Goal: Information Seeking & Learning: Find specific page/section

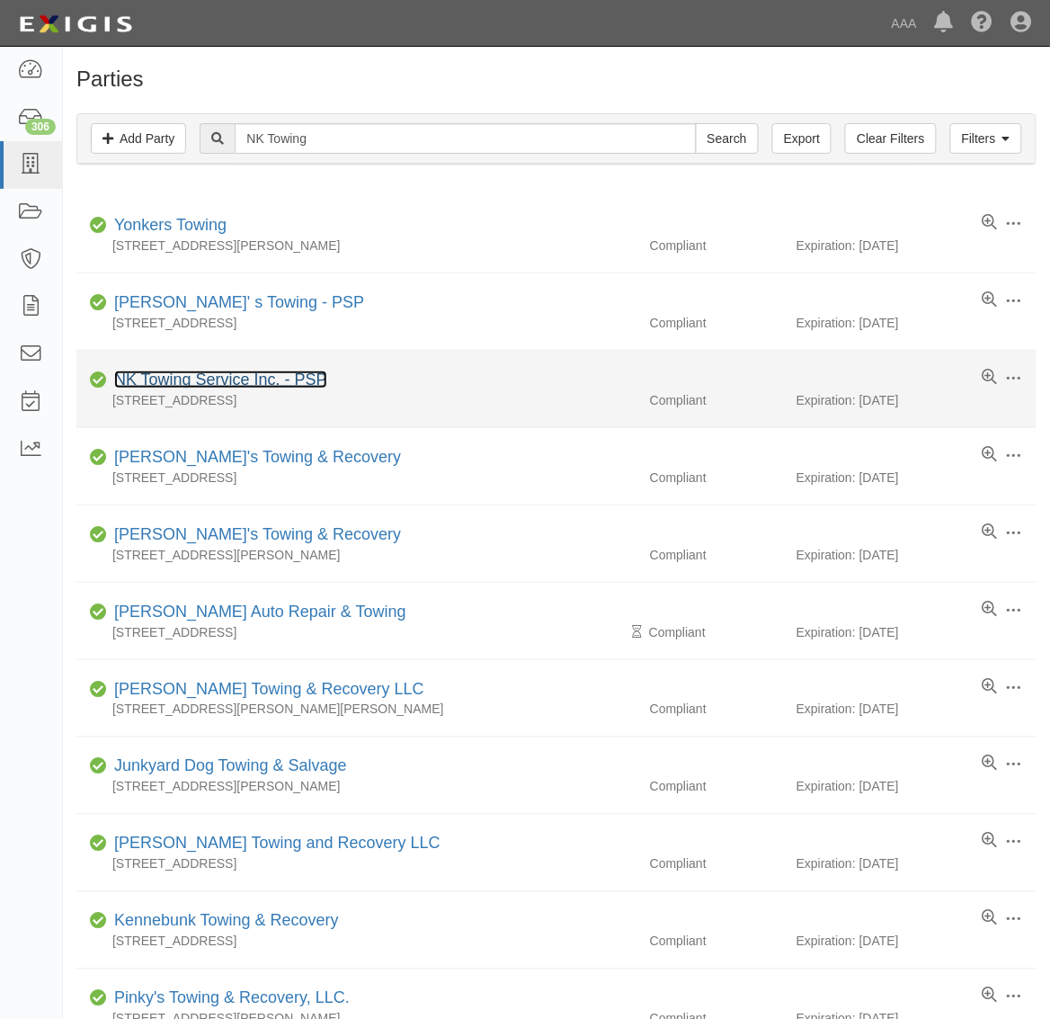
click at [286, 378] on link "NK Towing Service Inc. - PSP" at bounding box center [220, 379] width 213 height 18
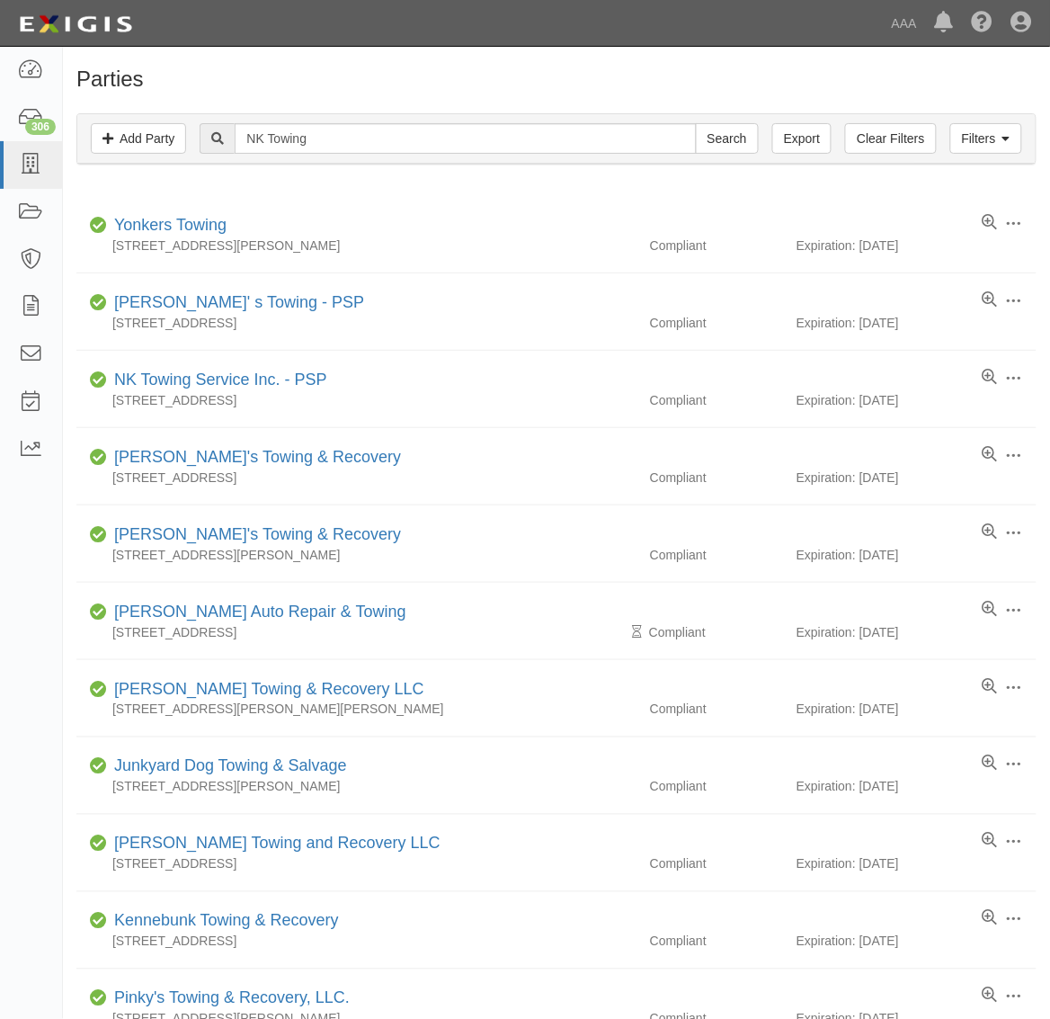
click at [325, 156] on div "Filters Add Party Clear Filters Export NK Towing Search Filters" at bounding box center [556, 138] width 958 height 49
click at [321, 139] on input "NK Towing" at bounding box center [465, 138] width 461 height 31
paste input "LOYAL TOWING"
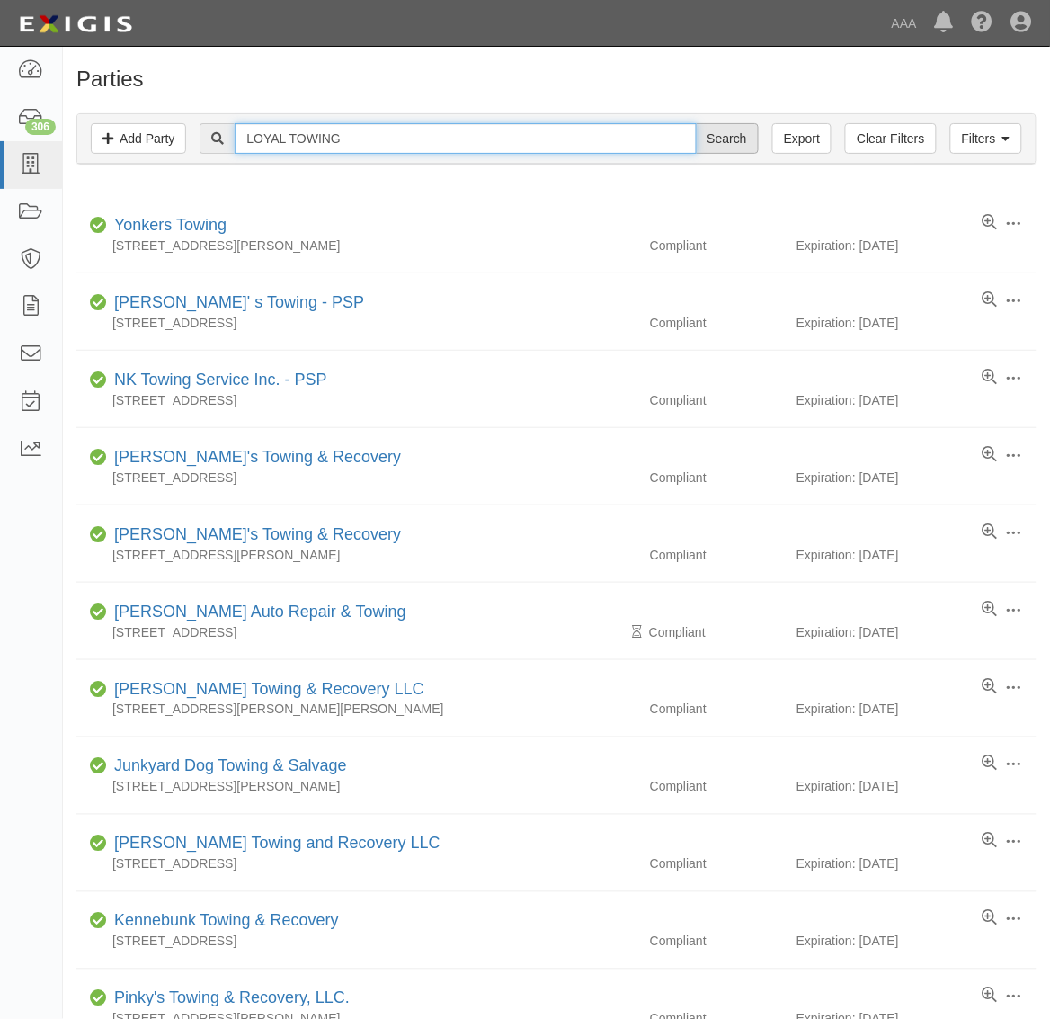
type input "LOYAL TOWING"
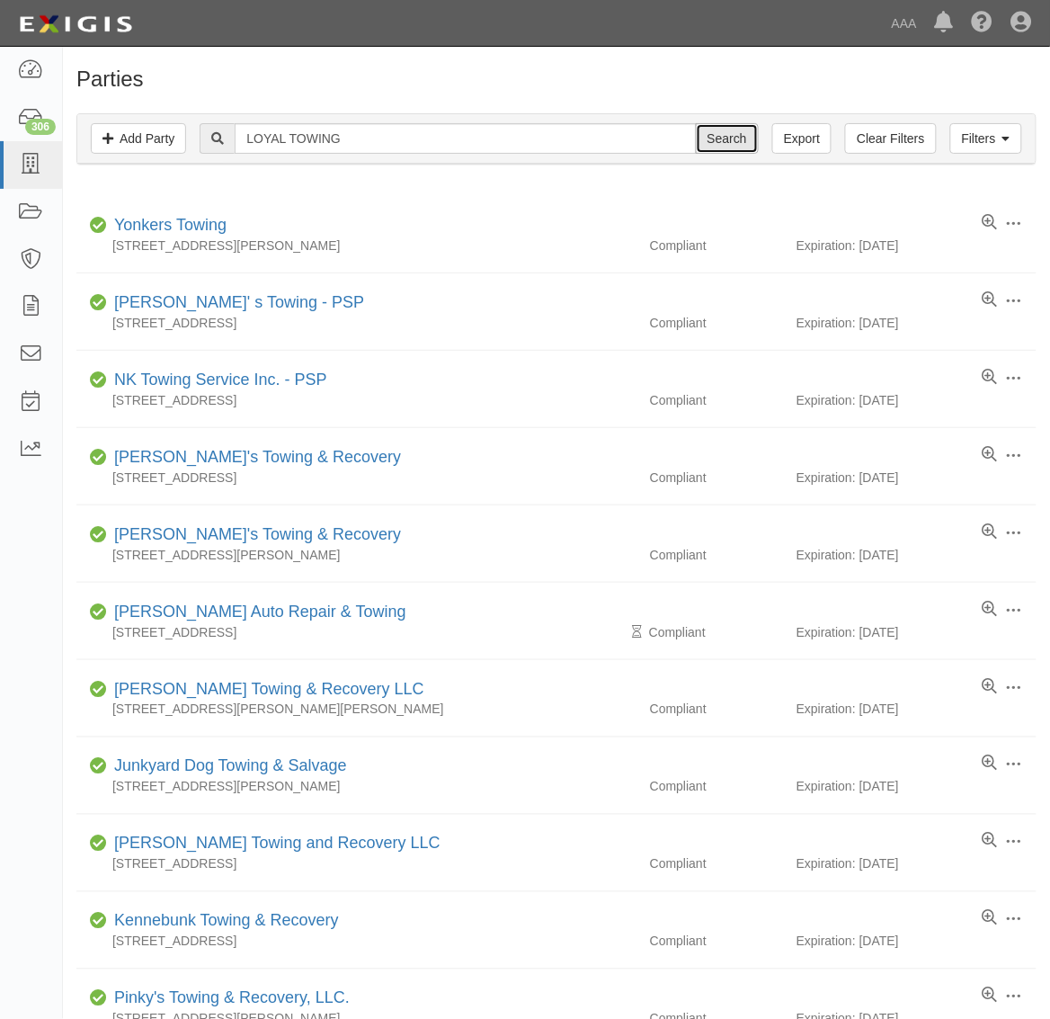
click at [721, 130] on input "Search" at bounding box center [727, 138] width 63 height 31
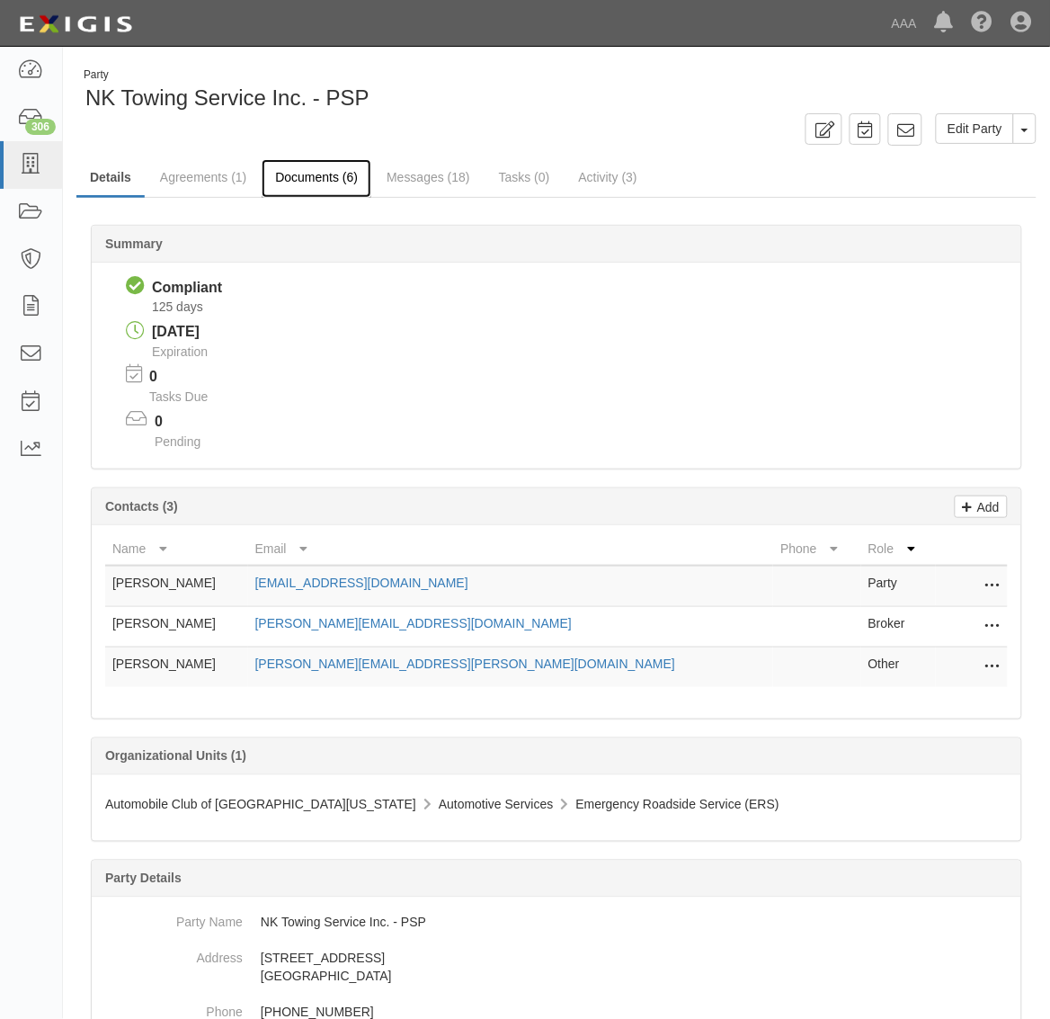
click at [311, 173] on link "Documents (6)" at bounding box center [317, 178] width 110 height 39
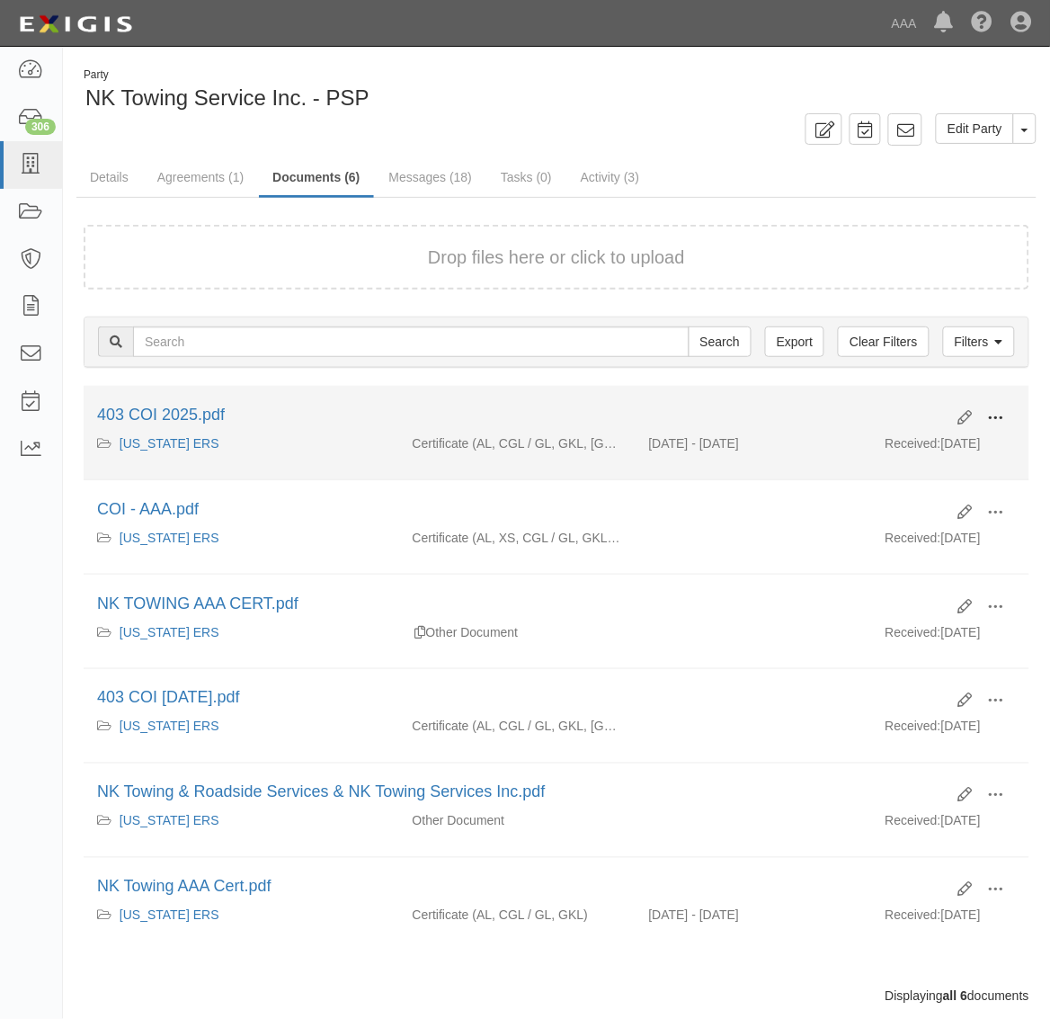
click at [995, 420] on span at bounding box center [996, 418] width 16 height 16
click at [940, 441] on link "View" at bounding box center [909, 444] width 142 height 32
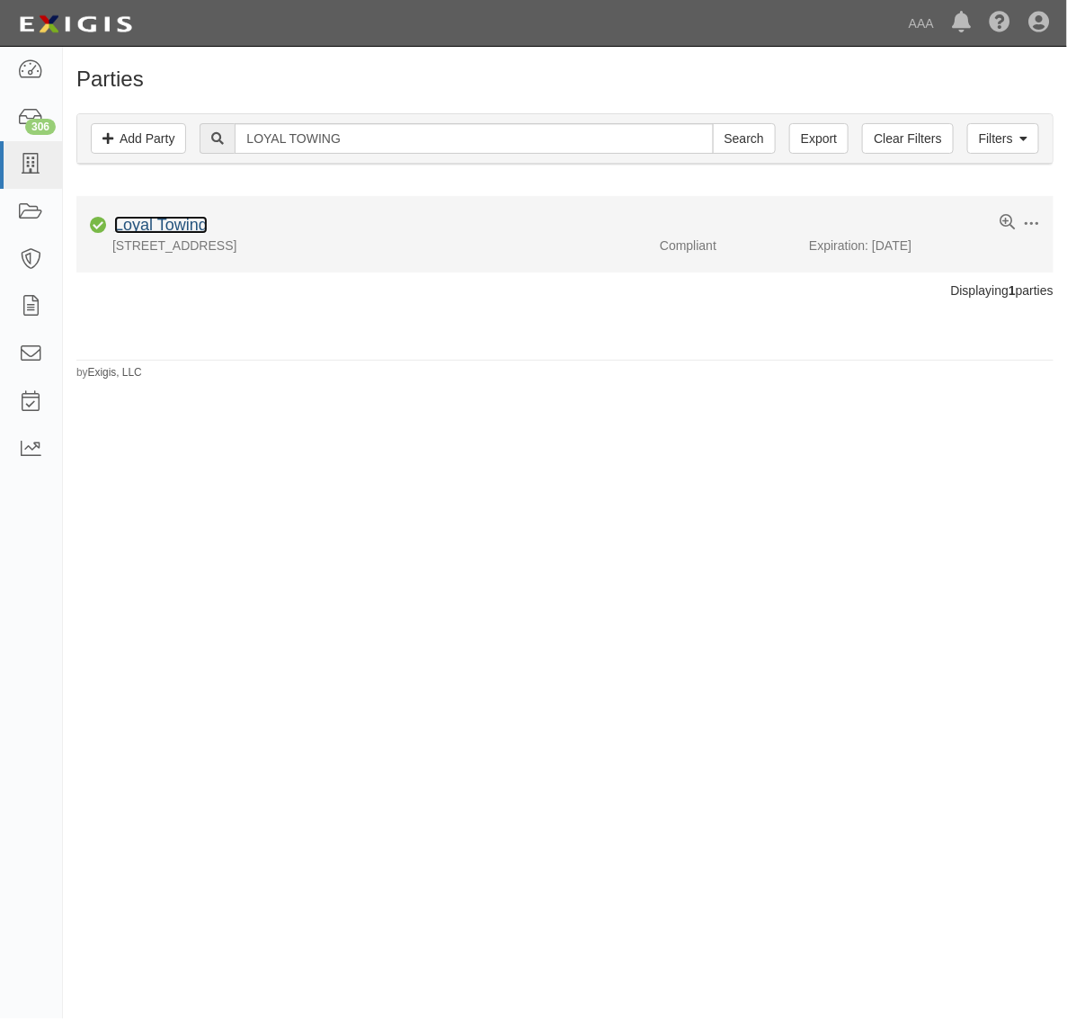
click at [182, 225] on link "Loyal Towing" at bounding box center [160, 225] width 93 height 18
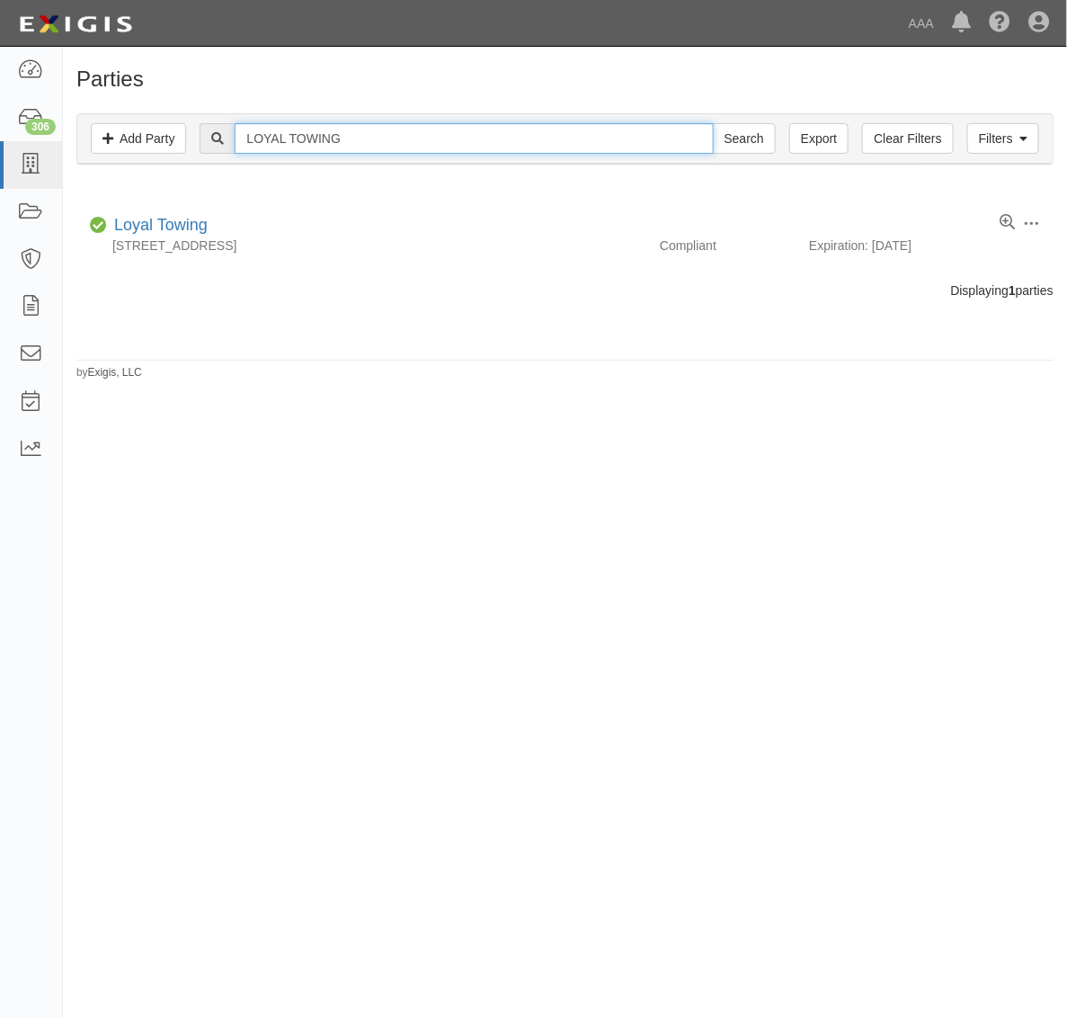
click at [447, 144] on input "LOYAL TOWING" at bounding box center [474, 138] width 478 height 31
paste input "Rancho Bernardo Towing & Recovery"
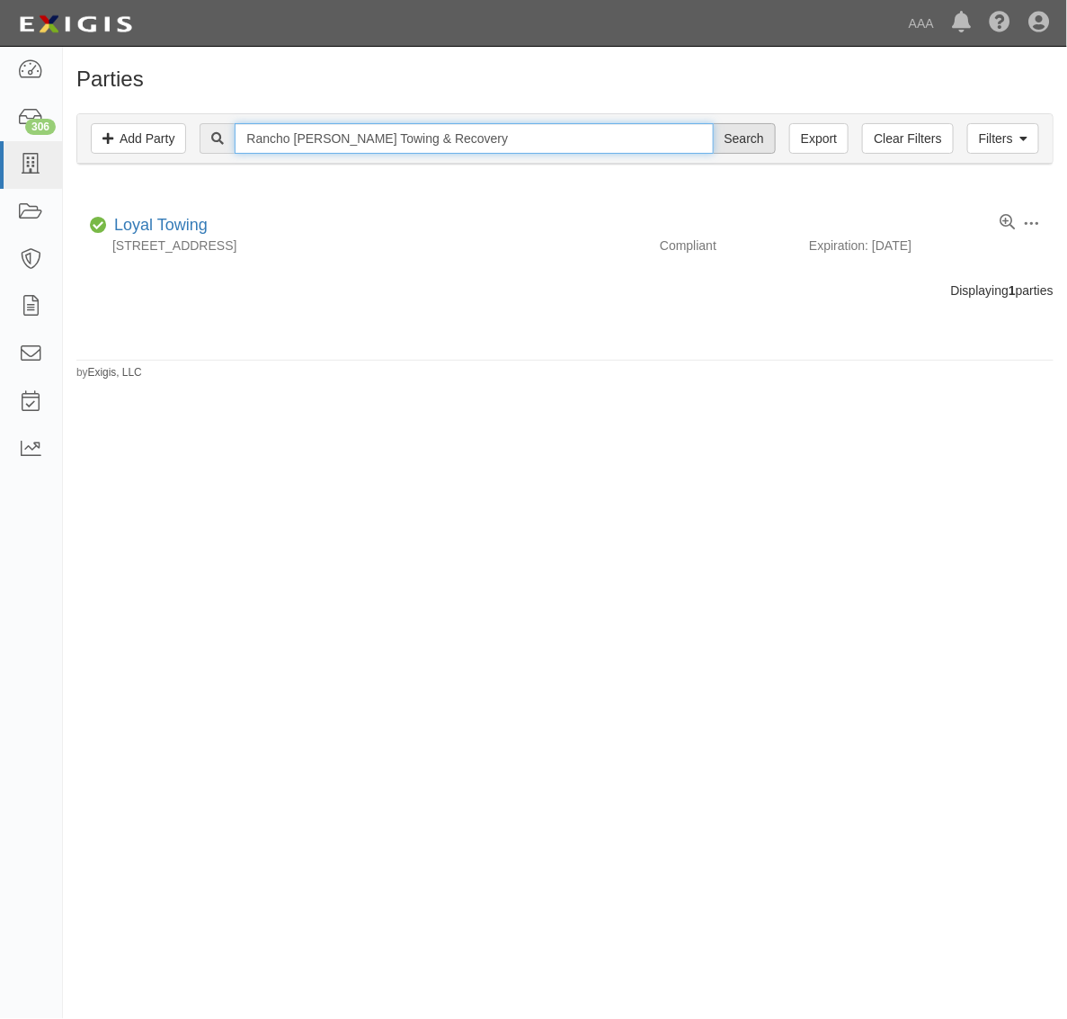
type input "Rancho Bernardo Towing & Recovery"
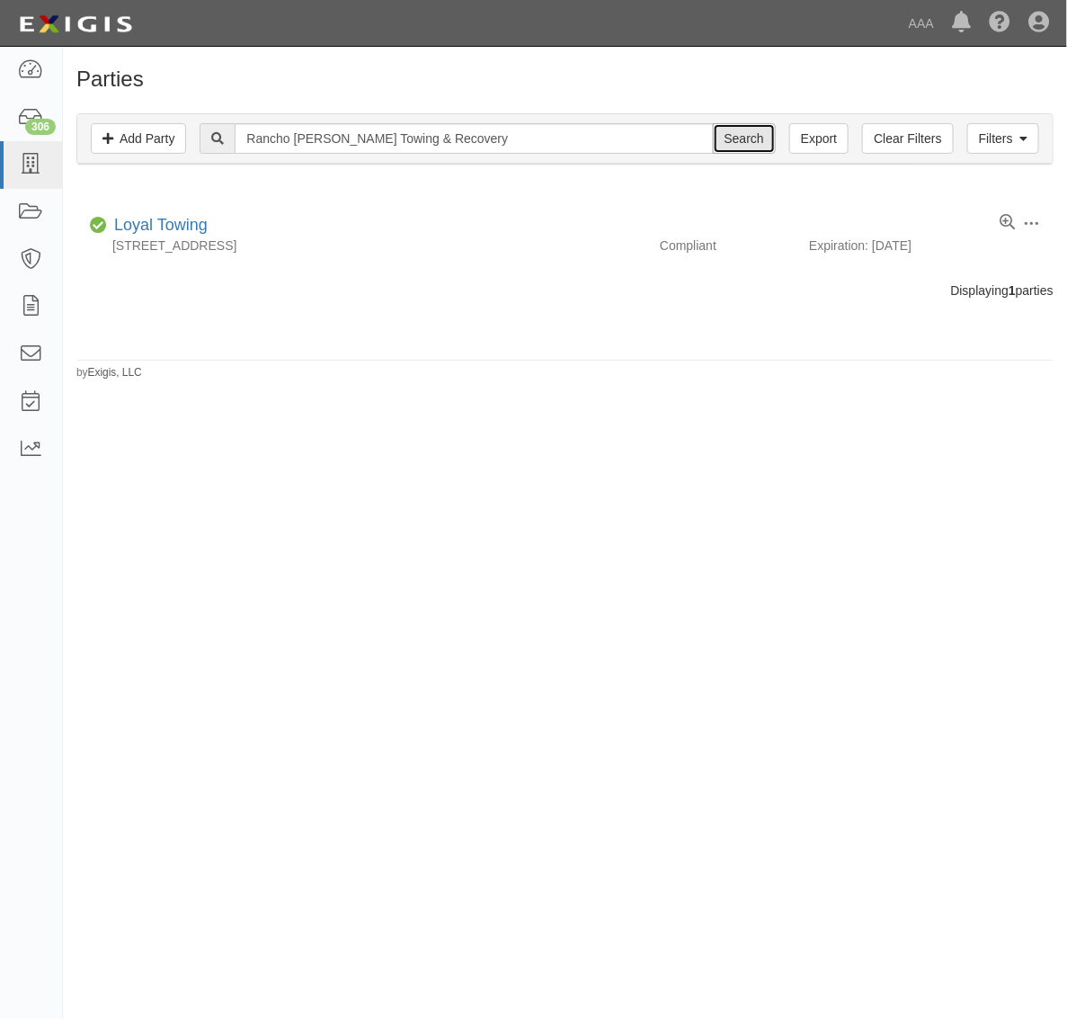
click at [737, 123] on input "Search" at bounding box center [744, 138] width 63 height 31
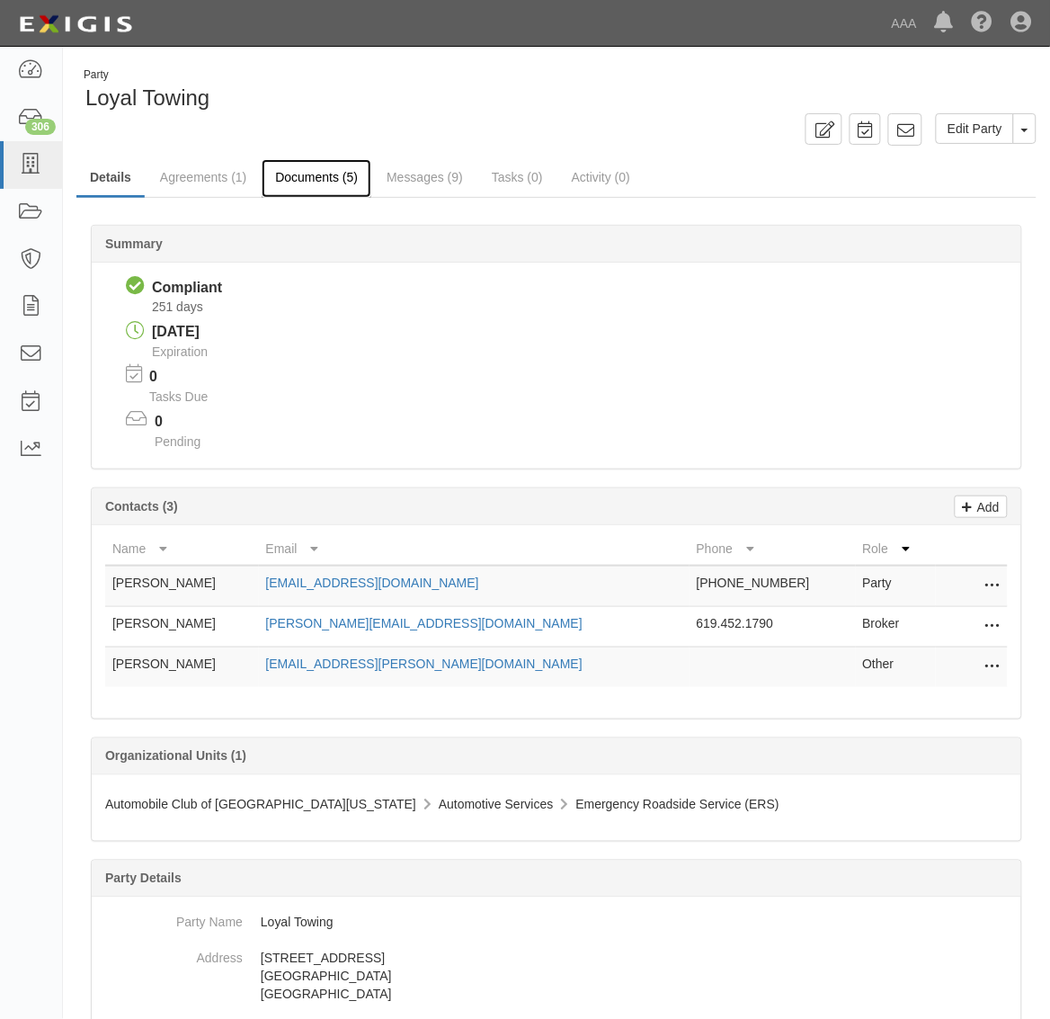
drag, startPoint x: 319, startPoint y: 182, endPoint x: 356, endPoint y: 209, distance: 45.7
click at [319, 184] on link "Documents (5)" at bounding box center [317, 177] width 110 height 36
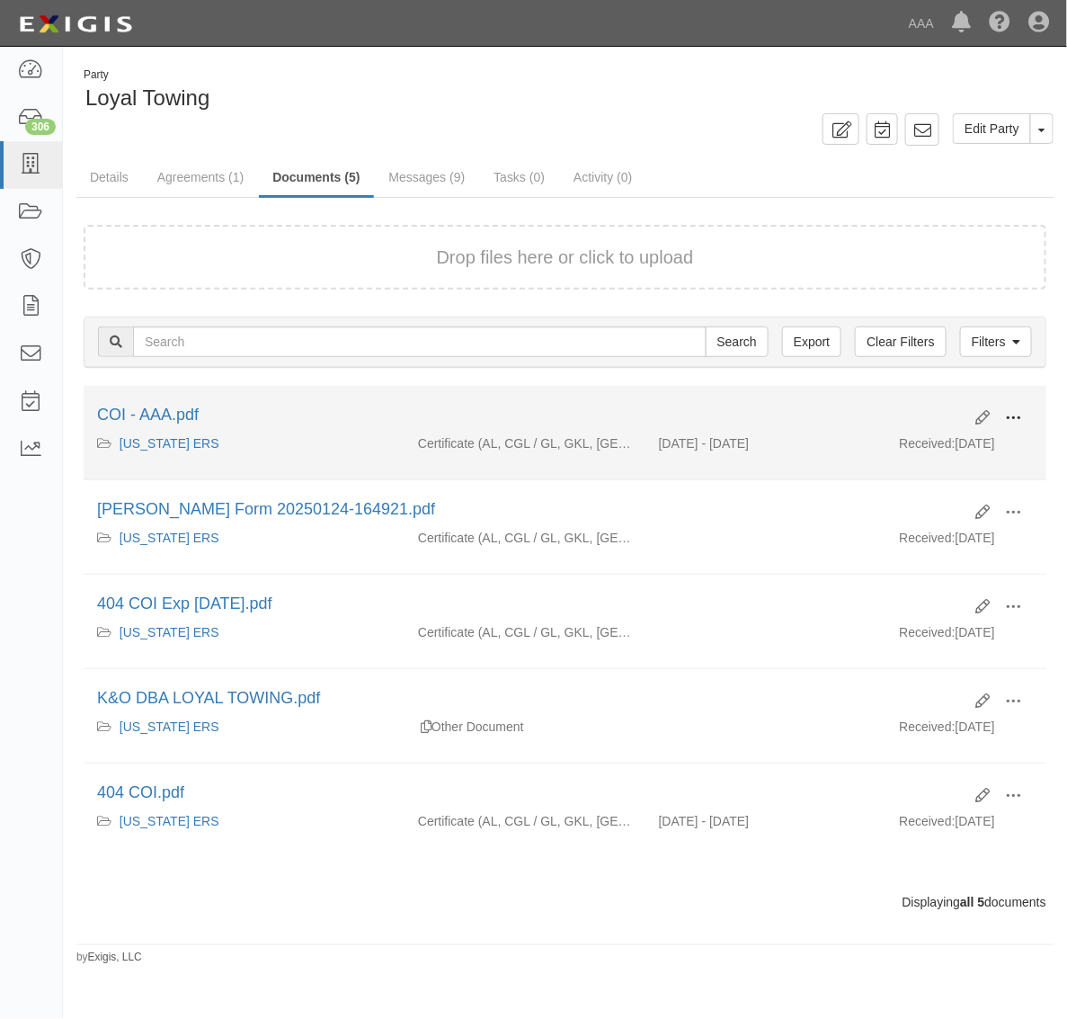
click at [1012, 414] on span at bounding box center [1013, 418] width 16 height 16
click at [955, 438] on link "View" at bounding box center [926, 444] width 142 height 32
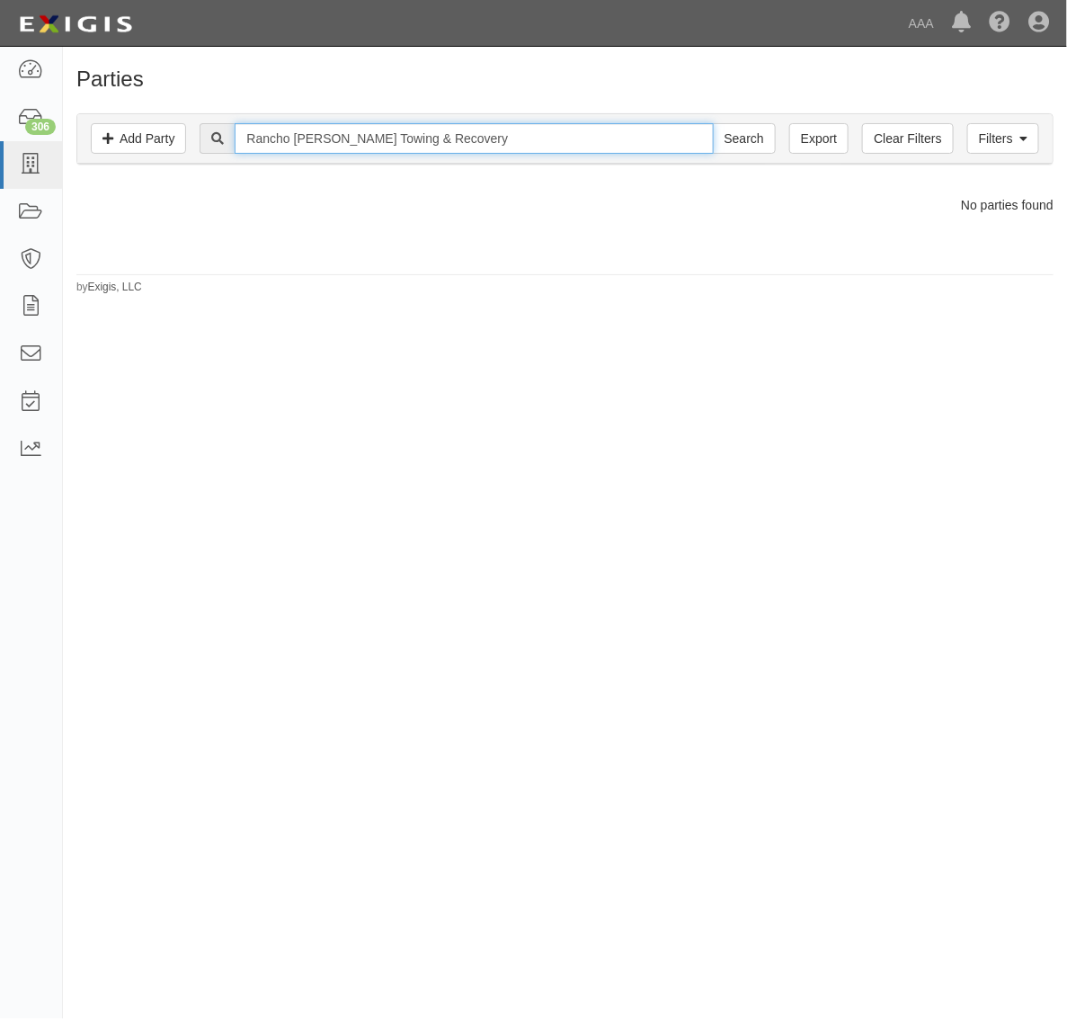
drag, startPoint x: 383, startPoint y: 140, endPoint x: 613, endPoint y: 130, distance: 230.4
click at [613, 130] on input "Rancho Bernardo Towing & Recovery" at bounding box center [474, 138] width 478 height 31
type input "Rancho Bernardo Towing"
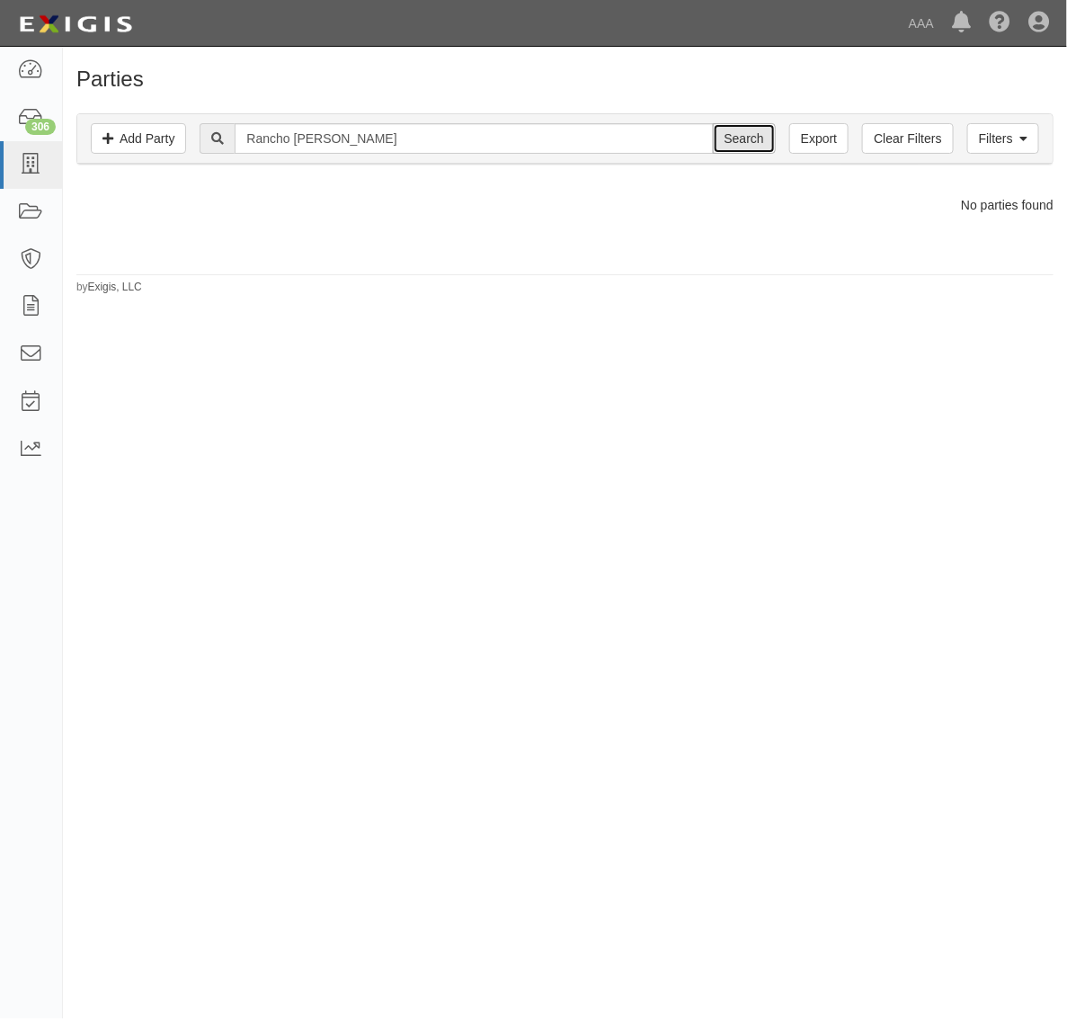
click at [758, 131] on input "Search" at bounding box center [744, 138] width 63 height 31
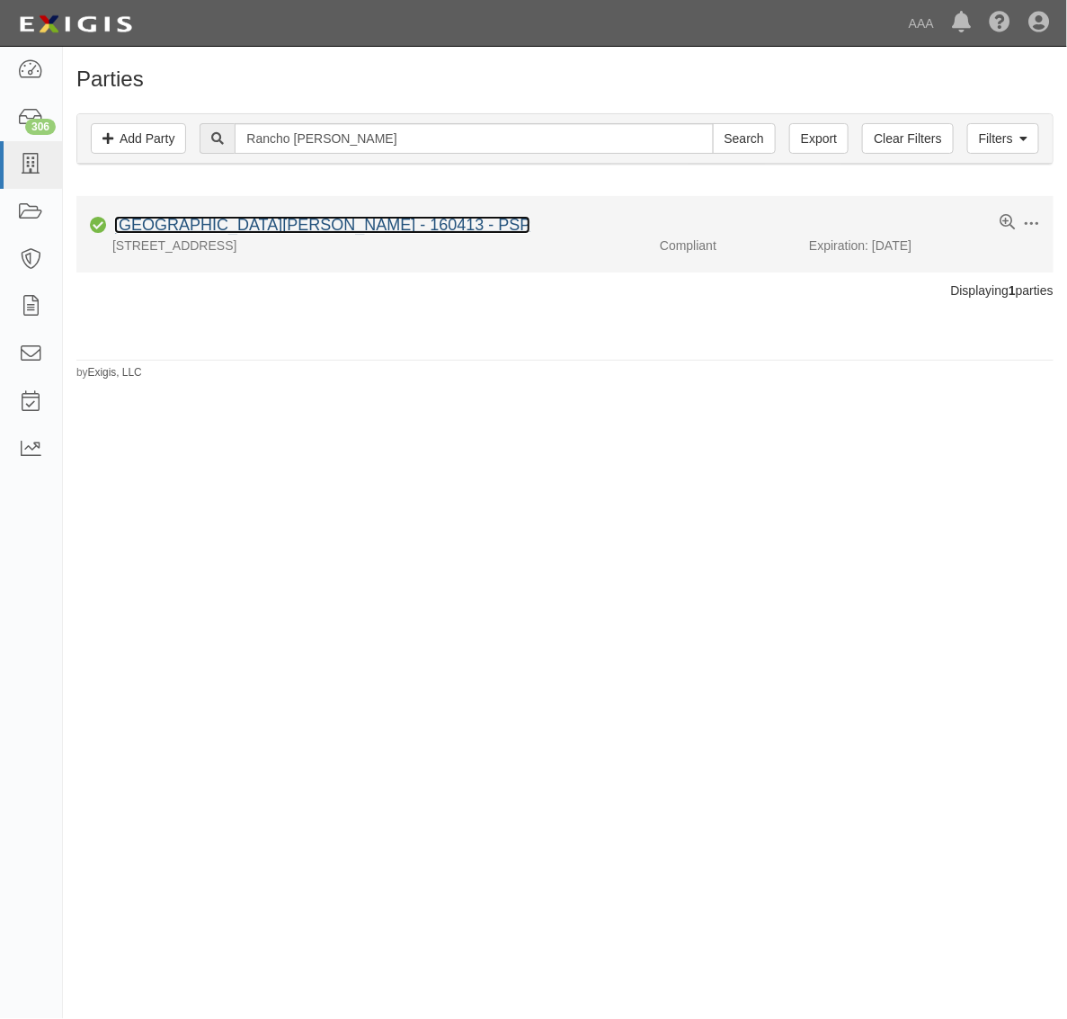
click at [308, 226] on link "[GEOGRAPHIC_DATA][PERSON_NAME] - 160413 - PSP" at bounding box center [322, 225] width 416 height 18
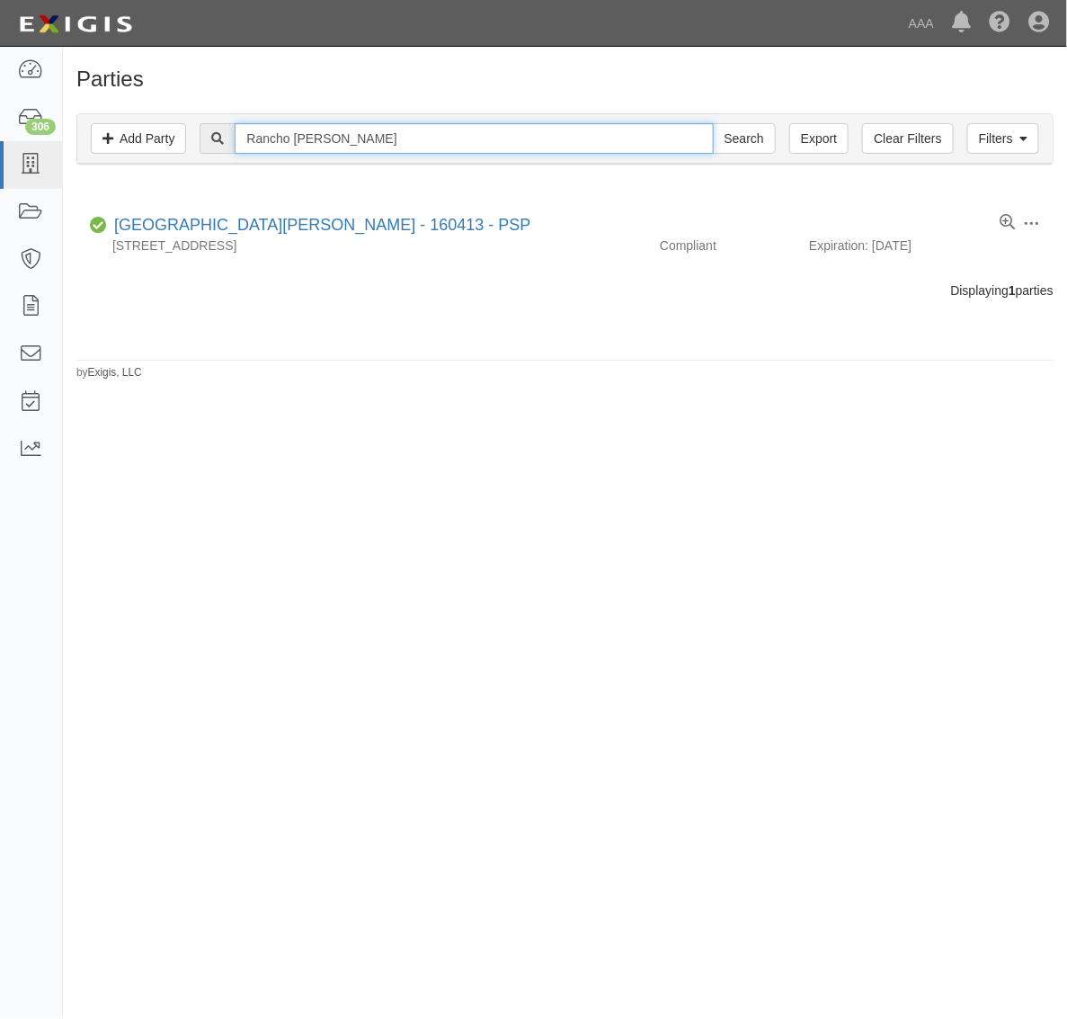
click at [402, 133] on input "Rancho Bernardo Towing" at bounding box center [474, 138] width 478 height 31
paste input "BS Towing, Inc."
type input "RBS Towing, Inc."
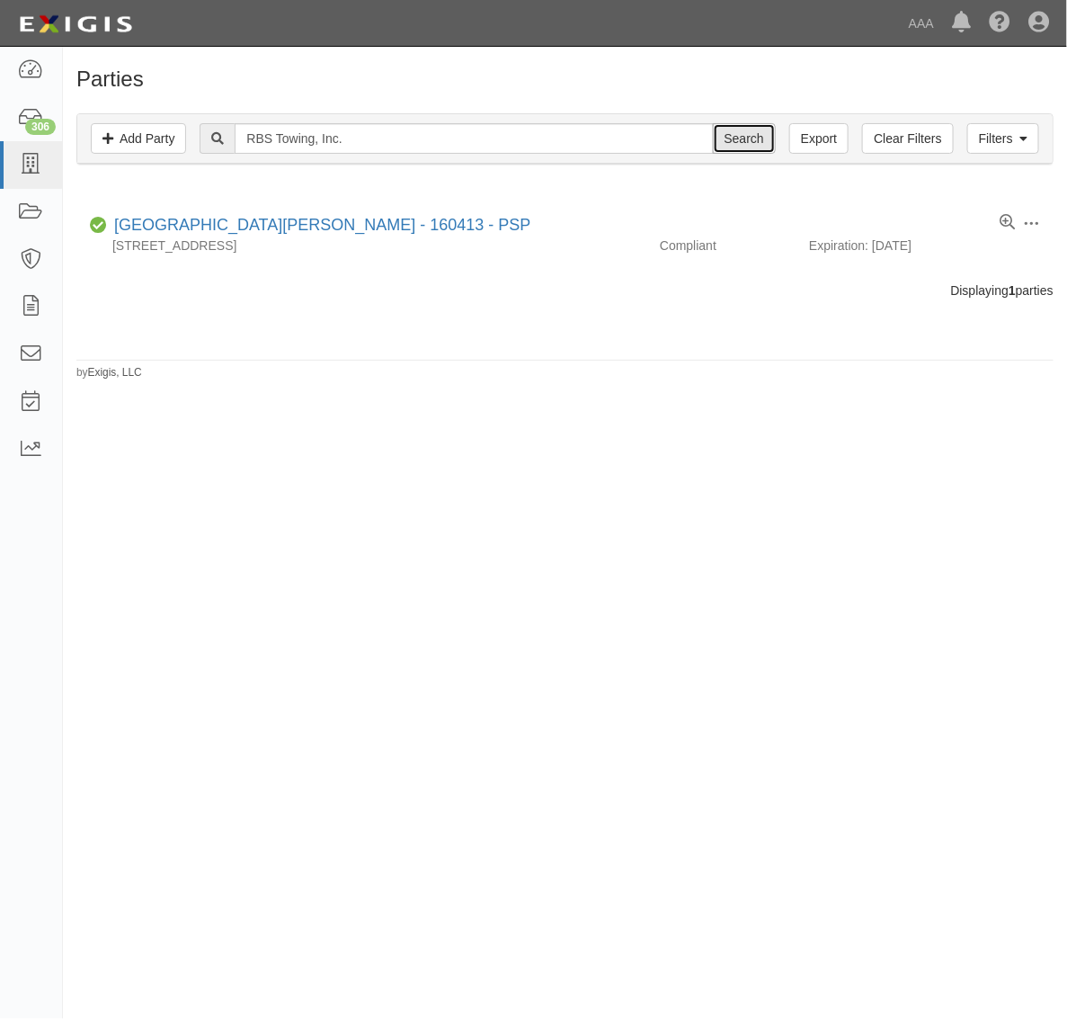
click at [731, 135] on input "Search" at bounding box center [744, 138] width 63 height 31
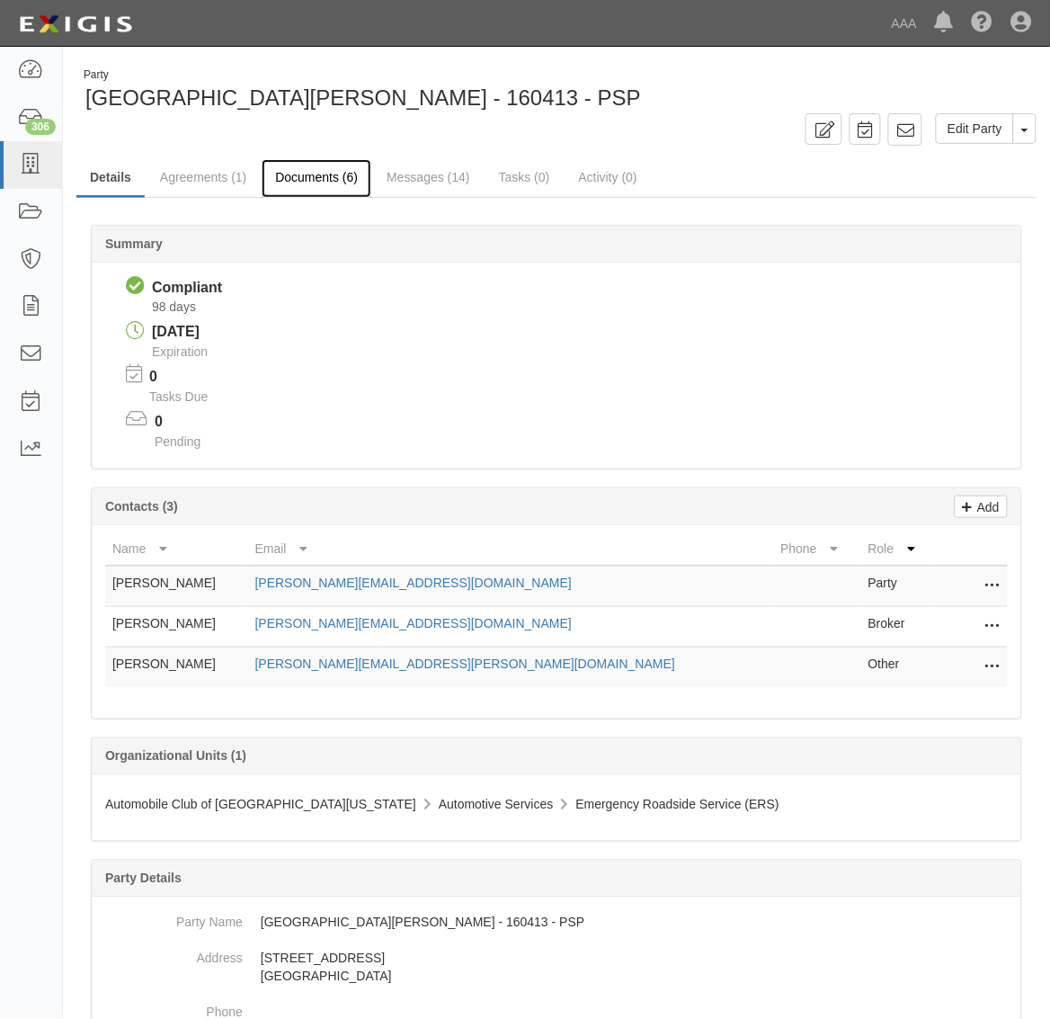
click at [337, 174] on link "Documents (6)" at bounding box center [317, 178] width 110 height 39
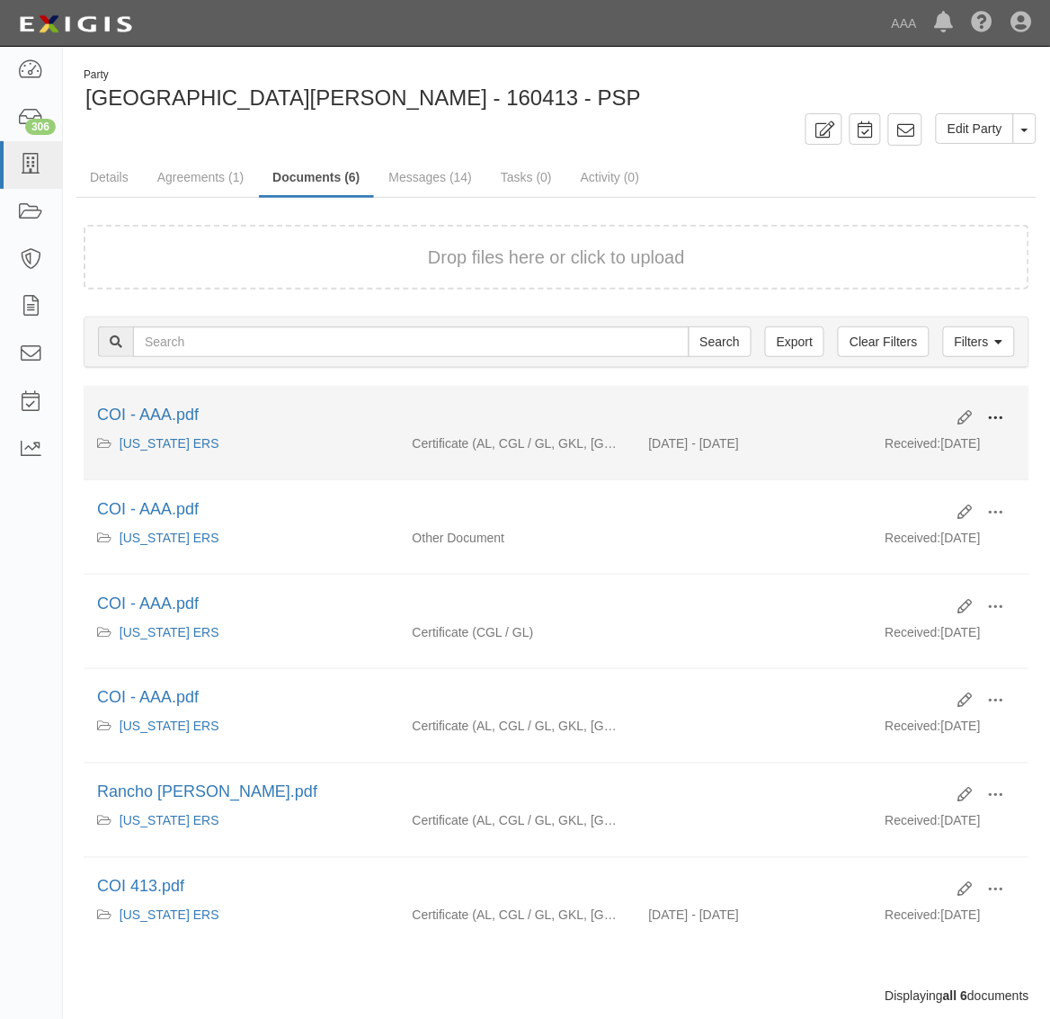
drag, startPoint x: 990, startPoint y: 415, endPoint x: 983, endPoint y: 425, distance: 12.2
click at [989, 416] on span at bounding box center [996, 418] width 16 height 16
click at [953, 432] on link "View" at bounding box center [909, 444] width 142 height 32
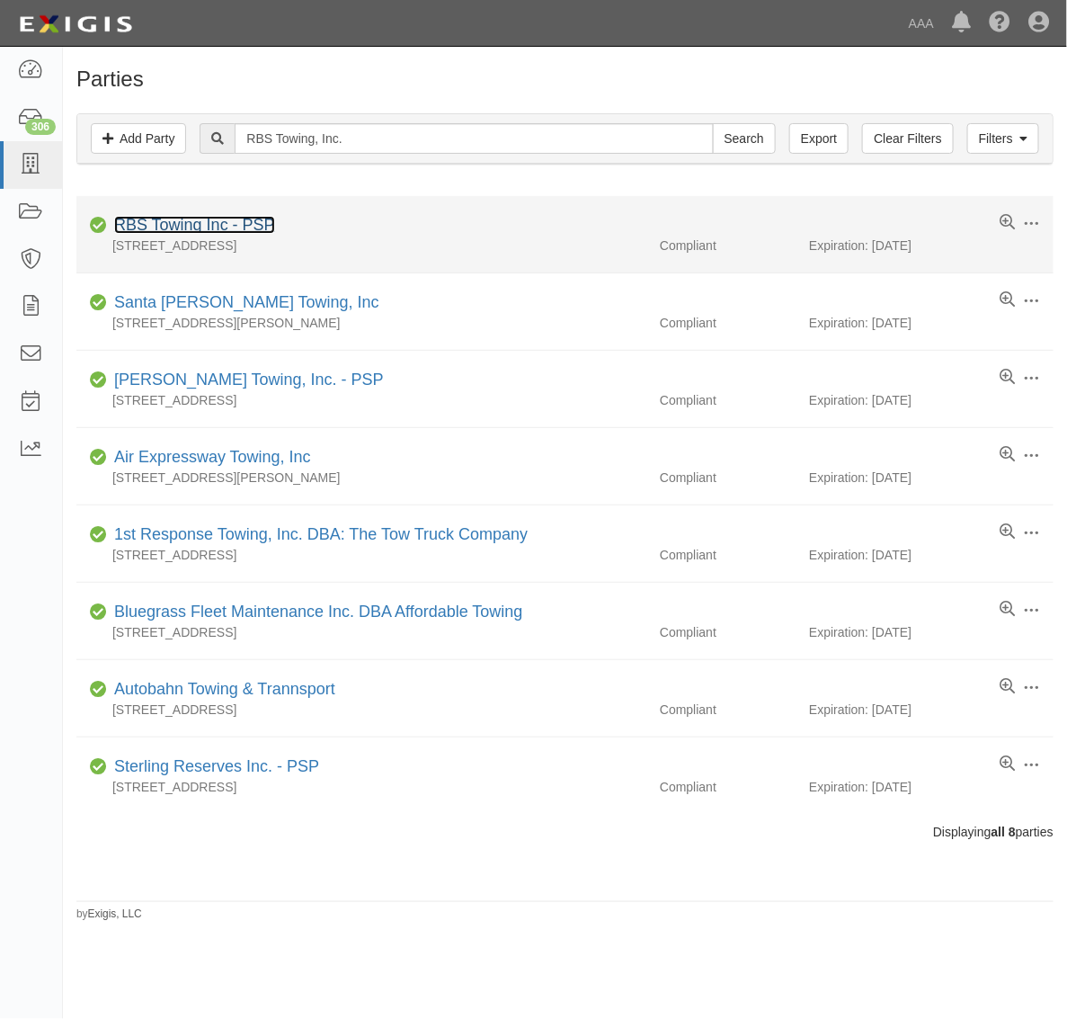
click at [248, 222] on link "RBS Towing Inc - PSP" at bounding box center [194, 225] width 161 height 18
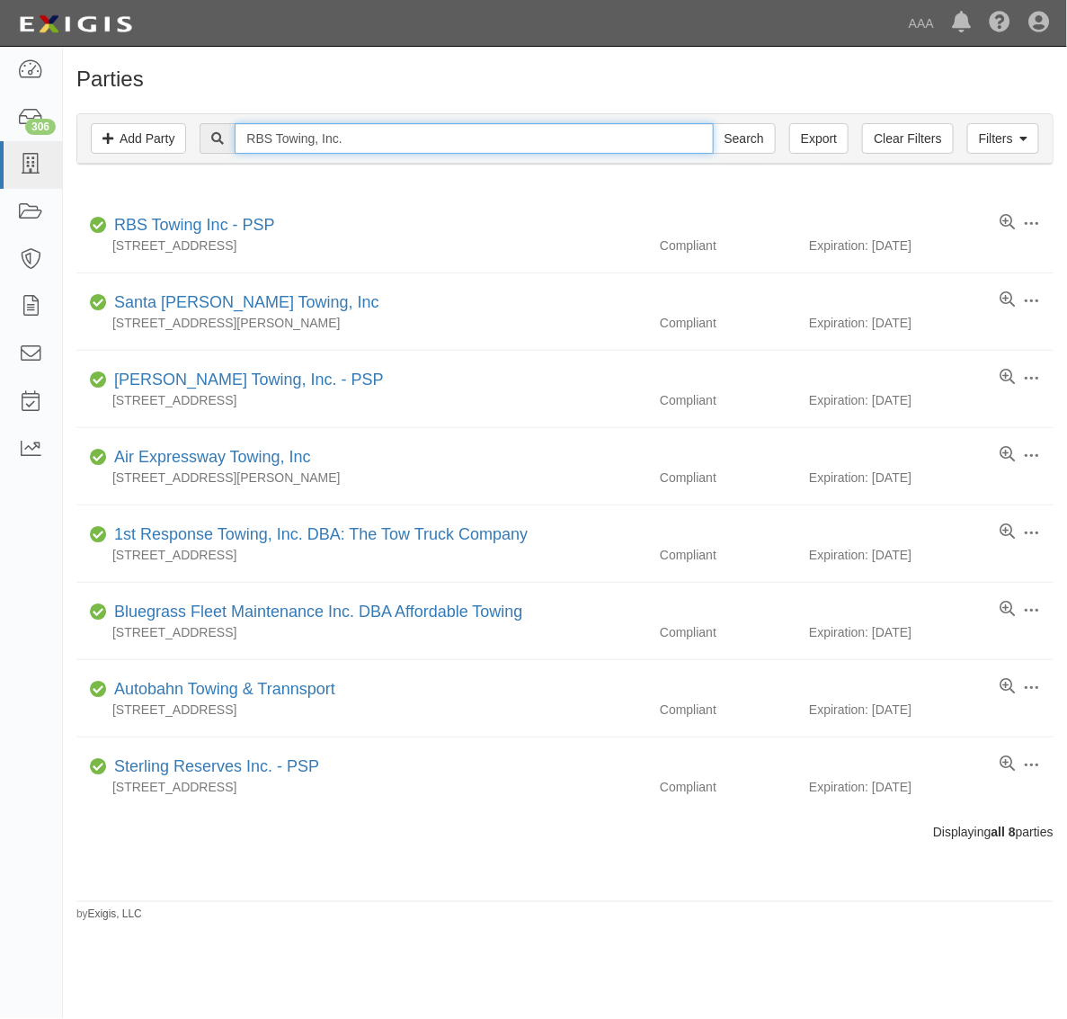
click at [370, 135] on input "RBS Towing, Inc." at bounding box center [474, 138] width 478 height 31
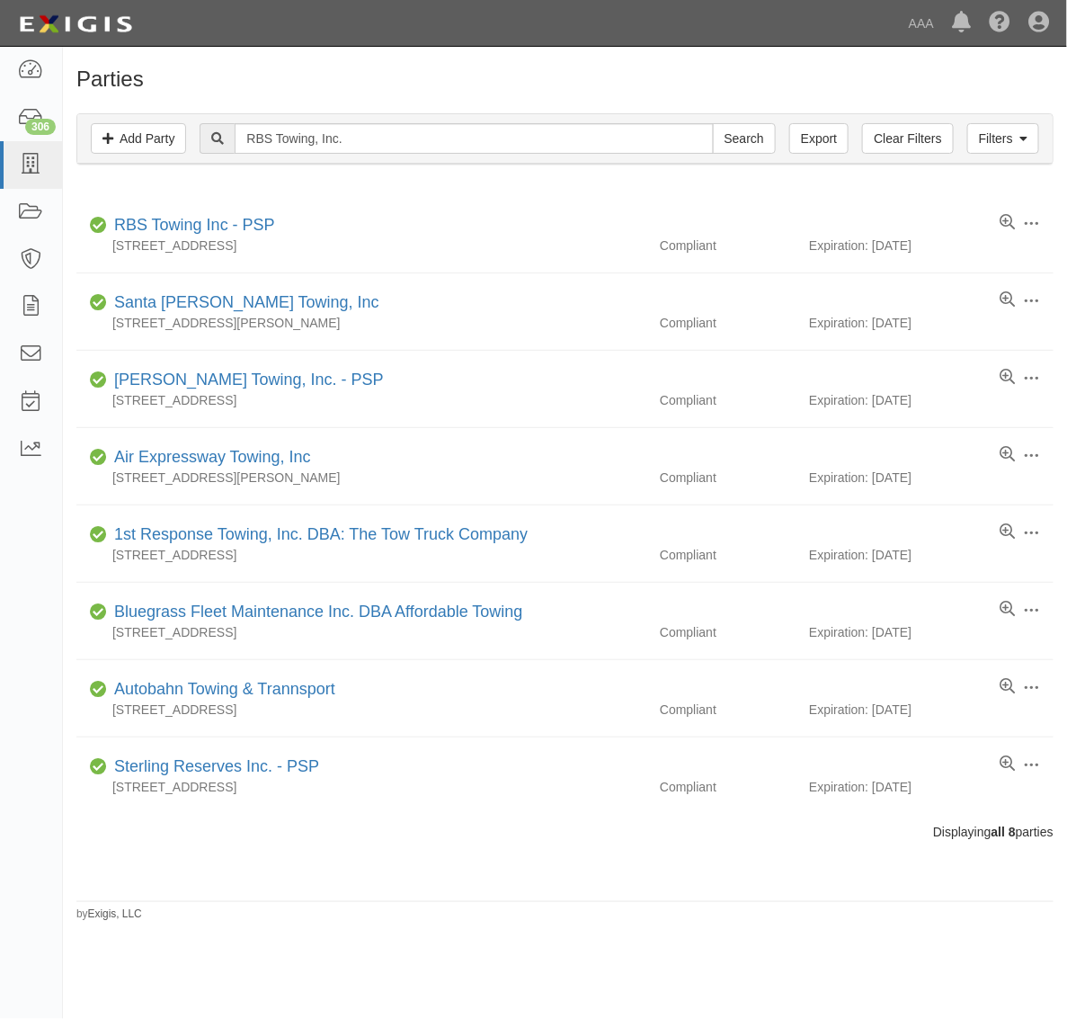
click at [429, 122] on div "Filters Add Party Clear Filters Export RBS Towing, Inc. Search Filters" at bounding box center [564, 138] width 975 height 49
click at [428, 122] on div "Filters Add Party Clear Filters Export RBS Towing, Inc. Search Filters" at bounding box center [564, 138] width 975 height 49
click at [425, 122] on div "Filters Add Party Clear Filters Export RBS Towing, Inc. Search Filters" at bounding box center [564, 138] width 975 height 49
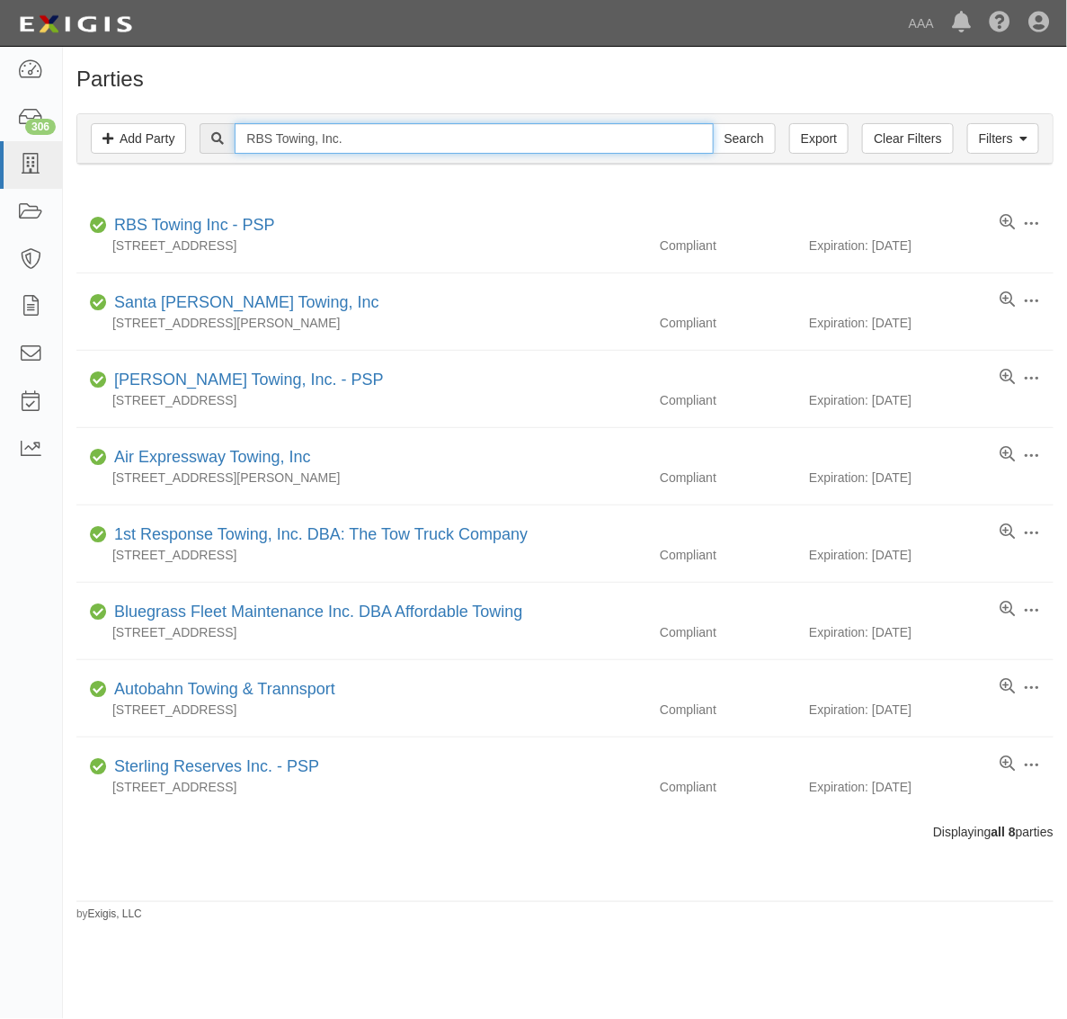
click at [430, 129] on input "RBS Towing, Inc." at bounding box center [474, 138] width 478 height 31
paste input "Wind N Sea Towing"
type input "Wind N Sea Towing"
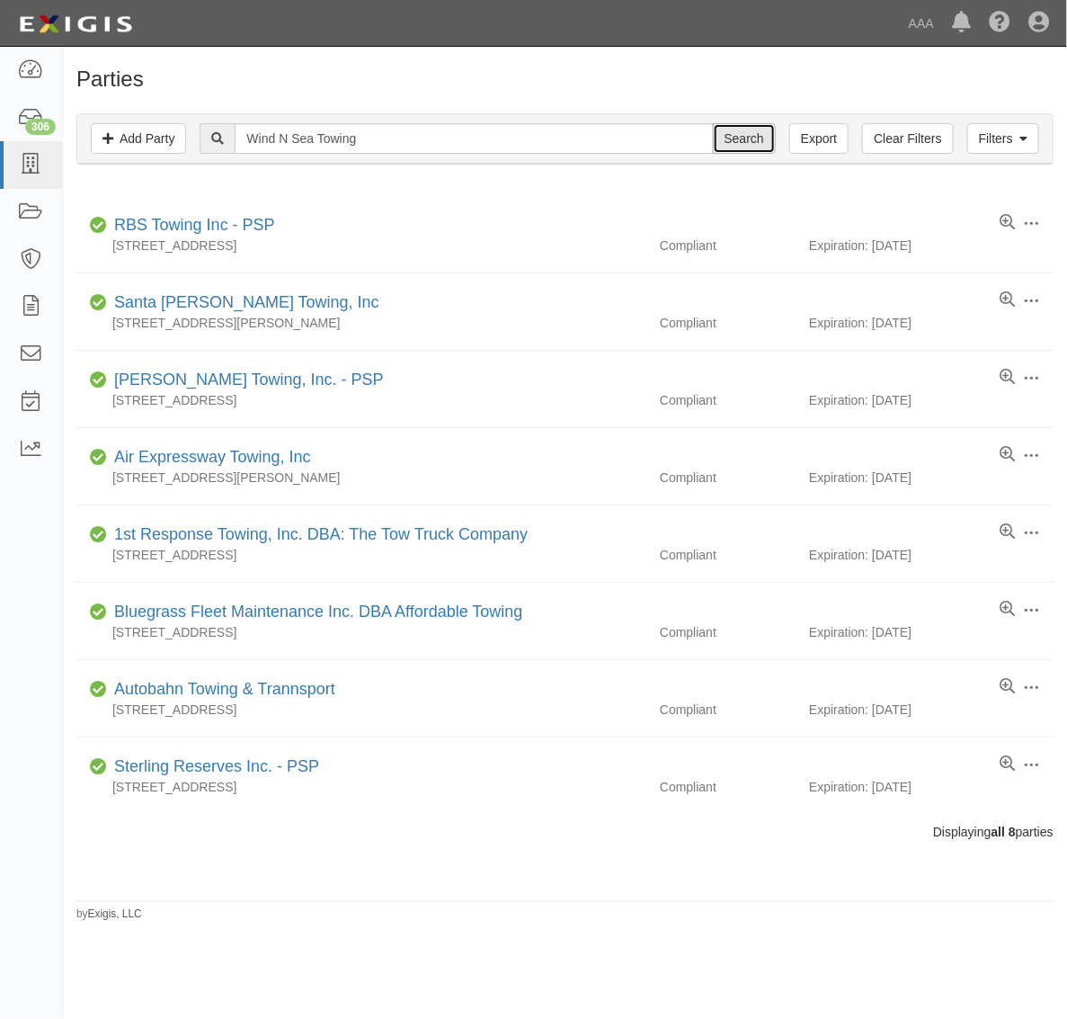
click at [744, 135] on input "Search" at bounding box center [744, 138] width 63 height 31
click at [738, 135] on input "Search" at bounding box center [744, 138] width 63 height 31
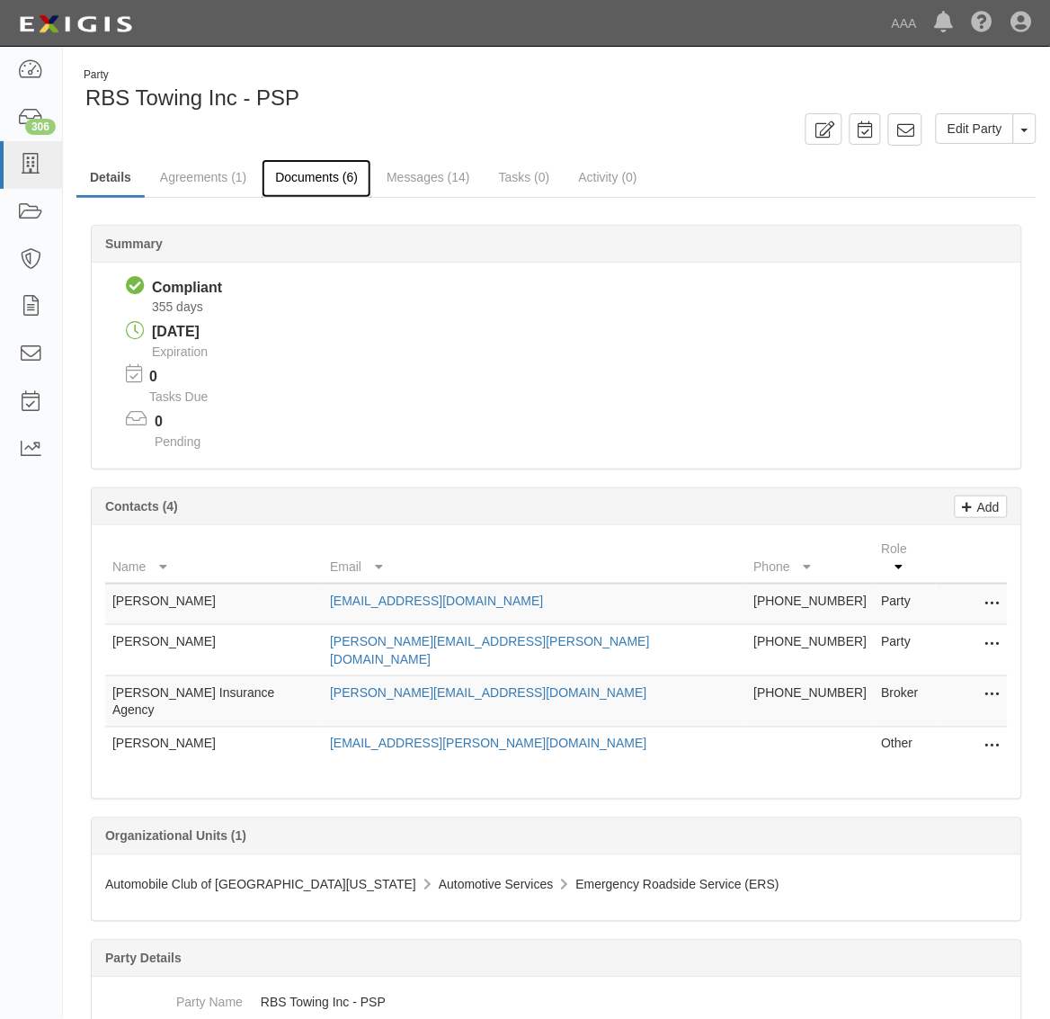
click at [326, 176] on link "Documents (6)" at bounding box center [317, 178] width 110 height 39
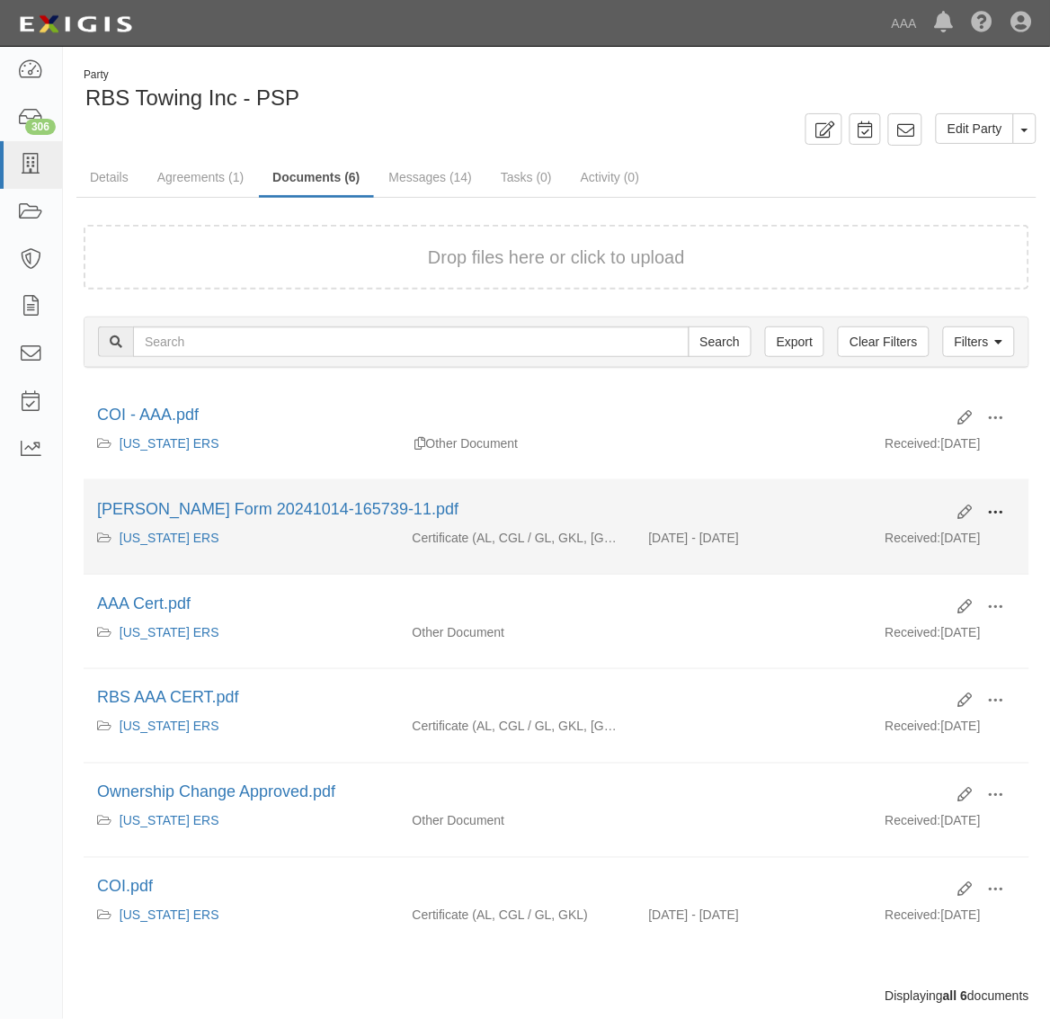
click at [1009, 514] on button at bounding box center [996, 513] width 40 height 31
click at [964, 529] on link "View" at bounding box center [909, 538] width 142 height 32
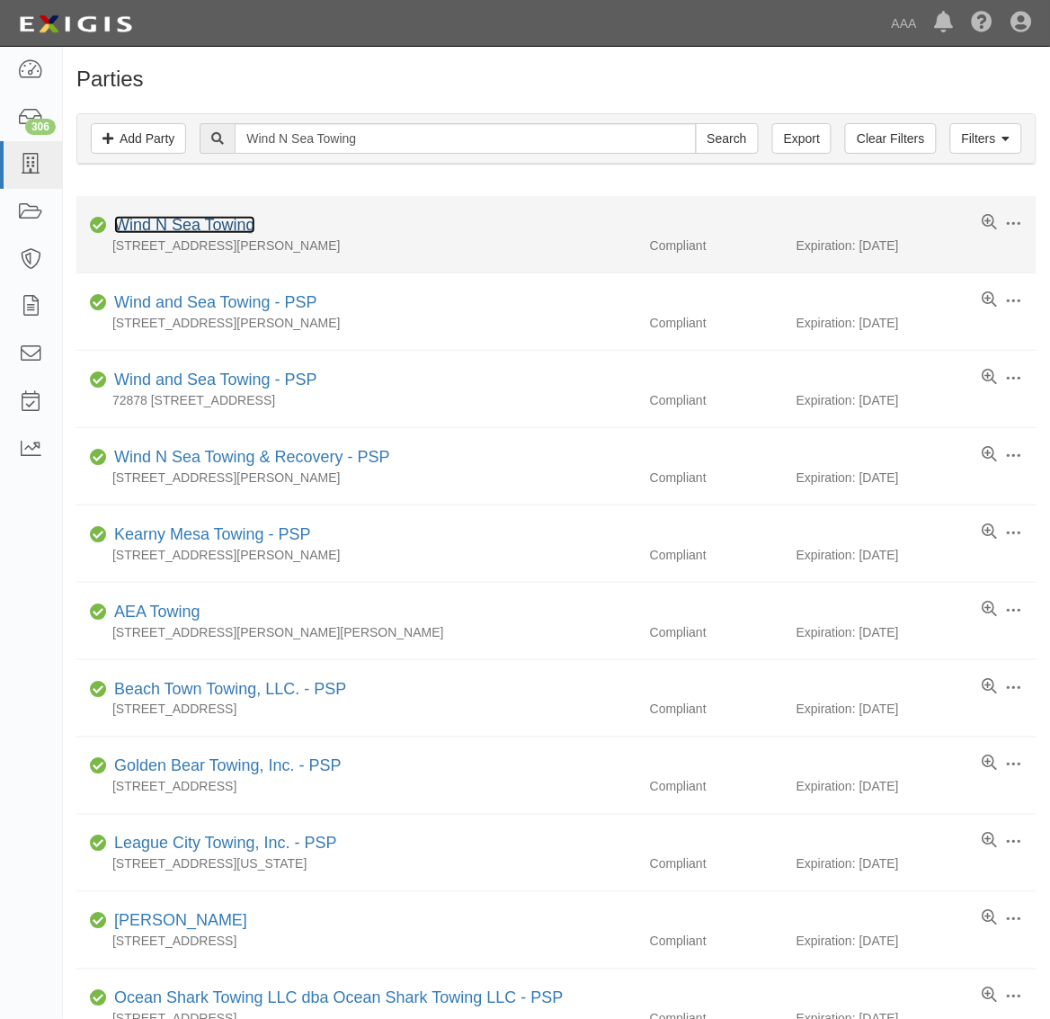
click at [245, 232] on link "Wind N Sea Towing" at bounding box center [184, 225] width 141 height 18
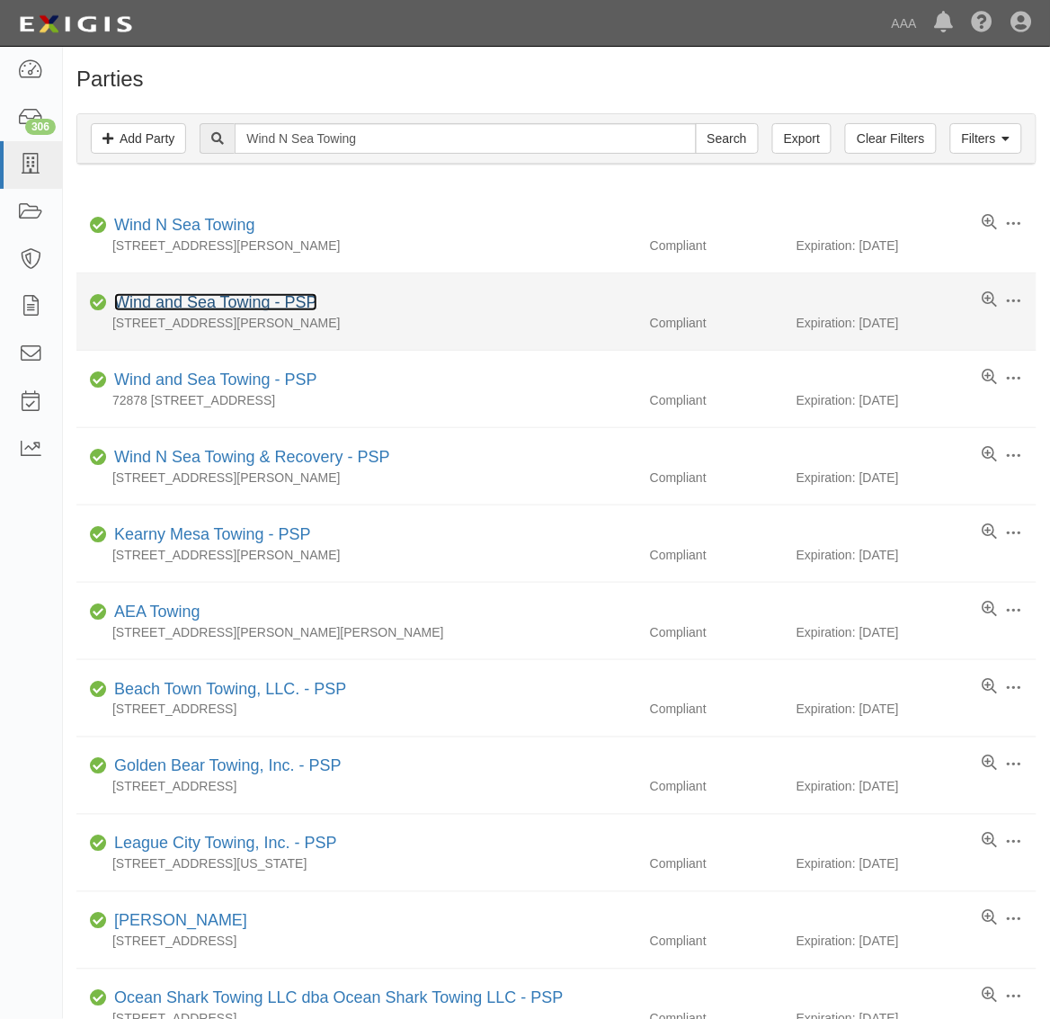
click at [191, 307] on link "Wind and Sea Towing - PSP" at bounding box center [215, 302] width 203 height 18
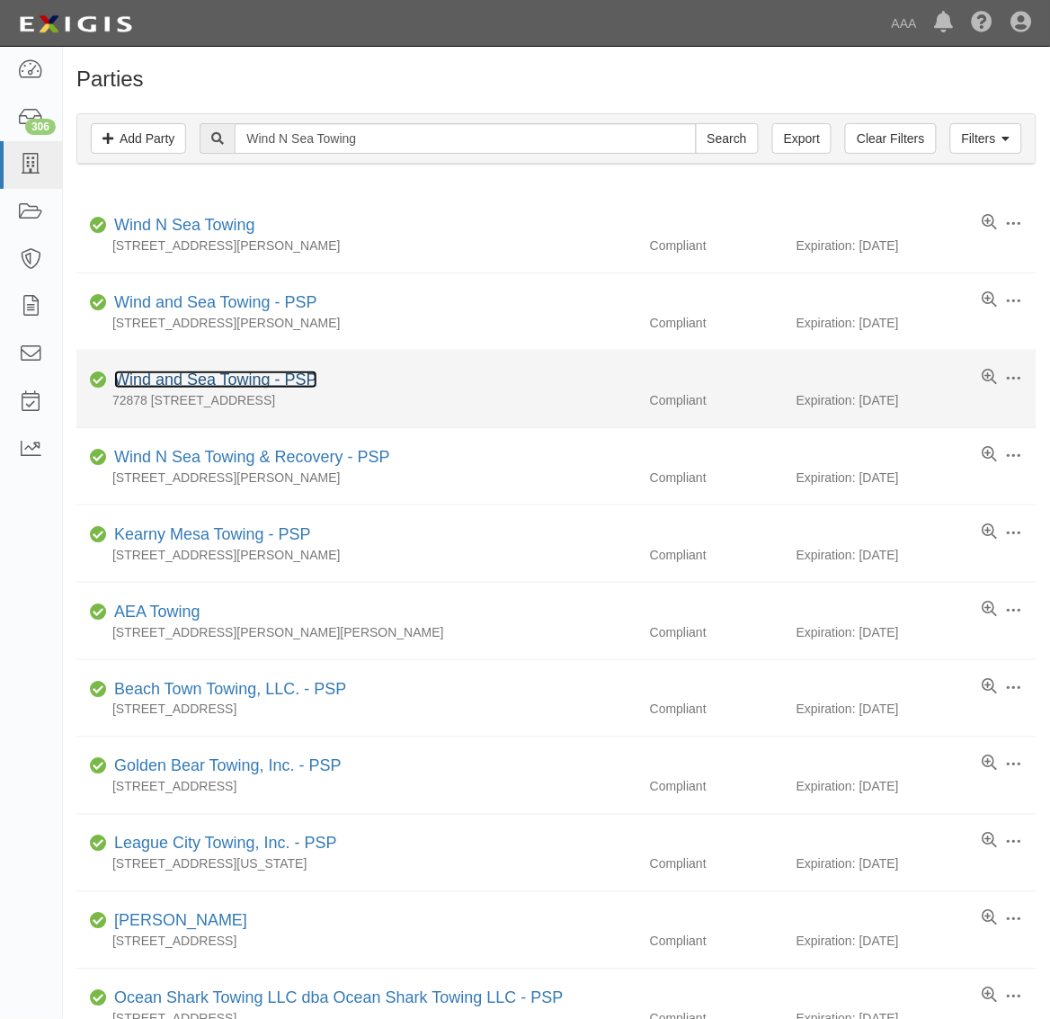
click at [261, 378] on link "Wind and Sea Towing - PSP" at bounding box center [215, 379] width 203 height 18
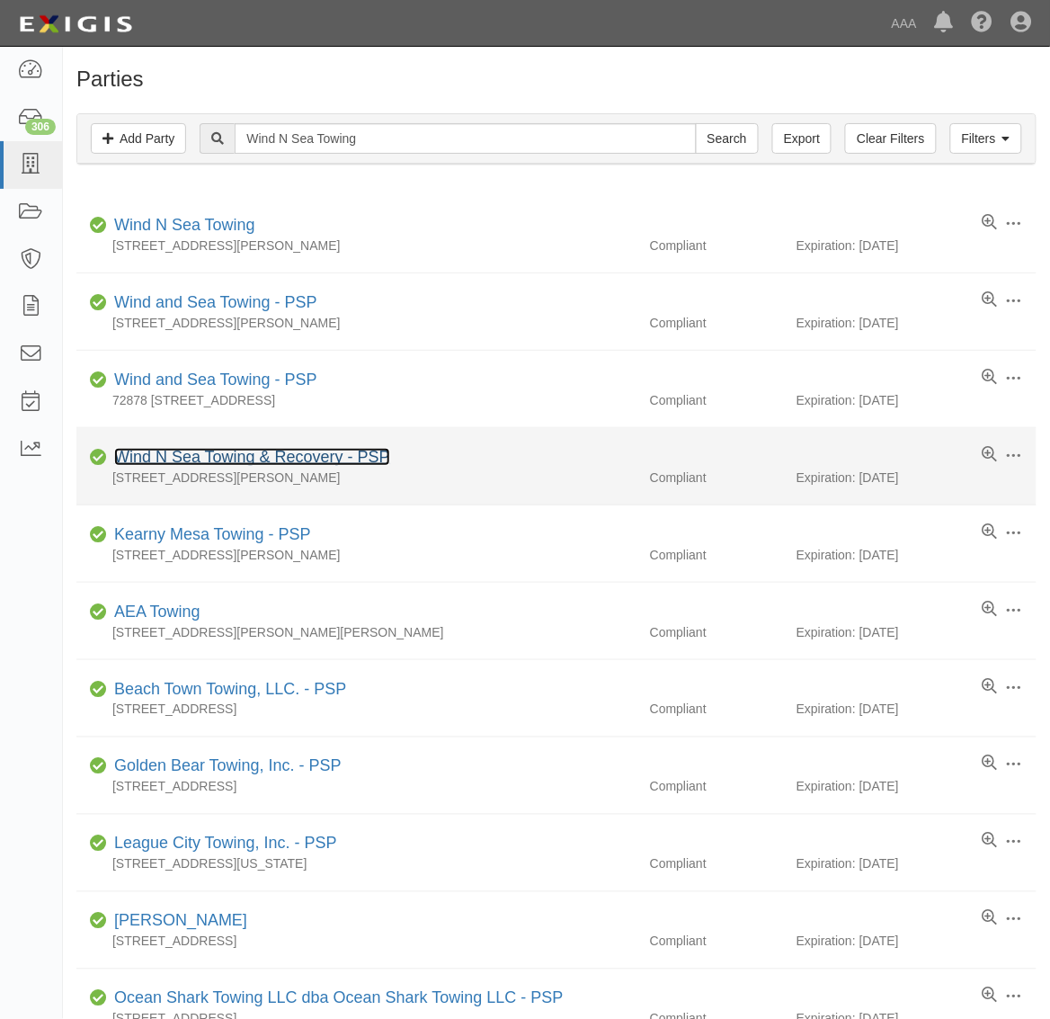
click at [320, 451] on link "Wind N Sea Towing & Recovery - PSP" at bounding box center [252, 457] width 276 height 18
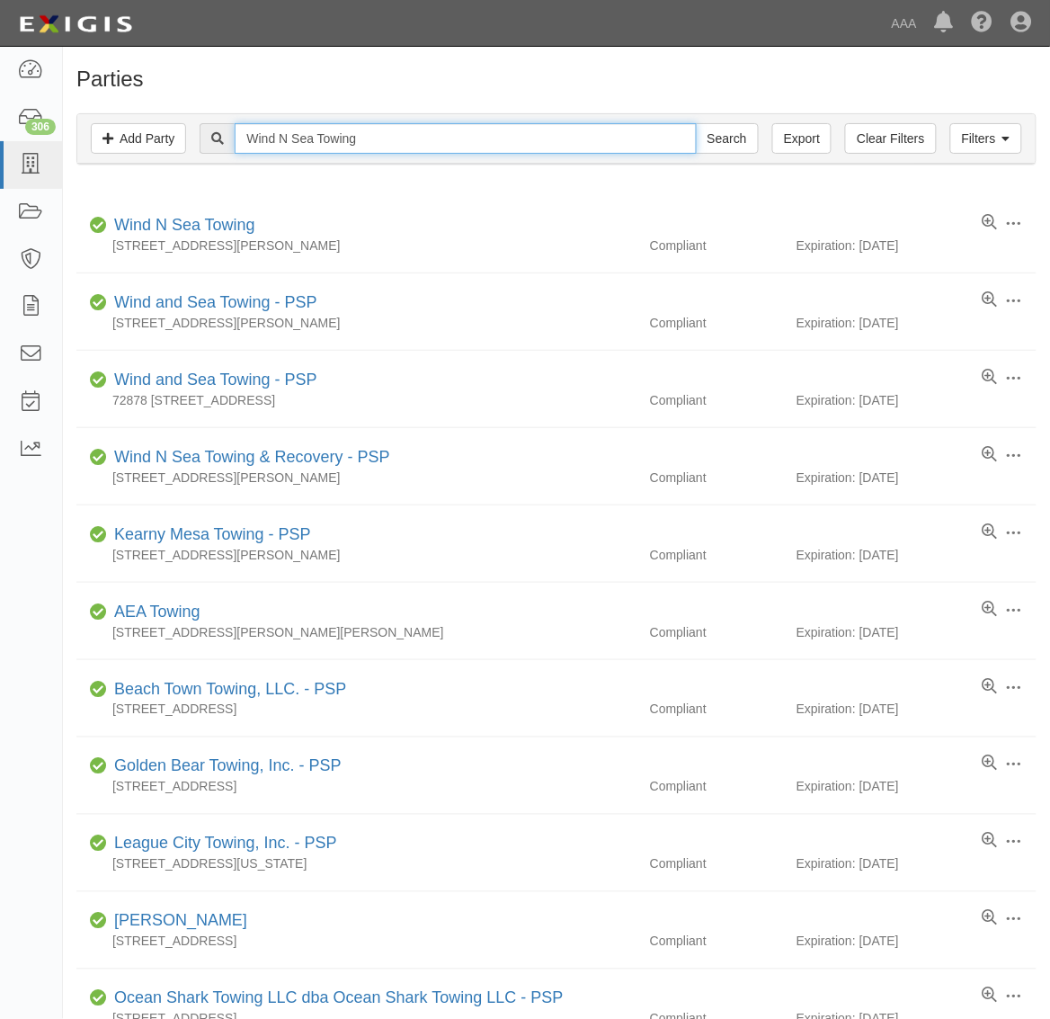
click at [389, 137] on input "Wind N Sea Towing" at bounding box center [465, 138] width 461 height 31
paste input "QUALITY TOWING & RECOVERY"
type input "QUALITY TOWING & RECOVERY"
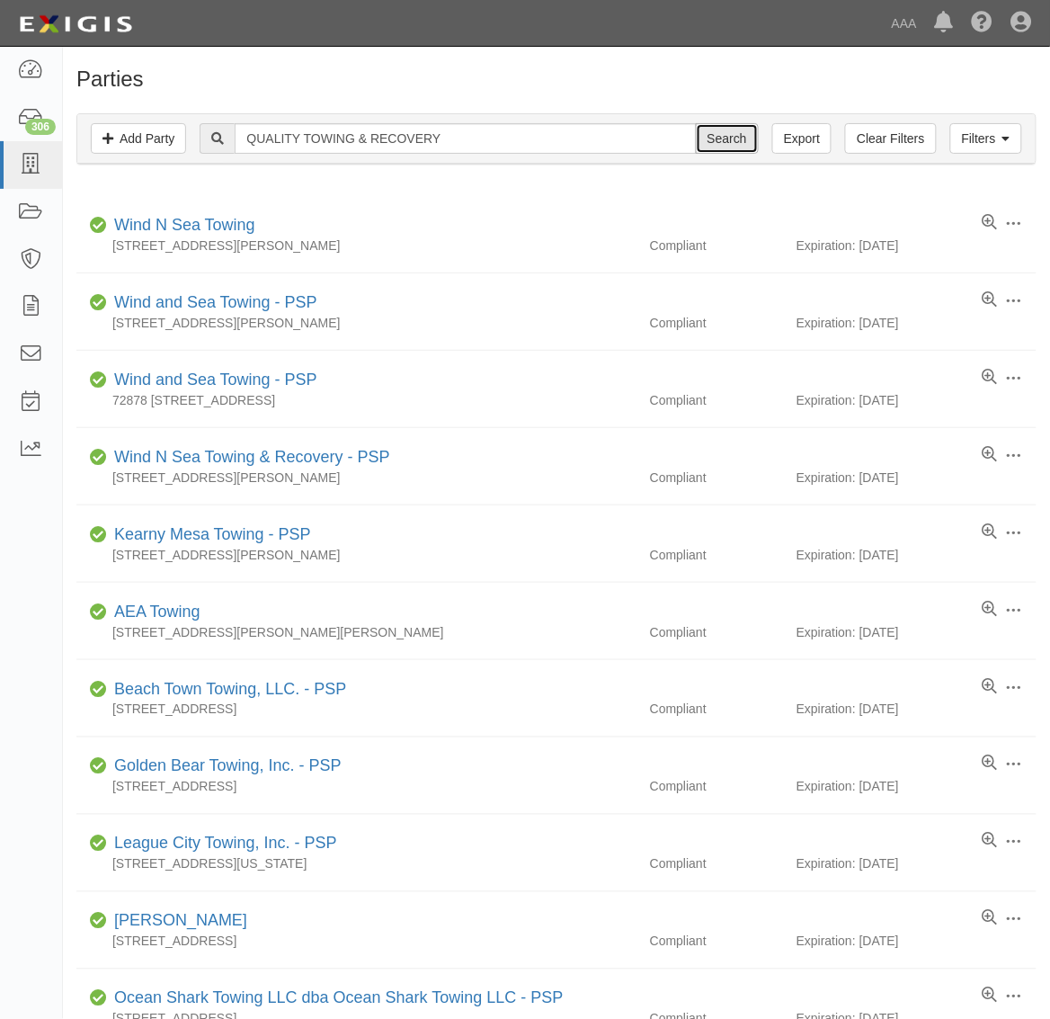
click at [725, 129] on input "Search" at bounding box center [727, 138] width 63 height 31
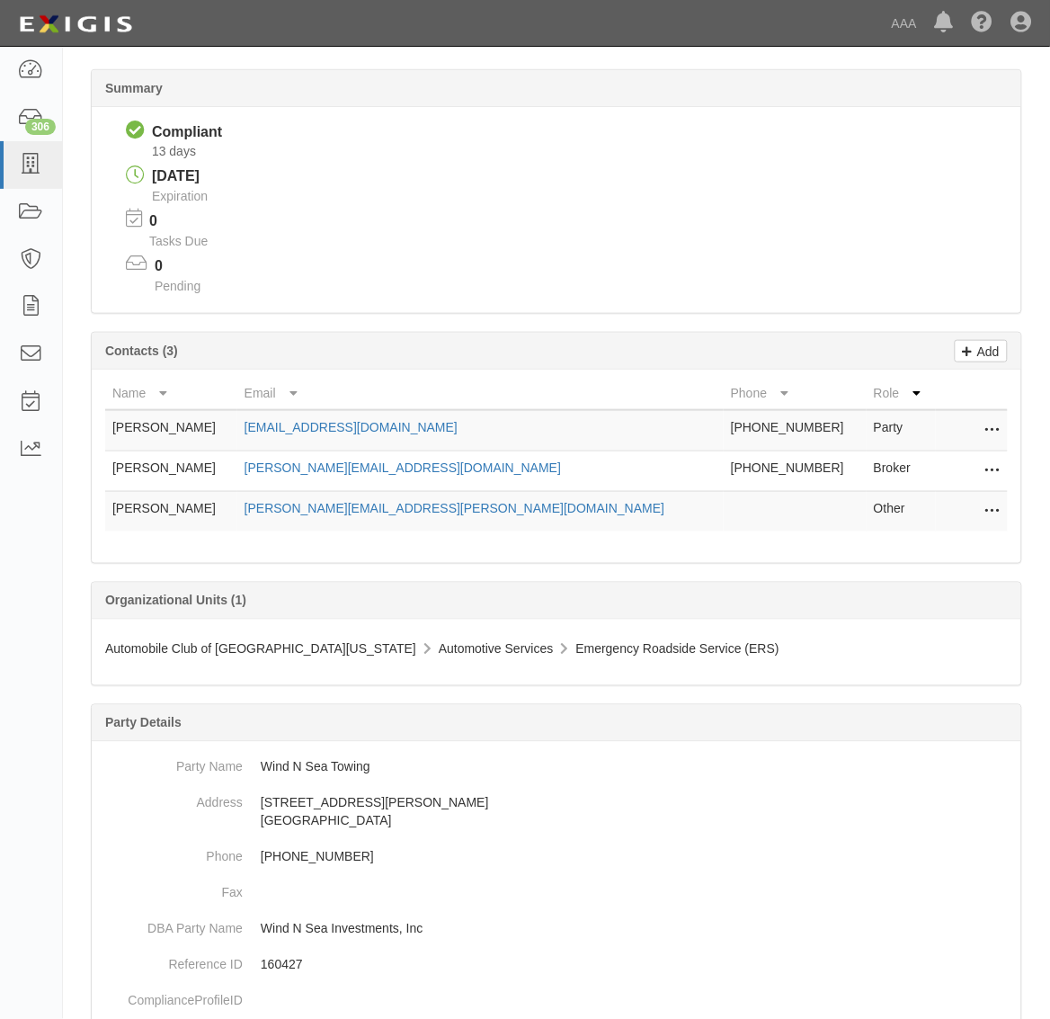
scroll to position [225, 0]
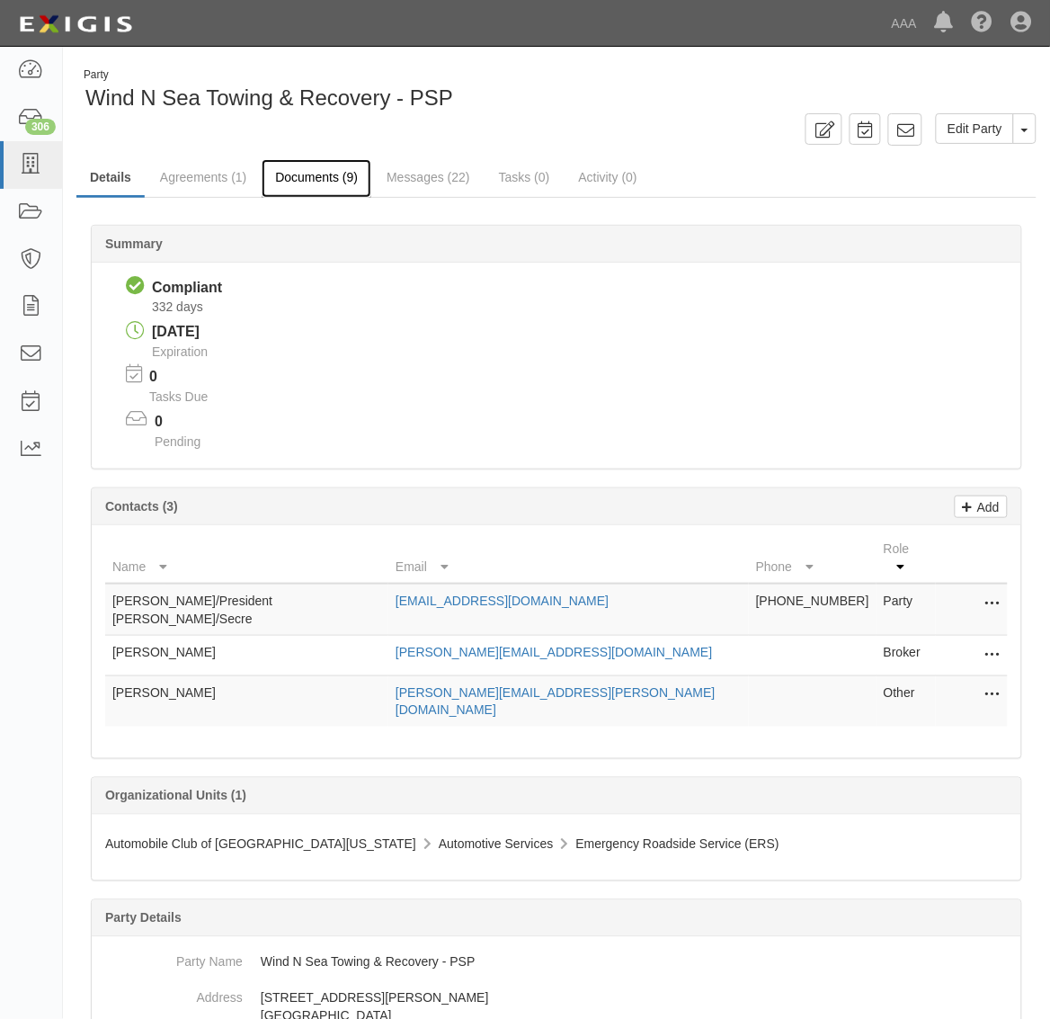
click at [310, 182] on link "Documents (9)" at bounding box center [317, 178] width 110 height 39
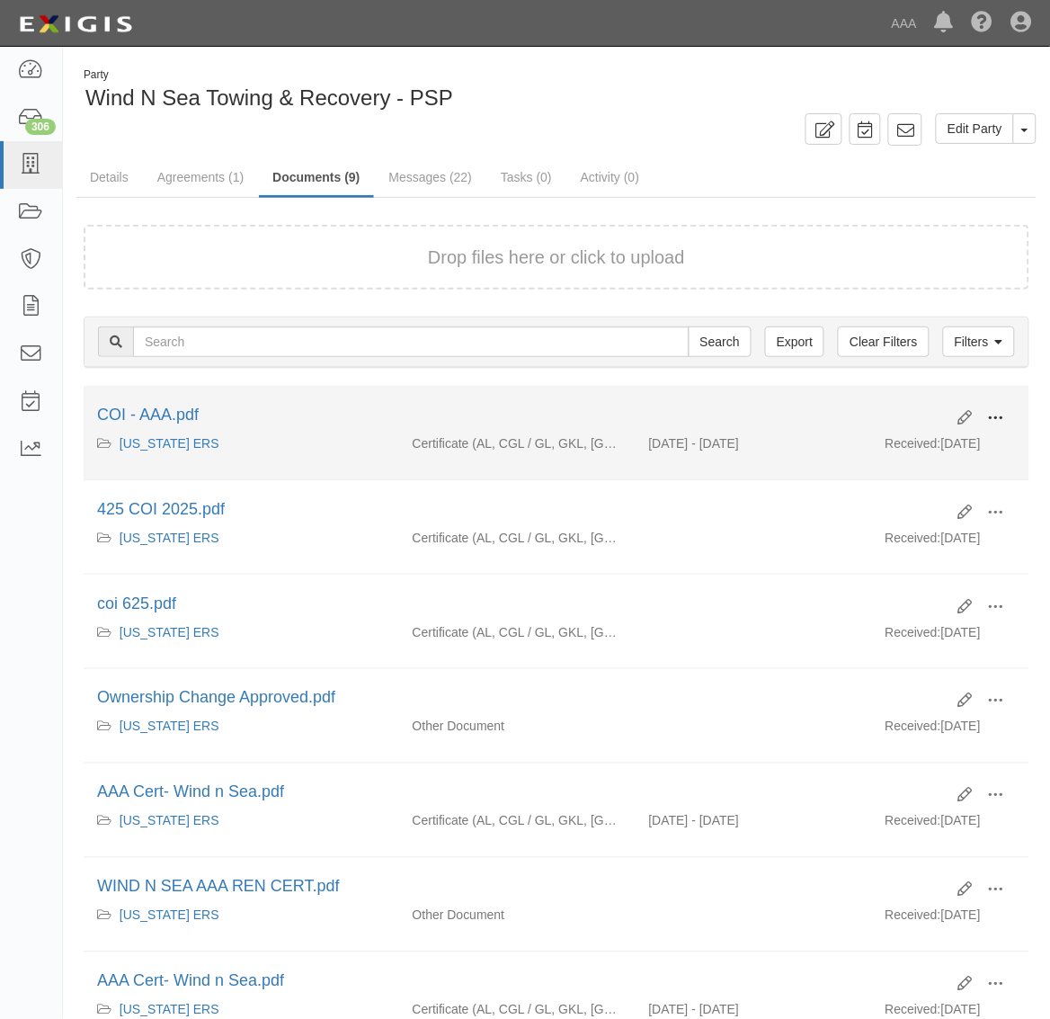
click at [998, 418] on span at bounding box center [996, 418] width 16 height 16
click at [959, 432] on link "View" at bounding box center [909, 444] width 142 height 32
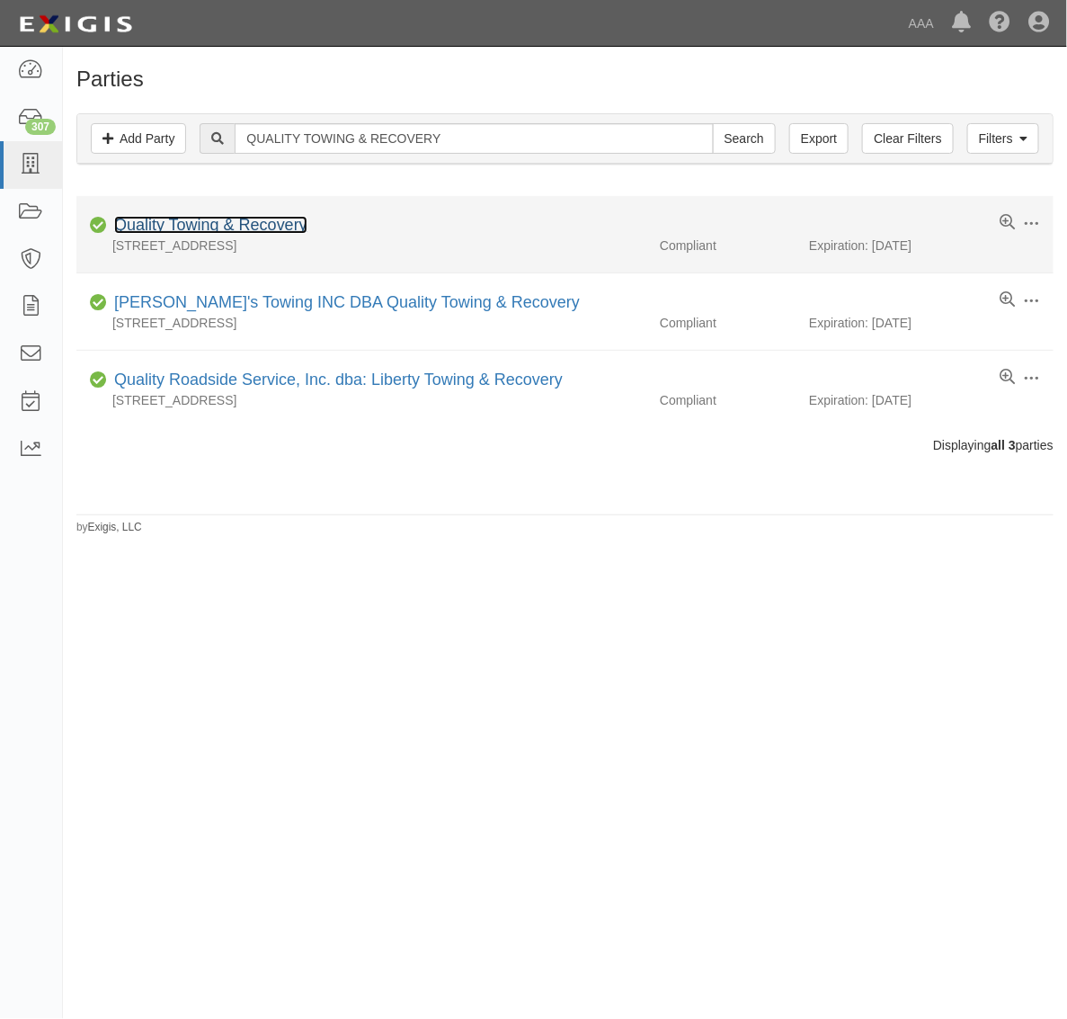
click at [202, 218] on link "Quality Towing & Recovery" at bounding box center [210, 225] width 193 height 18
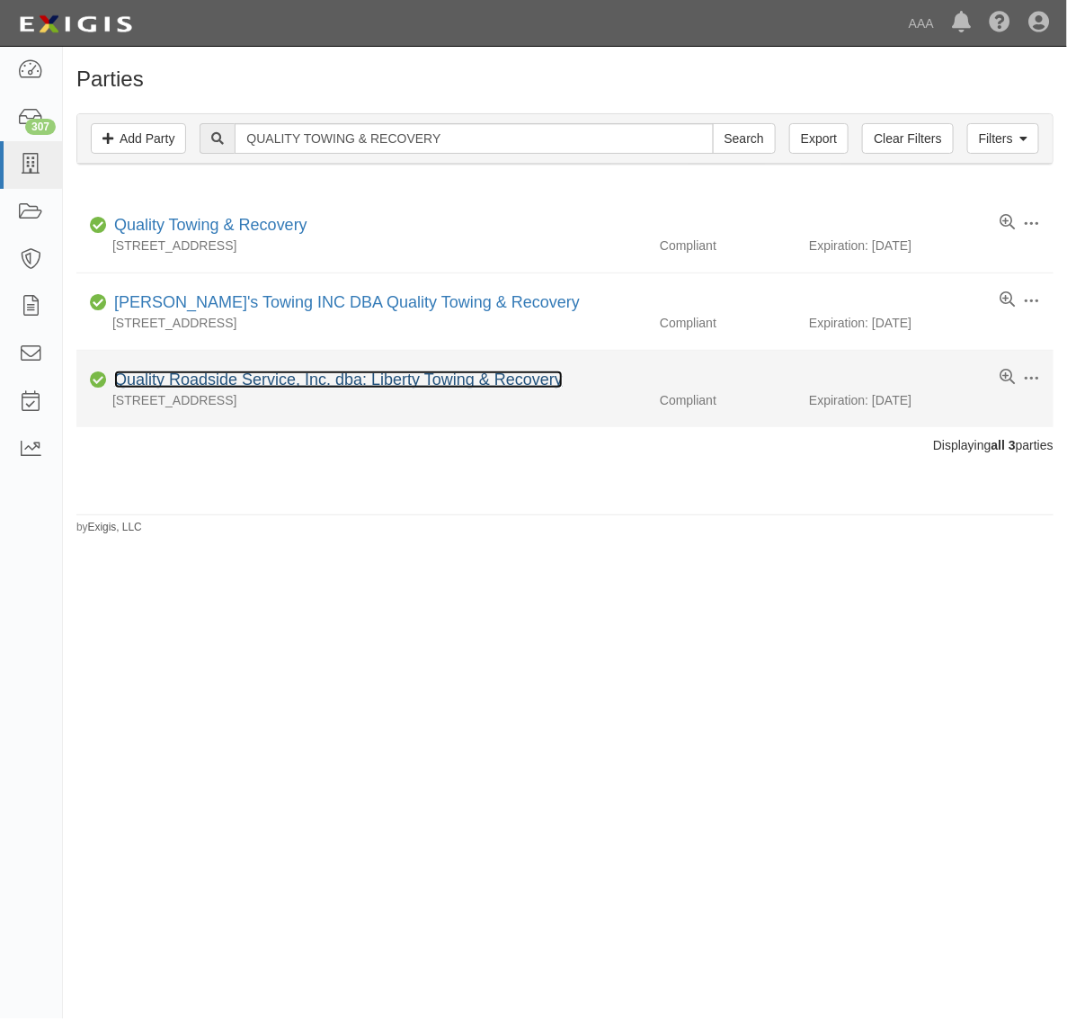
click at [371, 378] on link "Quality Roadside Service, Inc. dba: Liberty Towing & Recovery" at bounding box center [338, 379] width 449 height 18
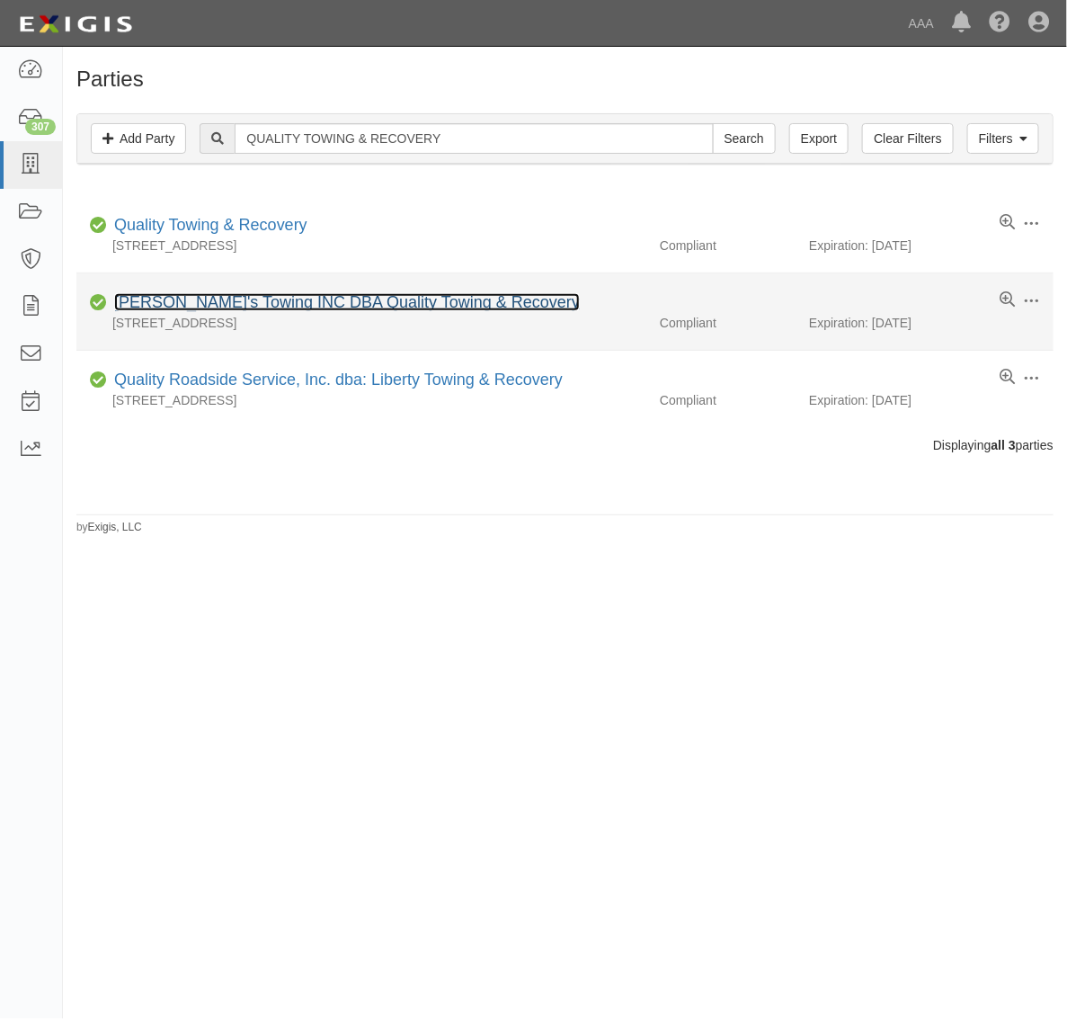
click at [267, 307] on link "[PERSON_NAME]'s Towing INC DBA Quality Towing & Recovery" at bounding box center [347, 302] width 466 height 18
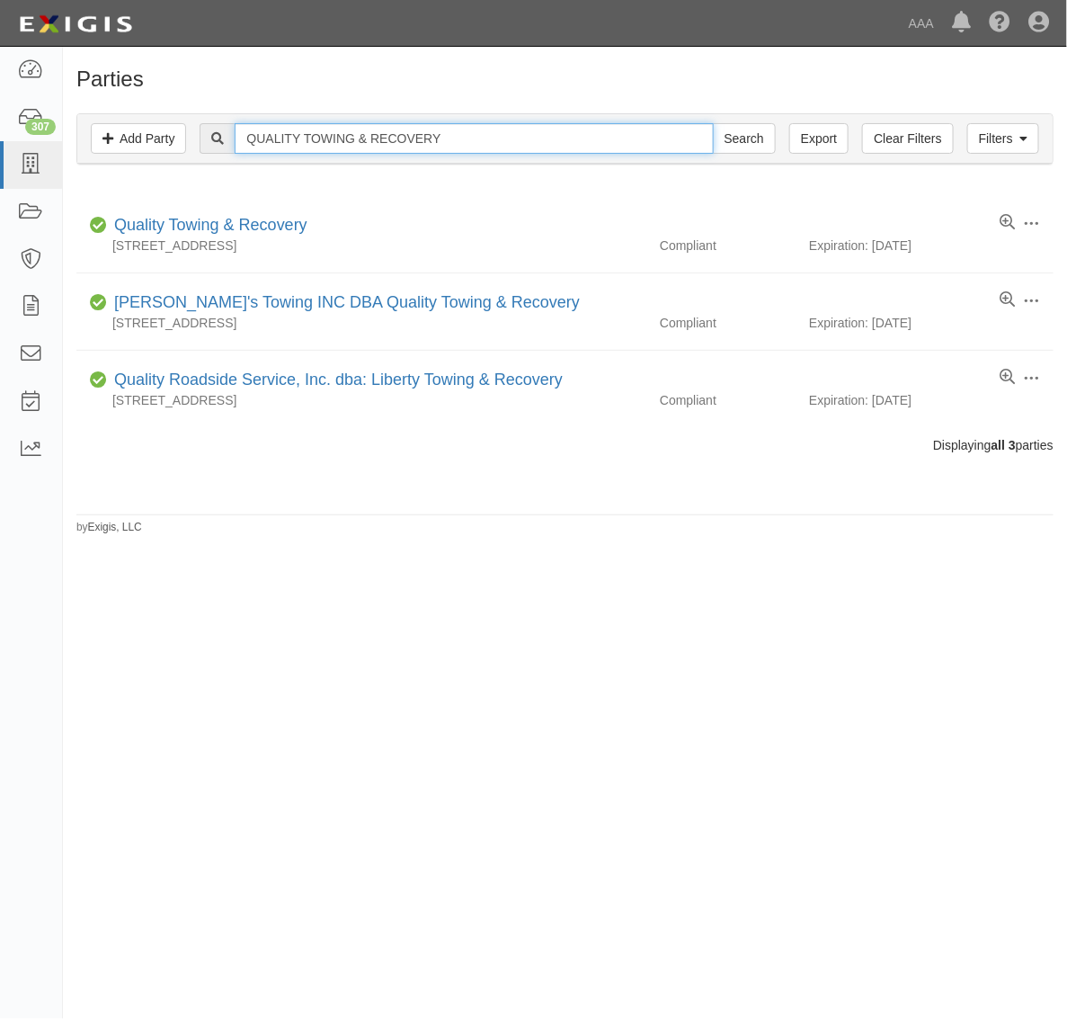
drag, startPoint x: 459, startPoint y: 128, endPoint x: 205, endPoint y: 126, distance: 254.4
click at [205, 126] on div "QUALITY TOWING & RECOVERY Search" at bounding box center [487, 138] width 575 height 31
paste input "C & D Towing Specialists"
type input "C & D Towing Specialists"
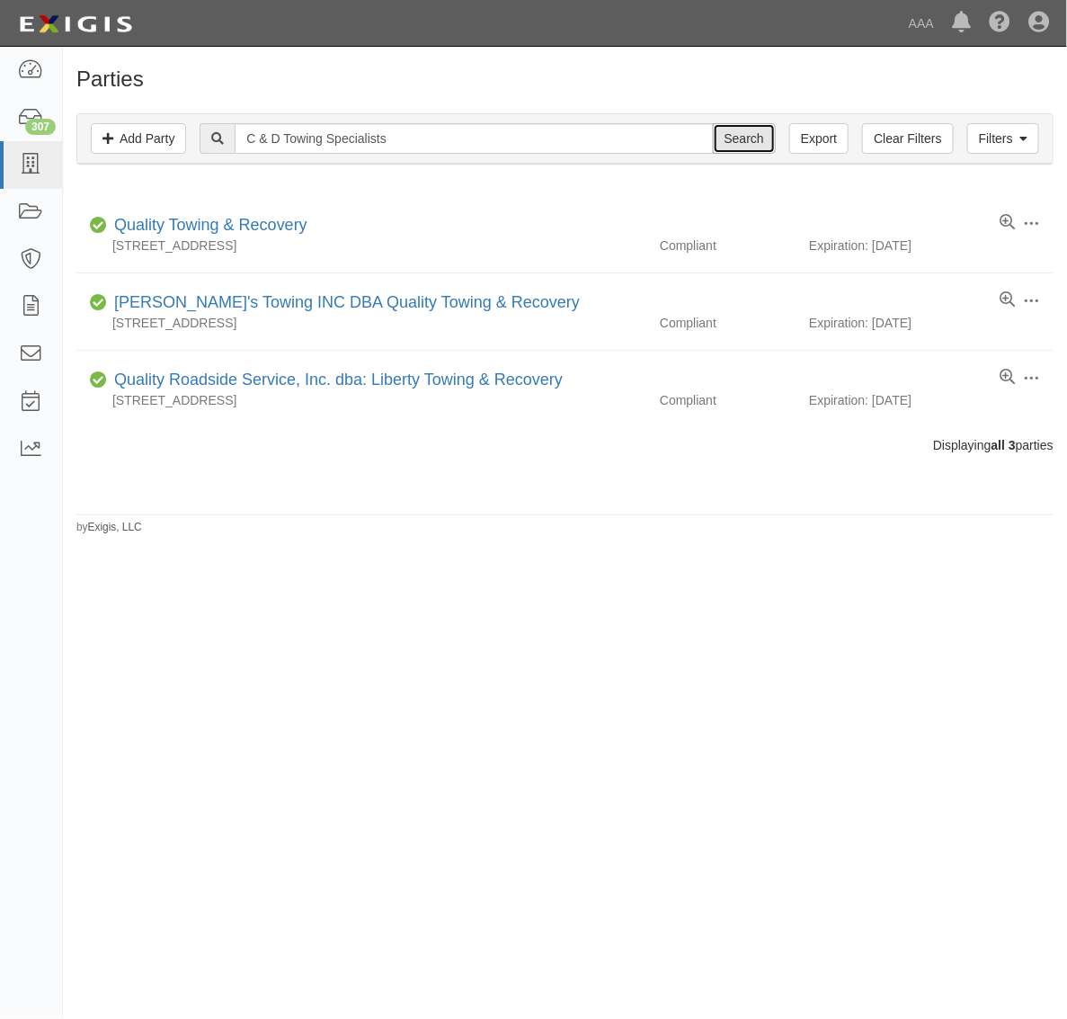
click at [734, 131] on input "Search" at bounding box center [744, 138] width 63 height 31
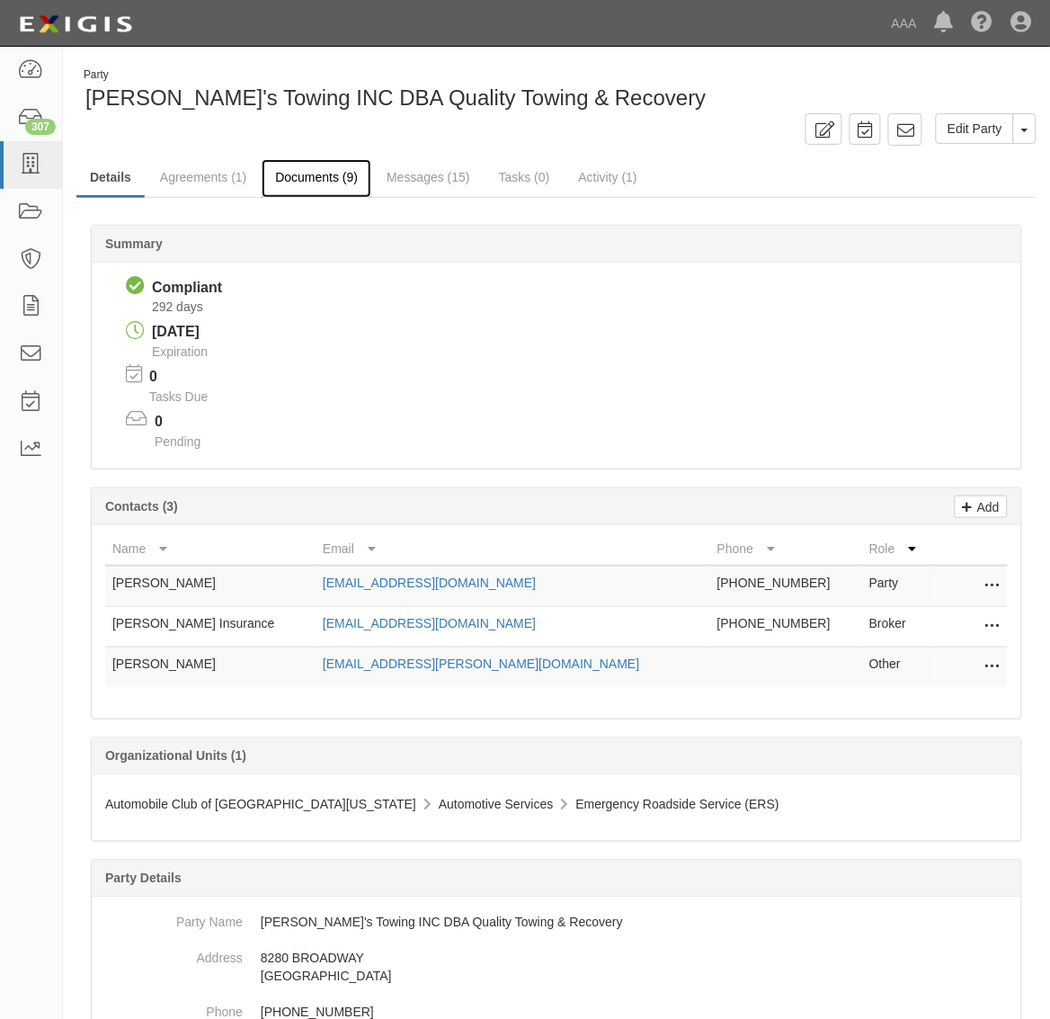
click at [331, 180] on link "Documents (9)" at bounding box center [317, 178] width 110 height 39
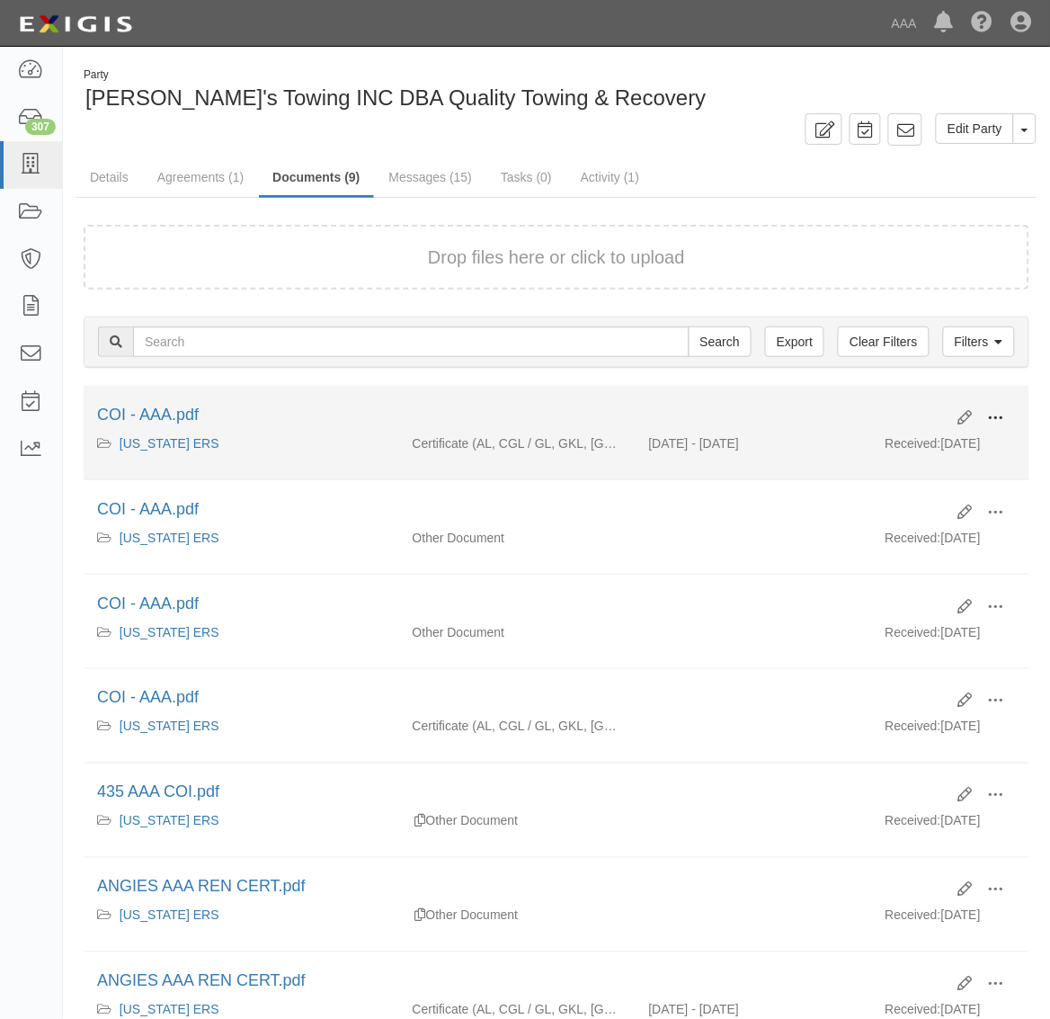
click at [989, 412] on span at bounding box center [996, 418] width 16 height 16
click at [939, 446] on link "View" at bounding box center [909, 444] width 142 height 32
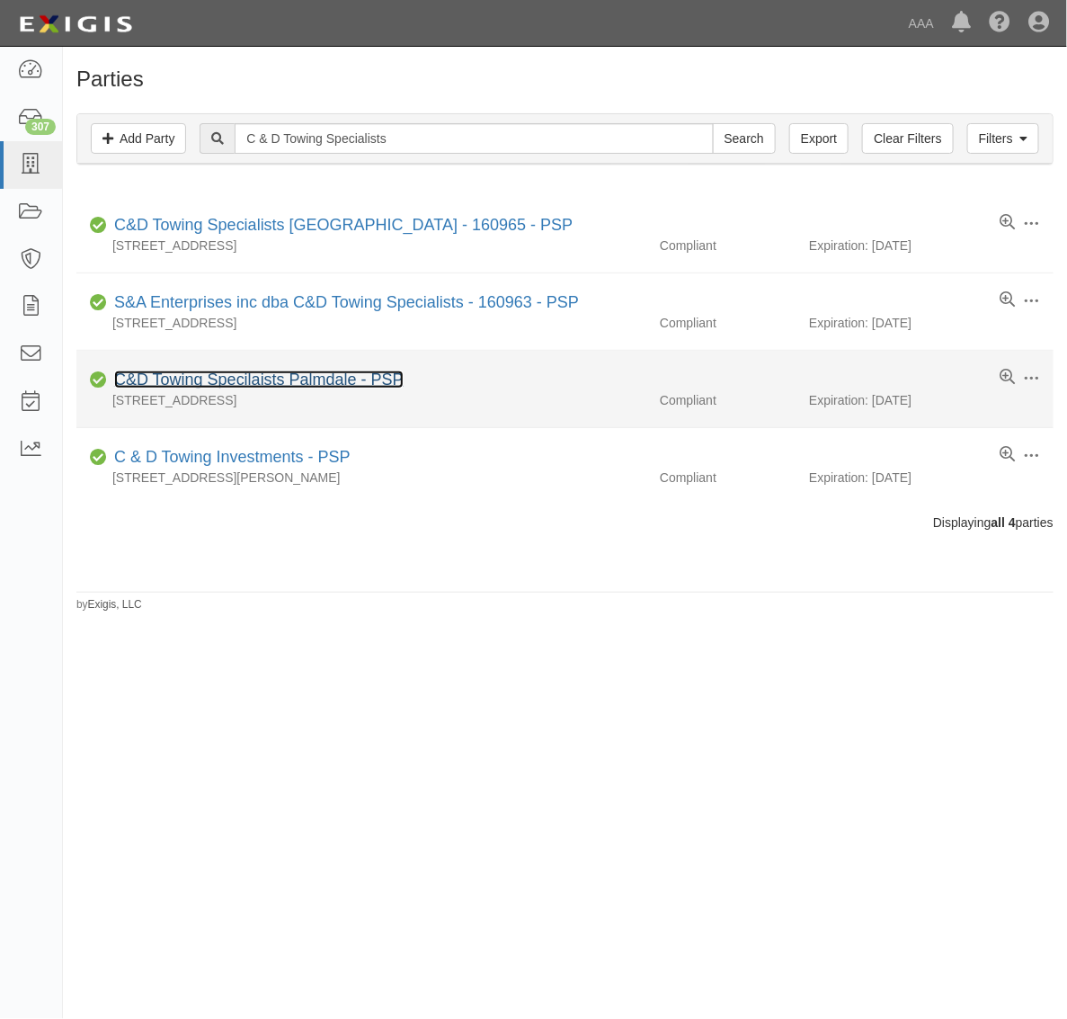
click at [254, 375] on link "C&D Towing Specilaists Palmdale - PSP" at bounding box center [258, 379] width 289 height 18
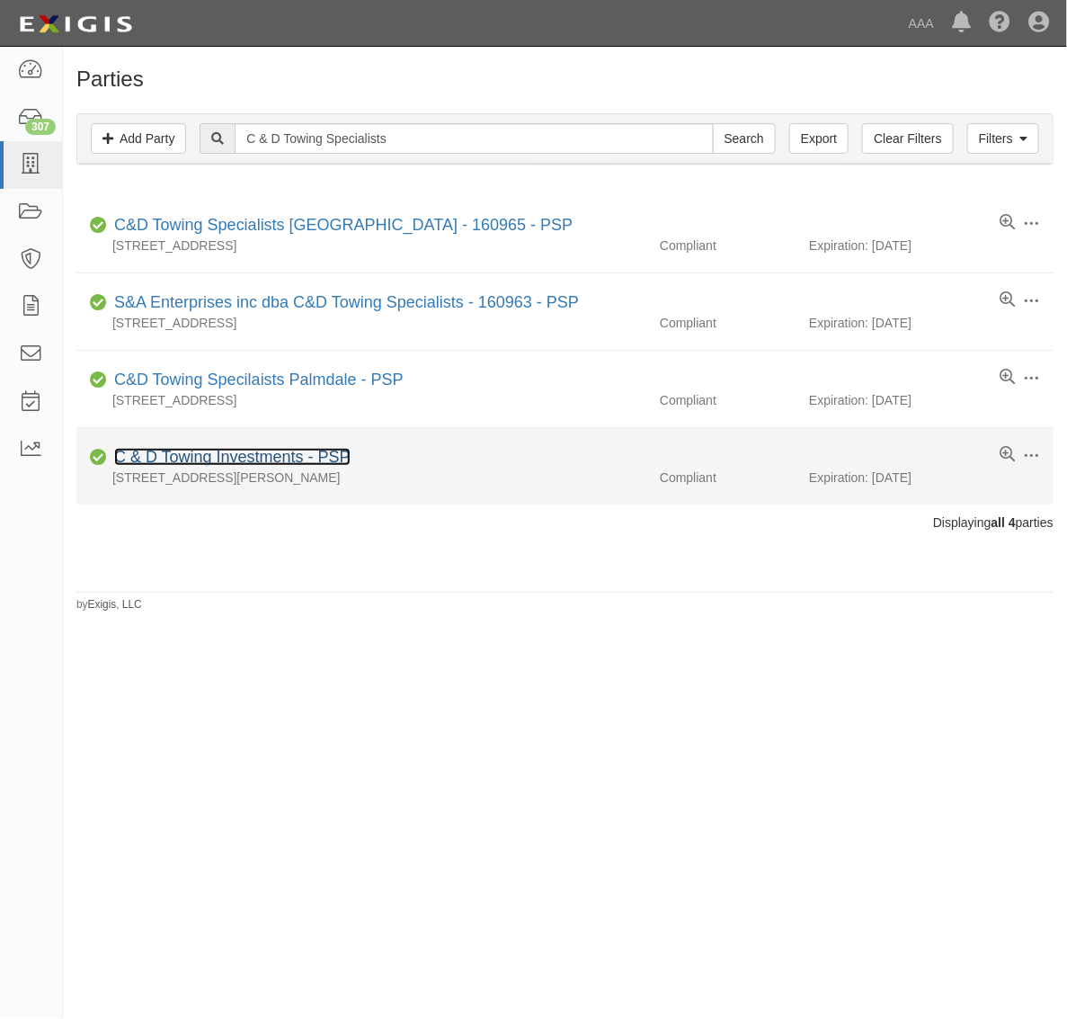
click at [196, 455] on link "C & D Towing Investments - PSP" at bounding box center [232, 457] width 236 height 18
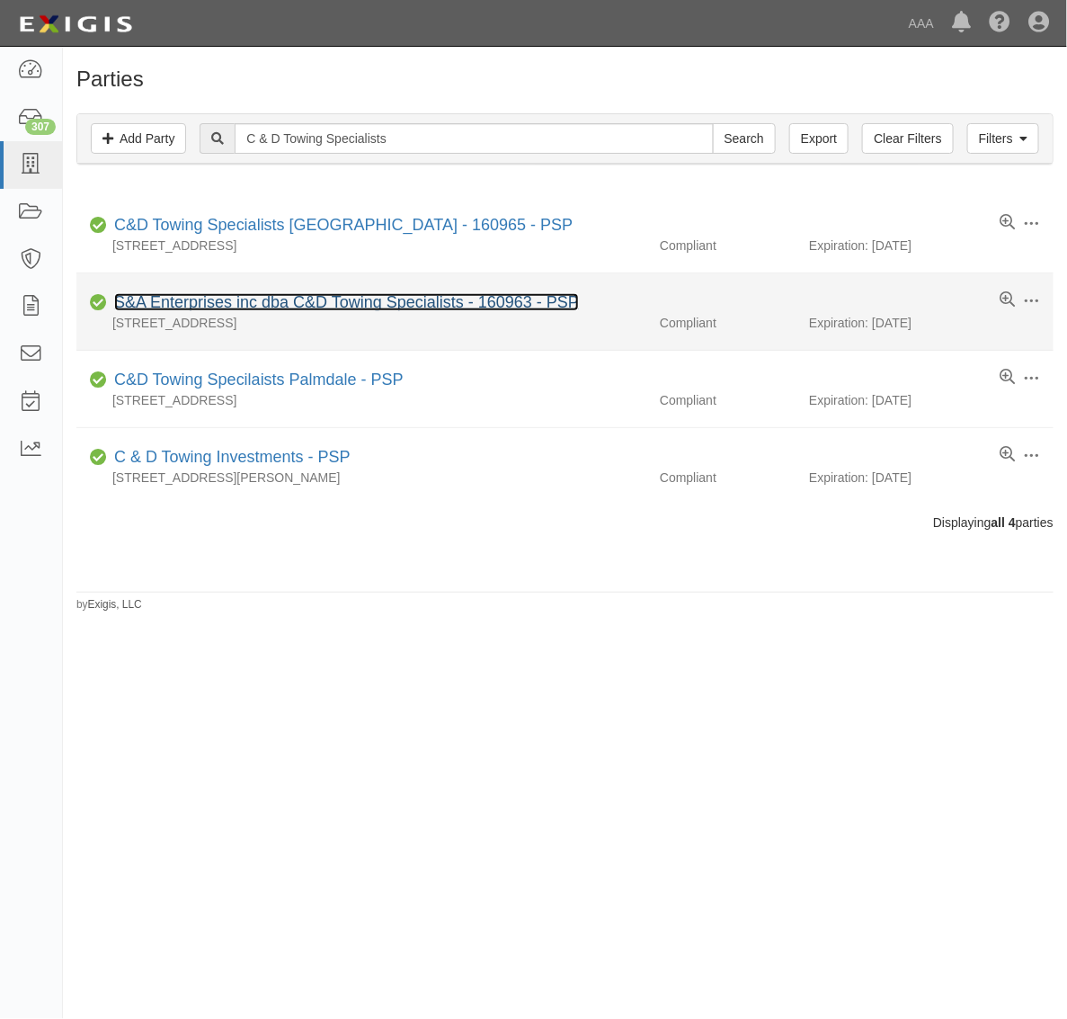
click at [290, 307] on link "S&A Enterprises inc dba C&D Towing Specialists - 160963 - PSP" at bounding box center [346, 302] width 465 height 18
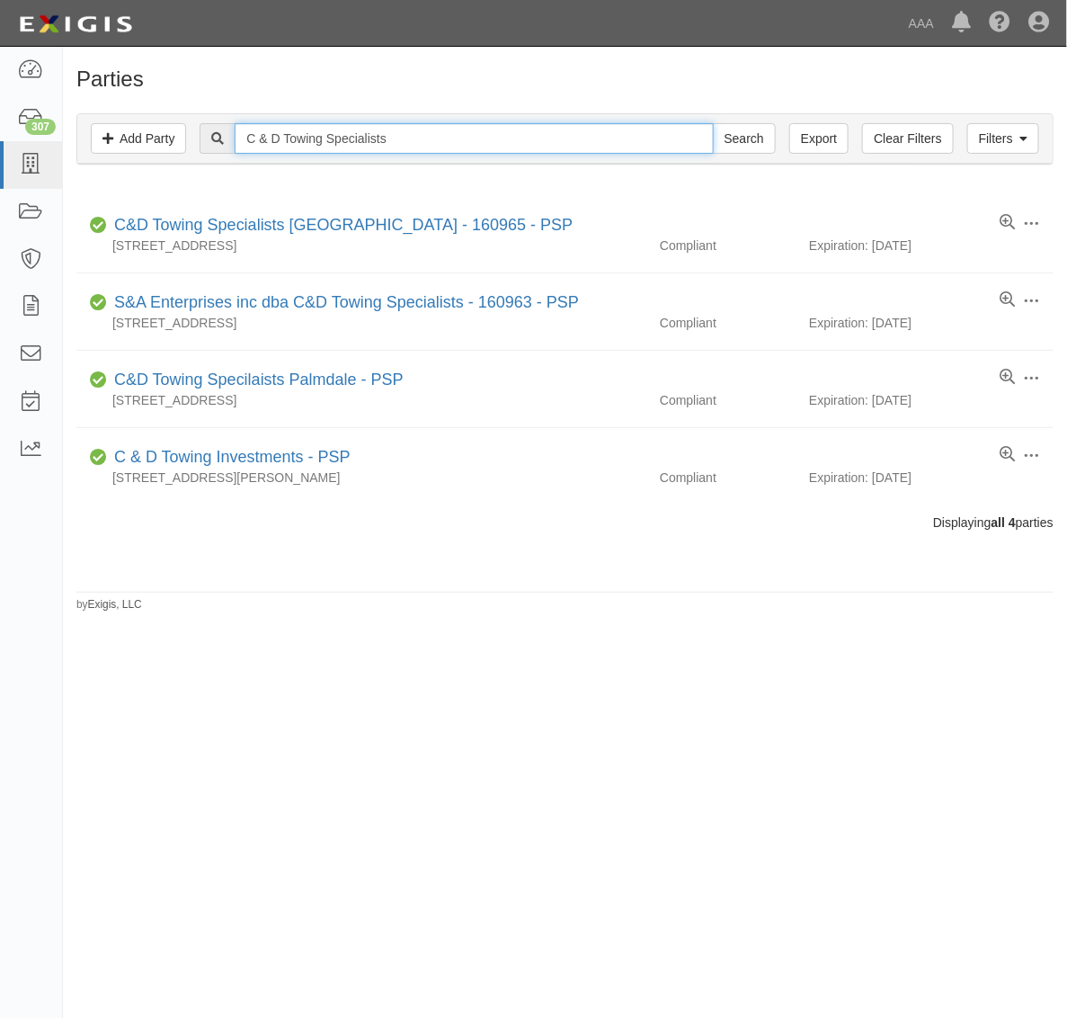
drag, startPoint x: 331, startPoint y: 137, endPoint x: 758, endPoint y: 165, distance: 427.9
click at [757, 166] on div "Filters Add Party Clear Filters Export C & D Towing Specialists Search Filters …" at bounding box center [565, 141] width 1004 height 83
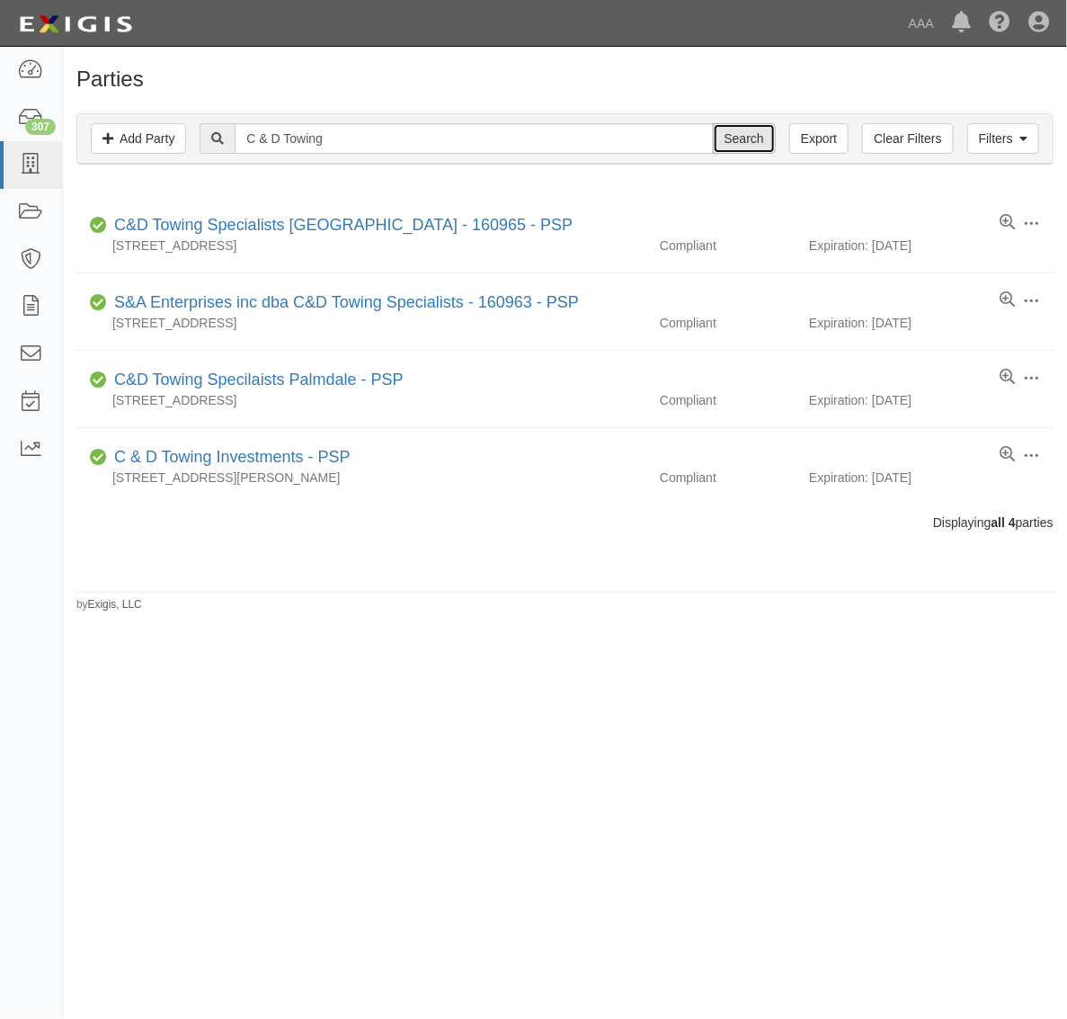
click at [740, 140] on input "Search" at bounding box center [744, 138] width 63 height 31
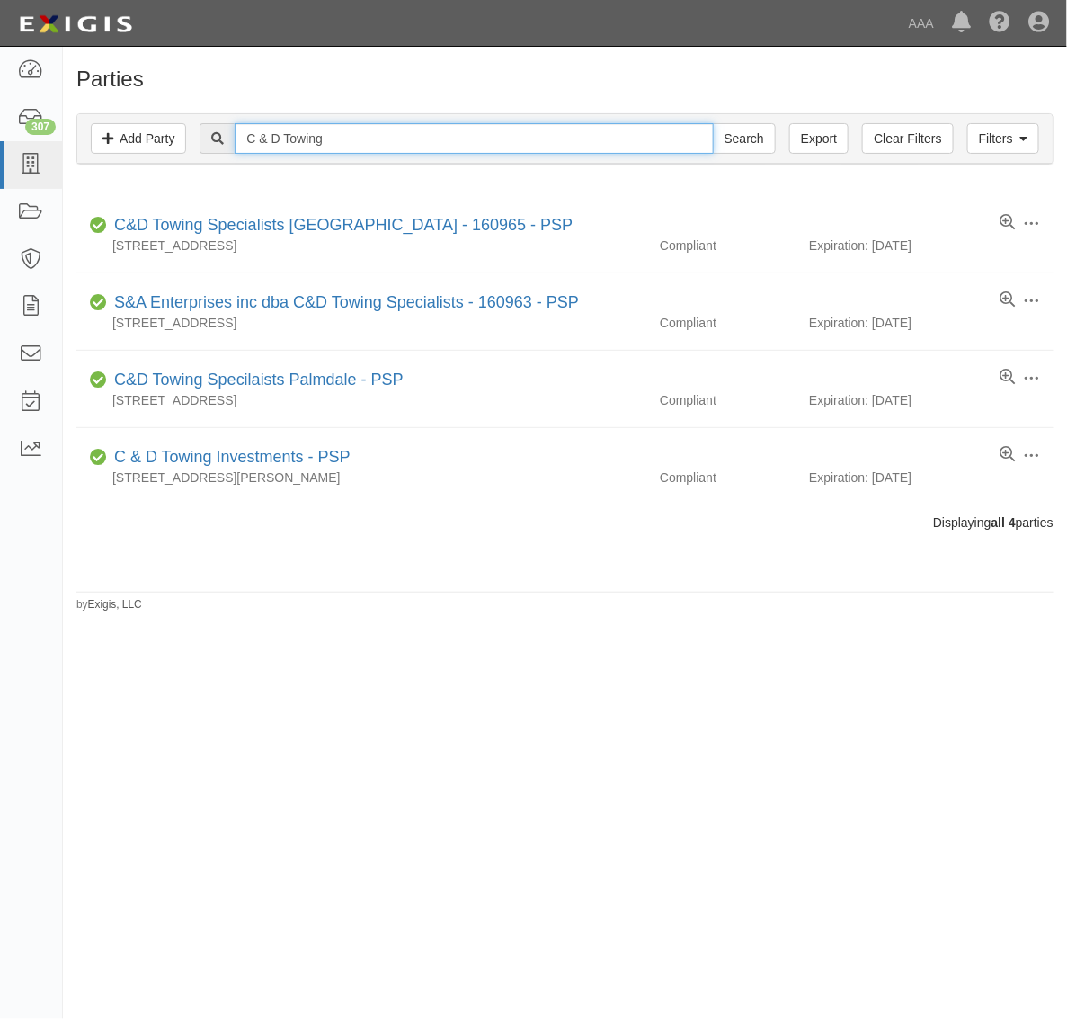
click at [334, 133] on input "C & D Towing" at bounding box center [474, 138] width 478 height 31
paste input "Expedite Towing"
type input "Expedite Towing"
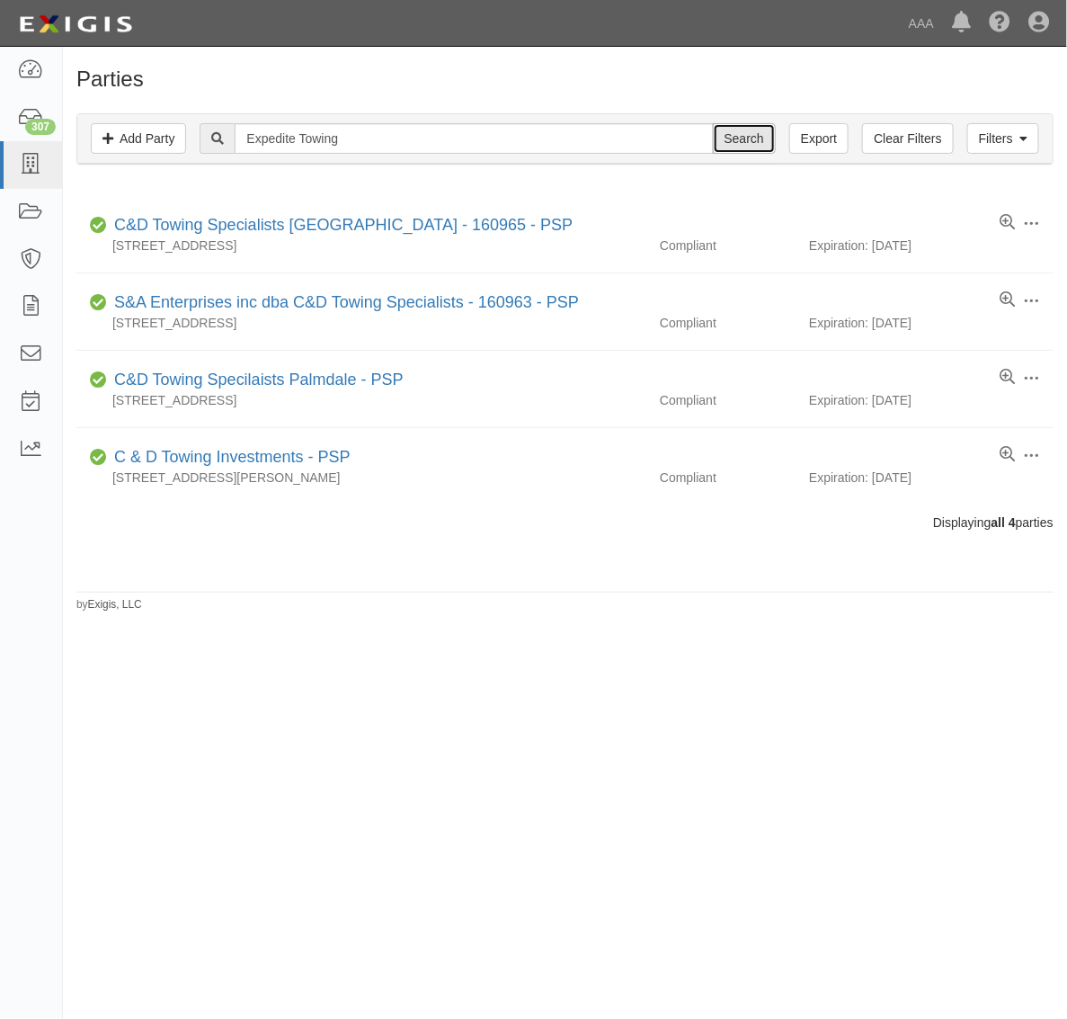
click at [728, 145] on input "Search" at bounding box center [744, 138] width 63 height 31
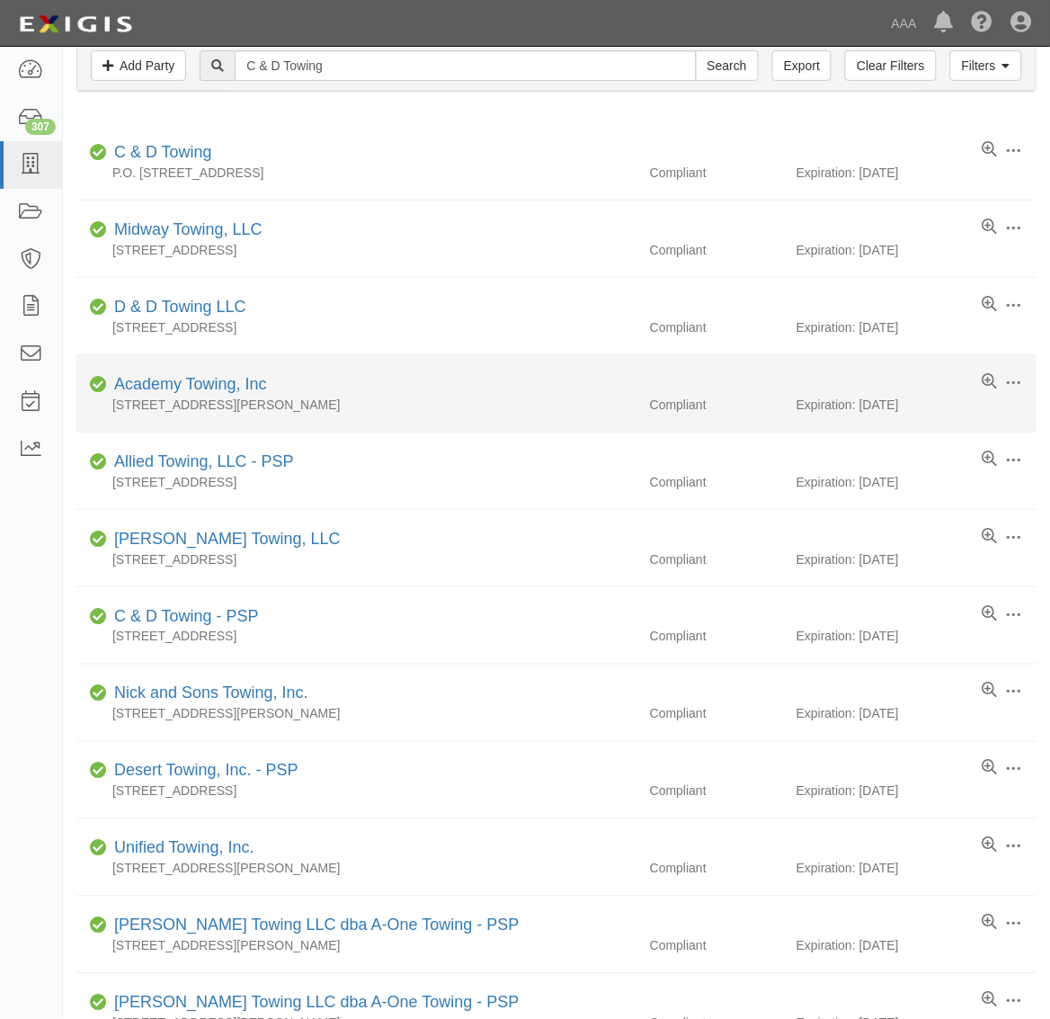
scroll to position [112, 0]
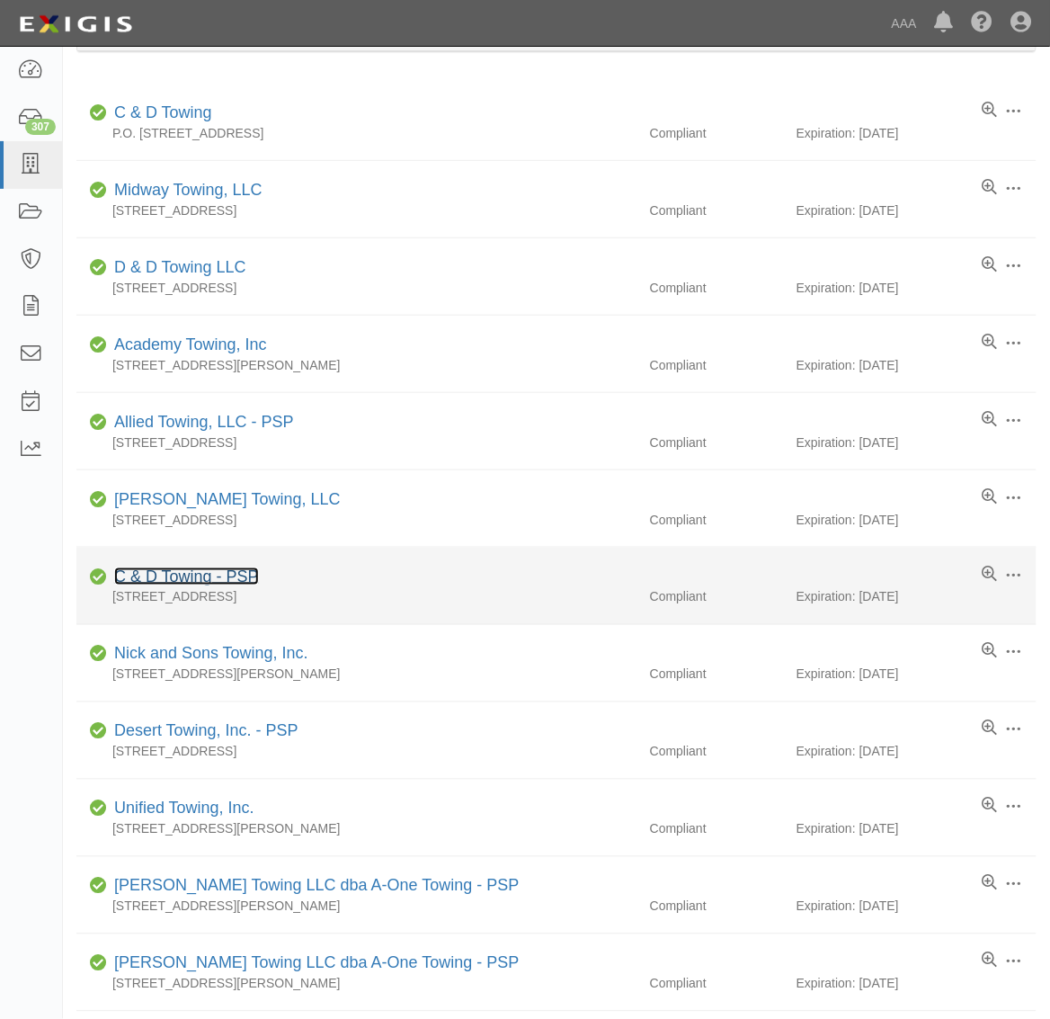
click at [232, 585] on link "C & D Towing - PSP" at bounding box center [186, 576] width 145 height 18
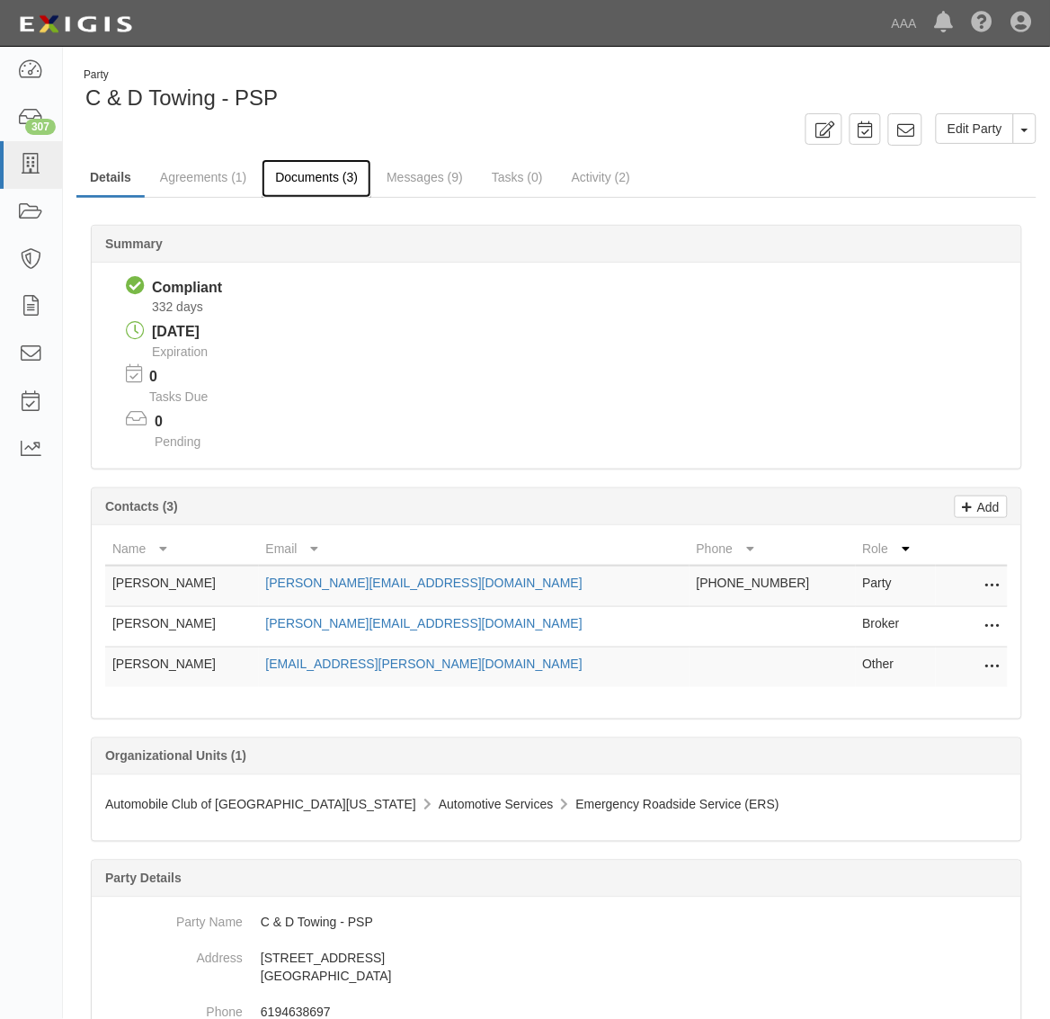
click at [306, 181] on link "Documents (3)" at bounding box center [317, 178] width 110 height 39
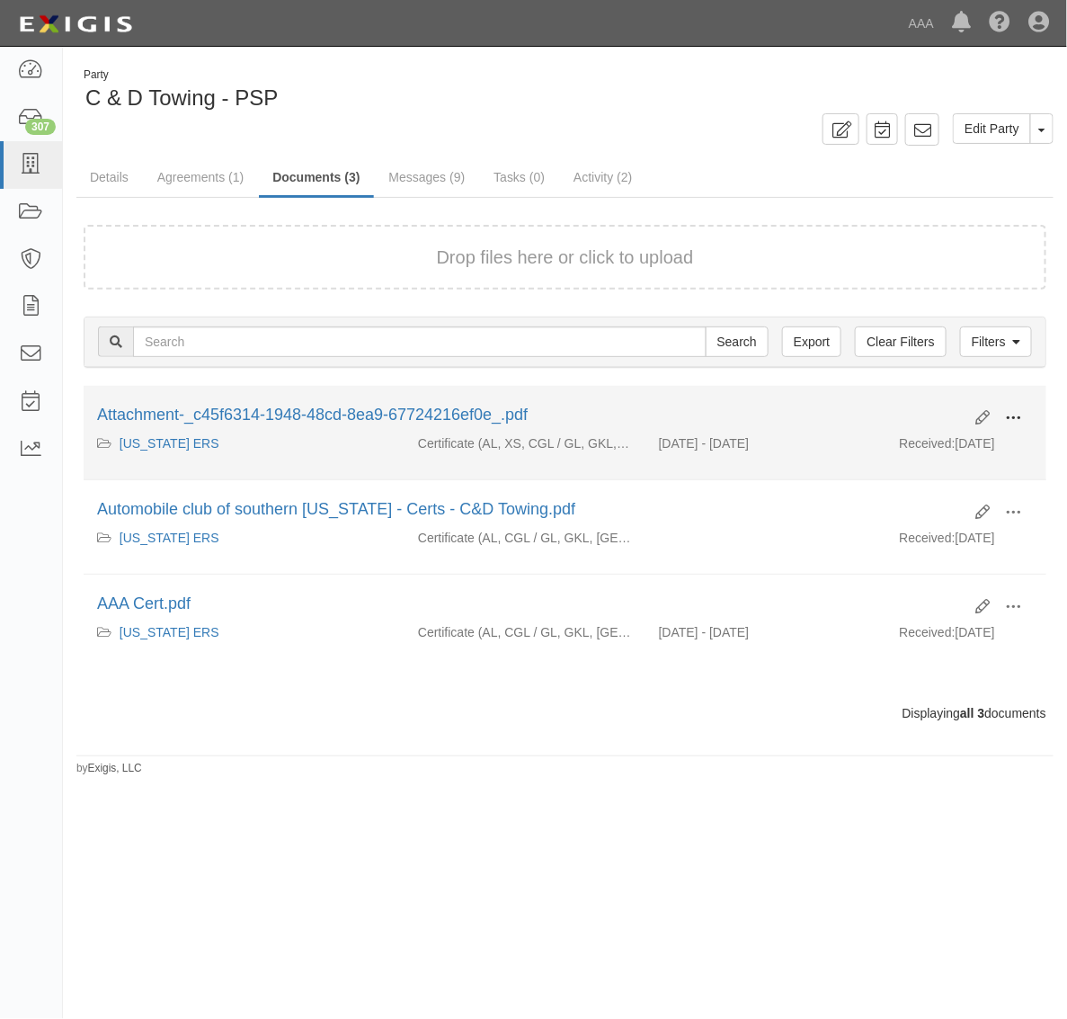
click at [1011, 410] on span at bounding box center [1013, 418] width 16 height 16
click at [938, 449] on link "View" at bounding box center [926, 444] width 142 height 32
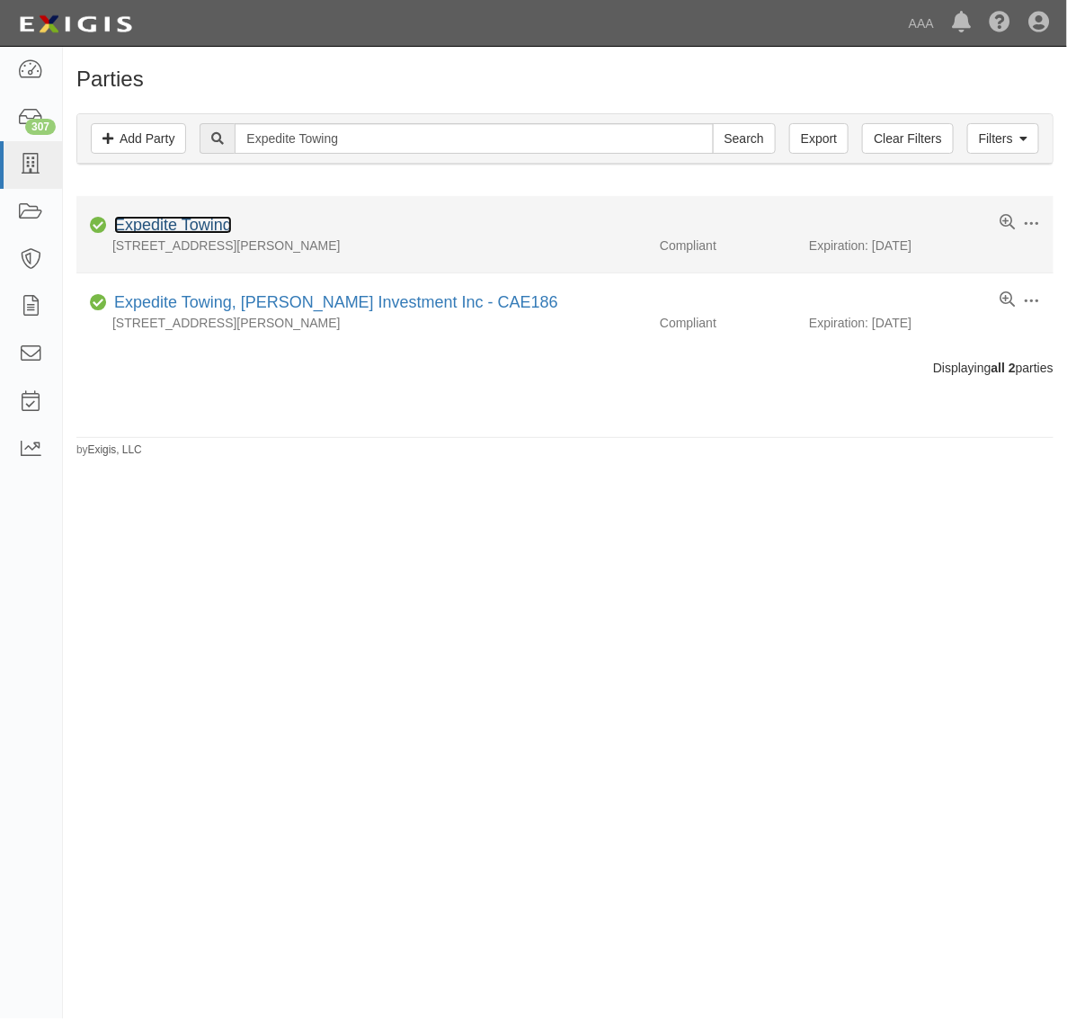
click at [207, 227] on link "Expedite Towing" at bounding box center [173, 225] width 118 height 18
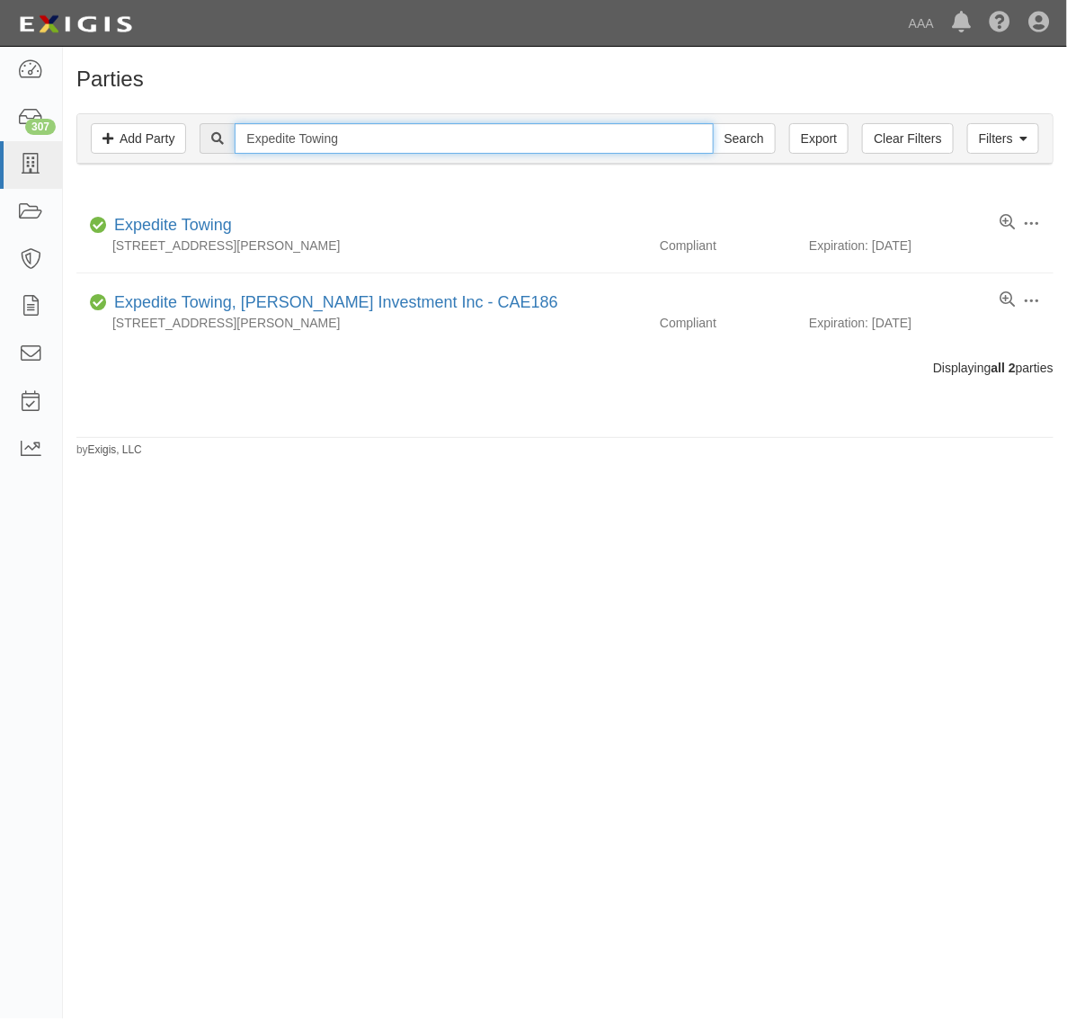
click at [338, 140] on input "Expedite Towing" at bounding box center [474, 138] width 478 height 31
paste input "California Towing & Recovery"
type input "California Towing & Recovery"
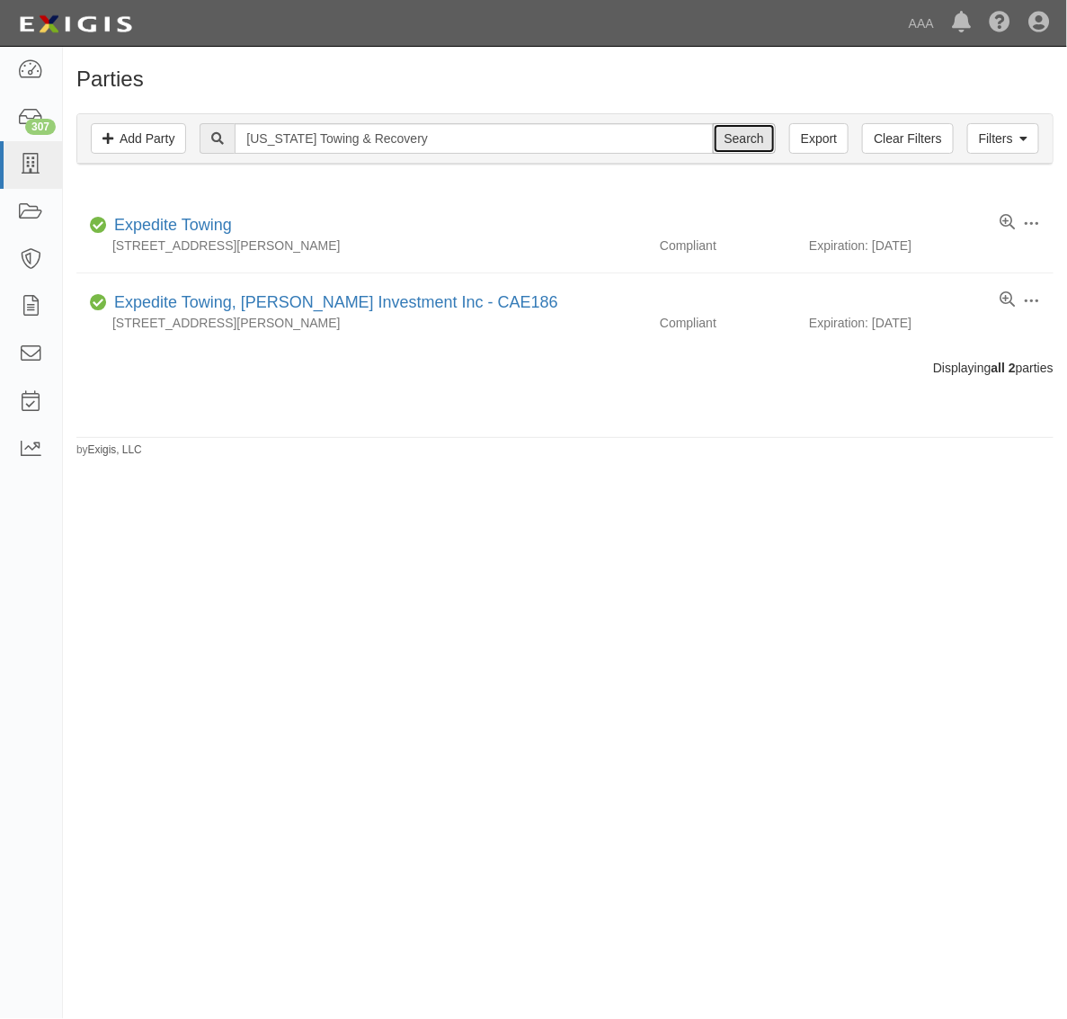
click at [735, 132] on input "Search" at bounding box center [744, 138] width 63 height 31
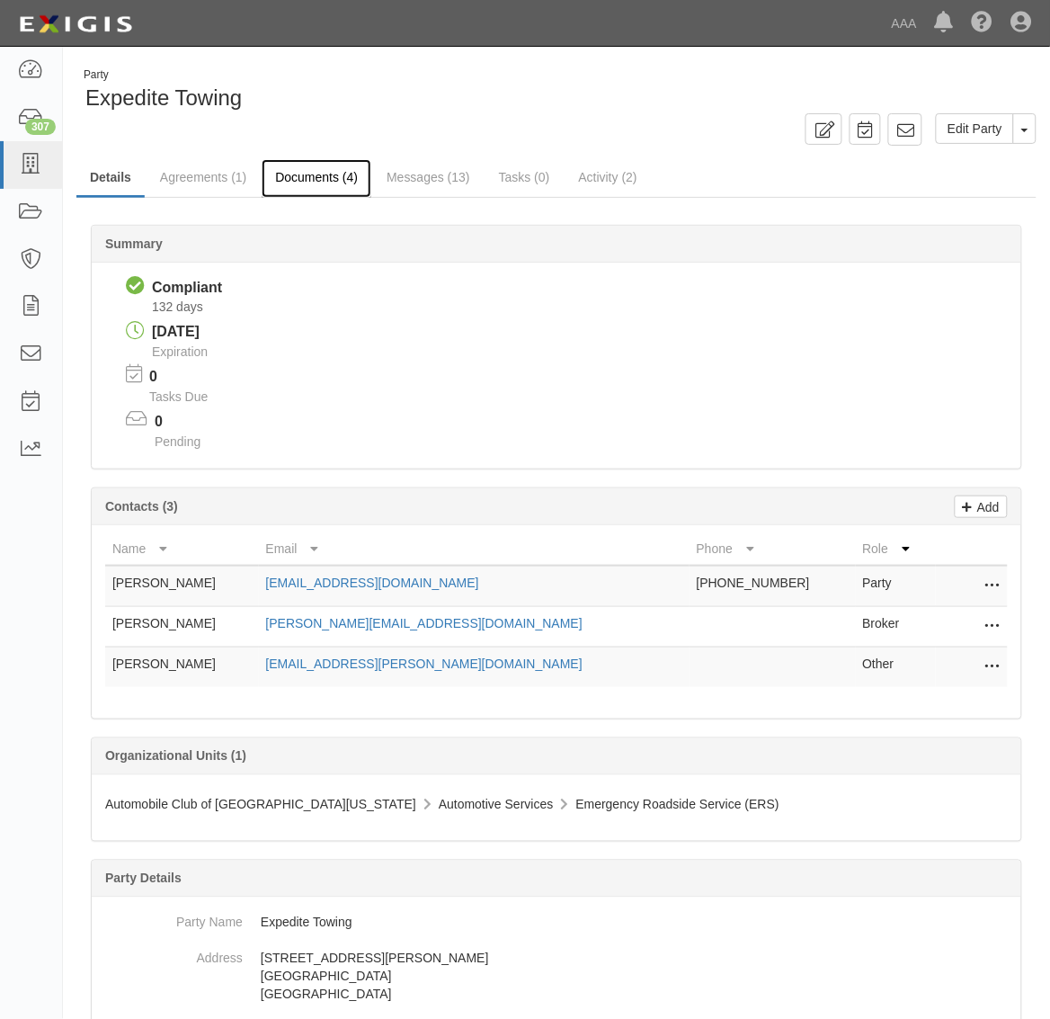
click at [321, 187] on link "Documents (4)" at bounding box center [317, 178] width 110 height 39
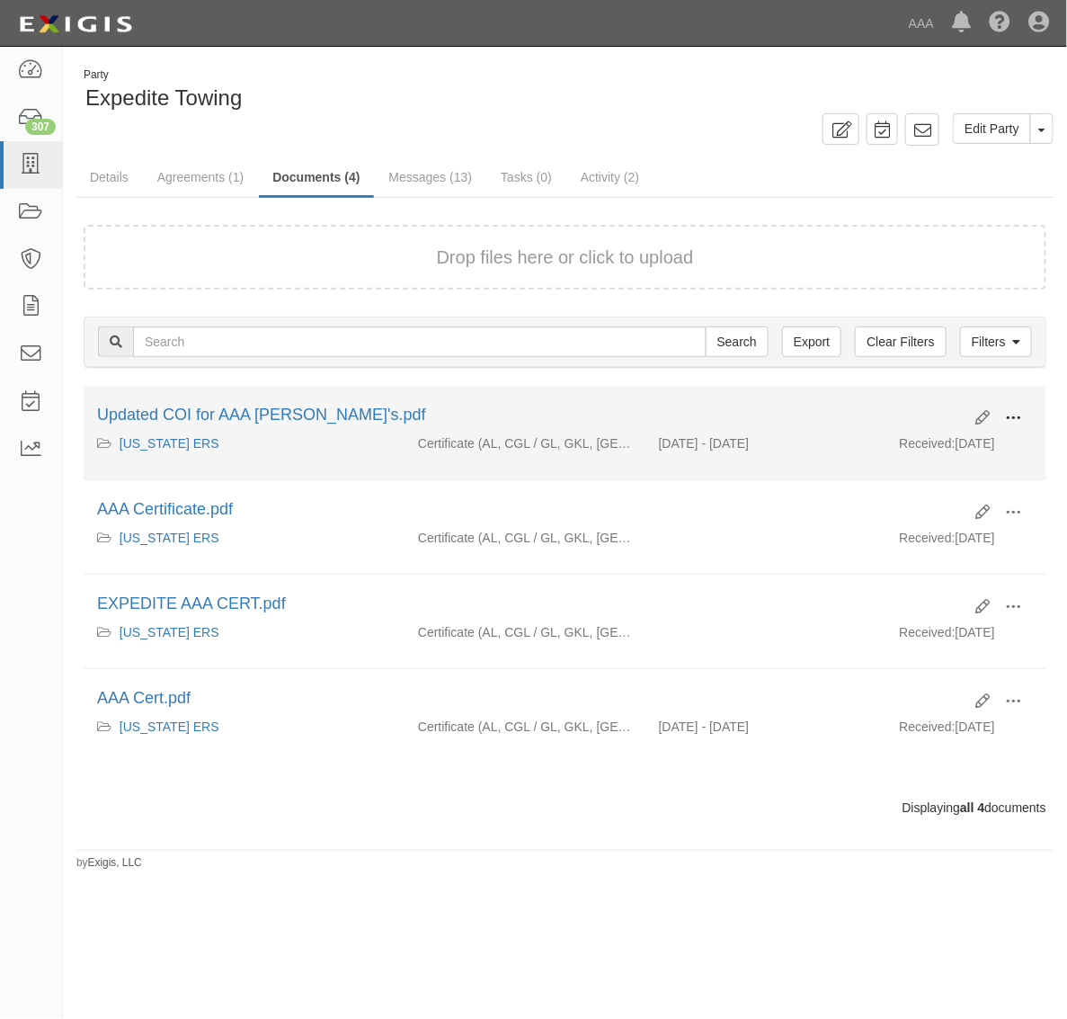
drag, startPoint x: 1012, startPoint y: 420, endPoint x: 985, endPoint y: 438, distance: 32.4
click at [1010, 423] on span at bounding box center [1013, 418] width 16 height 16
click at [958, 447] on link "View" at bounding box center [926, 444] width 142 height 32
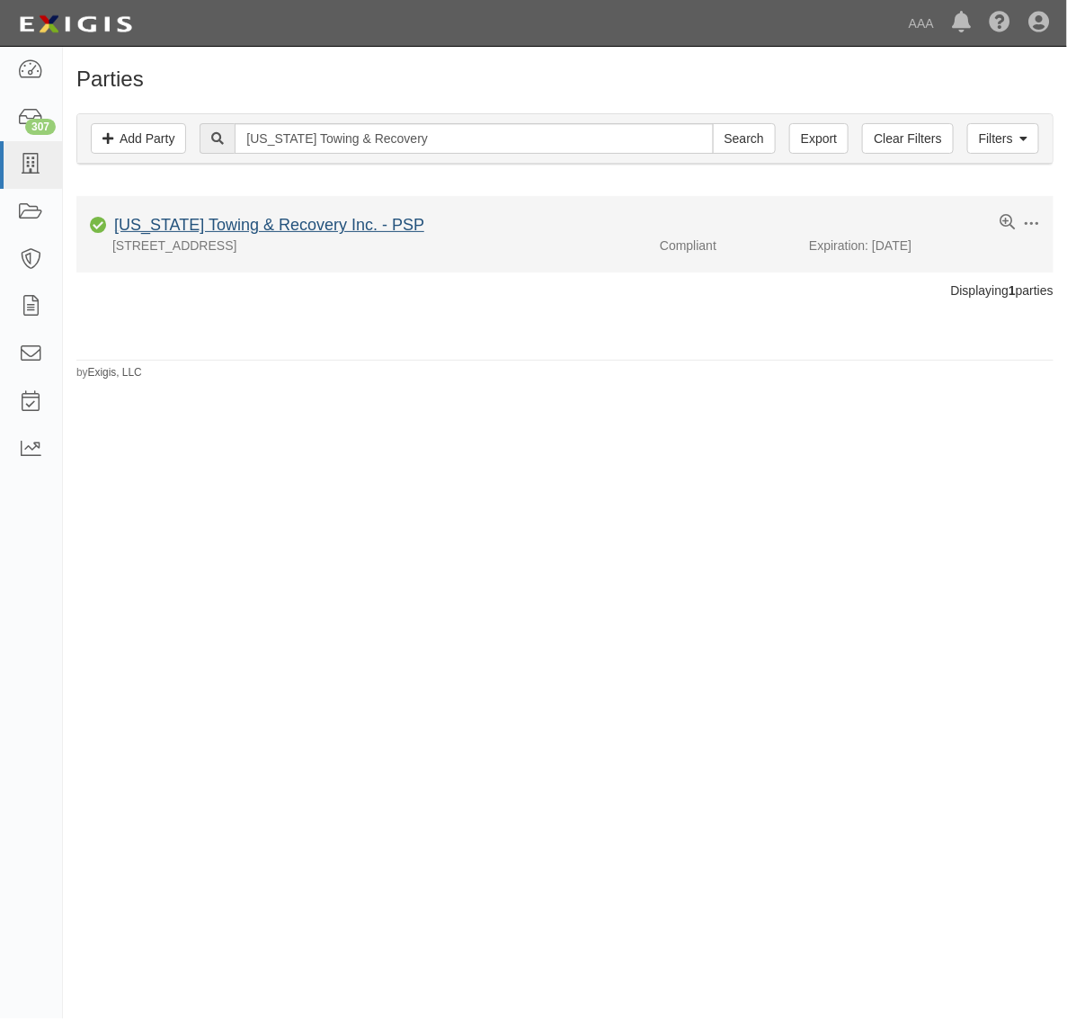
click at [276, 218] on div "California Towing & Recovery Inc. - PSP" at bounding box center [265, 225] width 317 height 23
click at [276, 220] on link "California Towing & Recovery Inc. - PSP" at bounding box center [269, 225] width 310 height 18
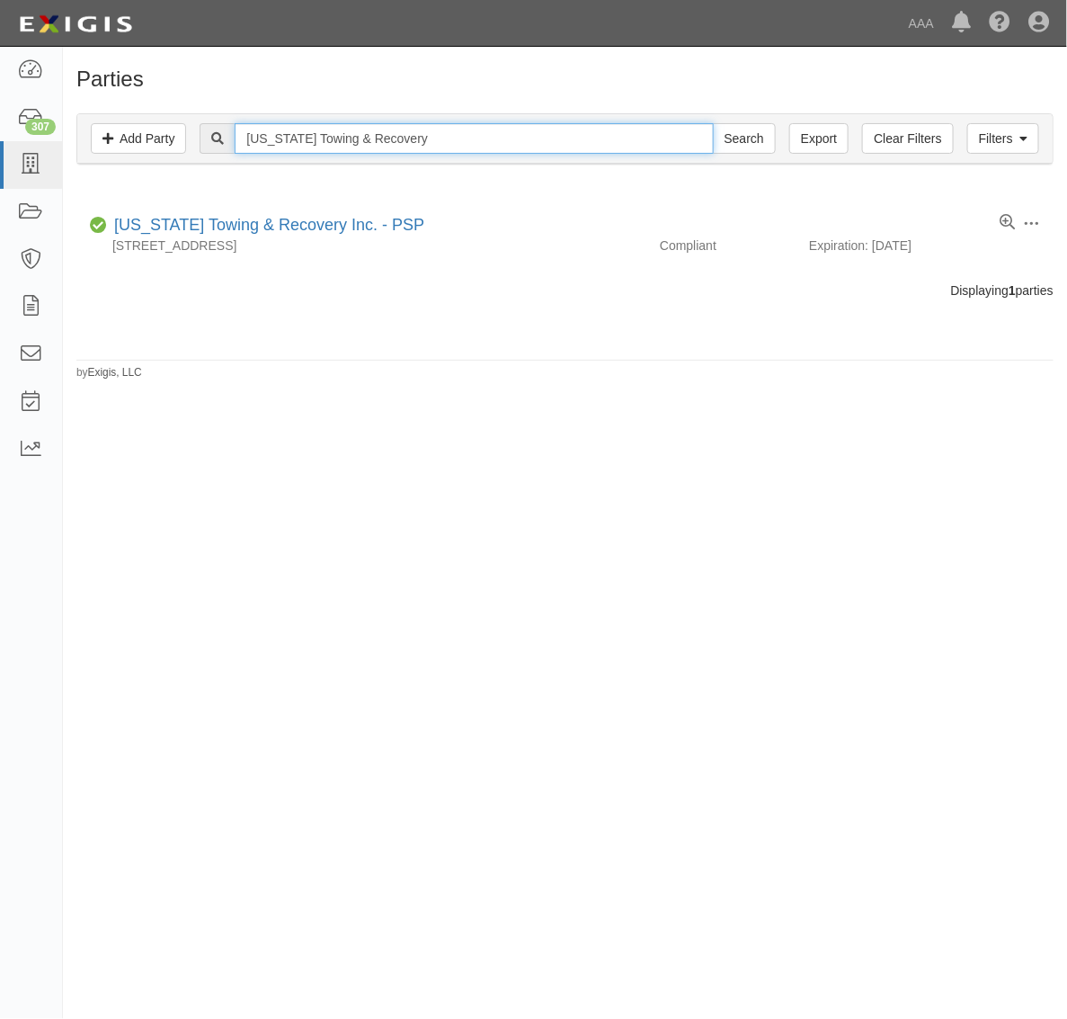
click at [367, 128] on input "California Towing & Recovery" at bounding box center [474, 138] width 478 height 31
paste input "Precision Towing, Inc."
type input "Precision Towing, Inc."
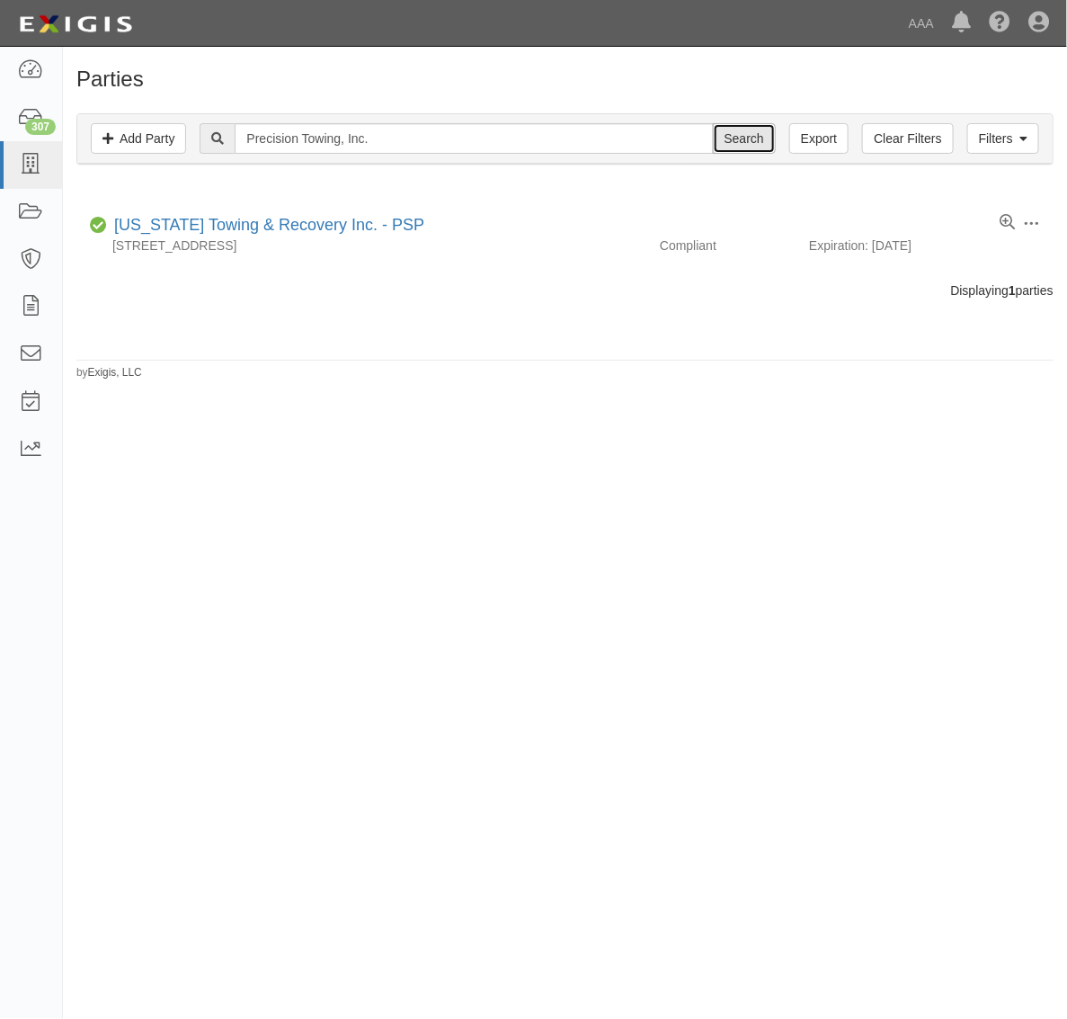
click at [735, 131] on input "Search" at bounding box center [744, 138] width 63 height 31
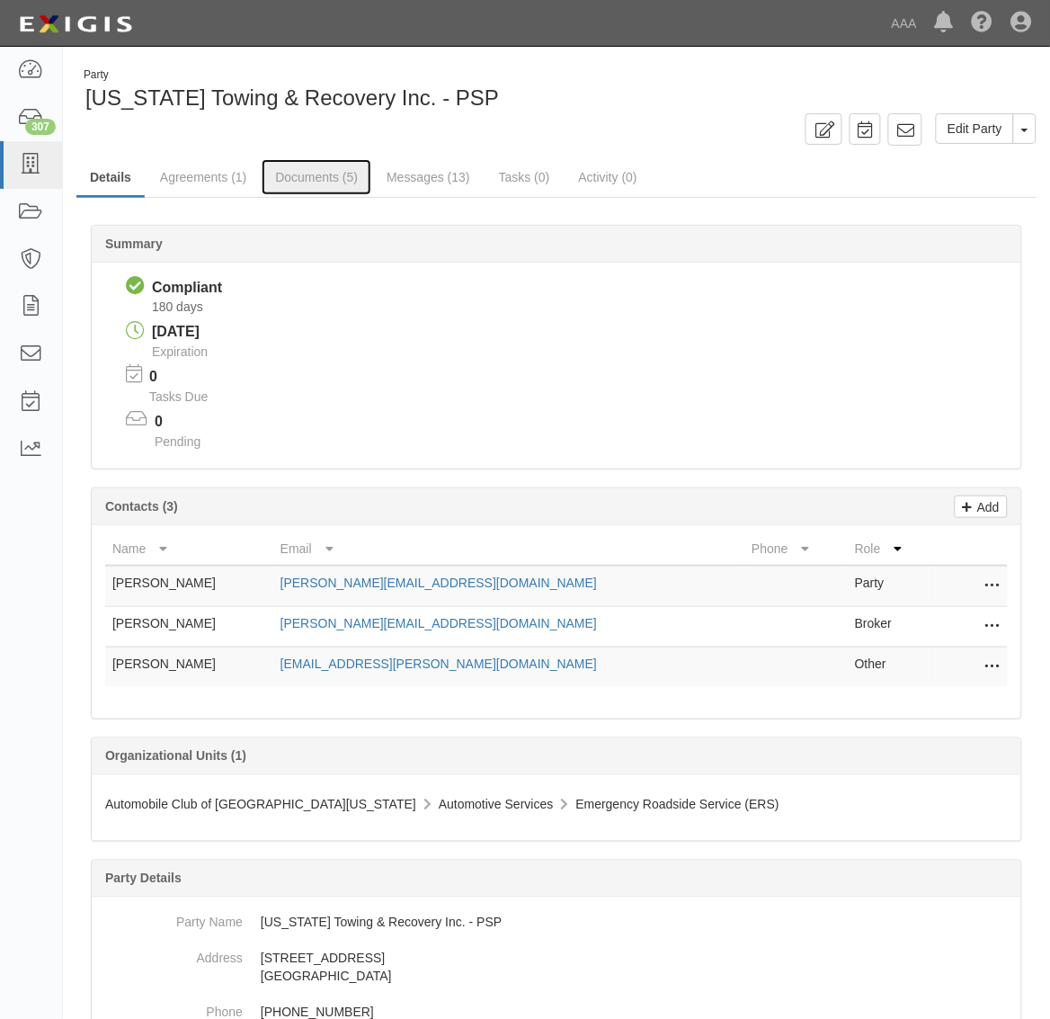
drag, startPoint x: 313, startPoint y: 185, endPoint x: 396, endPoint y: 211, distance: 87.6
click at [315, 185] on link "Documents (5)" at bounding box center [317, 177] width 110 height 36
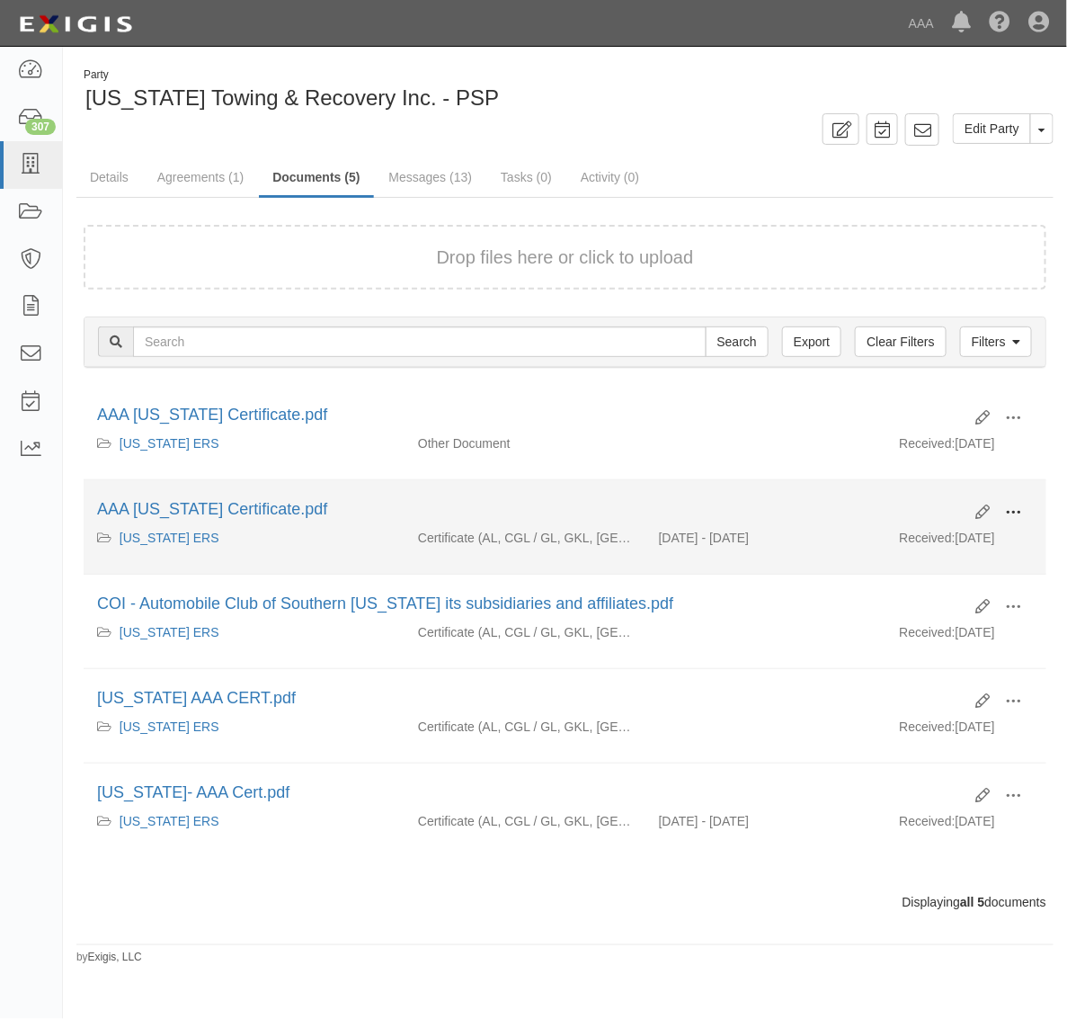
drag, startPoint x: 1021, startPoint y: 513, endPoint x: 991, endPoint y: 535, distance: 37.4
click at [1019, 513] on span at bounding box center [1013, 512] width 16 height 16
click at [960, 541] on link "View" at bounding box center [926, 538] width 142 height 32
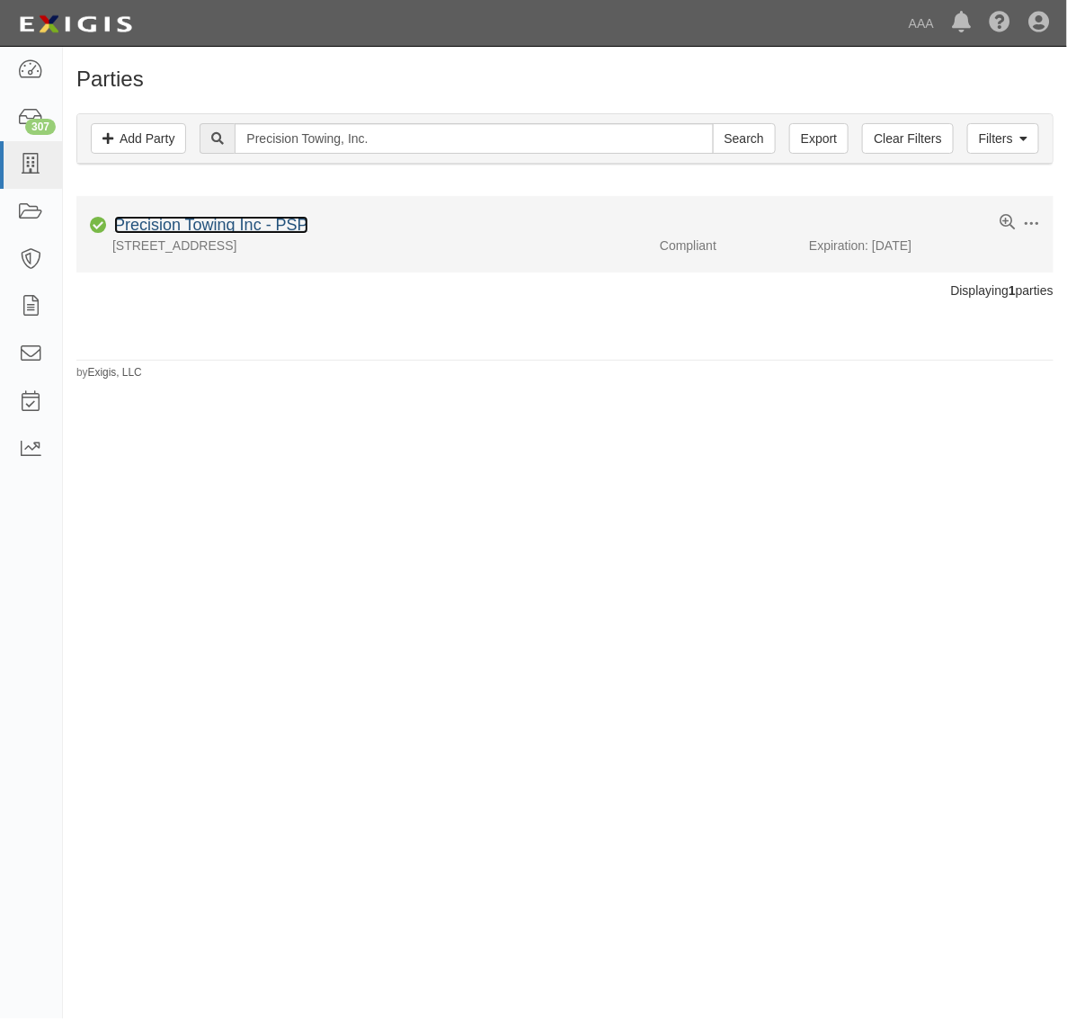
click at [236, 227] on link "Precision Towing Inc - PSP" at bounding box center [211, 225] width 194 height 18
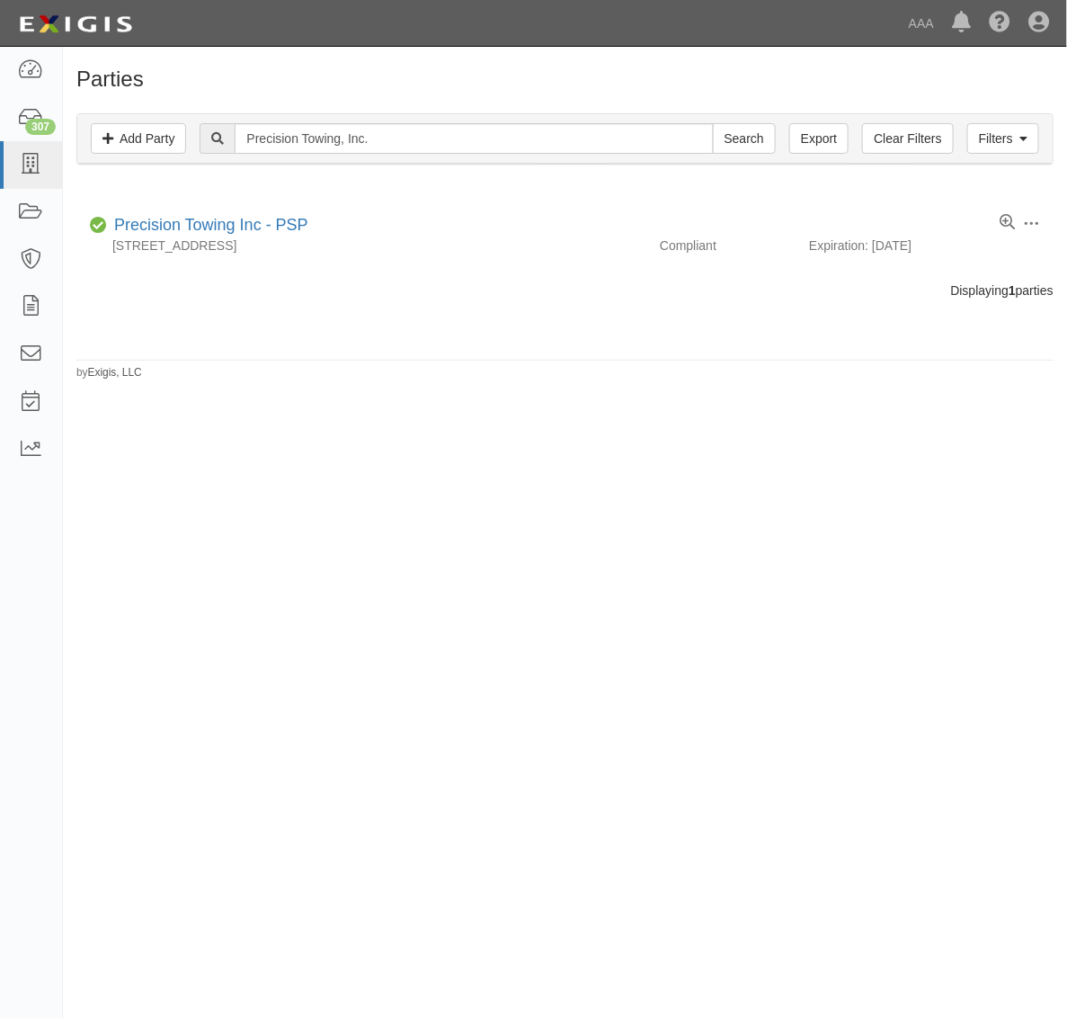
click at [378, 119] on div "Filters Add Party Clear Filters Export Precision Towing, Inc. Search Filters" at bounding box center [564, 138] width 975 height 49
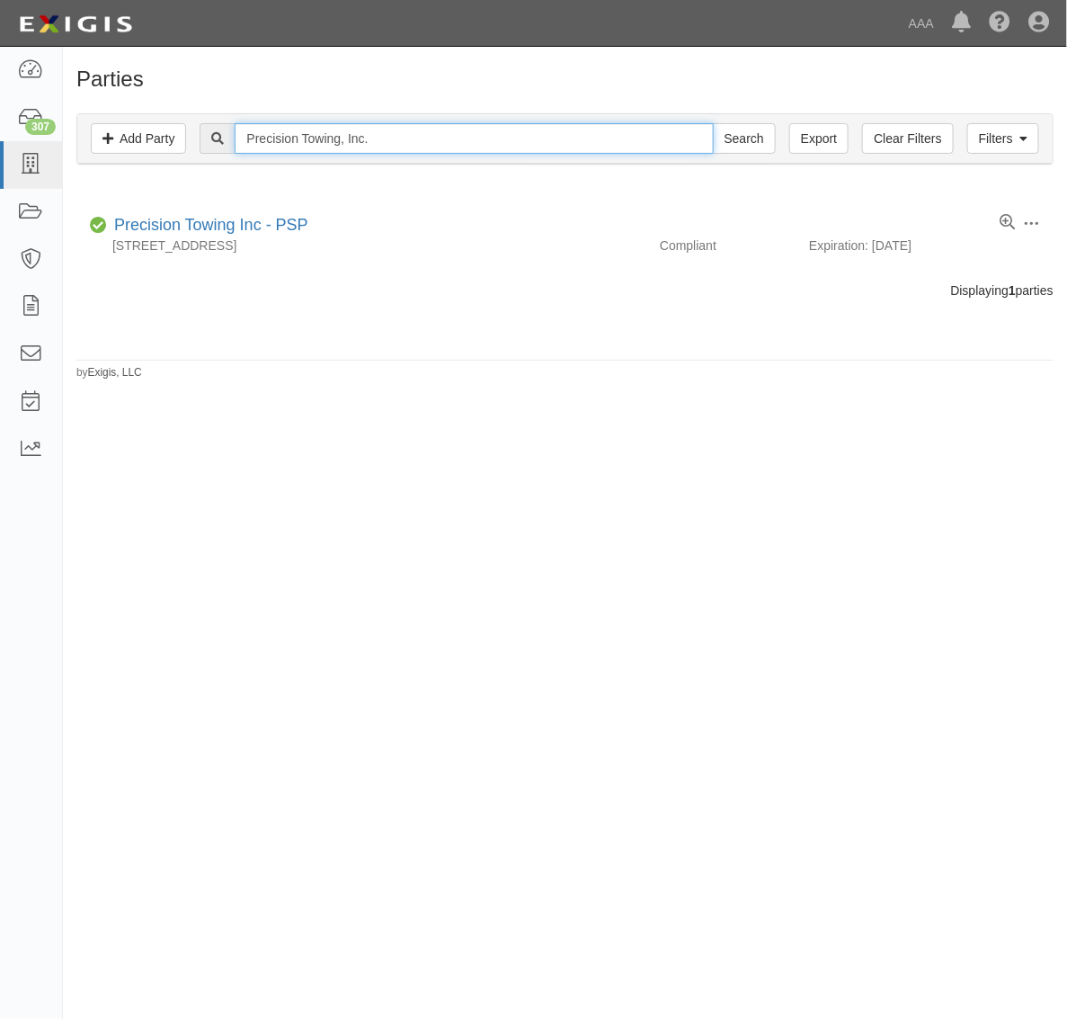
click at [392, 138] on input "Precision Towing, Inc." at bounding box center [474, 138] width 478 height 31
click at [391, 138] on input "Precision Towing, Inc." at bounding box center [474, 138] width 478 height 31
paste input "CROSS ROADZ TOWING & RECOVERY"
type input "CROSS ROADZ TOWING & RECOVERY"
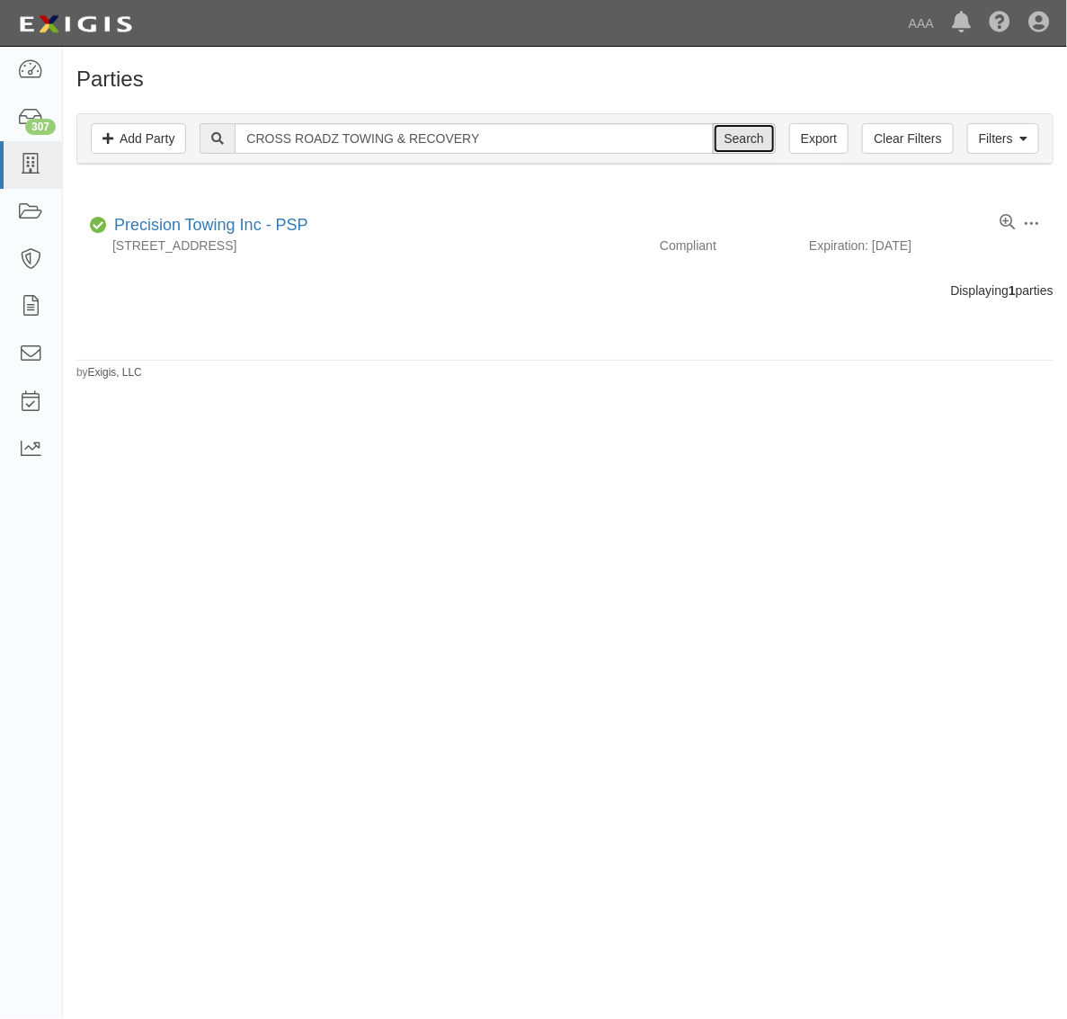
click at [734, 144] on input "Search" at bounding box center [744, 138] width 63 height 31
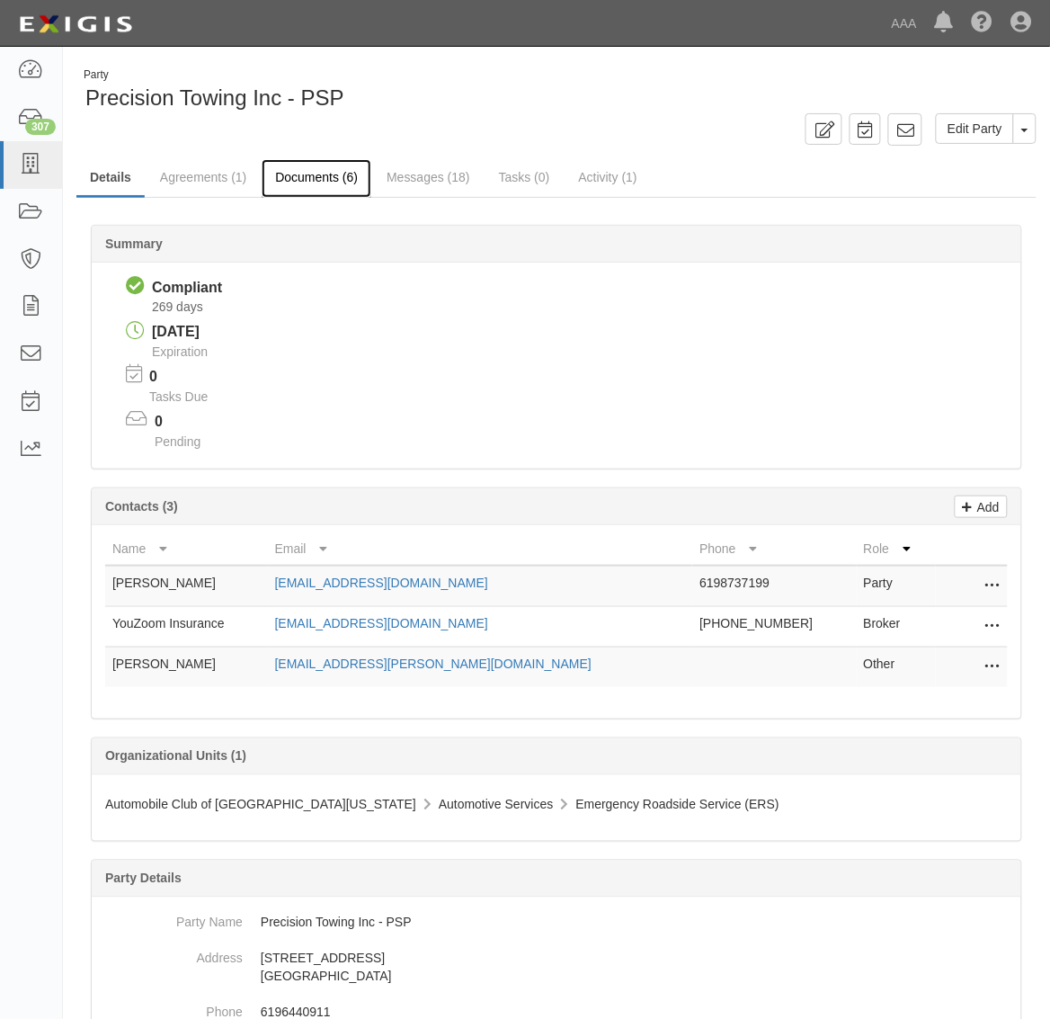
click at [335, 180] on link "Documents (6)" at bounding box center [317, 178] width 110 height 39
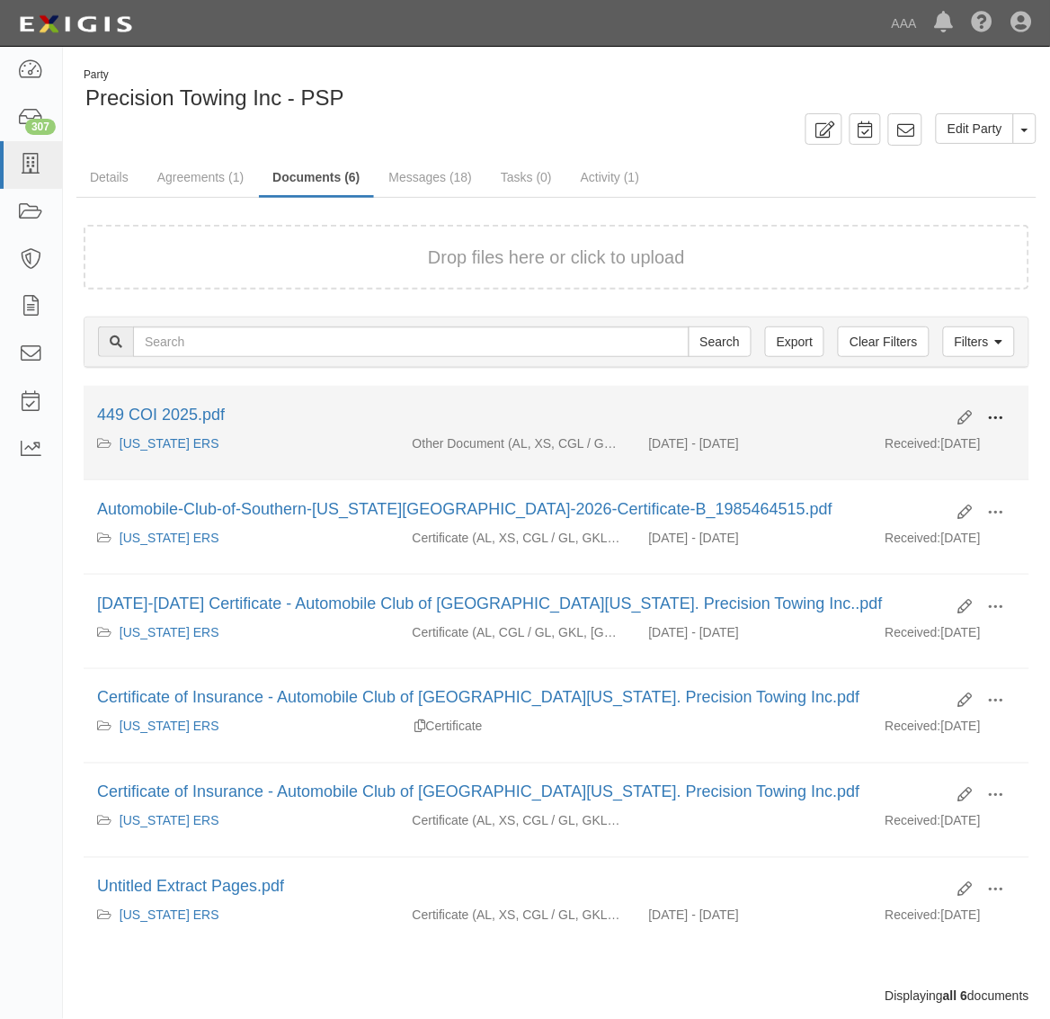
click at [1002, 414] on span at bounding box center [996, 418] width 16 height 16
click at [940, 442] on link "View" at bounding box center [909, 444] width 142 height 32
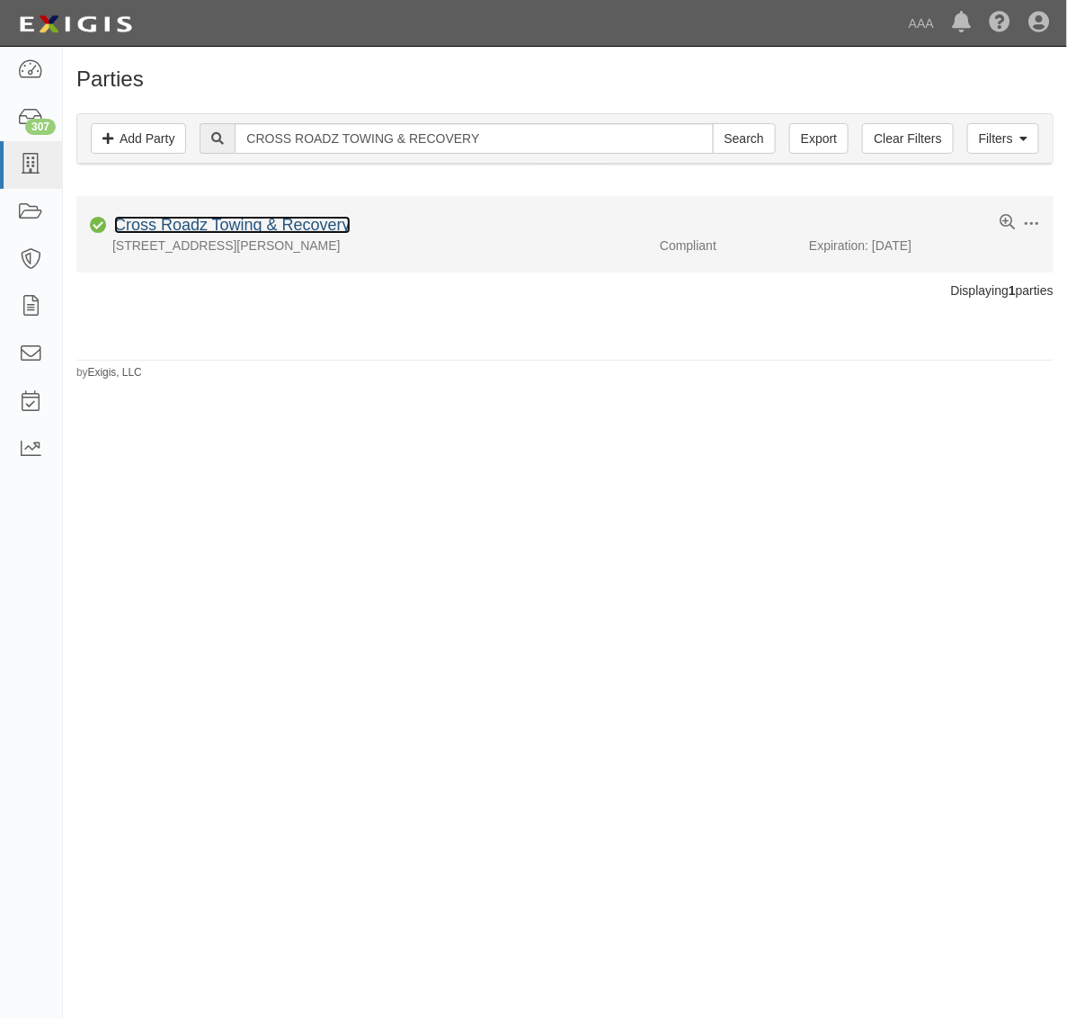
click at [280, 223] on link "Cross Roadz Towing & Recovery" at bounding box center [232, 225] width 236 height 18
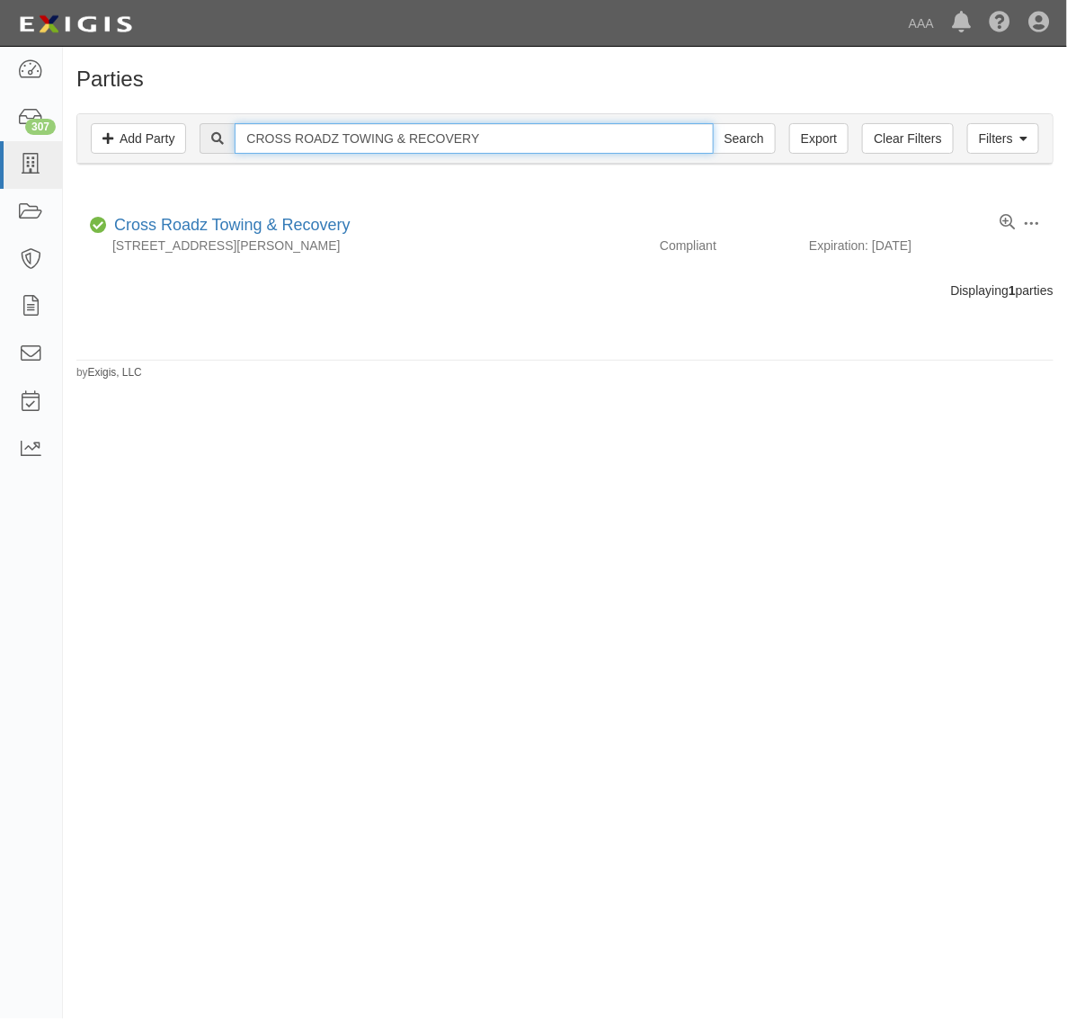
click at [307, 149] on input "CROSS ROADZ TOWING & RECOVERY" at bounding box center [474, 138] width 478 height 31
paste input "Sunshine Towing"
type input "Sunshine Towing"
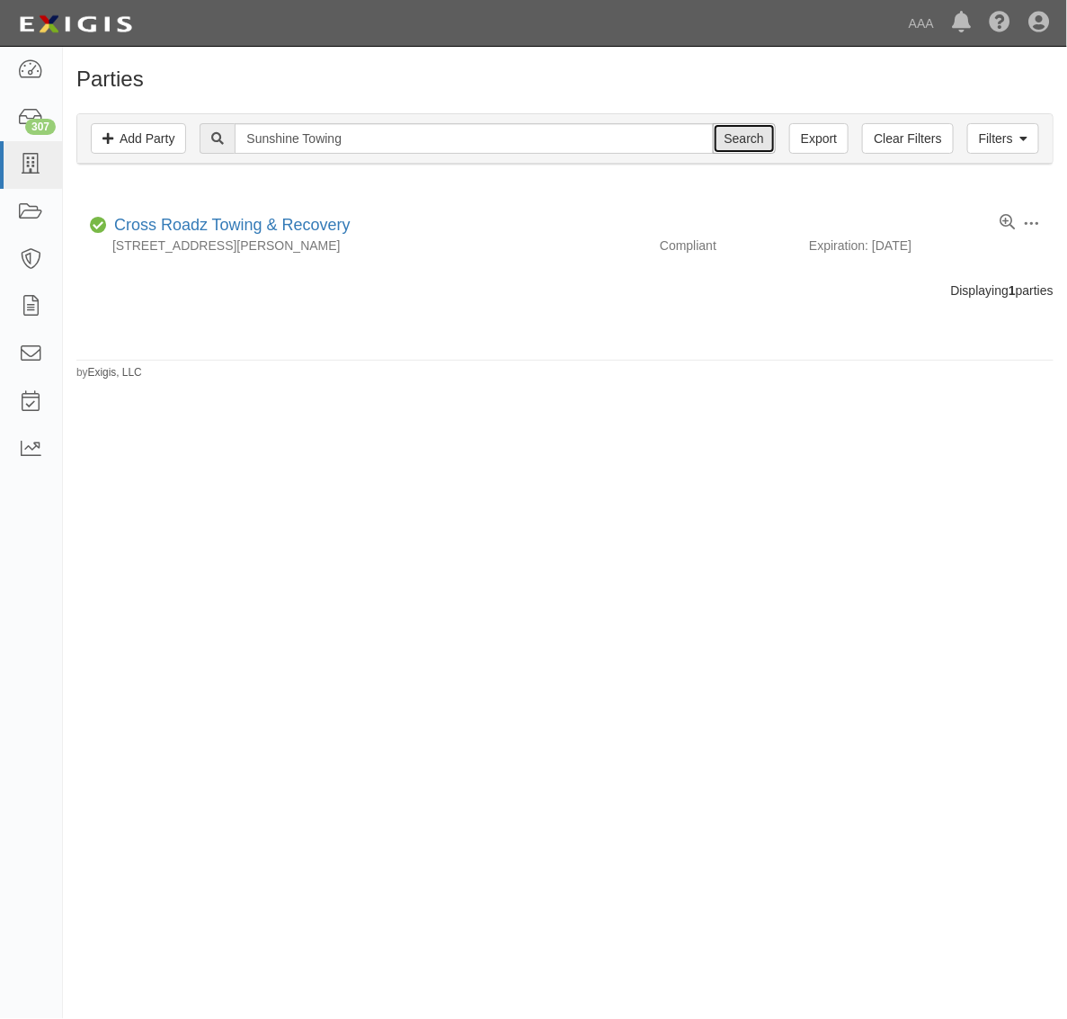
click at [734, 144] on input "Search" at bounding box center [744, 138] width 63 height 31
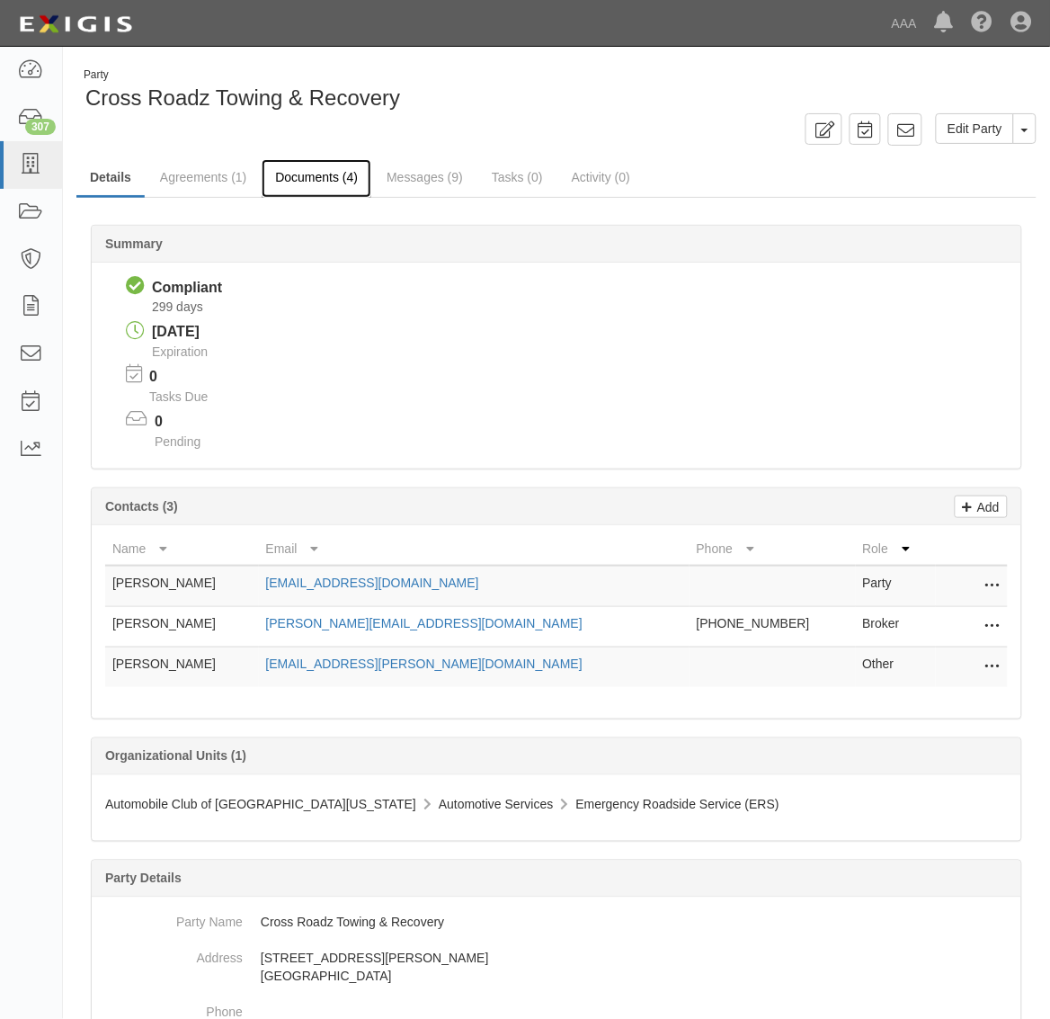
click at [321, 172] on link "Documents (4)" at bounding box center [317, 178] width 110 height 39
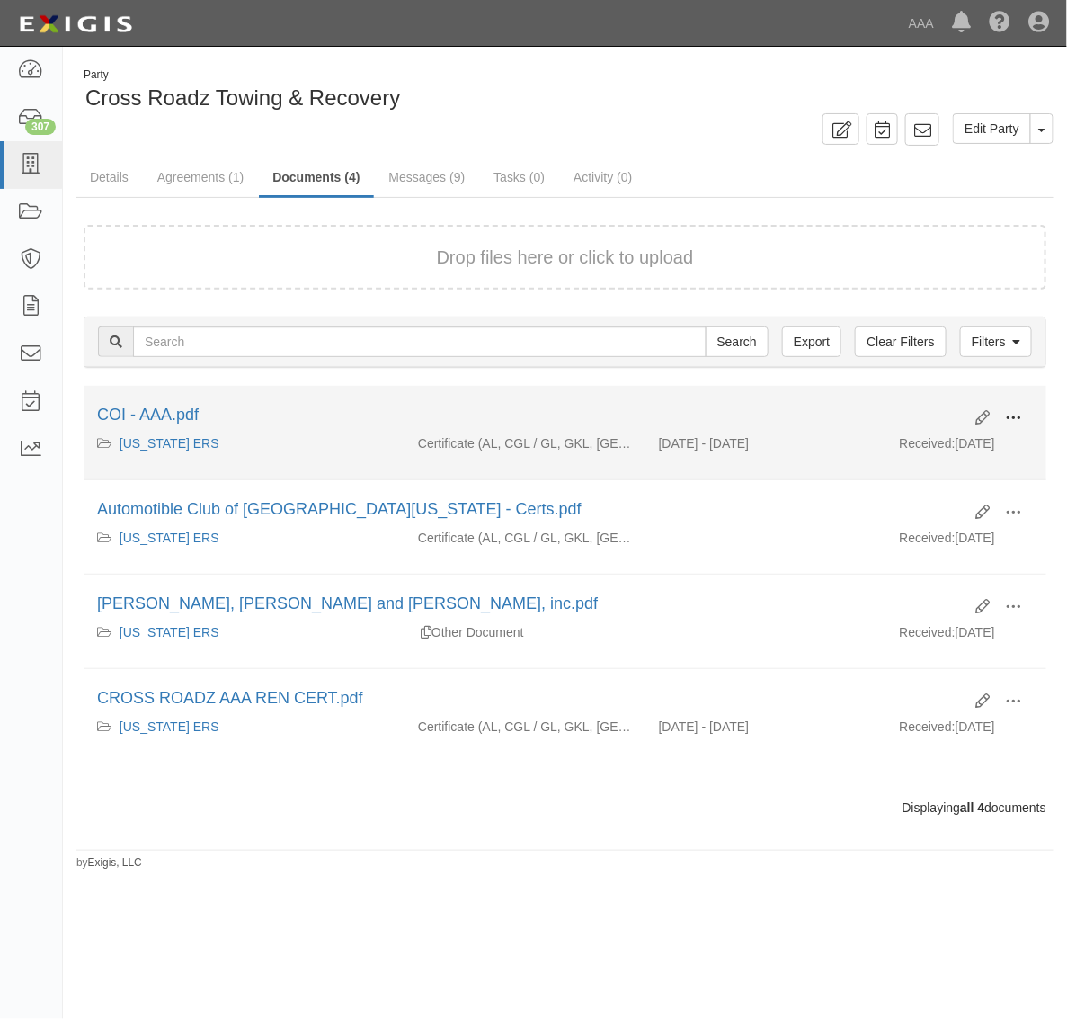
drag, startPoint x: 1016, startPoint y: 418, endPoint x: 995, endPoint y: 441, distance: 31.2
click at [1014, 420] on span at bounding box center [1013, 418] width 16 height 16
click at [964, 446] on link "View" at bounding box center [926, 444] width 142 height 32
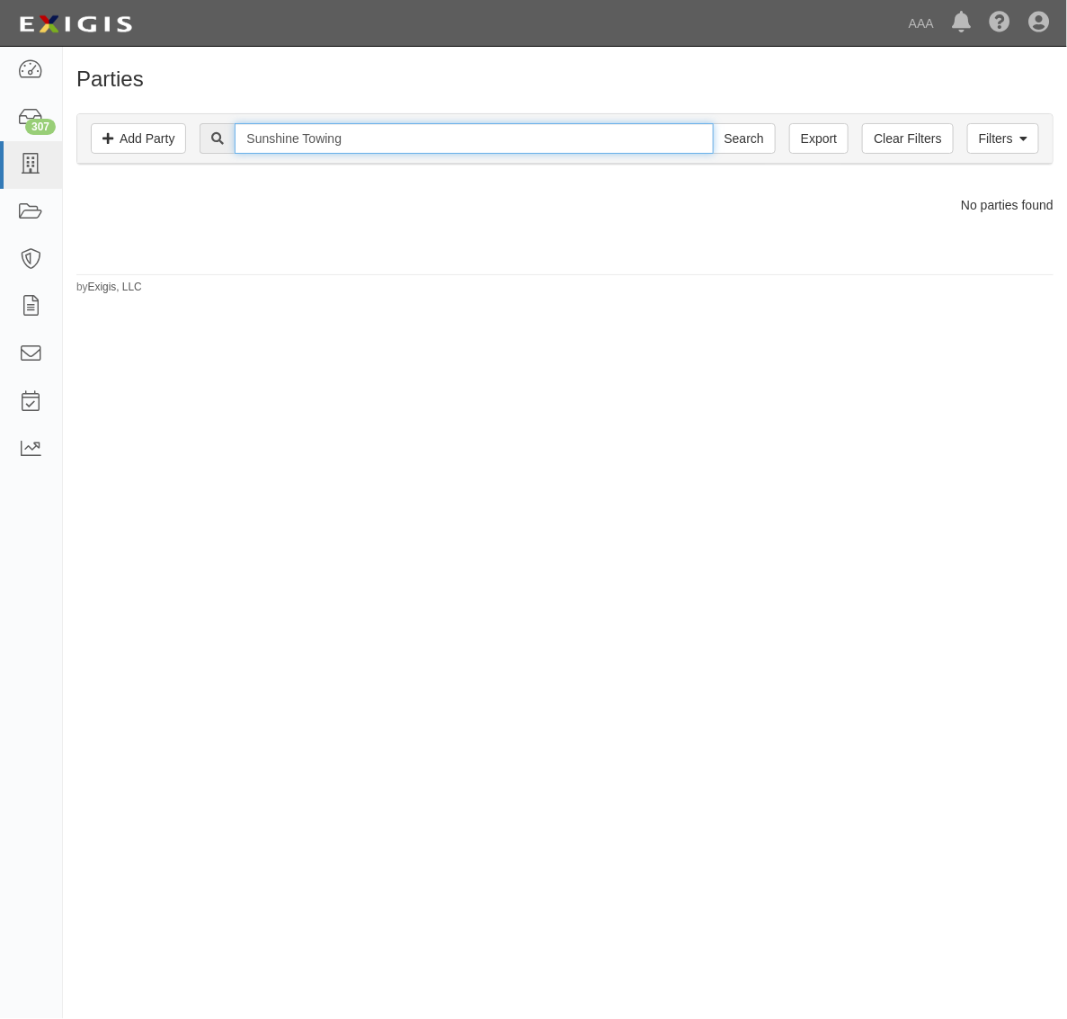
drag, startPoint x: 308, startPoint y: 136, endPoint x: 496, endPoint y: 123, distance: 188.3
click at [496, 123] on input "Sunshine Towing" at bounding box center [474, 138] width 478 height 31
type input "Sunshine"
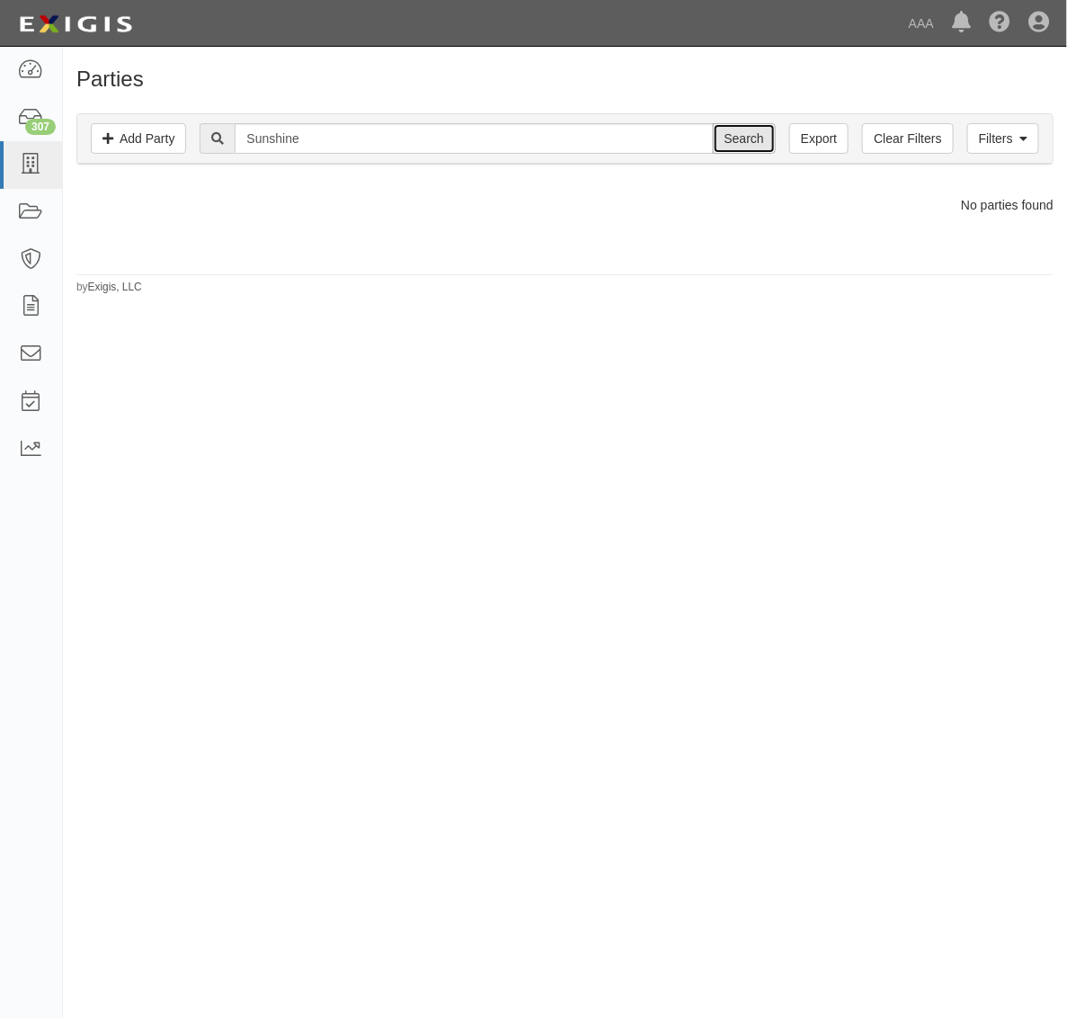
click at [734, 136] on input "Search" at bounding box center [744, 138] width 63 height 31
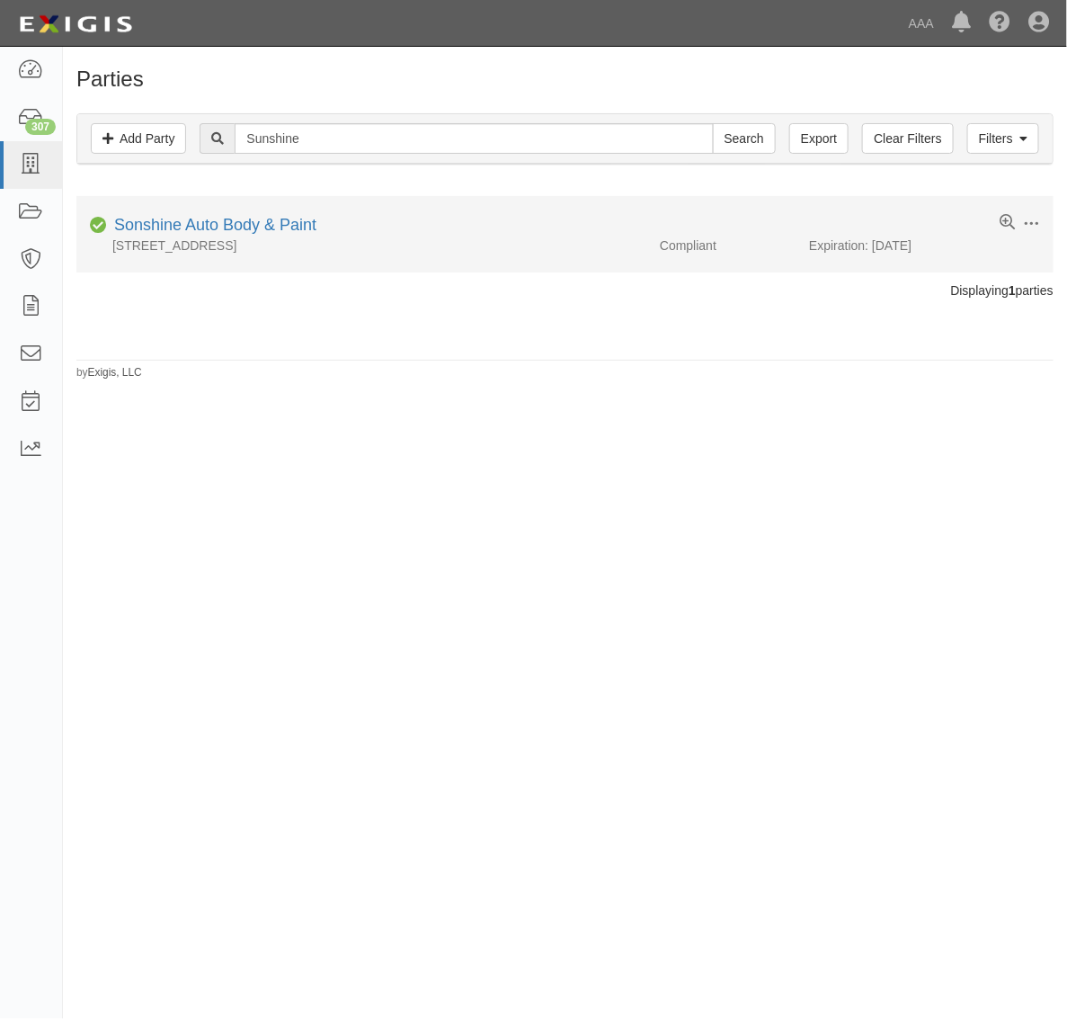
click at [223, 243] on div "[STREET_ADDRESS]" at bounding box center [361, 245] width 570 height 18
click at [231, 227] on link "Sonshine Auto Body & Paint" at bounding box center [215, 225] width 202 height 18
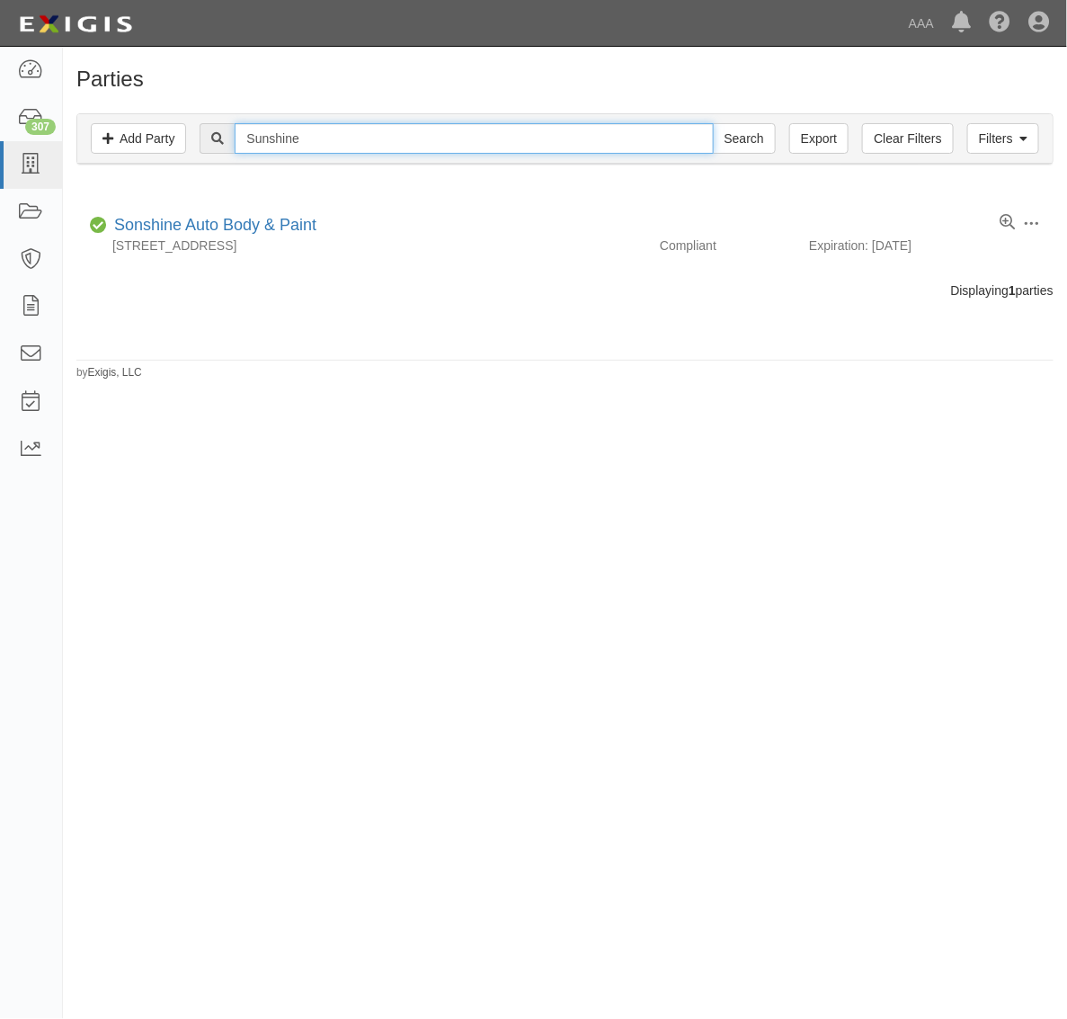
click at [382, 136] on input "Sunshine" at bounding box center [474, 138] width 478 height 31
click at [383, 137] on input "Sunshine" at bounding box center [474, 138] width 478 height 31
paste input "Quality Towing - PSP"
type input "Quality Towing - PSP"
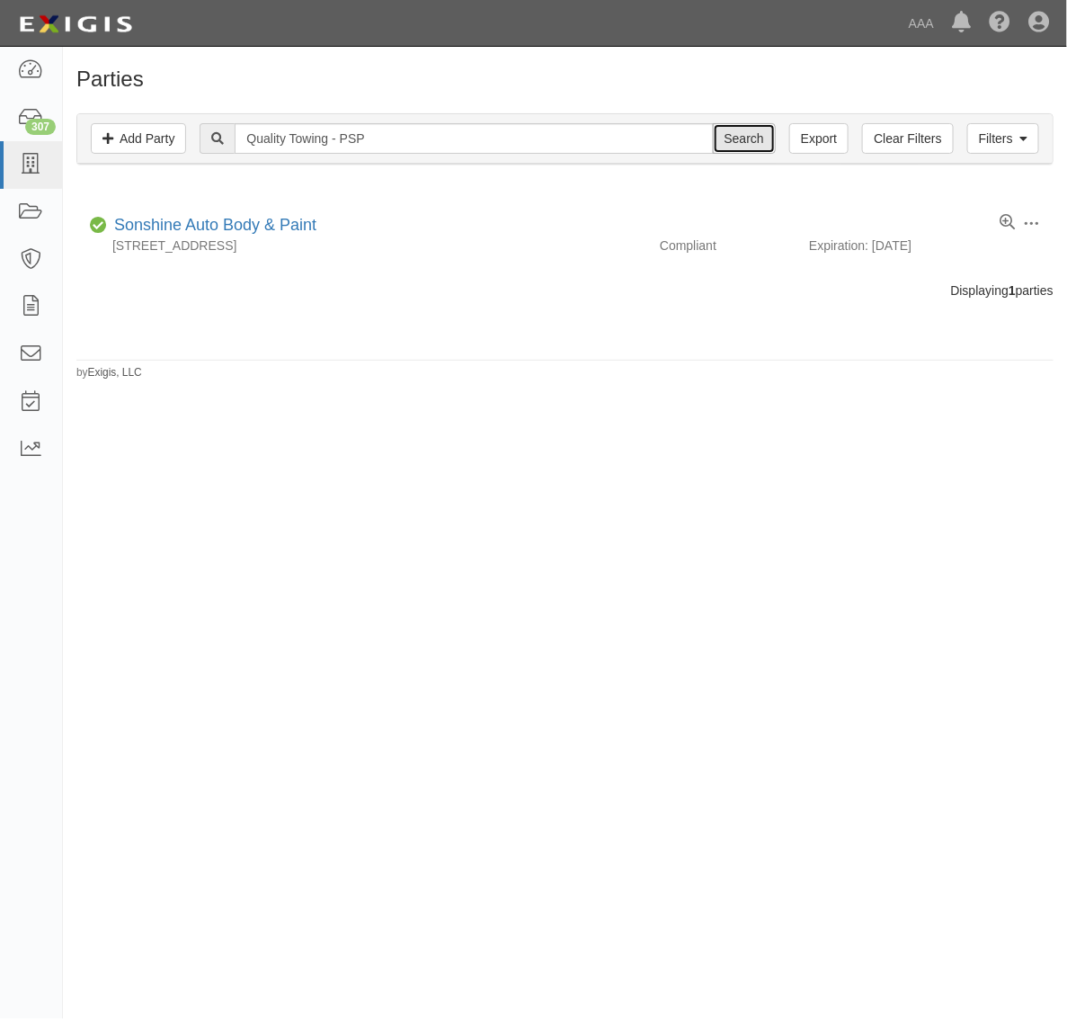
click at [752, 136] on input "Search" at bounding box center [744, 138] width 63 height 31
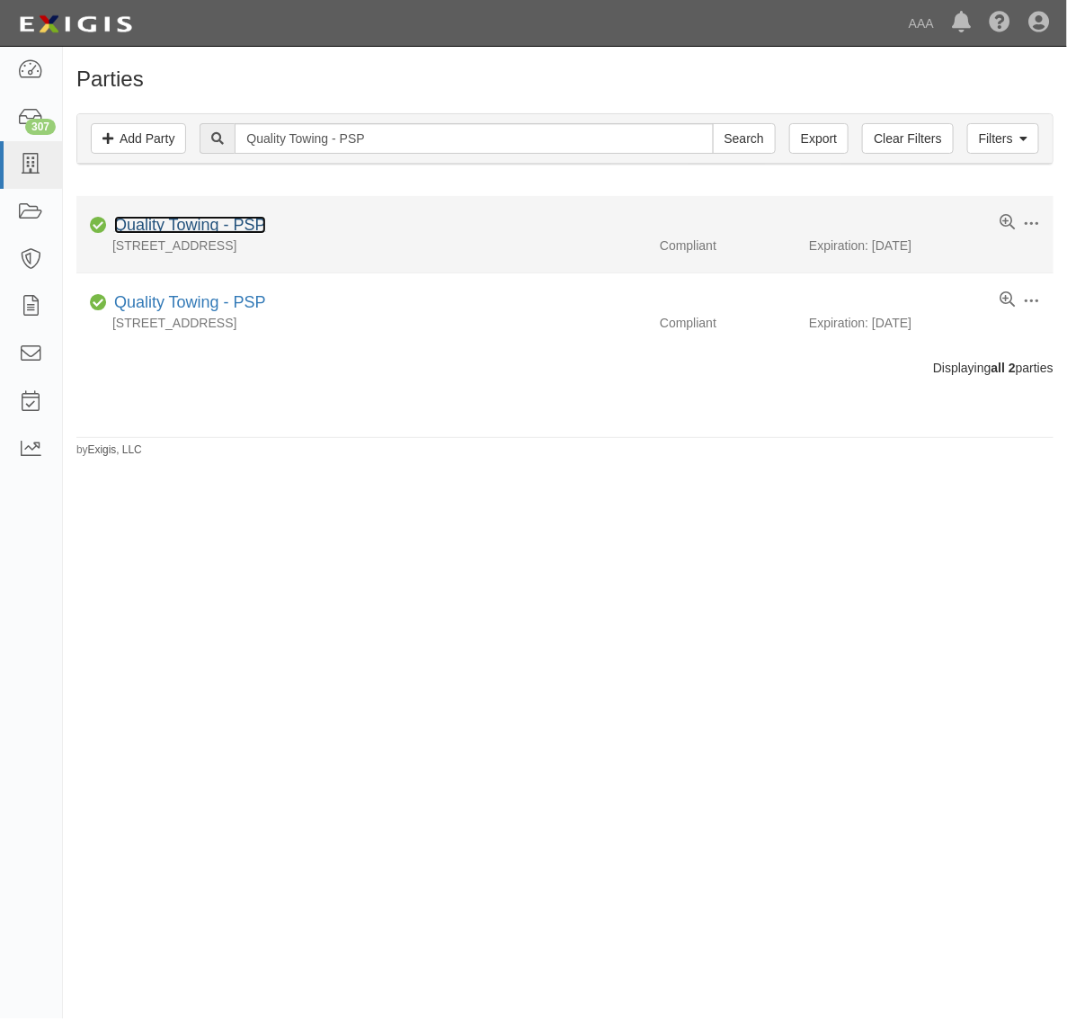
click at [239, 225] on link "Quality Towing - PSP" at bounding box center [190, 225] width 152 height 18
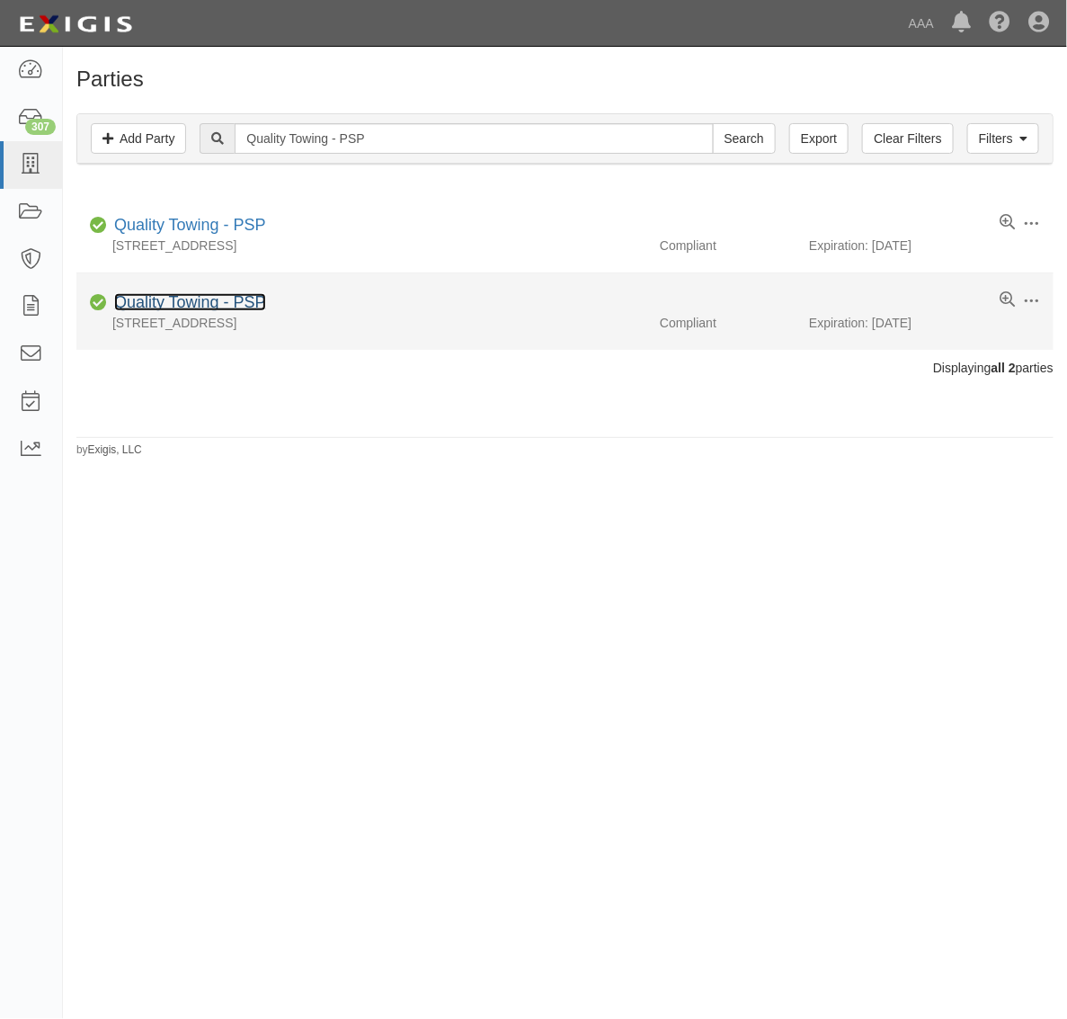
click at [222, 297] on link "Quality Towing - PSP" at bounding box center [190, 302] width 152 height 18
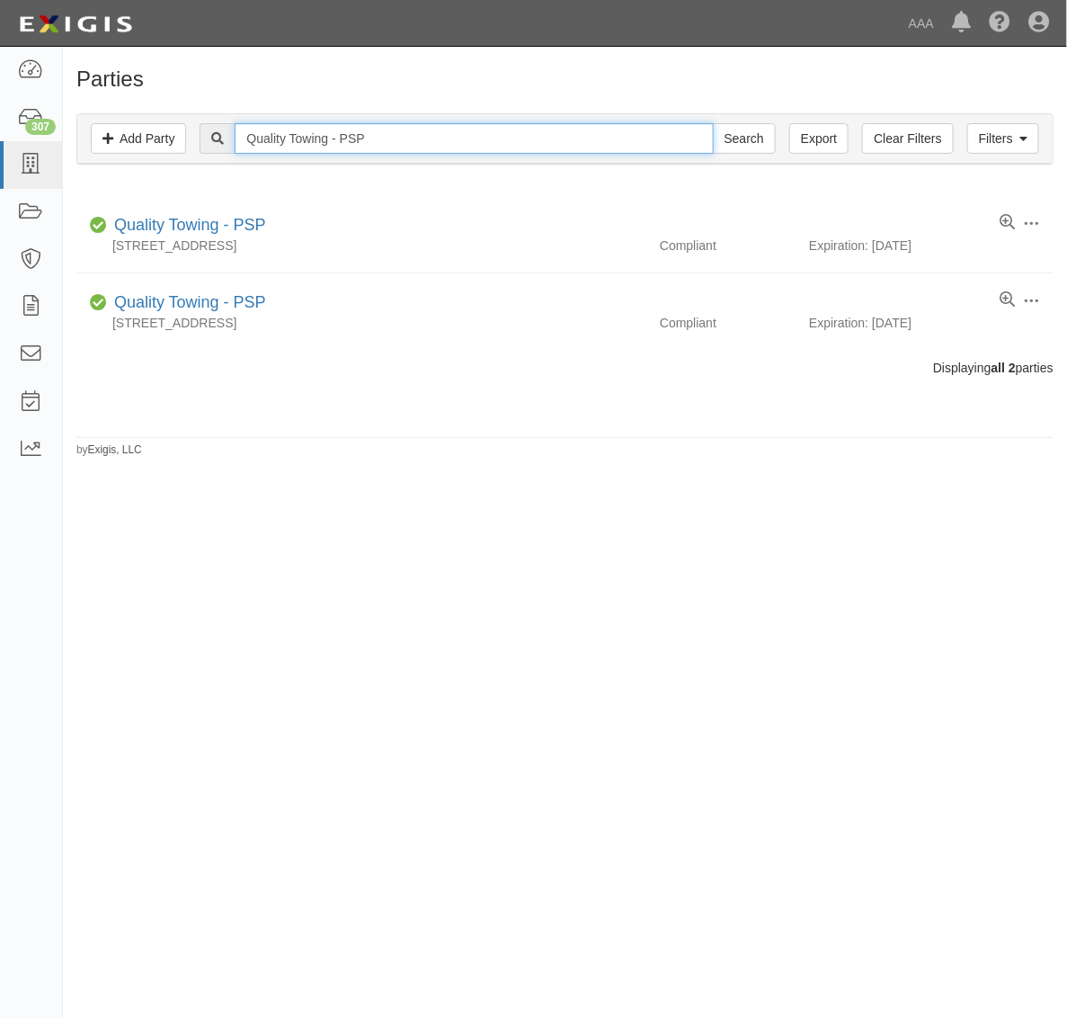
click at [394, 135] on input "Quality Towing - PSP" at bounding box center [474, 138] width 478 height 31
paste input "Alcatraz Locksmith"
type input "Alcatraz Locksmith"
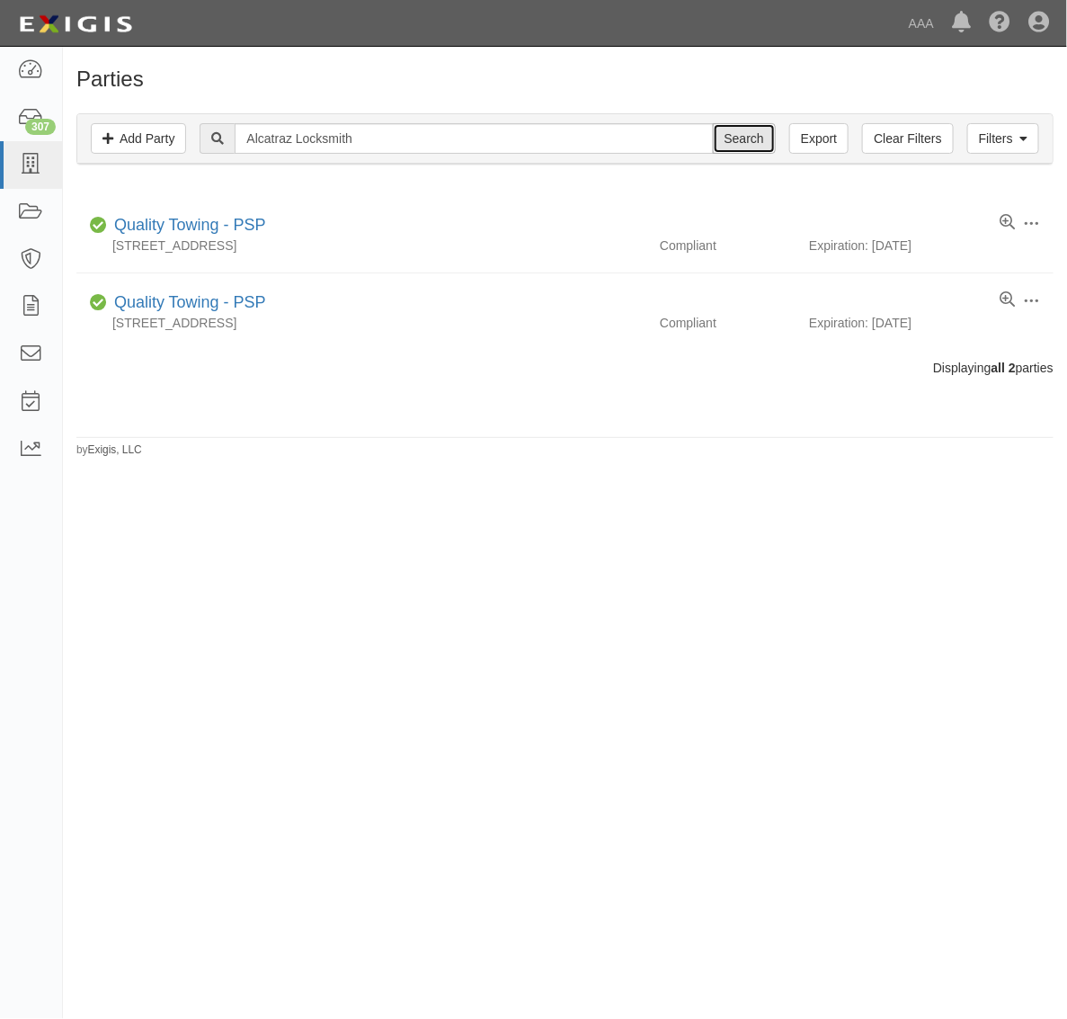
click at [753, 132] on input "Search" at bounding box center [744, 138] width 63 height 31
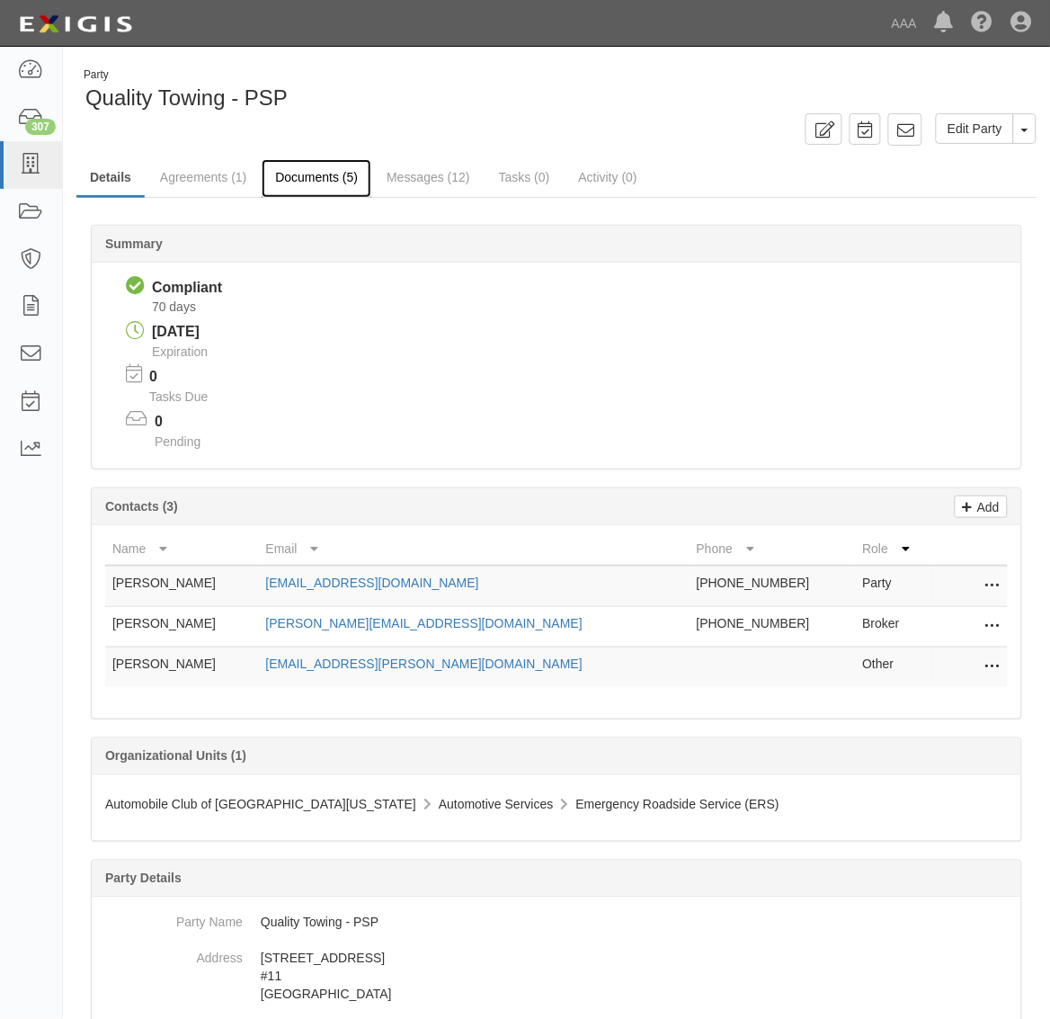
click at [326, 166] on link "Documents (5)" at bounding box center [317, 178] width 110 height 39
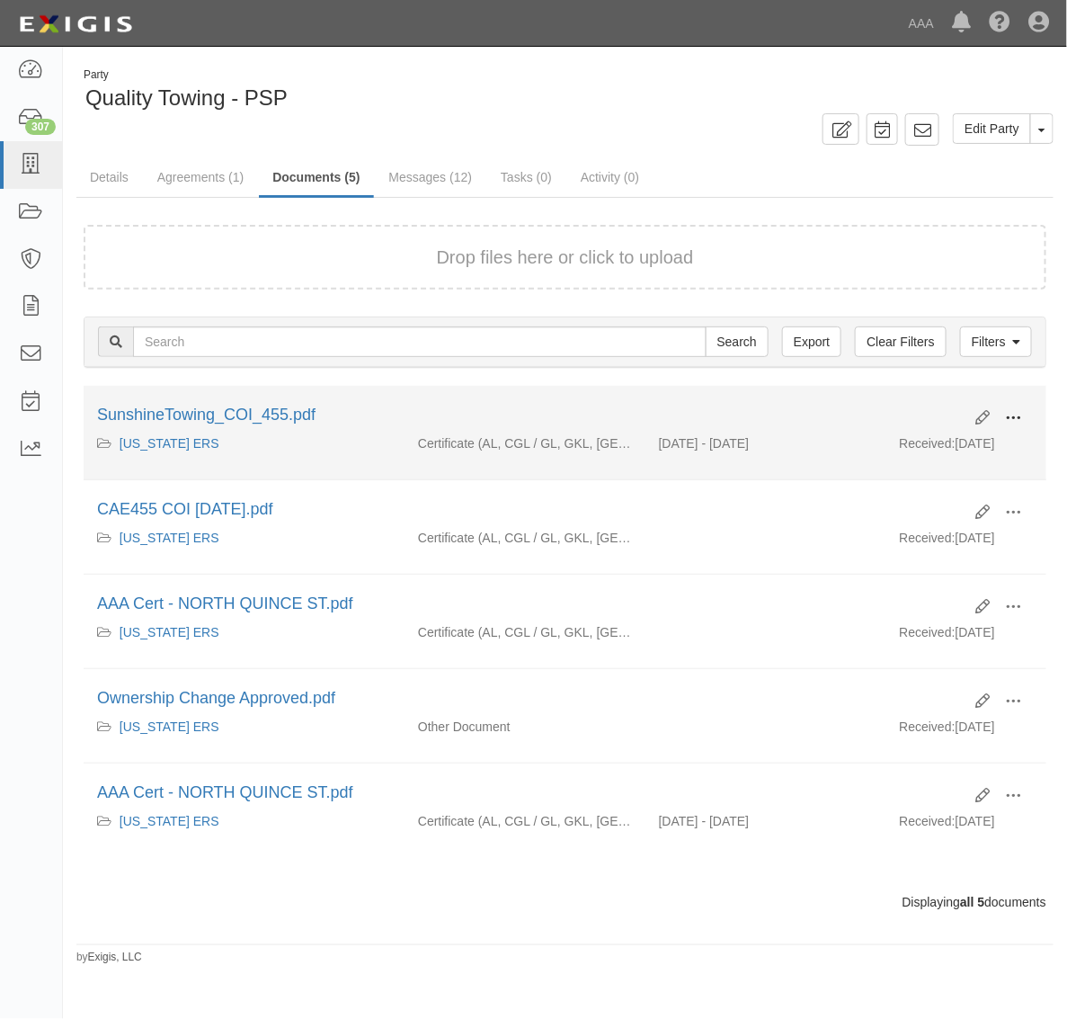
click at [1018, 420] on span at bounding box center [1013, 418] width 16 height 16
click at [972, 448] on link "View" at bounding box center [926, 444] width 142 height 32
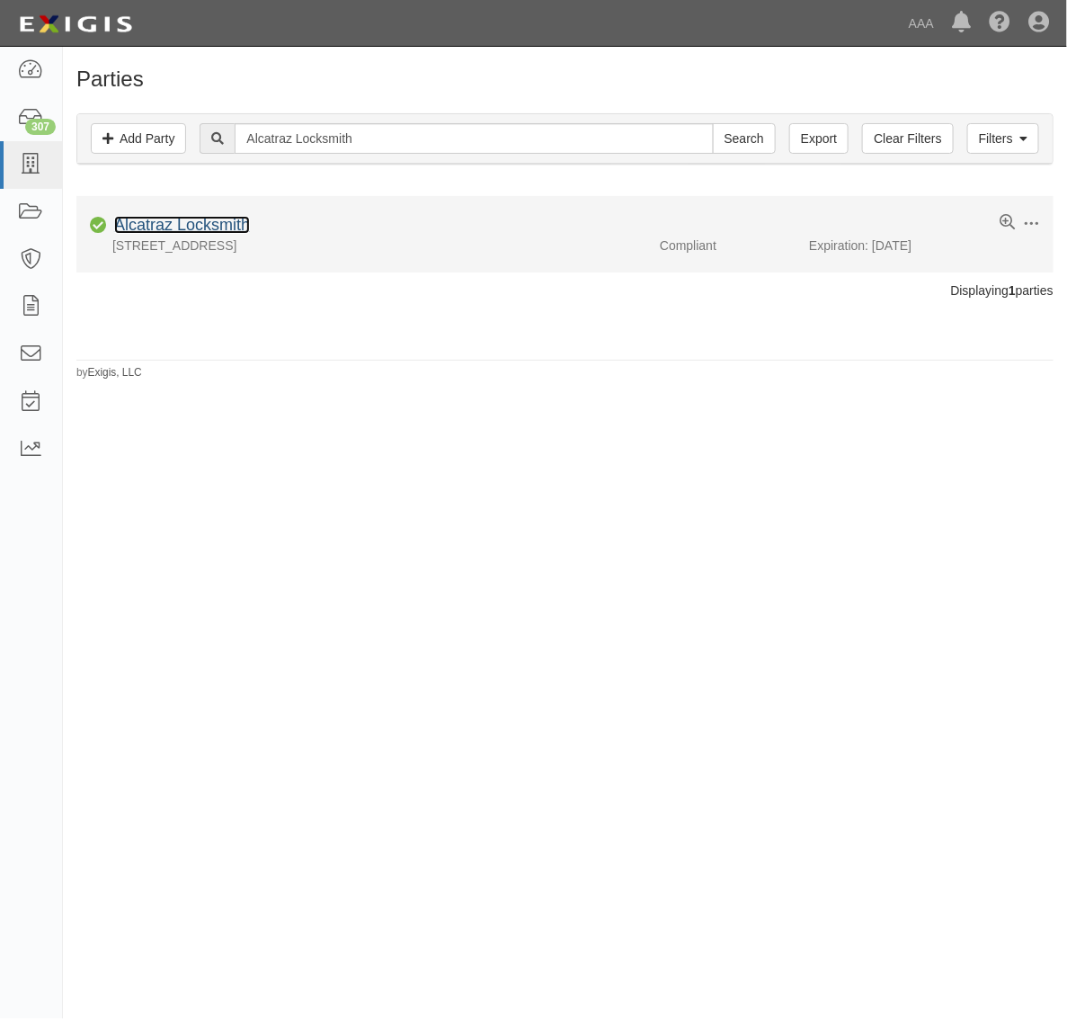
click at [205, 226] on link "Alcatraz Locksmith" at bounding box center [182, 225] width 136 height 18
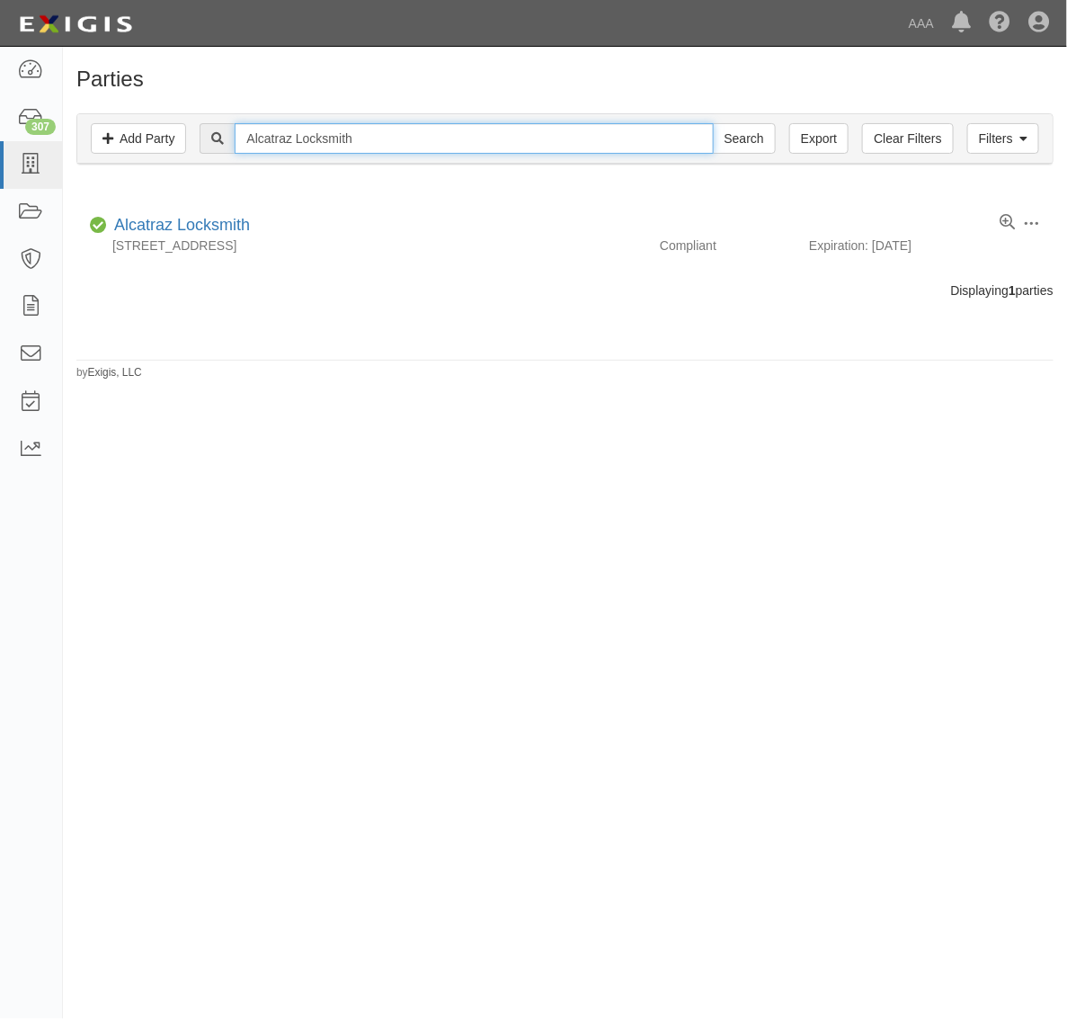
click at [357, 141] on input "Alcatraz Locksmith" at bounding box center [474, 138] width 478 height 31
click at [357, 140] on input "Alcatraz Locksmith" at bounding box center [474, 138] width 478 height 31
click at [356, 140] on input "Alcatraz Locksmith" at bounding box center [474, 138] width 478 height 31
paste input "SAP TOWING"
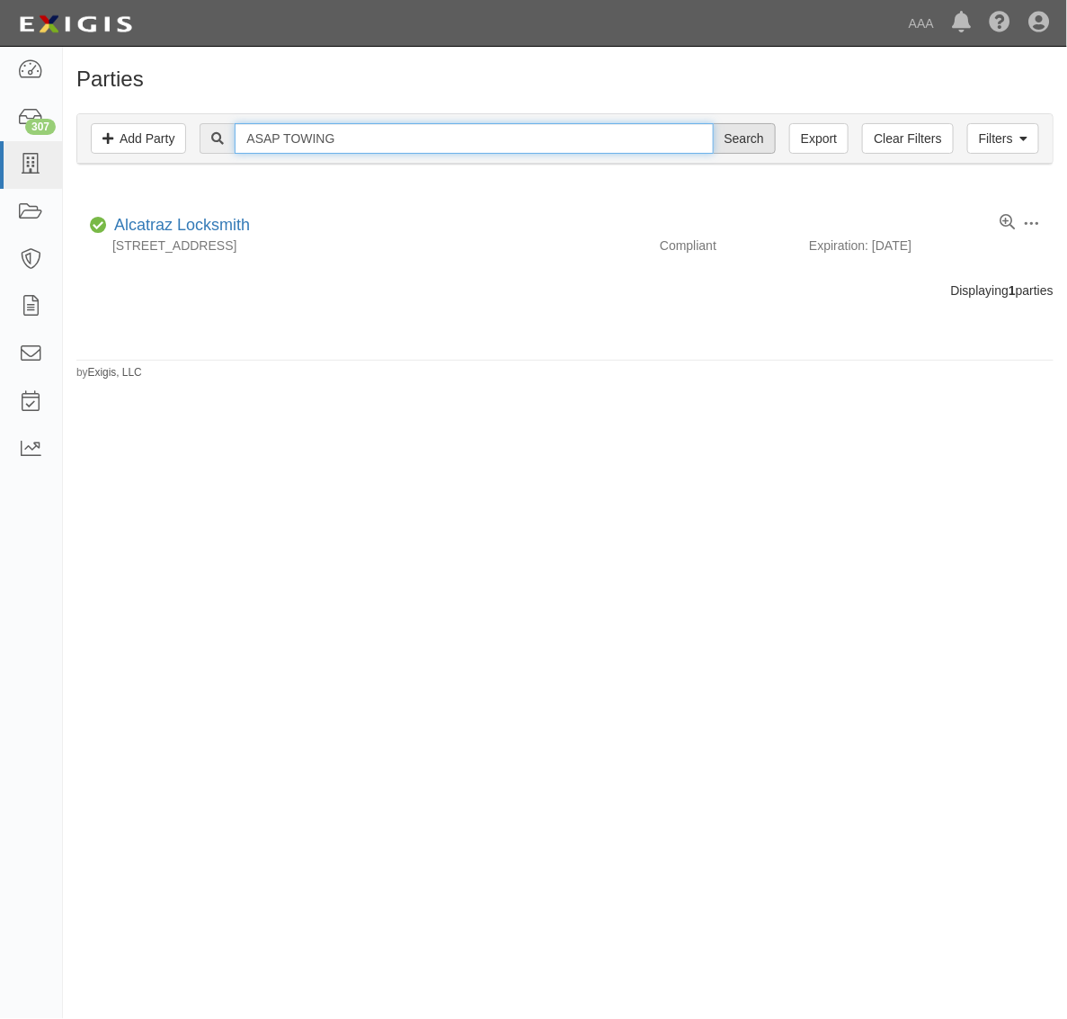
type input "ASAP TOWING"
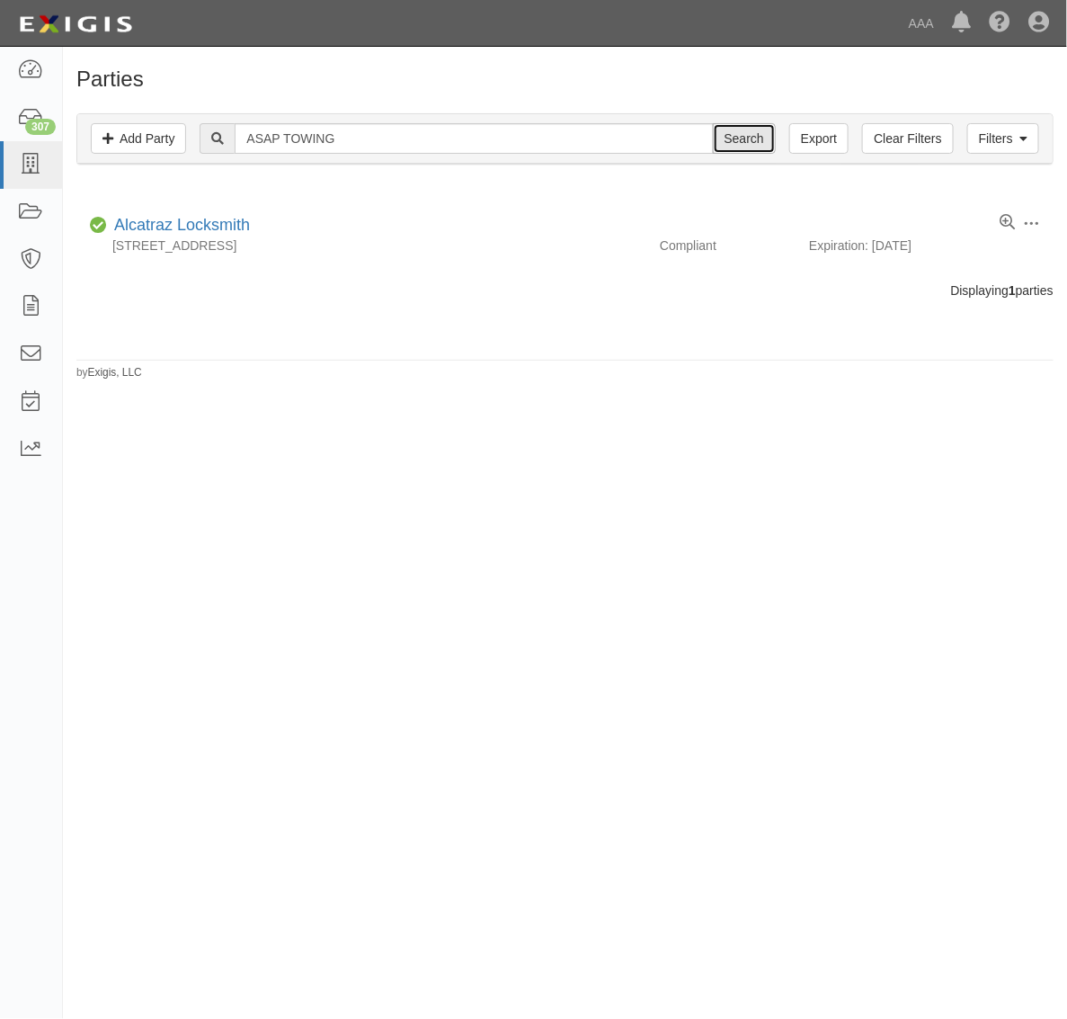
click at [748, 147] on input "Search" at bounding box center [744, 138] width 63 height 31
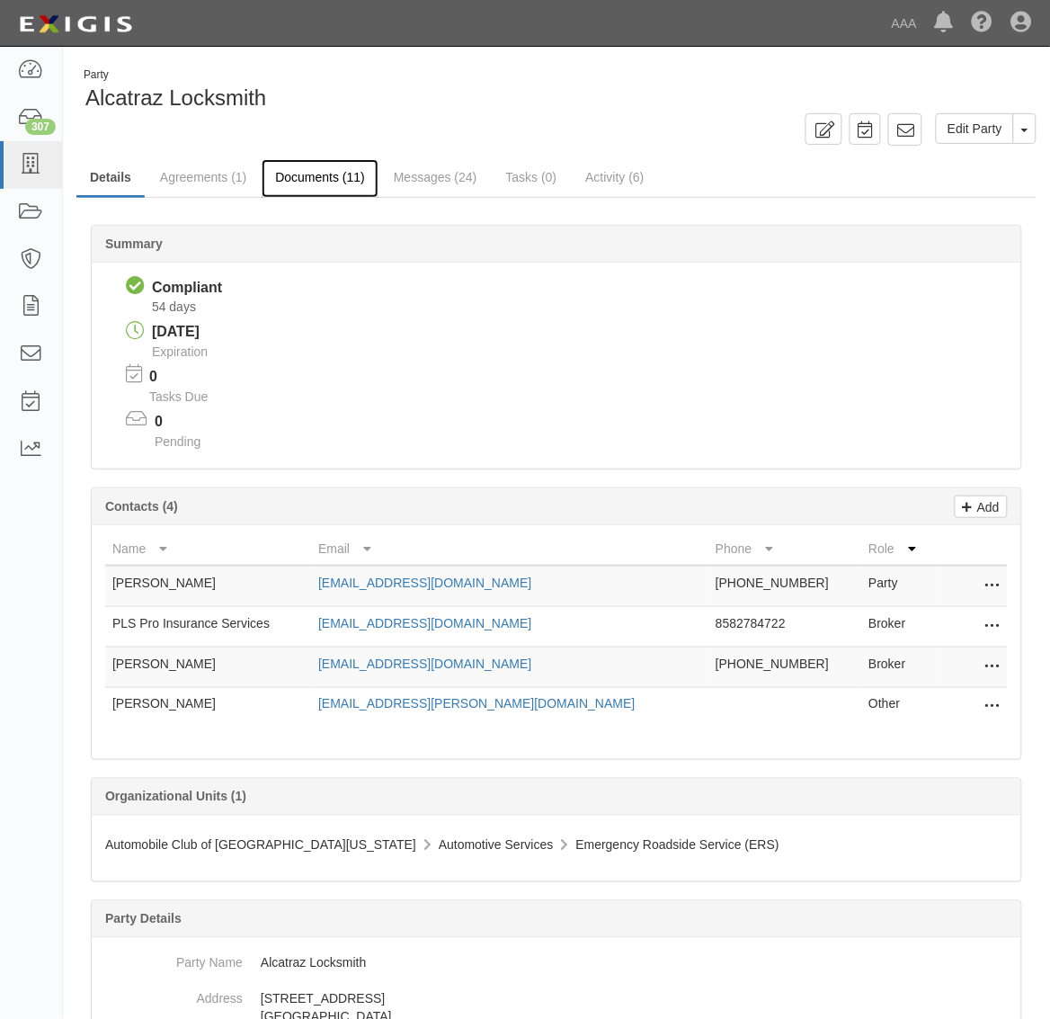
click at [286, 167] on link "Documents (11)" at bounding box center [320, 178] width 117 height 39
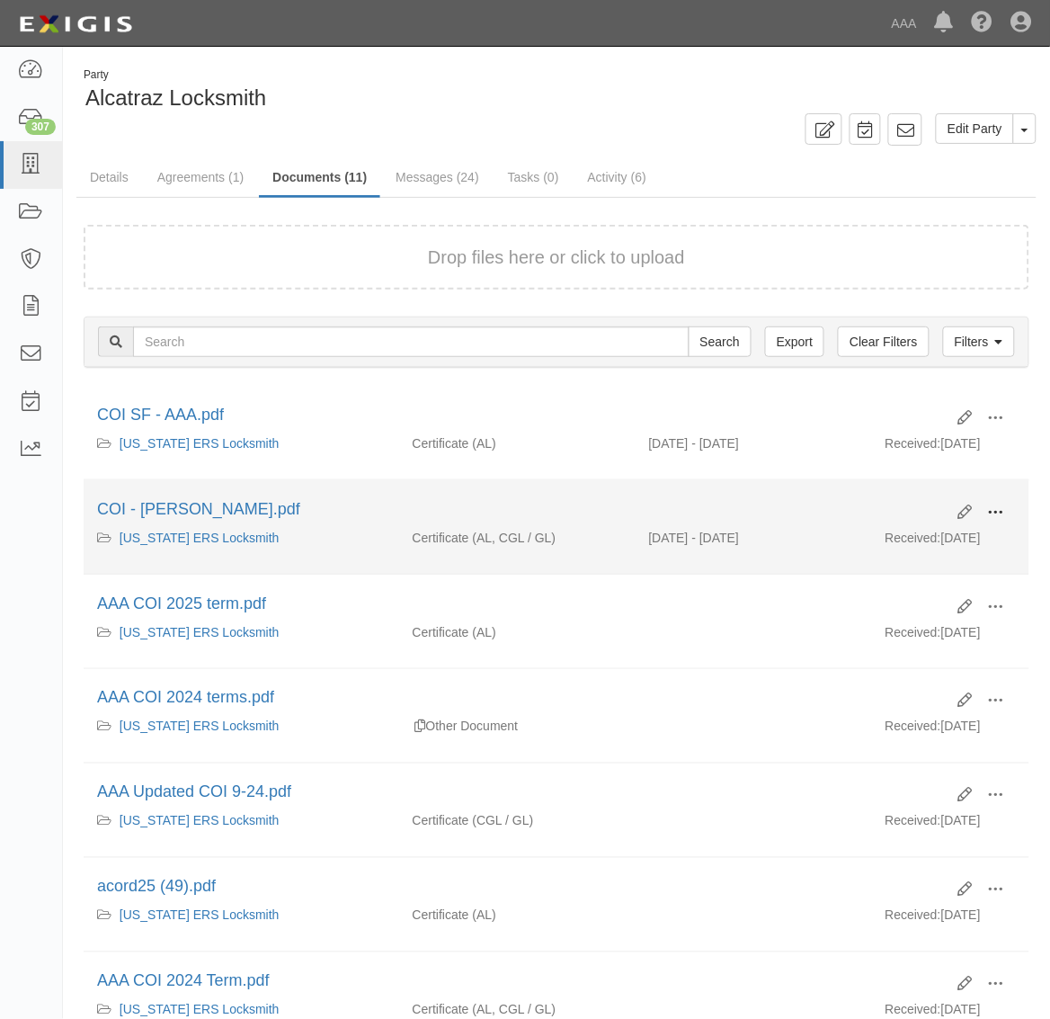
click at [1002, 523] on button at bounding box center [996, 513] width 40 height 31
click at [936, 544] on link "View" at bounding box center [909, 538] width 142 height 32
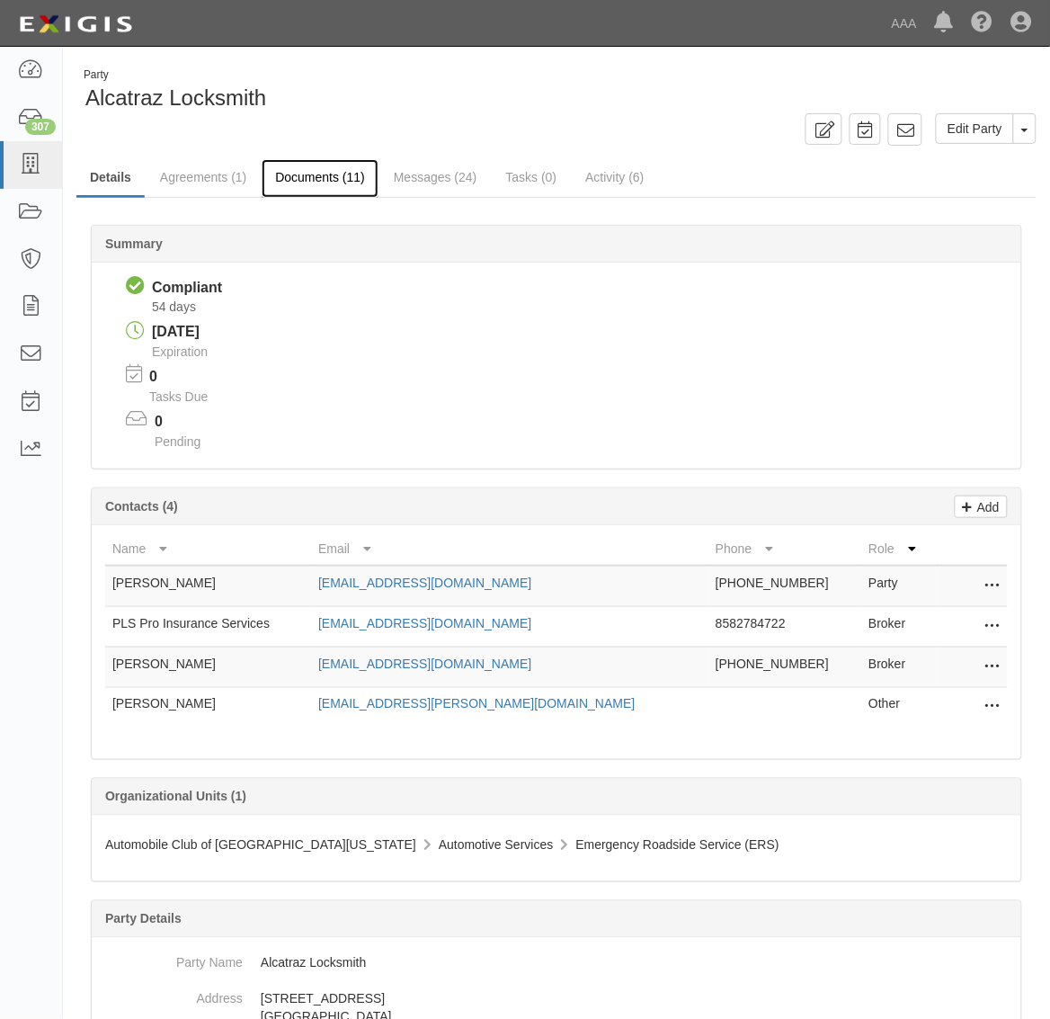
click at [307, 175] on link "Documents (11)" at bounding box center [320, 178] width 117 height 39
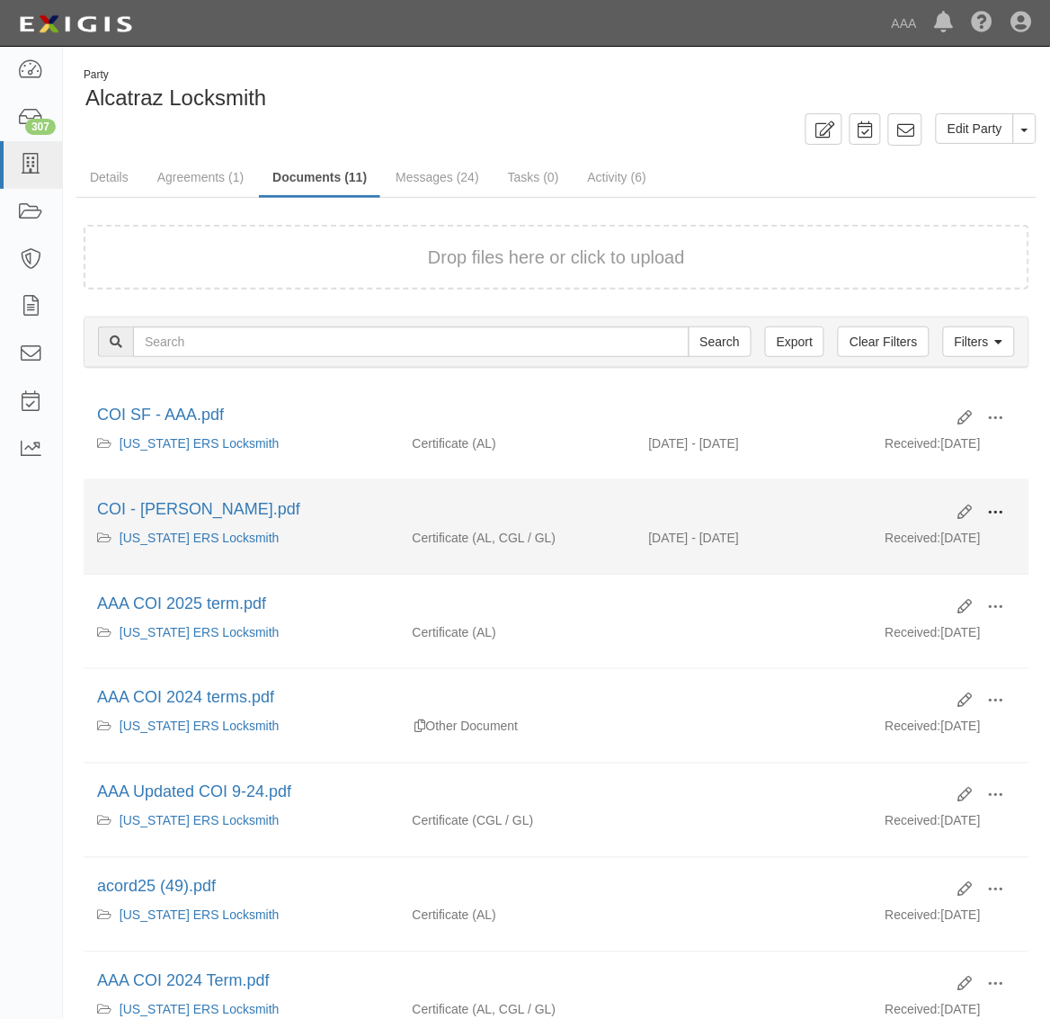
click at [999, 509] on span at bounding box center [996, 512] width 16 height 16
click at [918, 547] on link "View" at bounding box center [909, 538] width 142 height 32
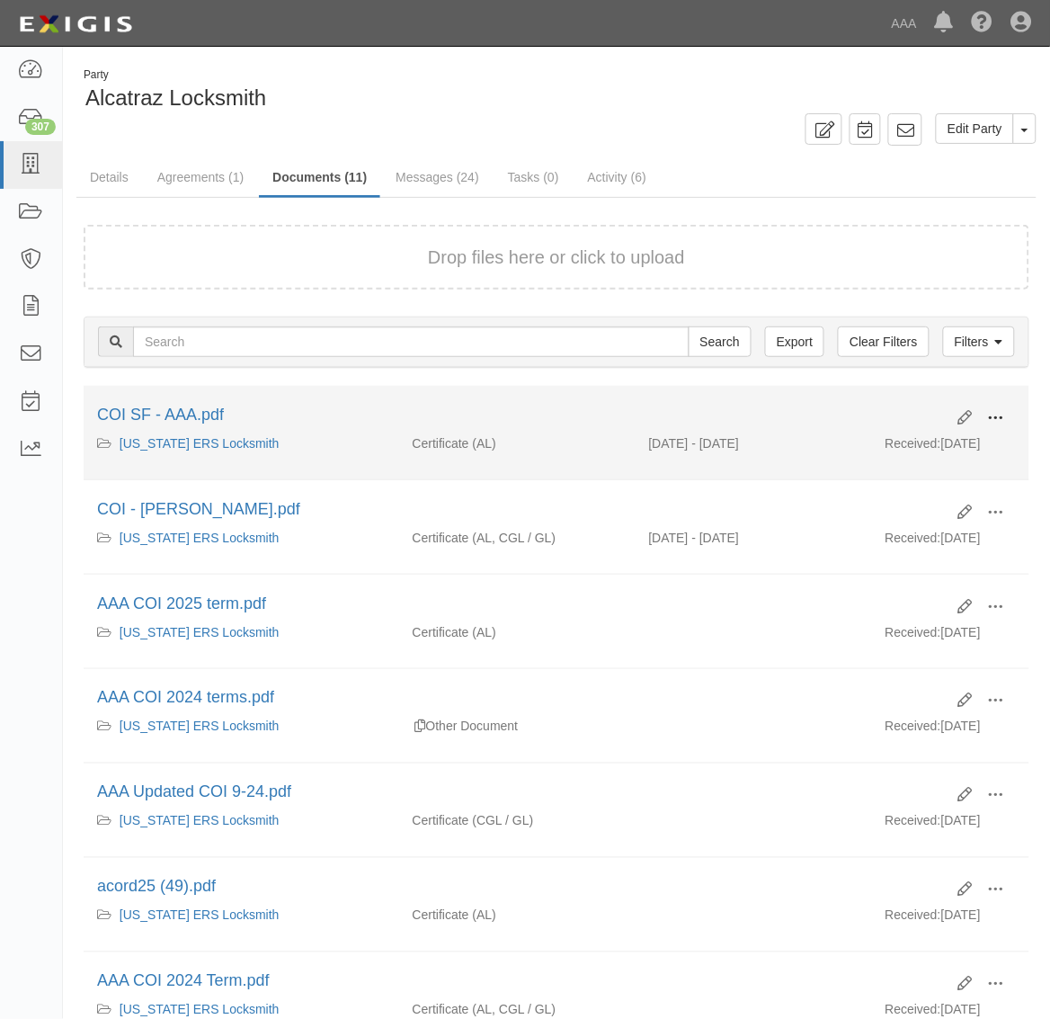
click at [1001, 421] on span at bounding box center [996, 418] width 16 height 16
click at [936, 451] on link "View" at bounding box center [909, 444] width 142 height 32
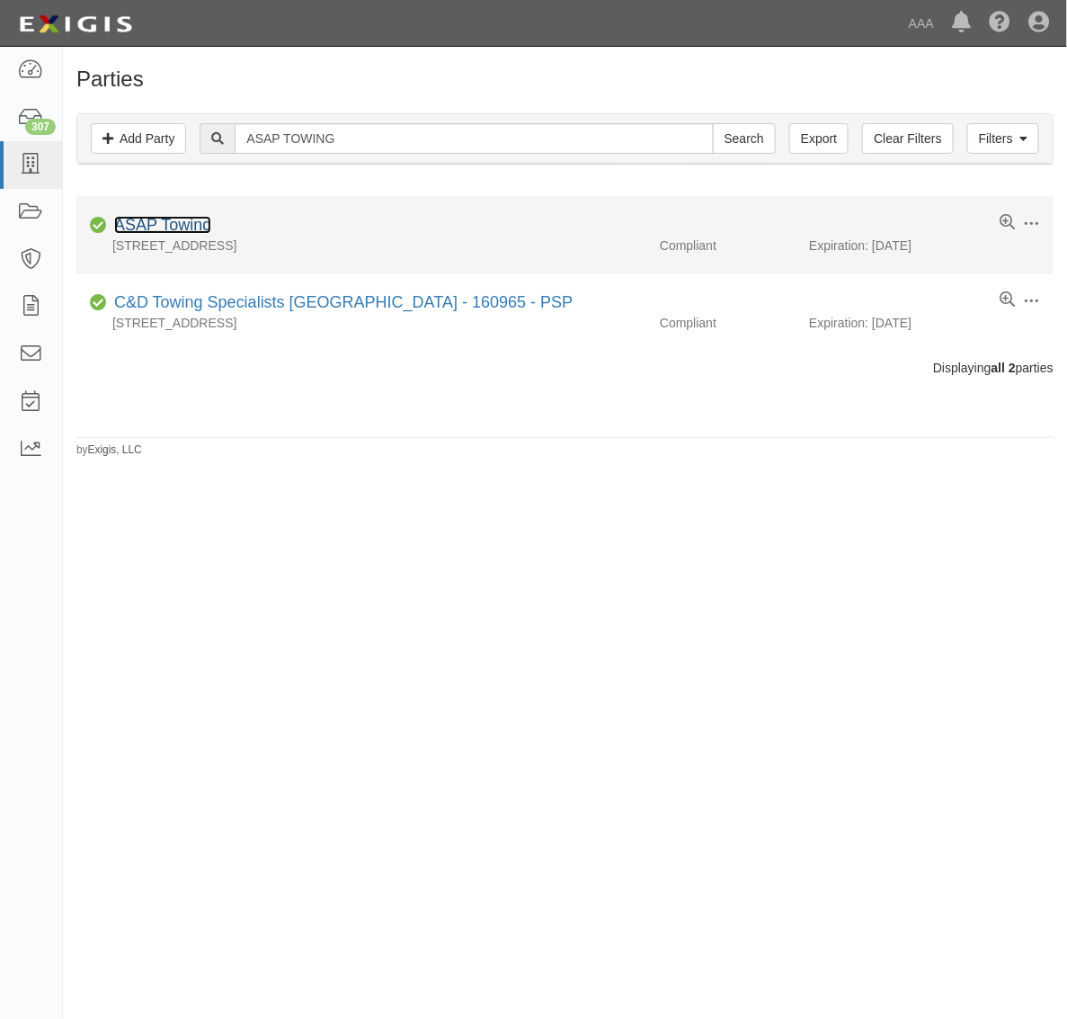
click at [182, 229] on link "ASAP Towing" at bounding box center [162, 225] width 97 height 18
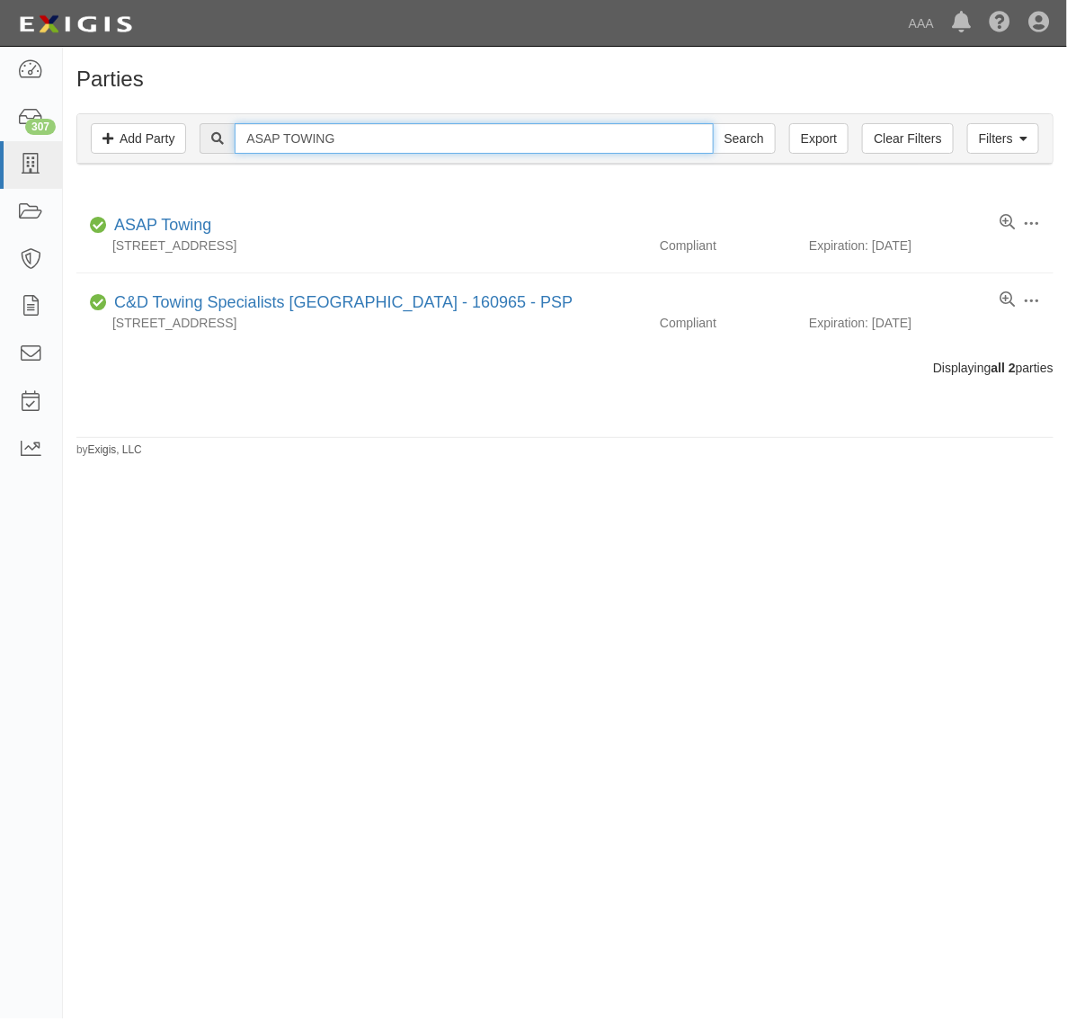
click at [352, 139] on input "ASAP TOWING" at bounding box center [474, 138] width 478 height 31
paste input "Quality East County - PSP"
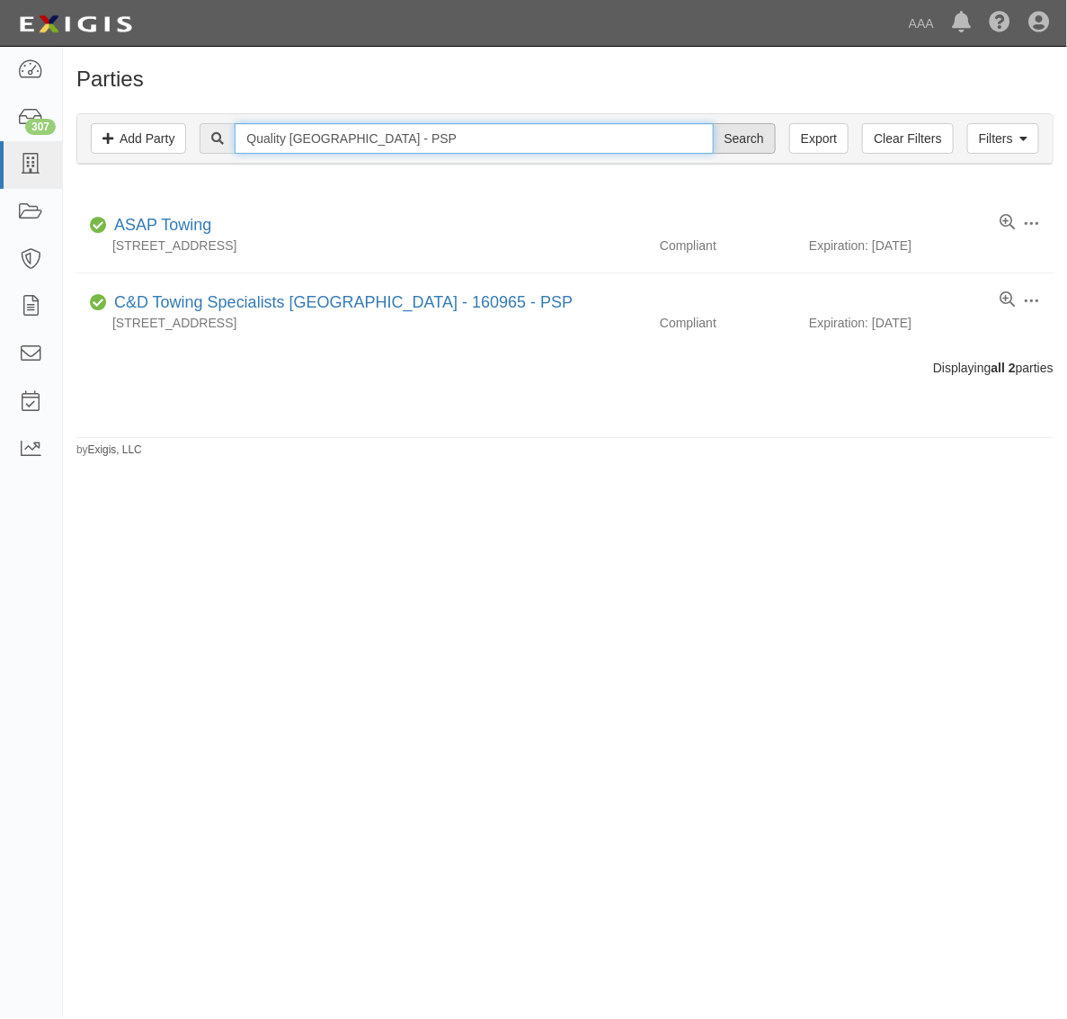
type input "Quality East County - PSP"
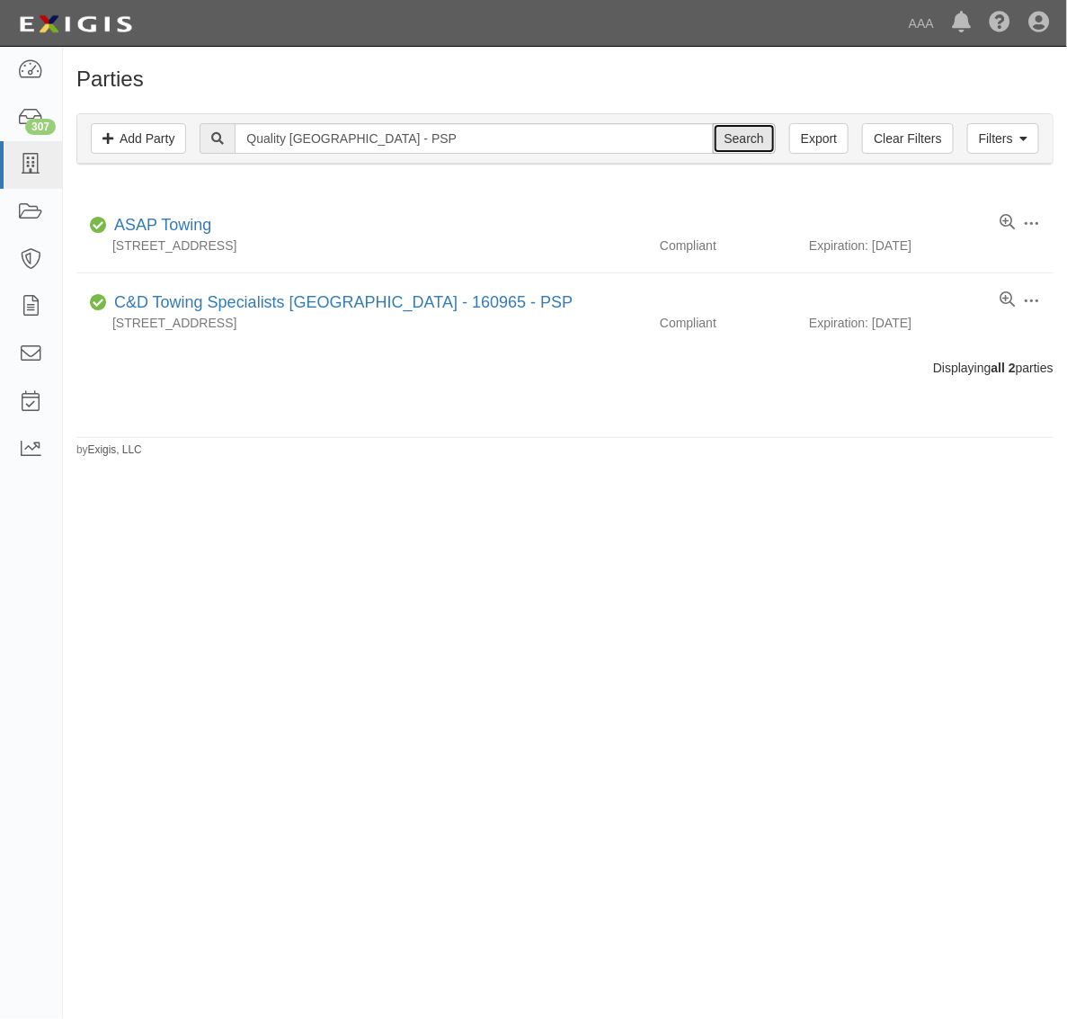
click at [737, 138] on input "Search" at bounding box center [744, 138] width 63 height 31
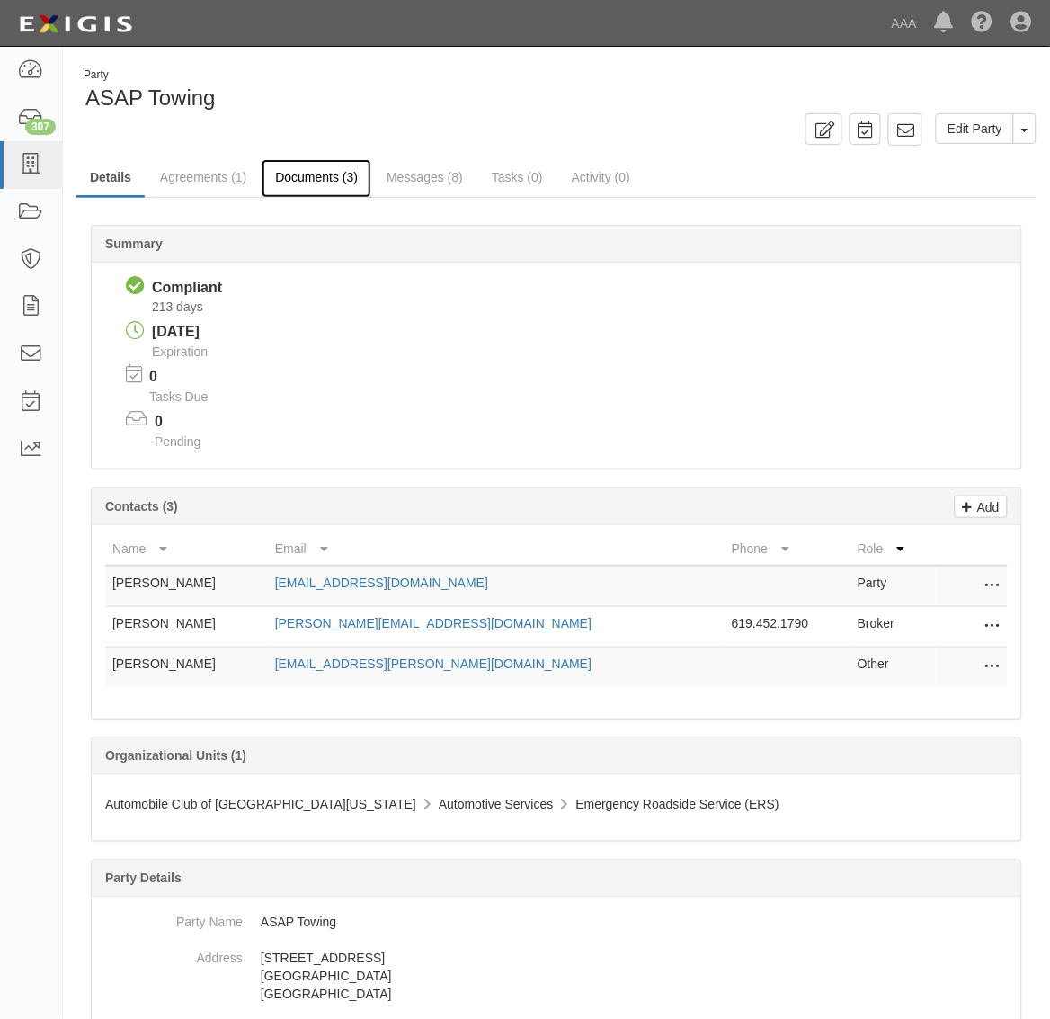
click at [313, 178] on link "Documents (3)" at bounding box center [317, 178] width 110 height 39
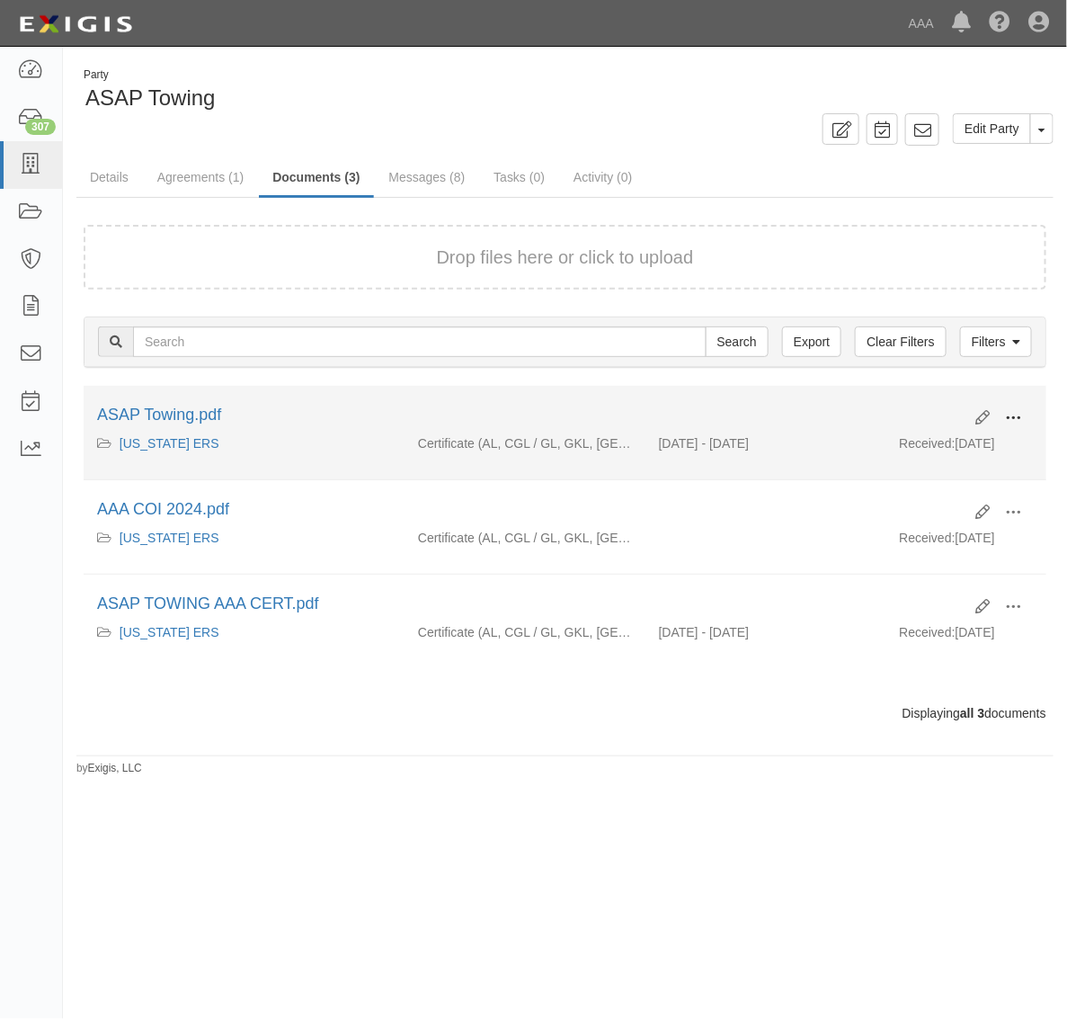
click at [1012, 414] on span at bounding box center [1013, 418] width 16 height 16
click at [936, 441] on link "View" at bounding box center [926, 444] width 142 height 32
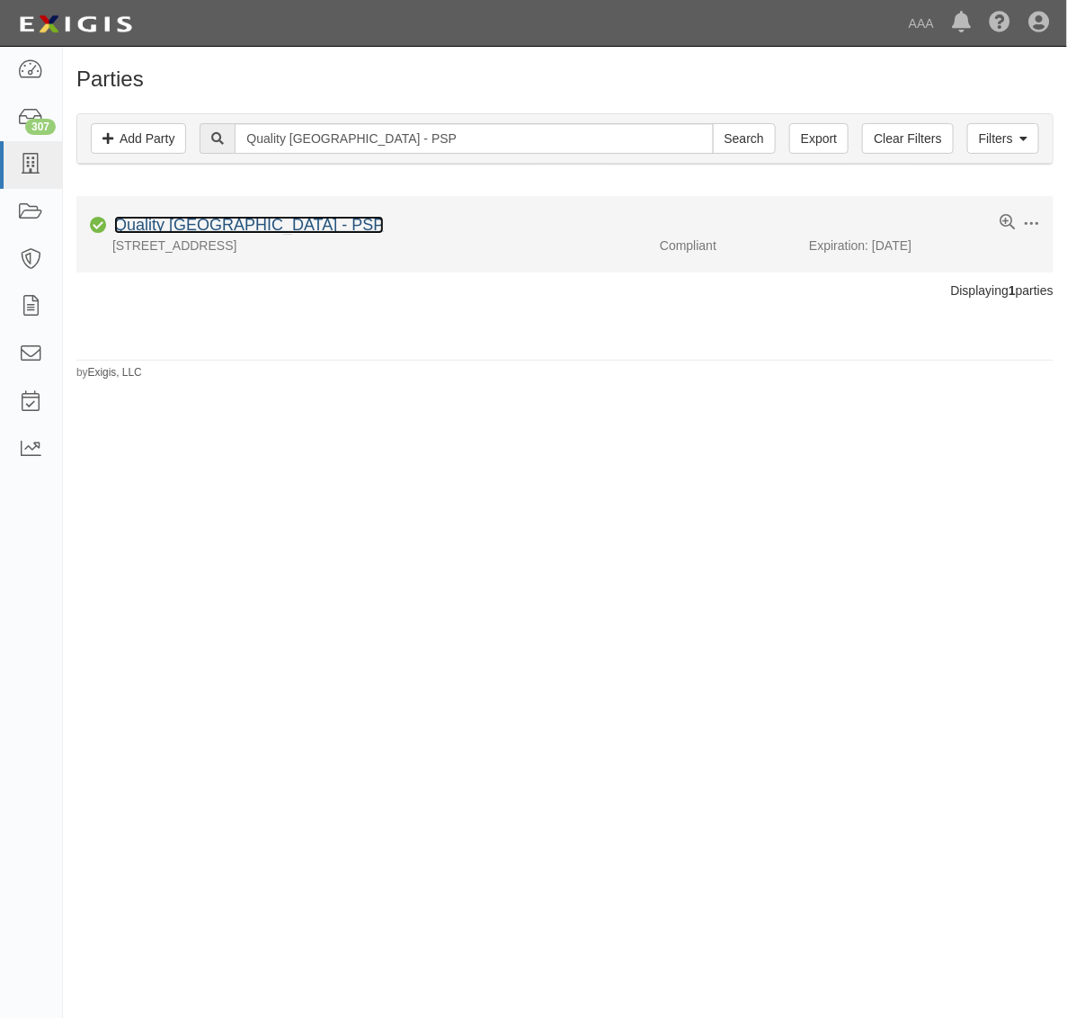
click at [227, 226] on link "Quality [GEOGRAPHIC_DATA] - PSP" at bounding box center [249, 225] width 270 height 18
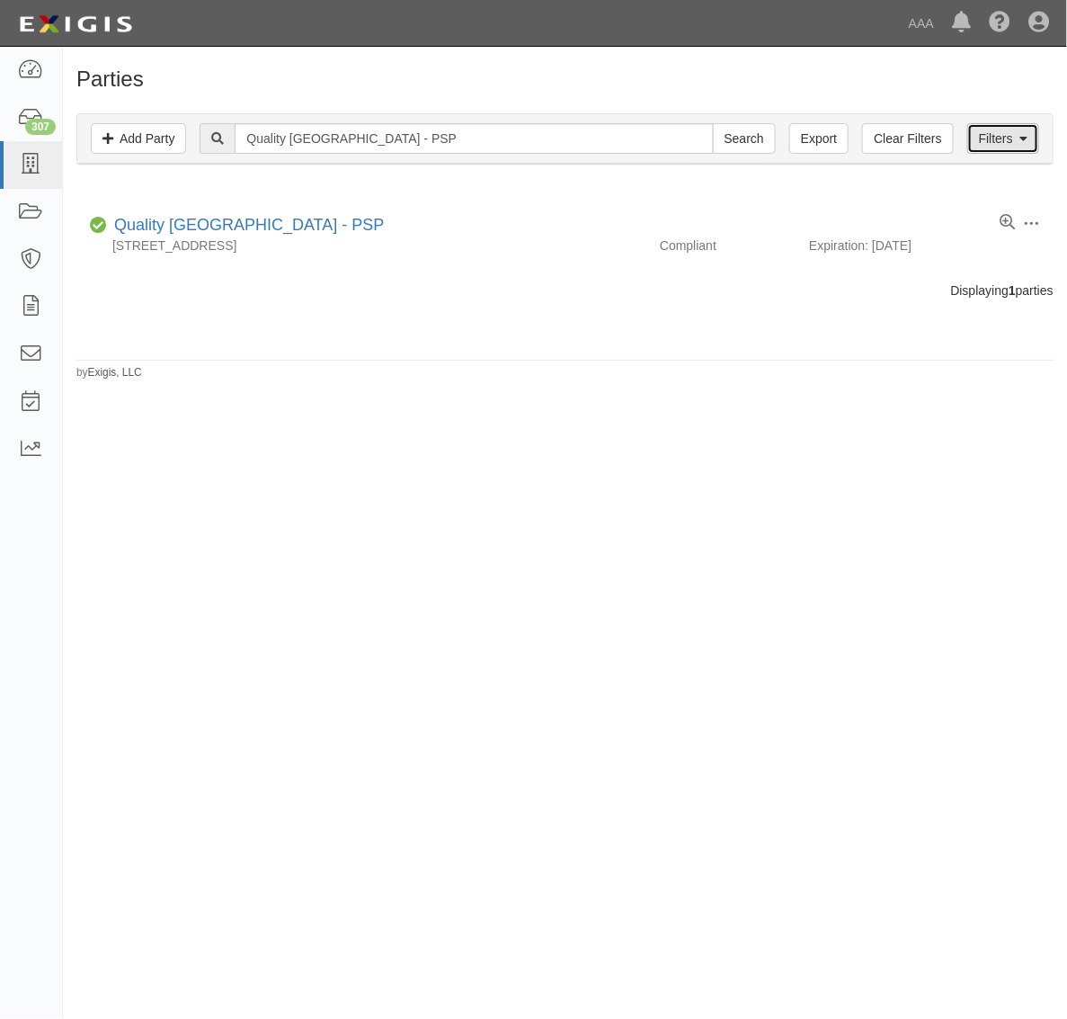
click at [1000, 135] on link "Filters" at bounding box center [1003, 138] width 72 height 31
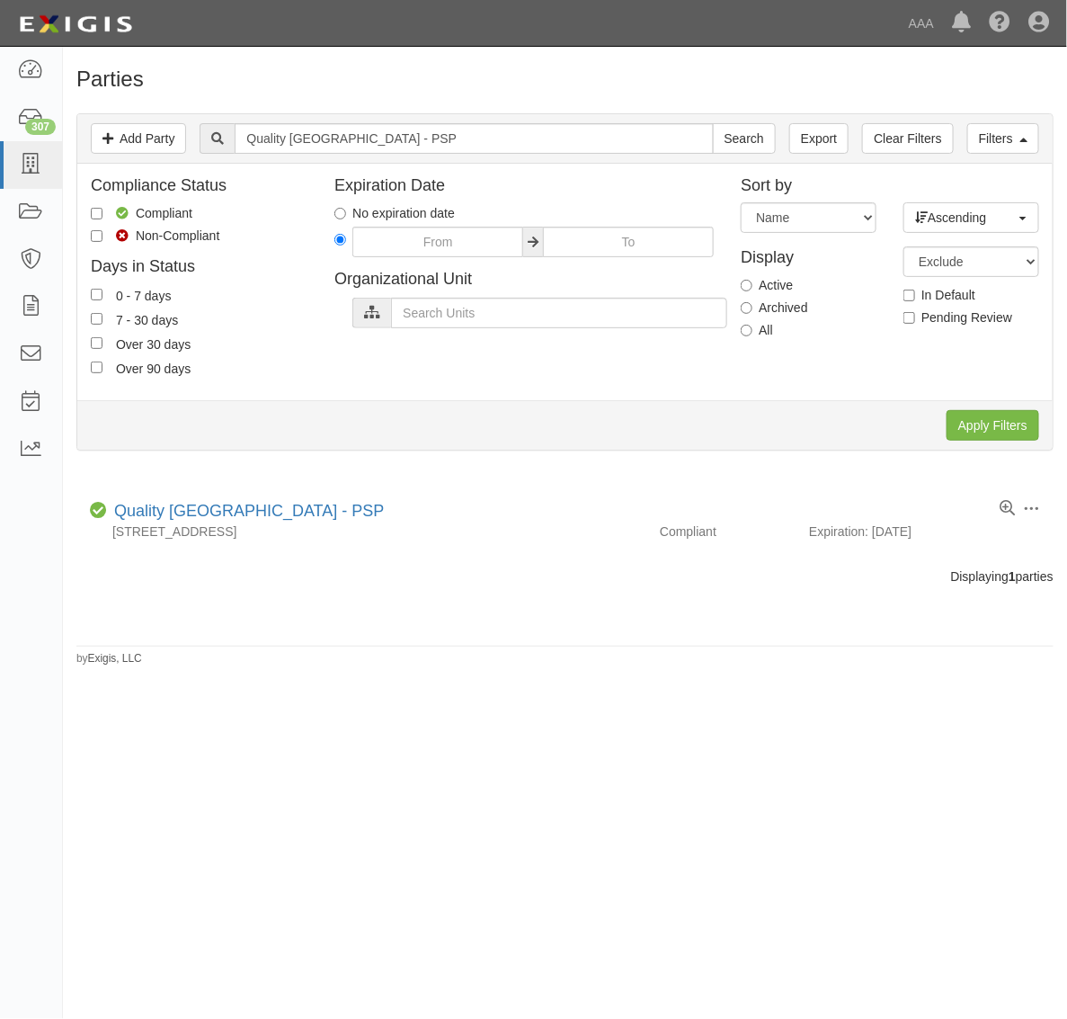
click at [758, 330] on label "All" at bounding box center [757, 330] width 32 height 18
click at [752, 330] on input "All" at bounding box center [747, 331] width 12 height 12
radio input "true"
click at [994, 420] on input "Apply Filters" at bounding box center [993, 425] width 93 height 31
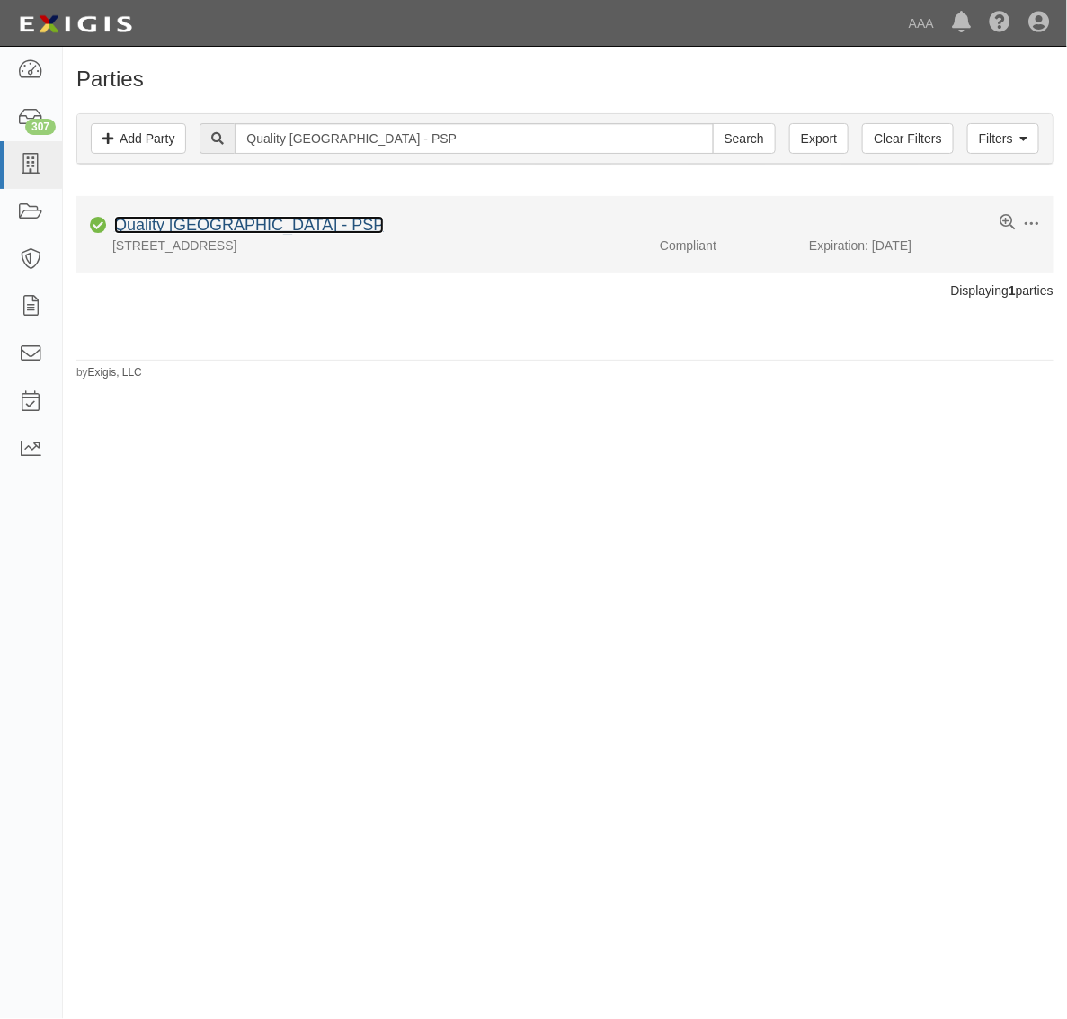
click at [243, 222] on link "Quality [GEOGRAPHIC_DATA] - PSP" at bounding box center [249, 225] width 270 height 18
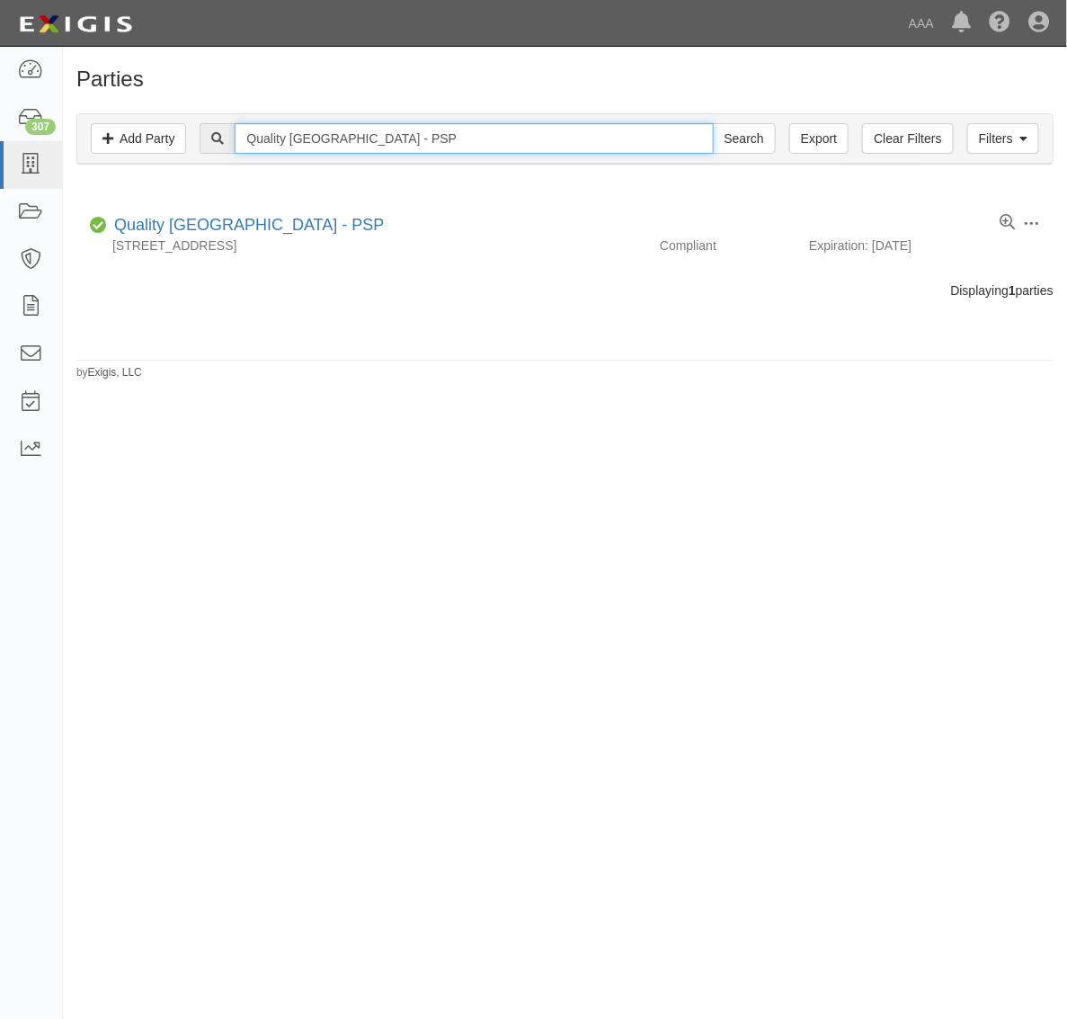
click at [387, 142] on input "Quality [GEOGRAPHIC_DATA] - PSP" at bounding box center [474, 138] width 478 height 31
paste input "Dick's Towing, inc."
type input "Dick's Towing, inc."
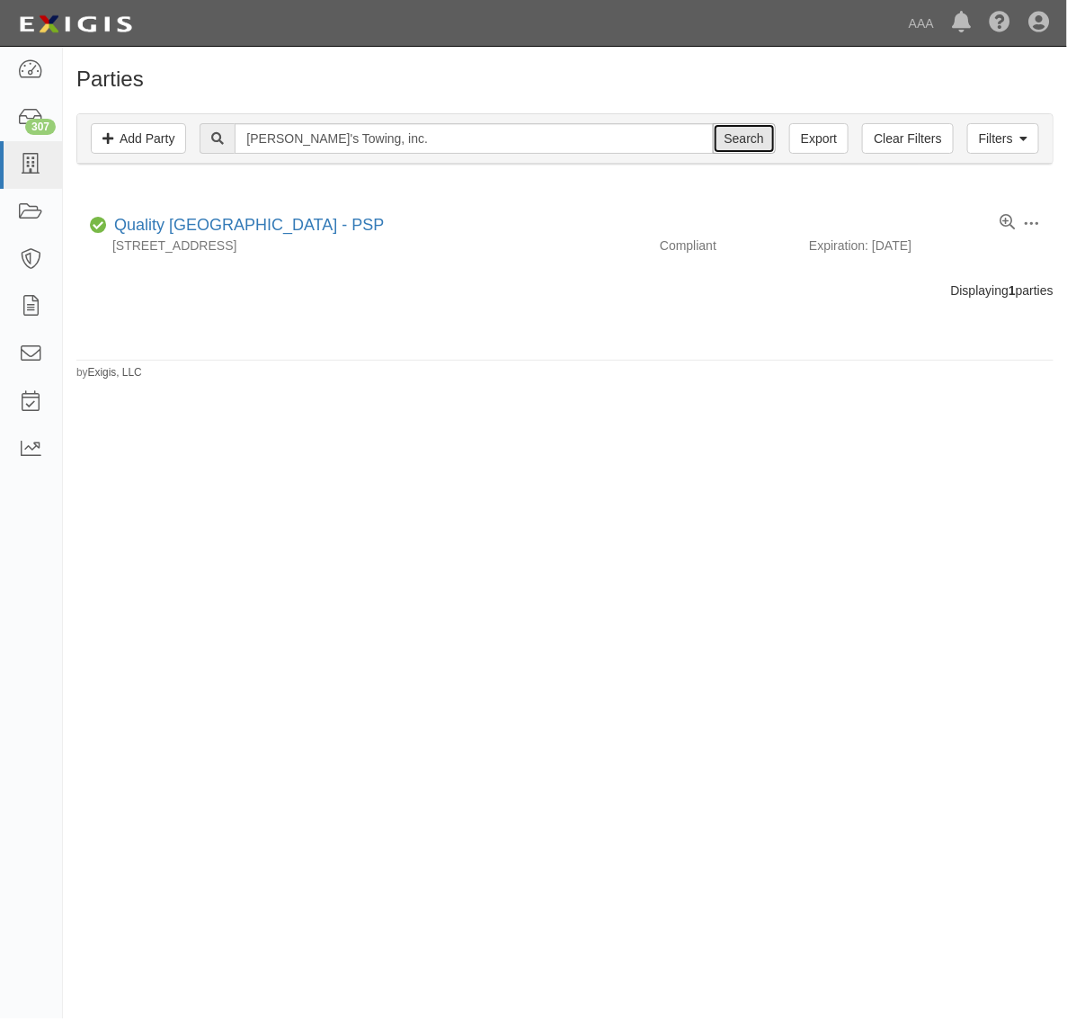
click at [740, 132] on input "Search" at bounding box center [744, 138] width 63 height 31
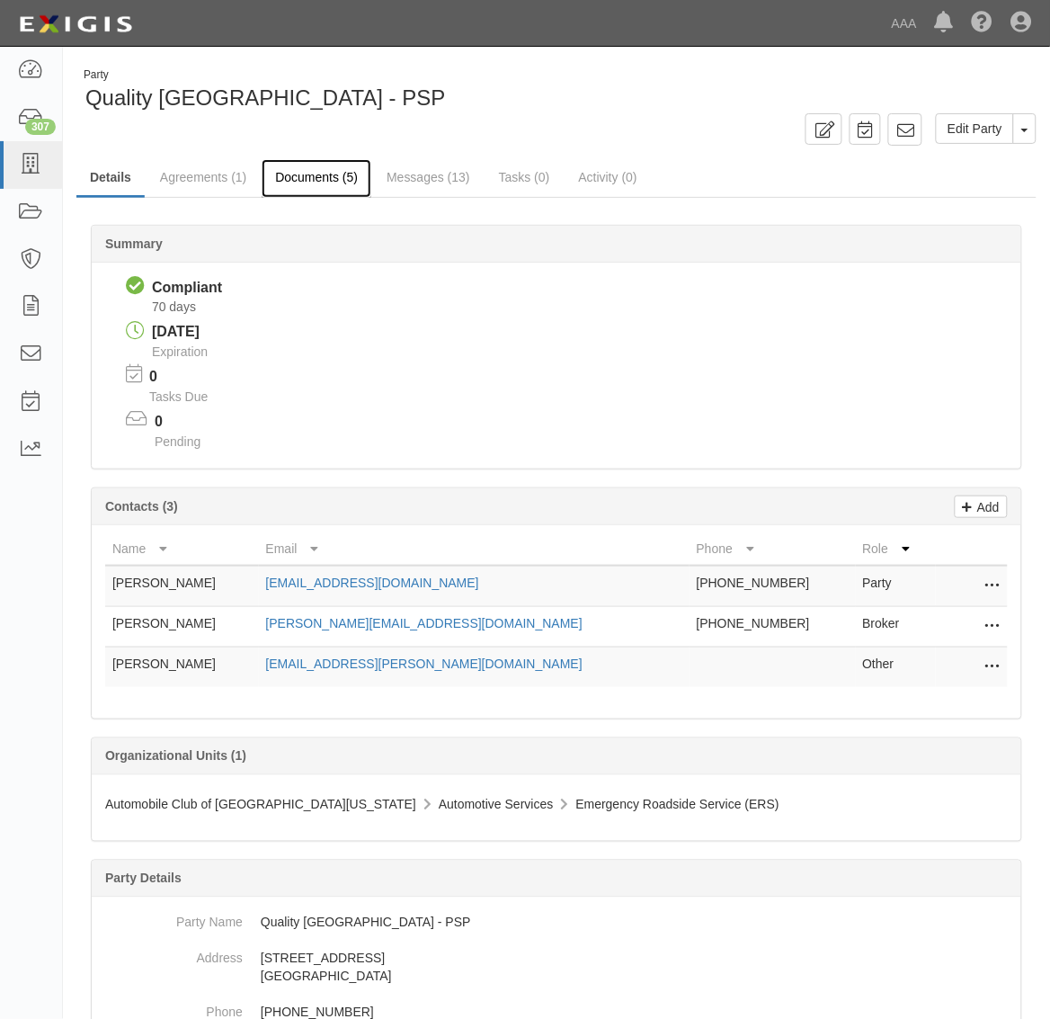
click at [312, 184] on link "Documents (5)" at bounding box center [317, 178] width 110 height 39
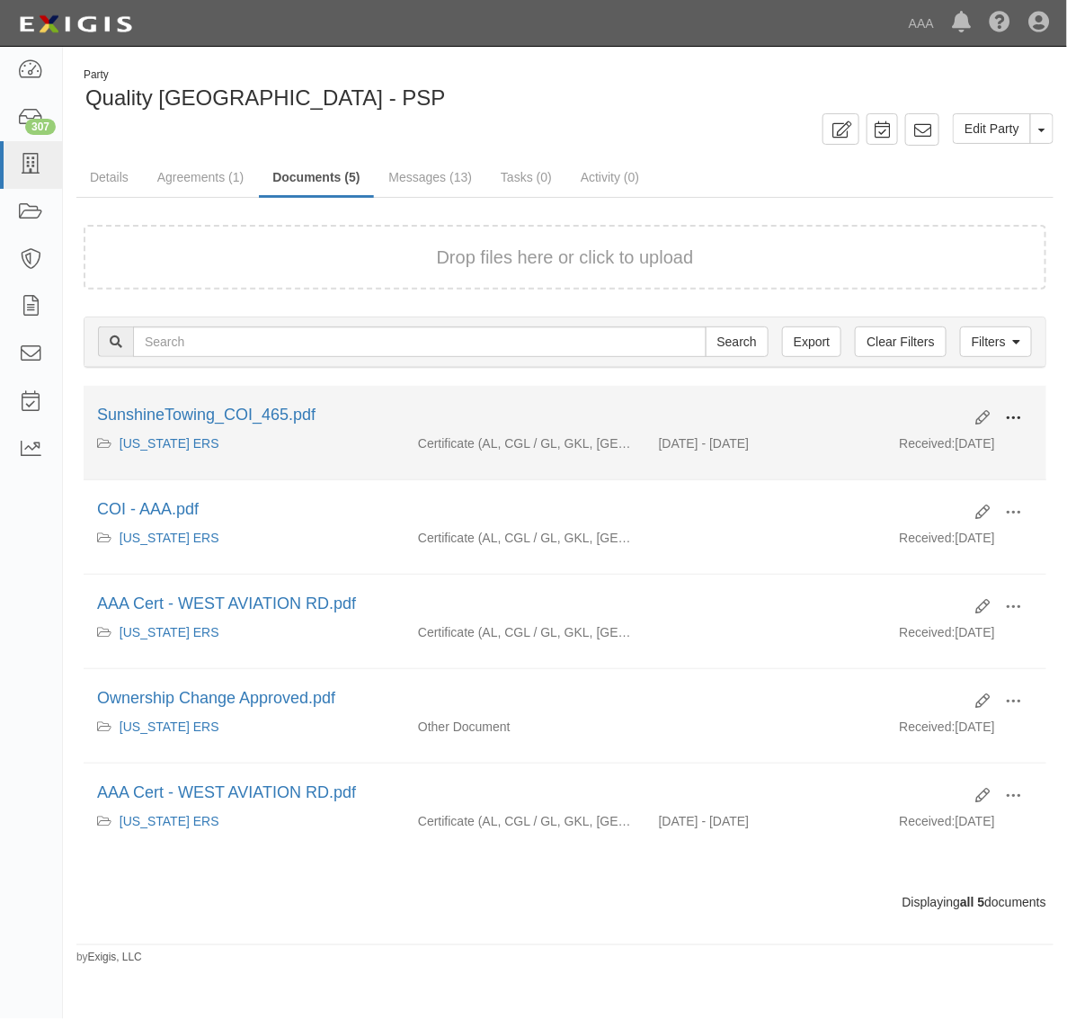
click at [1019, 423] on span at bounding box center [1013, 418] width 16 height 16
click at [920, 443] on link "View" at bounding box center [926, 444] width 142 height 32
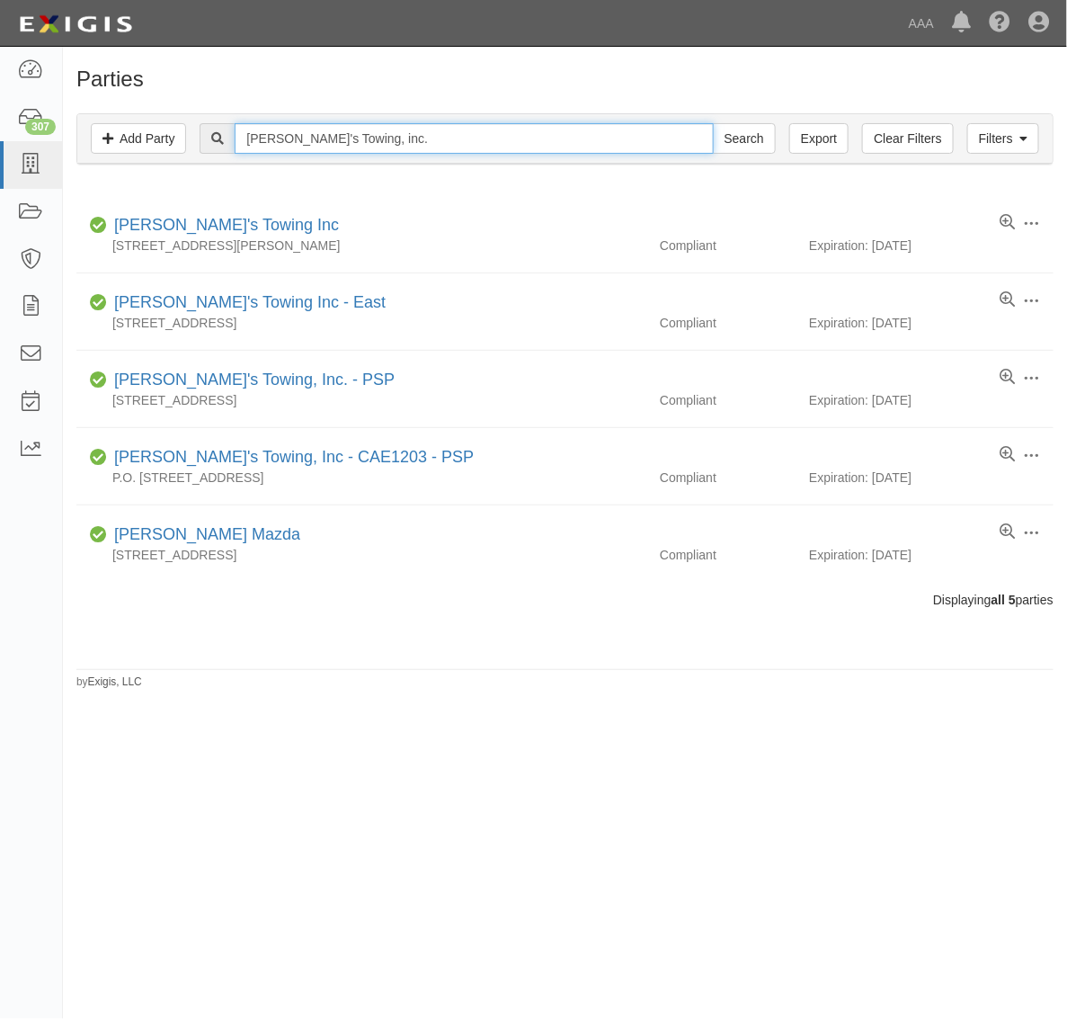
drag, startPoint x: 321, startPoint y: 133, endPoint x: 441, endPoint y: 136, distance: 120.5
click at [441, 136] on input "[PERSON_NAME]'s Towing, inc." at bounding box center [474, 138] width 478 height 31
type input "[PERSON_NAME]'s Towing"
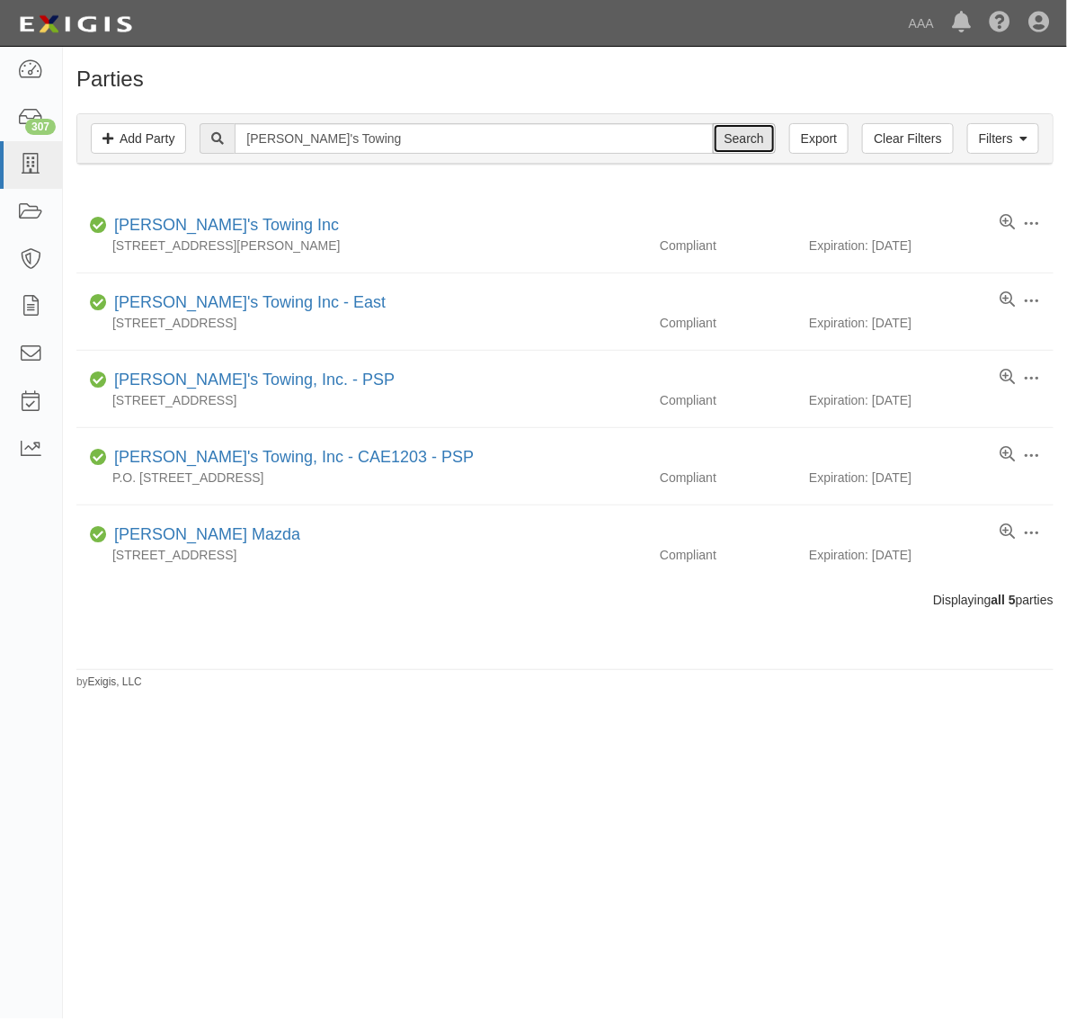
click at [756, 141] on input "Search" at bounding box center [744, 138] width 63 height 31
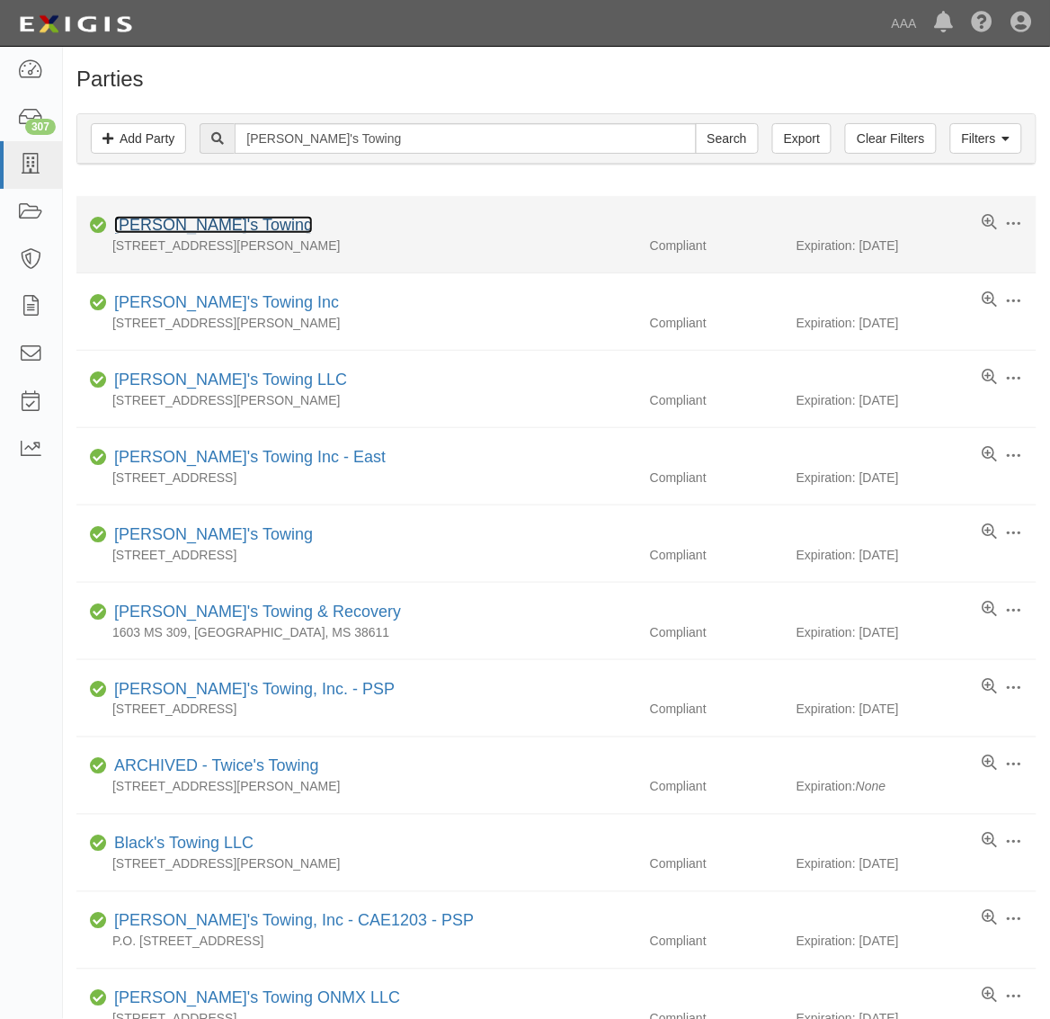
click at [195, 231] on link "[PERSON_NAME]'s Towing" at bounding box center [213, 225] width 199 height 18
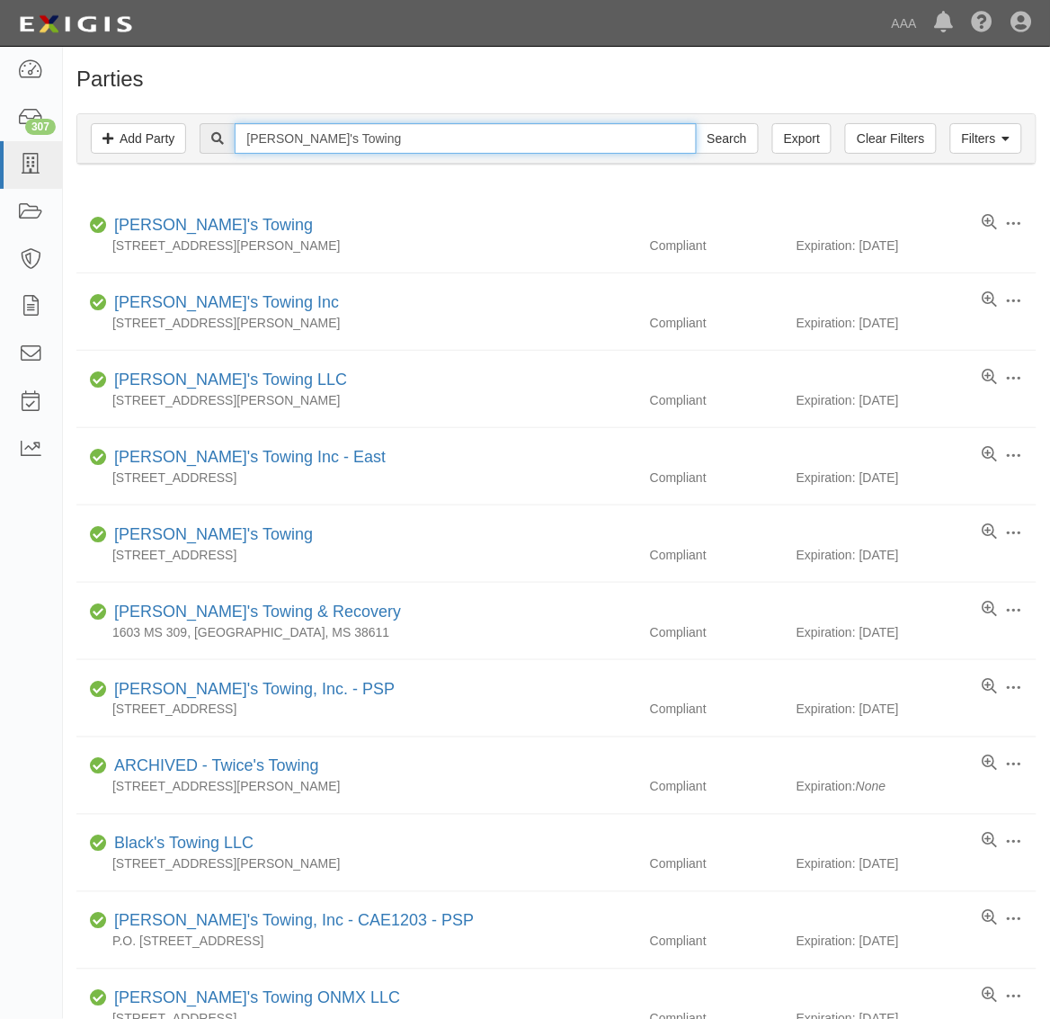
click at [316, 130] on input "[PERSON_NAME]'s Towing" at bounding box center [465, 138] width 461 height 31
click at [316, 130] on input "Dick's Towing" at bounding box center [465, 138] width 461 height 31
paste input "[PERSON_NAME]'S TOWING"
type input "JOHNATHAN'S TOWING"
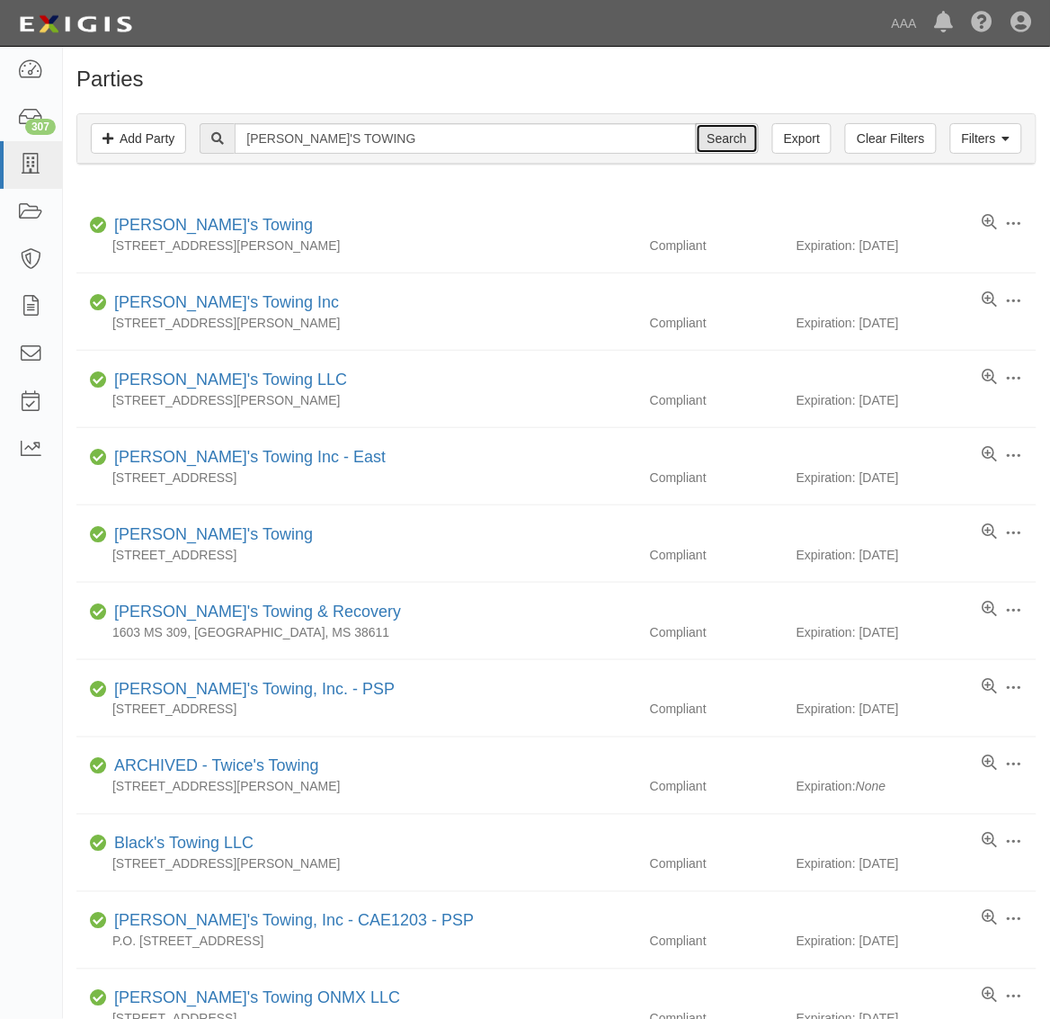
click at [729, 137] on input "Search" at bounding box center [727, 138] width 63 height 31
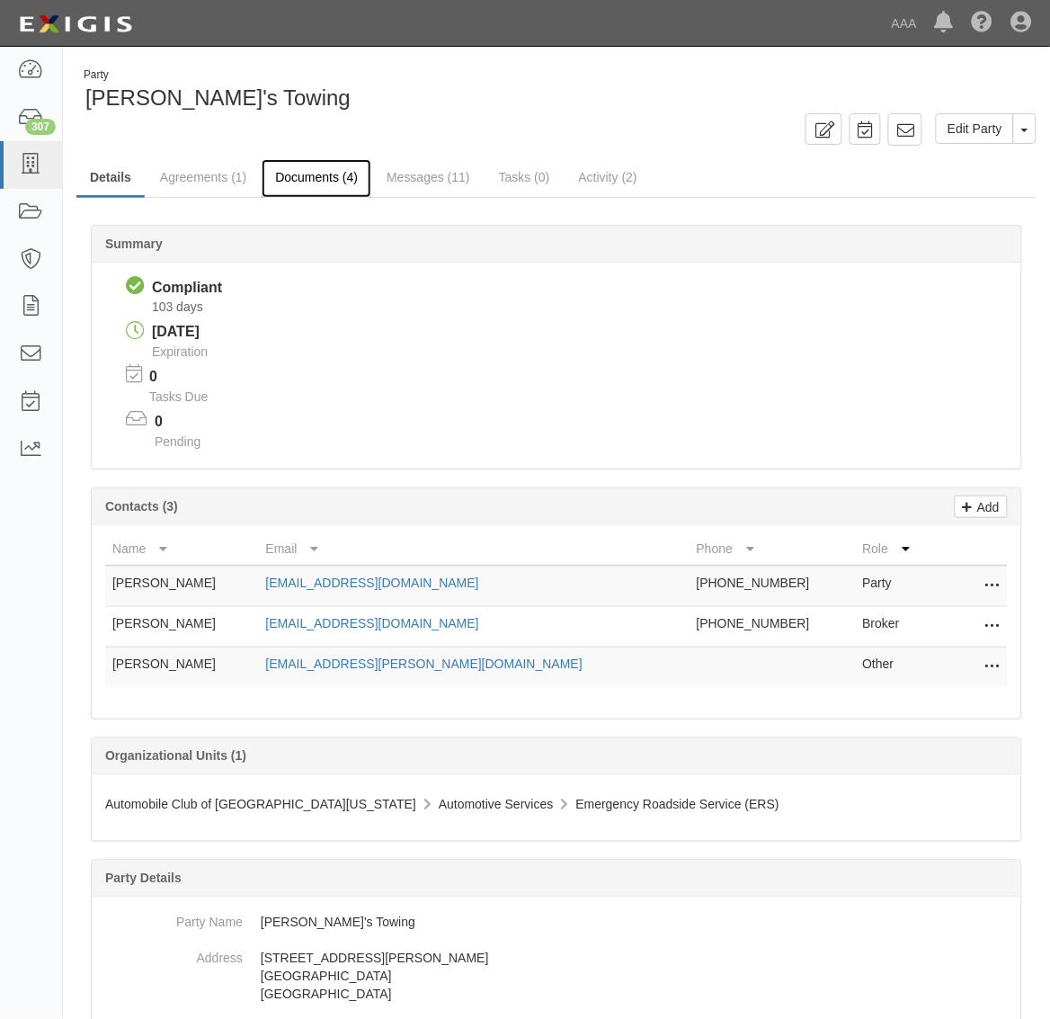
click at [312, 176] on link "Documents (4)" at bounding box center [317, 178] width 110 height 39
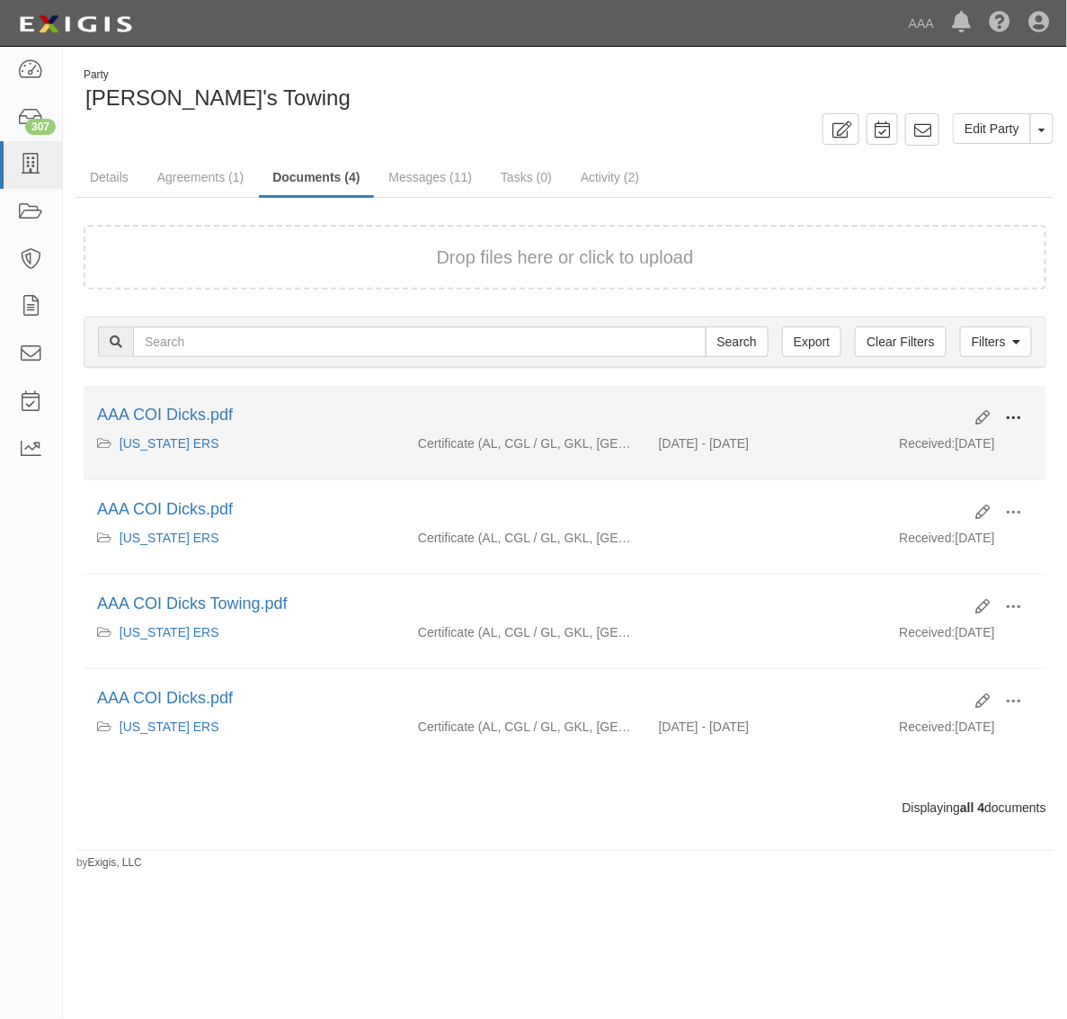
click at [1018, 421] on span at bounding box center [1013, 418] width 16 height 16
click at [951, 447] on link "View" at bounding box center [926, 444] width 142 height 32
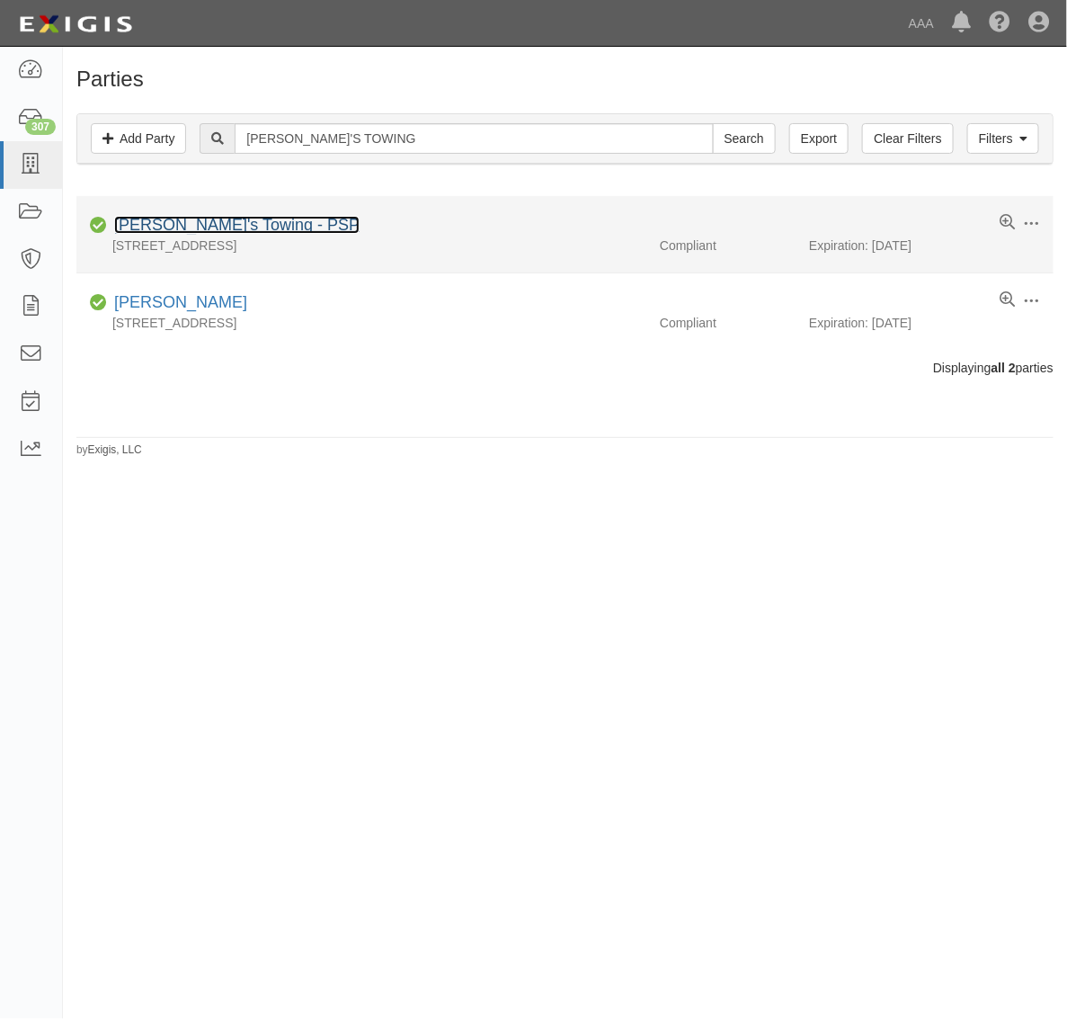
click at [209, 218] on link "[PERSON_NAME]'s Towing - PSP" at bounding box center [236, 225] width 245 height 18
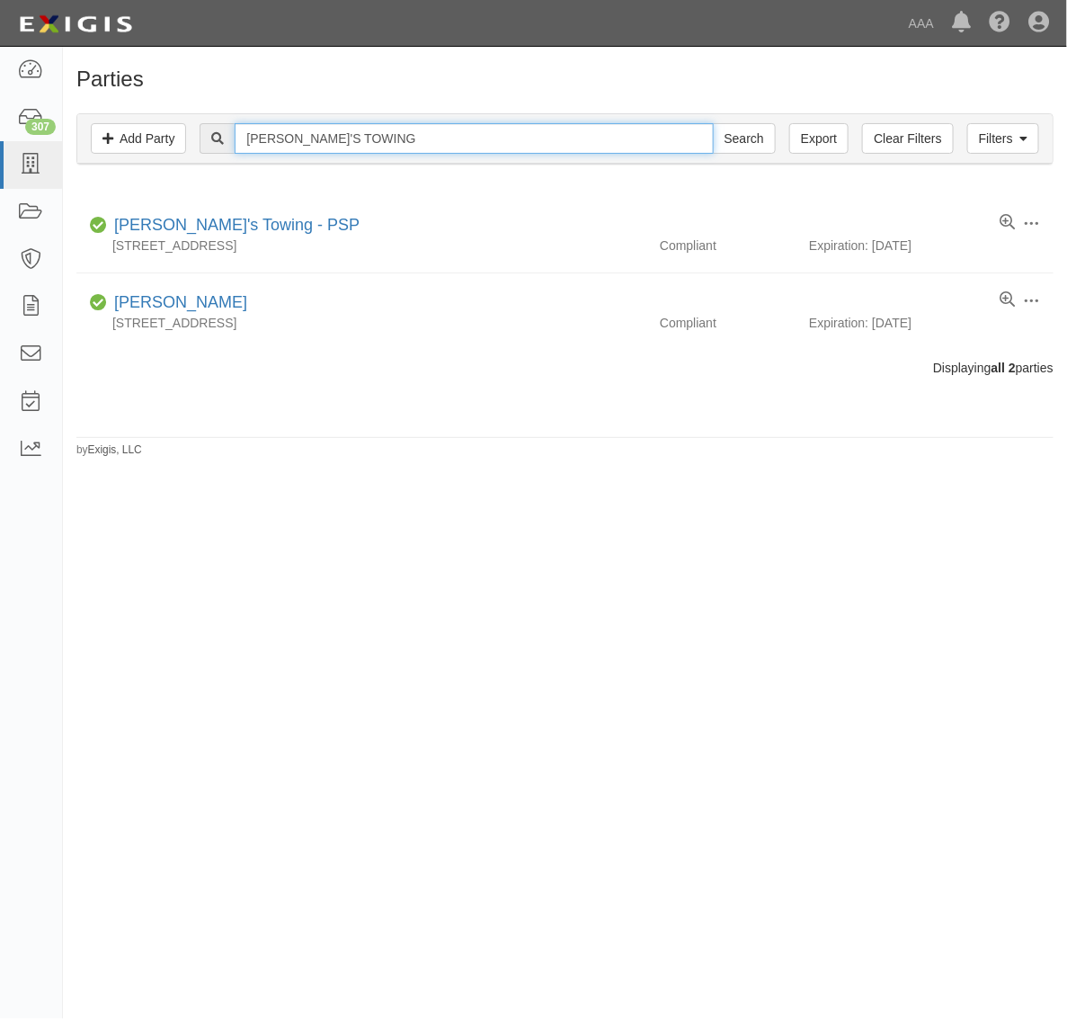
click at [384, 132] on input "[PERSON_NAME]'S TOWING" at bounding box center [474, 138] width 478 height 31
click at [383, 131] on input "[PERSON_NAME]'S TOWING" at bounding box center [474, 138] width 478 height 31
paste input "USA Towing & Recovery"
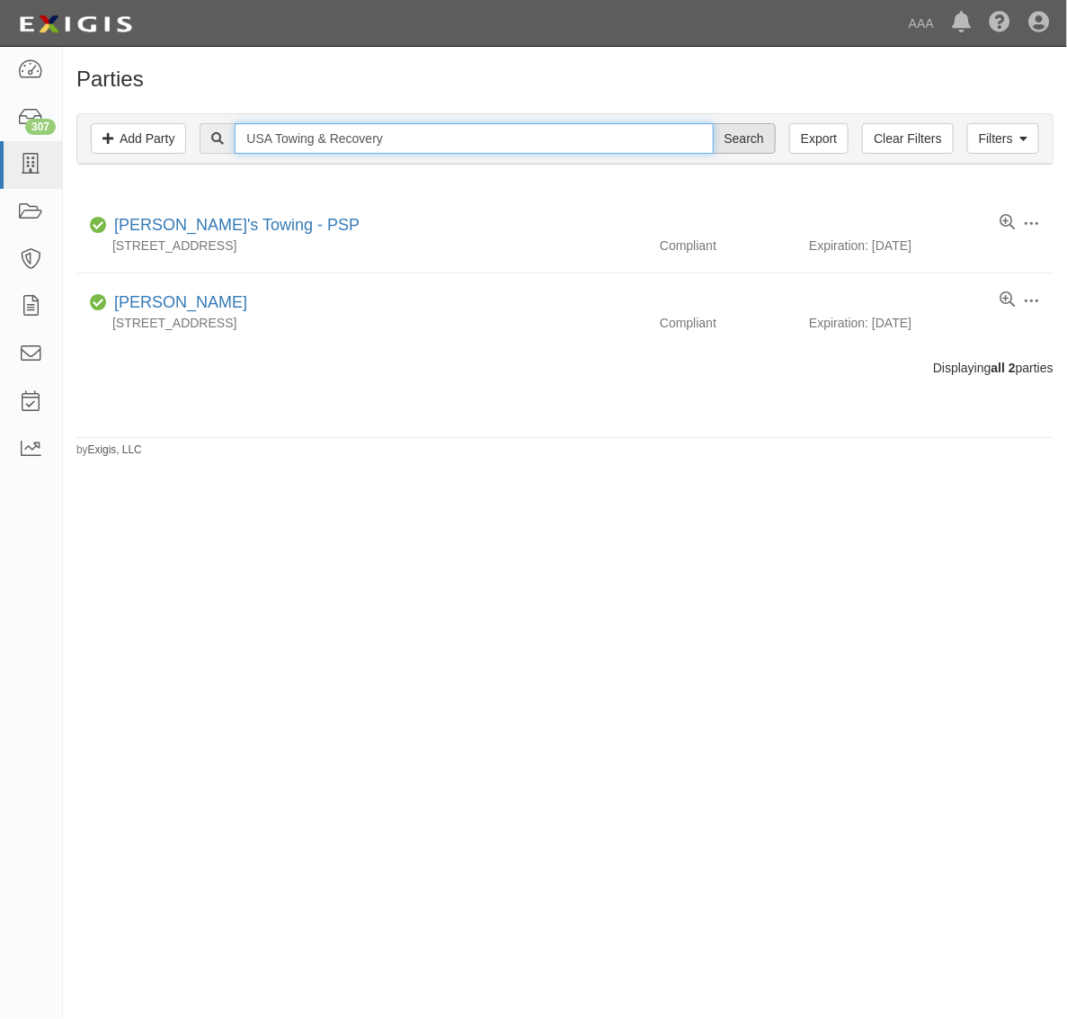
type input "USA Towing & Recovery"
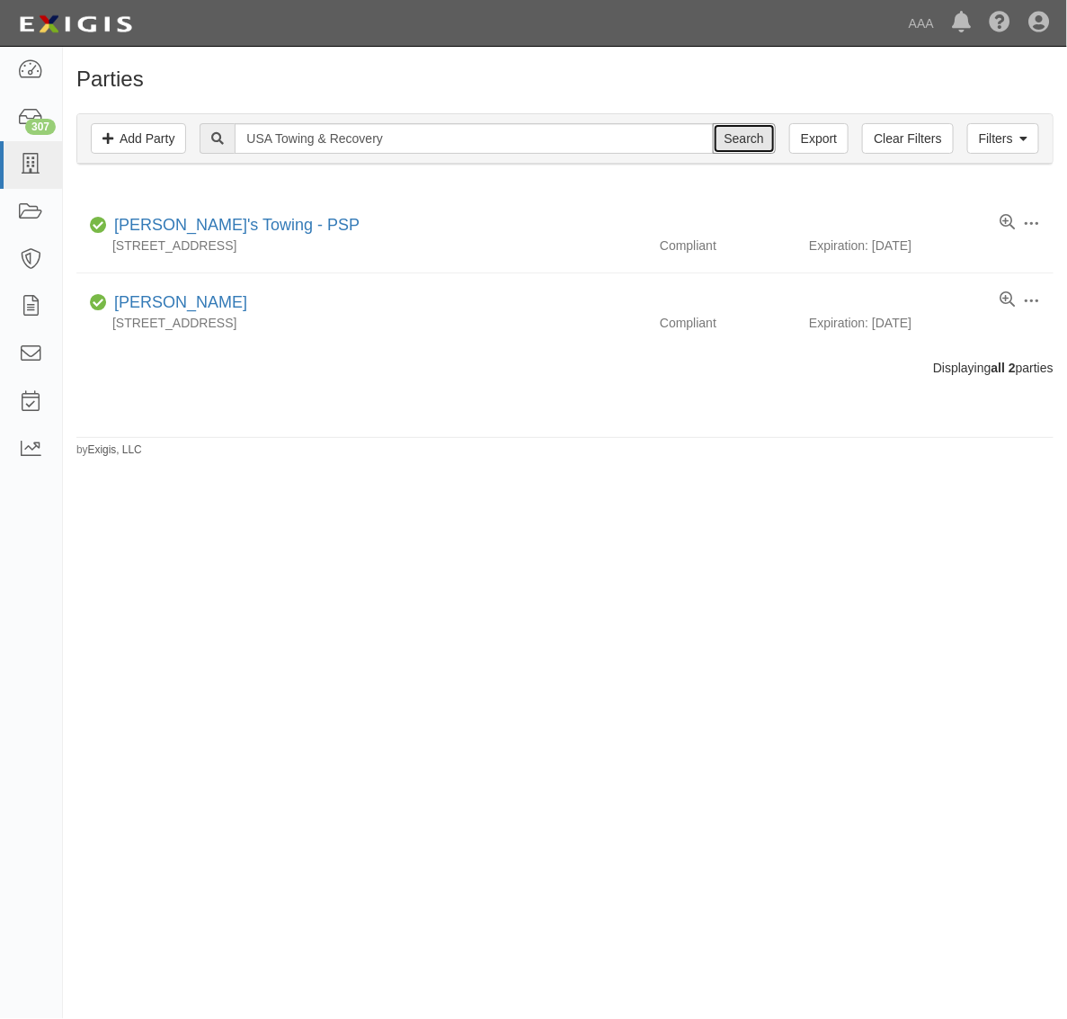
drag, startPoint x: 757, startPoint y: 141, endPoint x: 575, endPoint y: 352, distance: 278.6
click at [756, 141] on input "Search" at bounding box center [744, 138] width 63 height 31
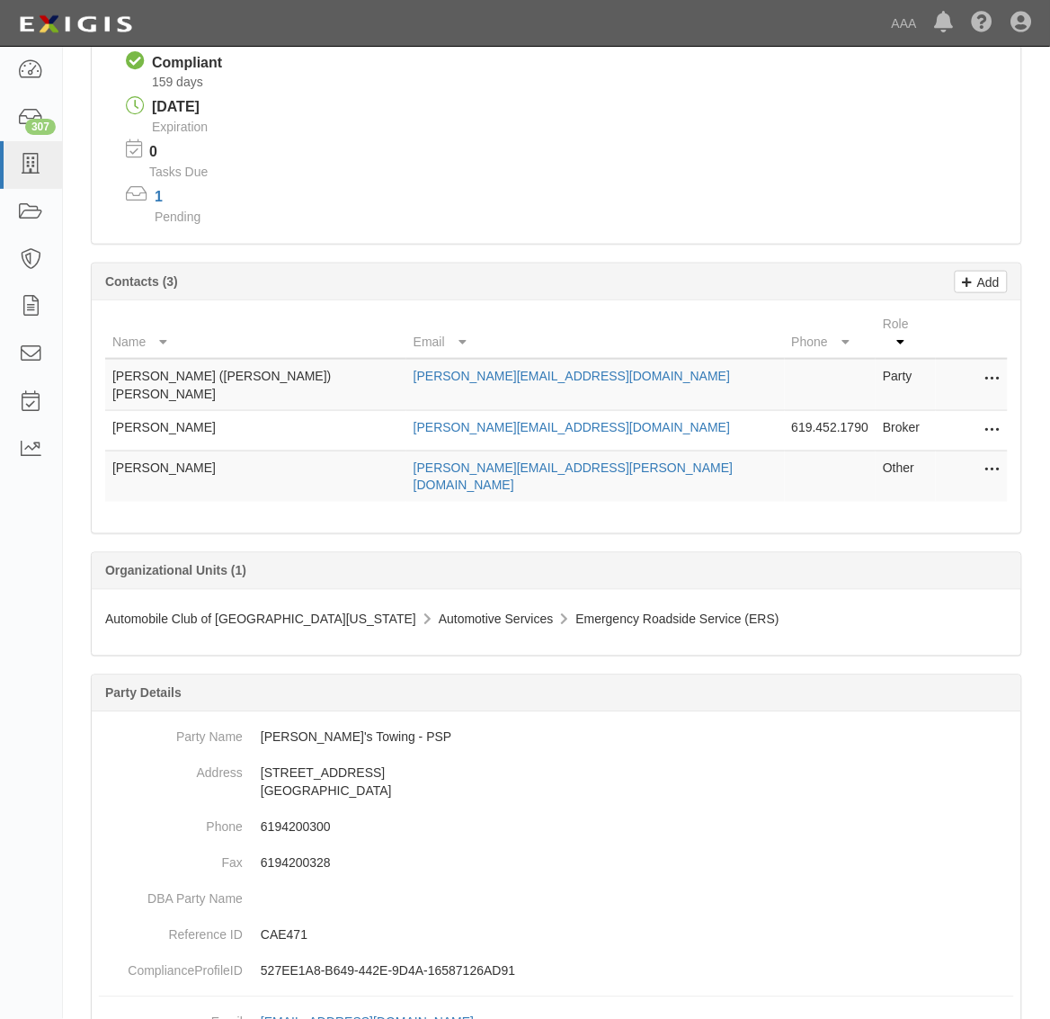
scroll to position [112, 0]
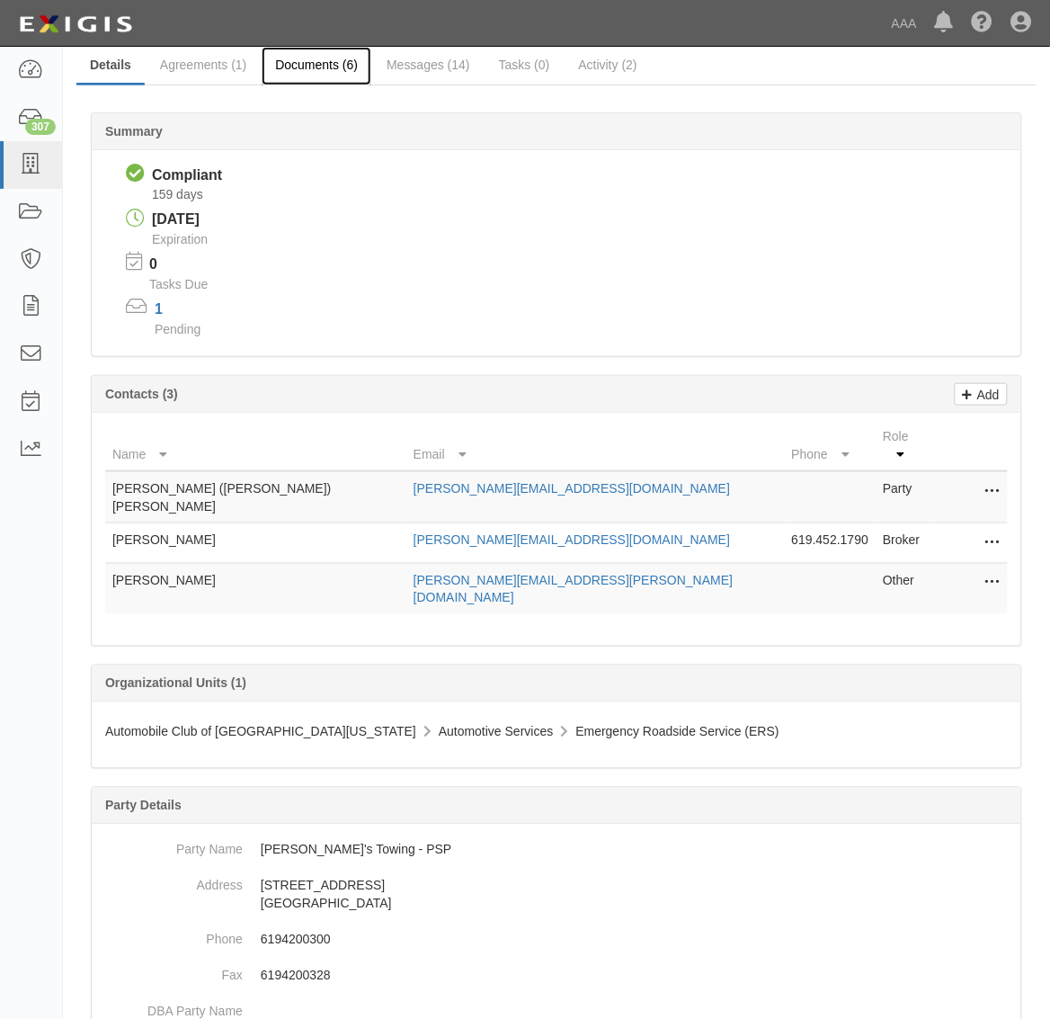
click at [313, 69] on link "Documents (6)" at bounding box center [317, 66] width 110 height 39
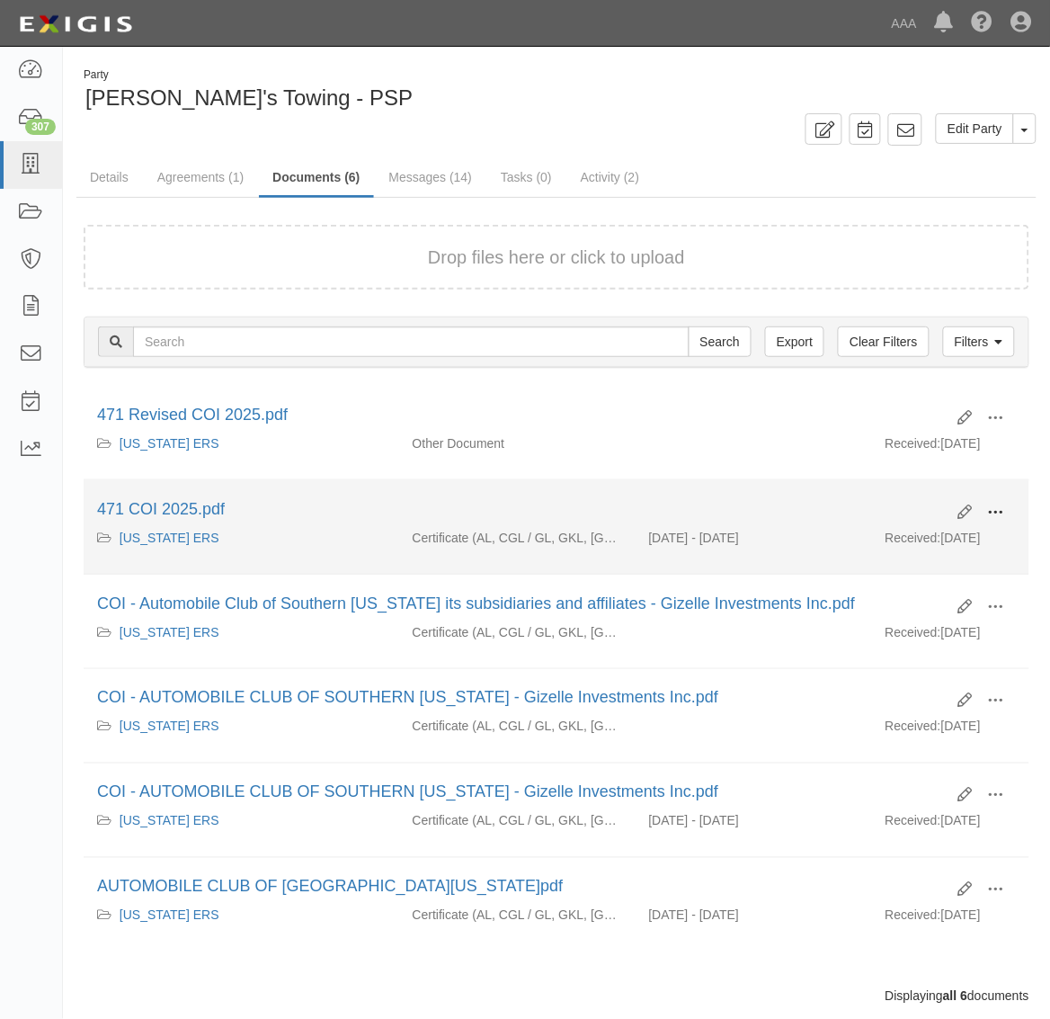
click at [1001, 510] on span at bounding box center [996, 512] width 16 height 16
click at [946, 536] on link "View" at bounding box center [909, 538] width 142 height 32
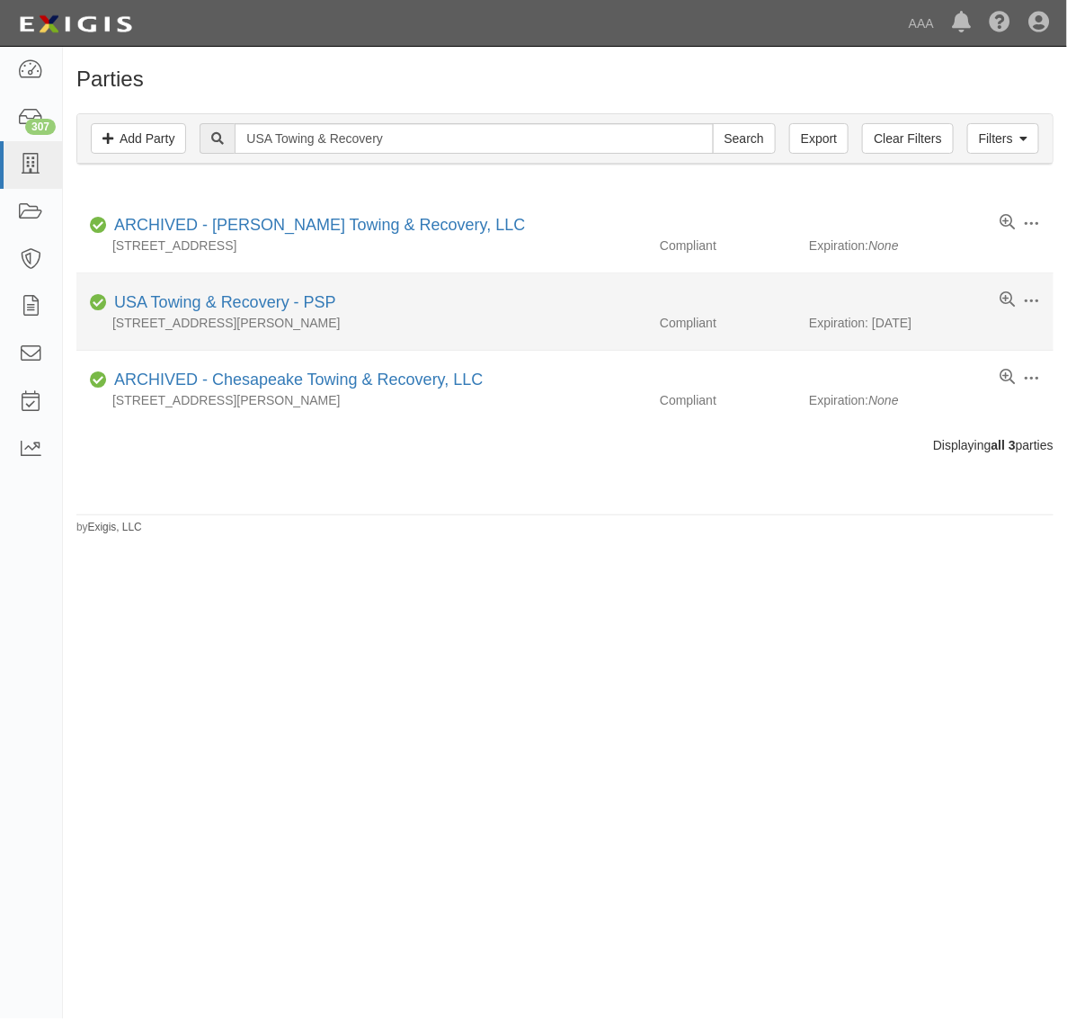
click at [281, 313] on div "USA Towing & Recovery - PSP" at bounding box center [221, 302] width 229 height 23
click at [316, 306] on link "USA Towing & Recovery - PSP" at bounding box center [225, 302] width 222 height 18
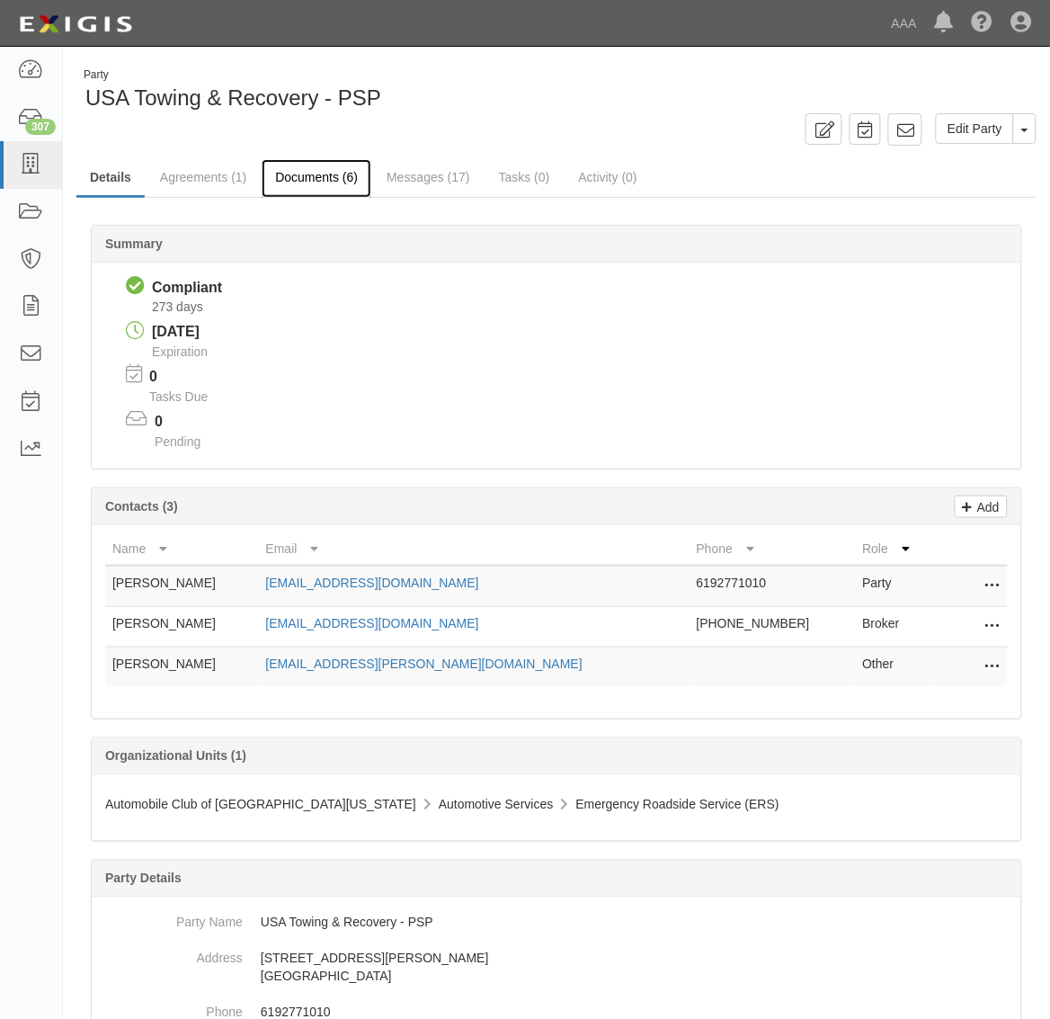
click at [337, 178] on link "Documents (6)" at bounding box center [317, 178] width 110 height 39
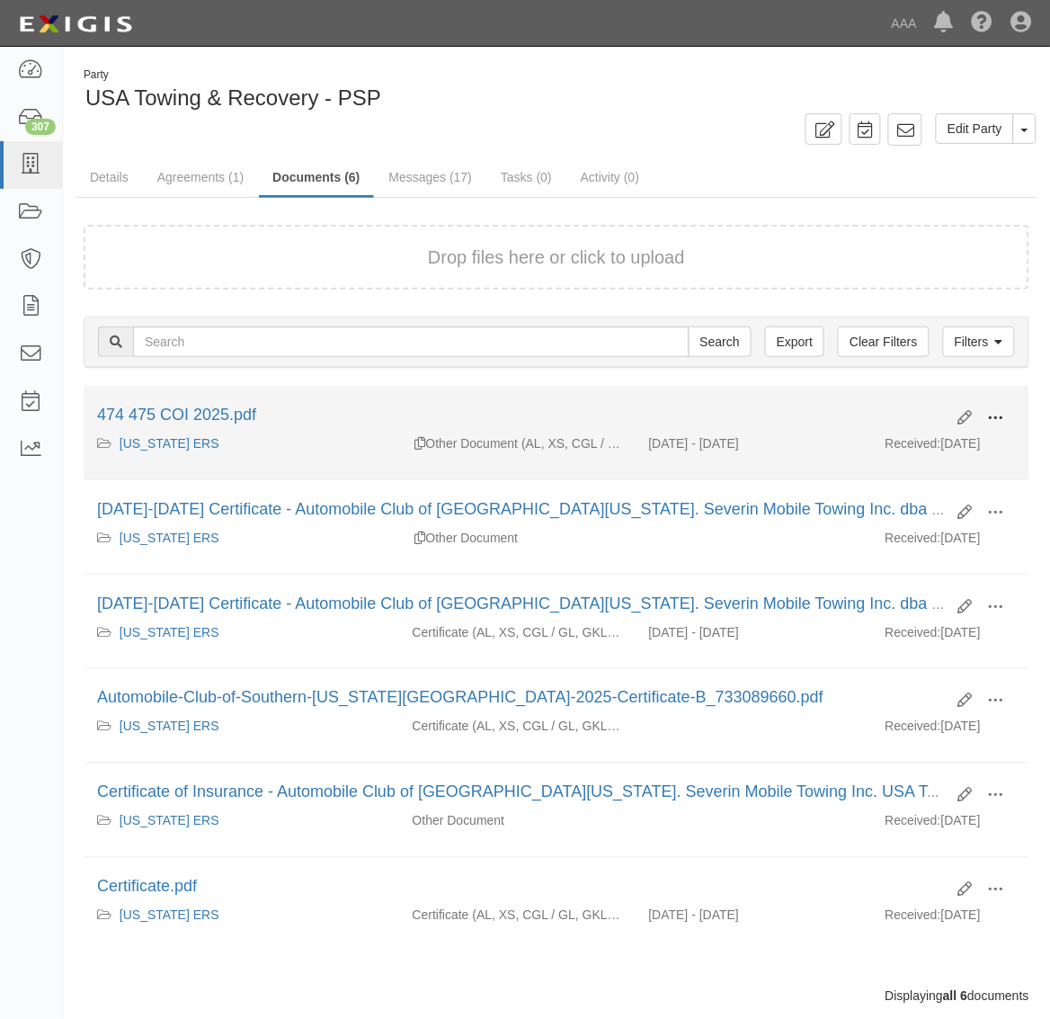
click at [1003, 411] on span at bounding box center [996, 418] width 16 height 16
click at [933, 448] on link "View" at bounding box center [909, 444] width 142 height 32
